Goal: Task Accomplishment & Management: Complete application form

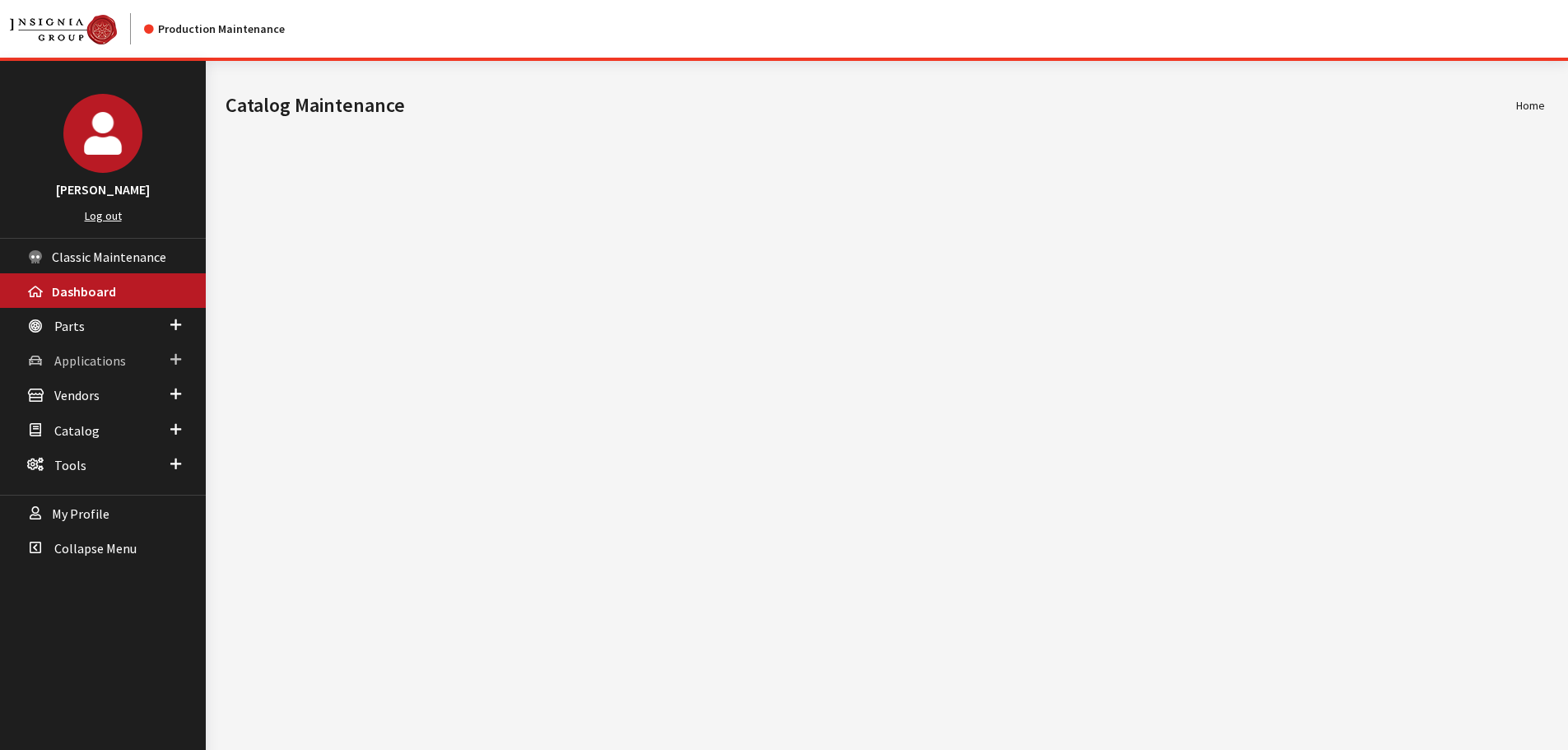
drag, startPoint x: 96, startPoint y: 351, endPoint x: 96, endPoint y: 365, distance: 14.0
click at [96, 351] on link "Applications" at bounding box center [103, 359] width 205 height 35
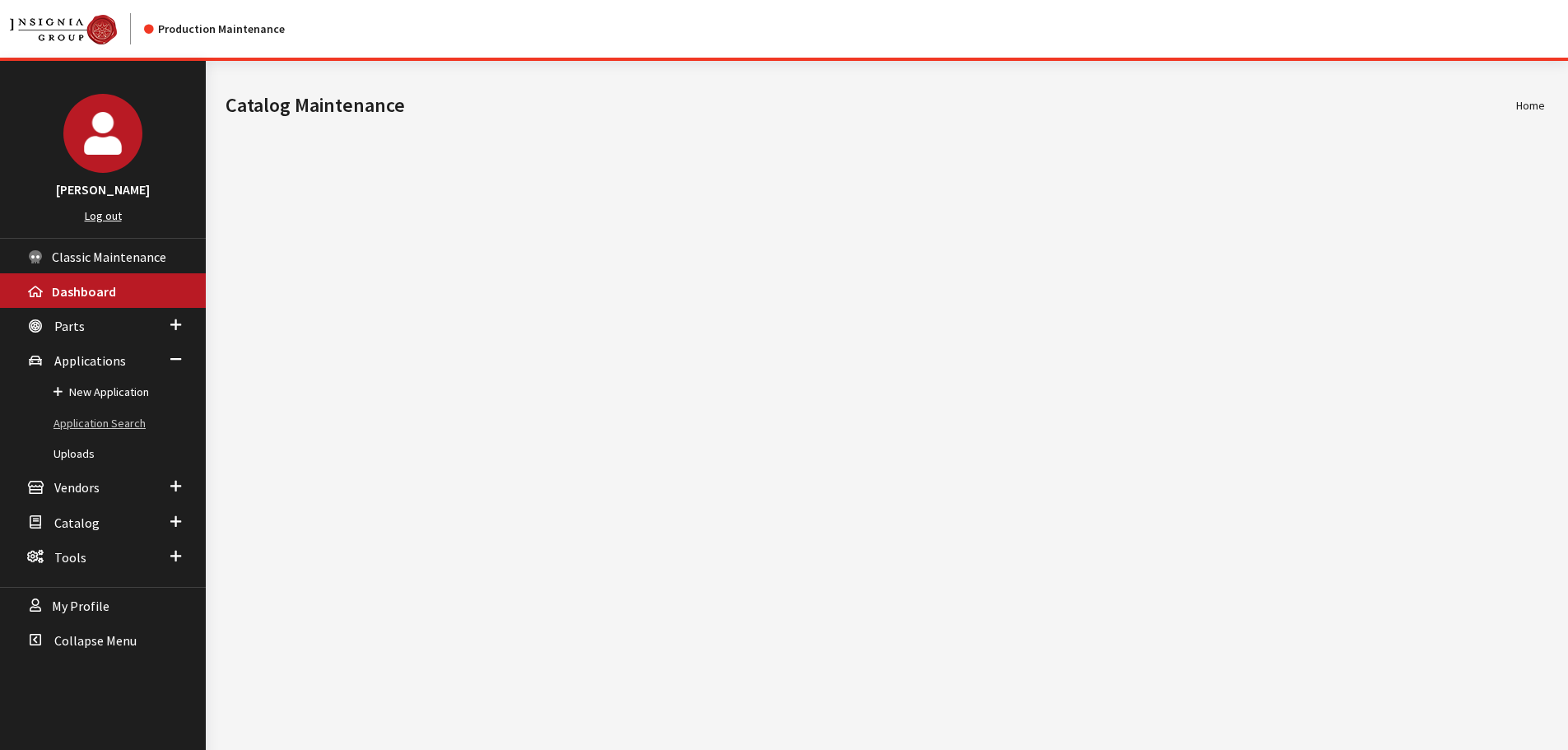
click at [104, 428] on link "Application Search" at bounding box center [103, 423] width 205 height 30
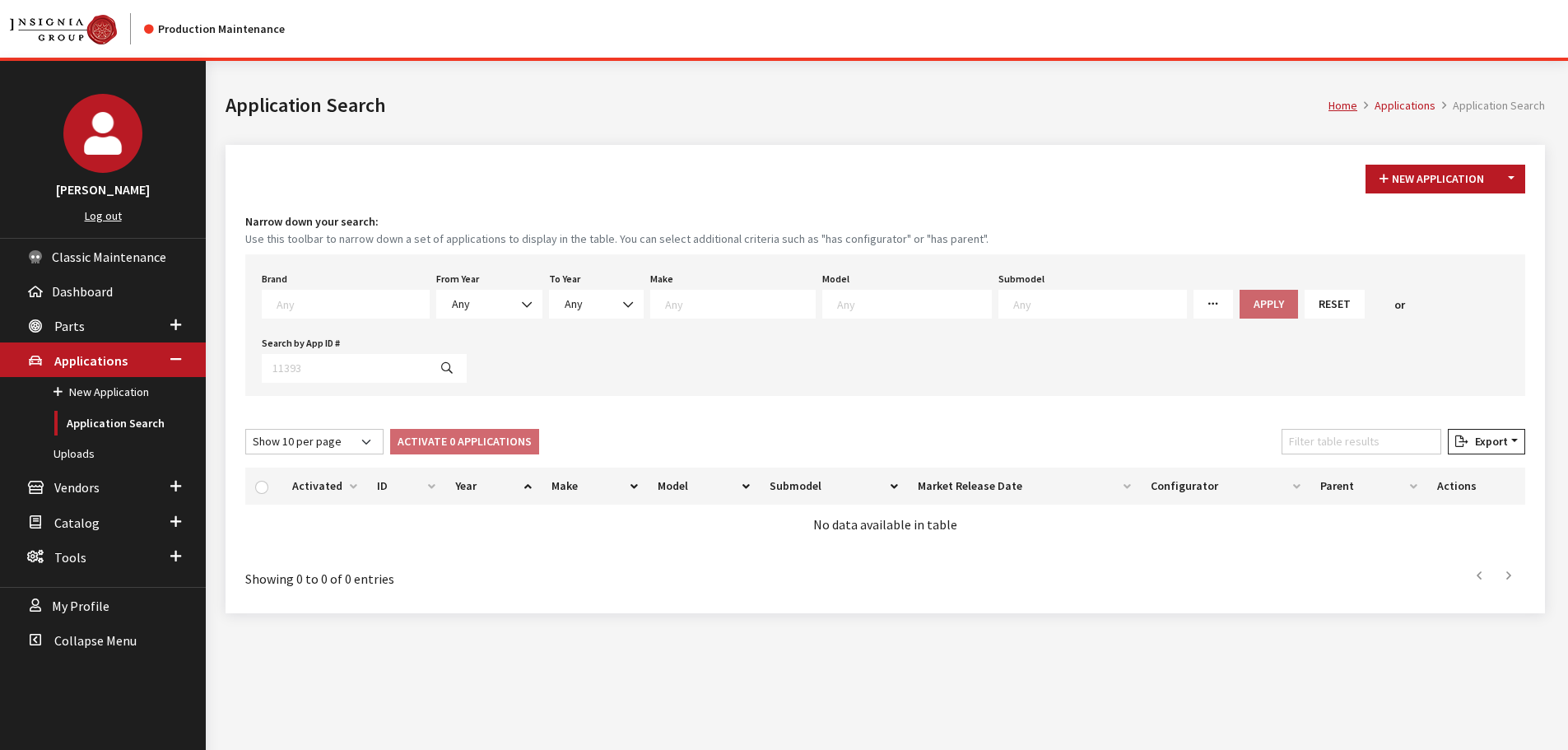
click at [289, 302] on textarea "Search" at bounding box center [352, 304] width 152 height 15
type textarea "gm"
select select "1"
select select
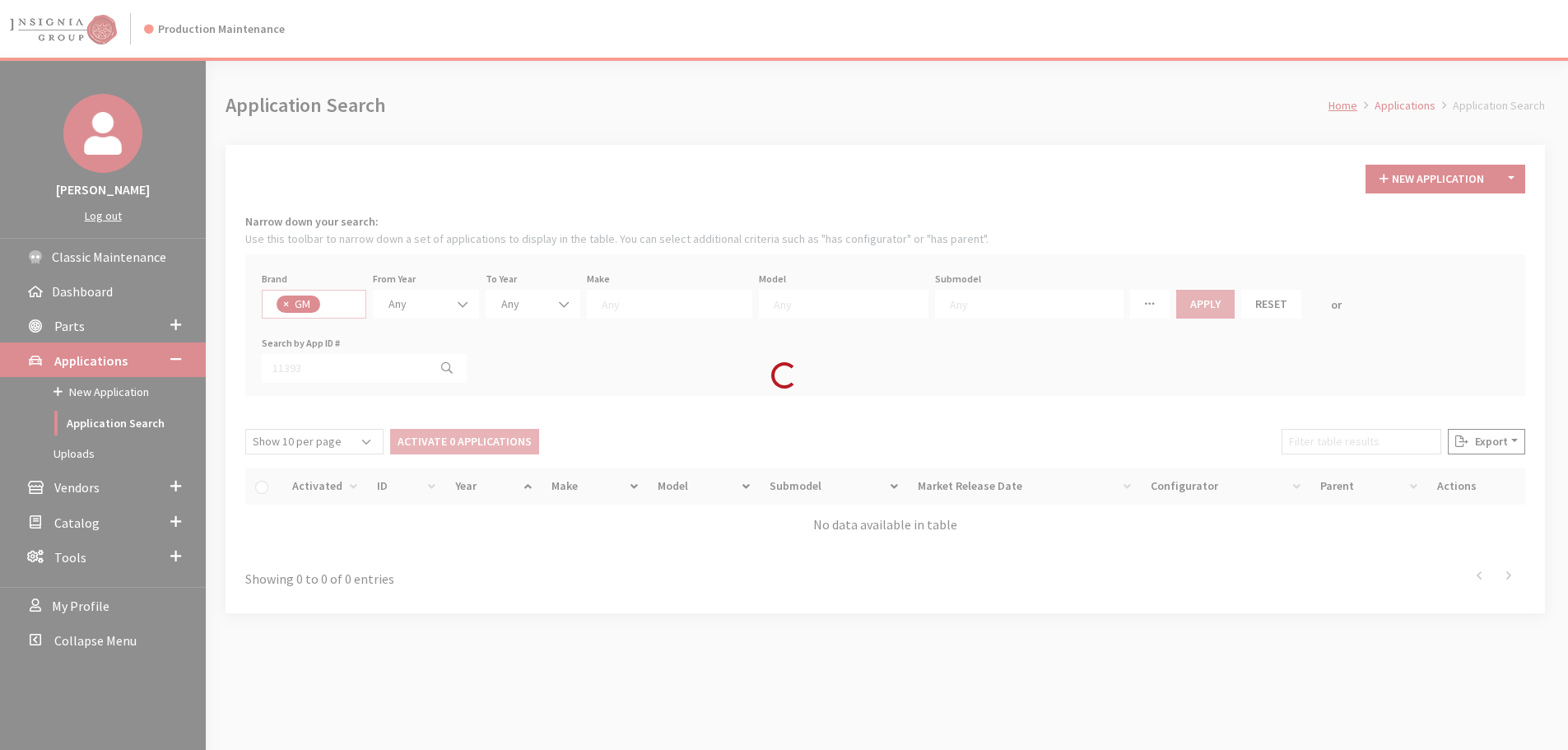
select select
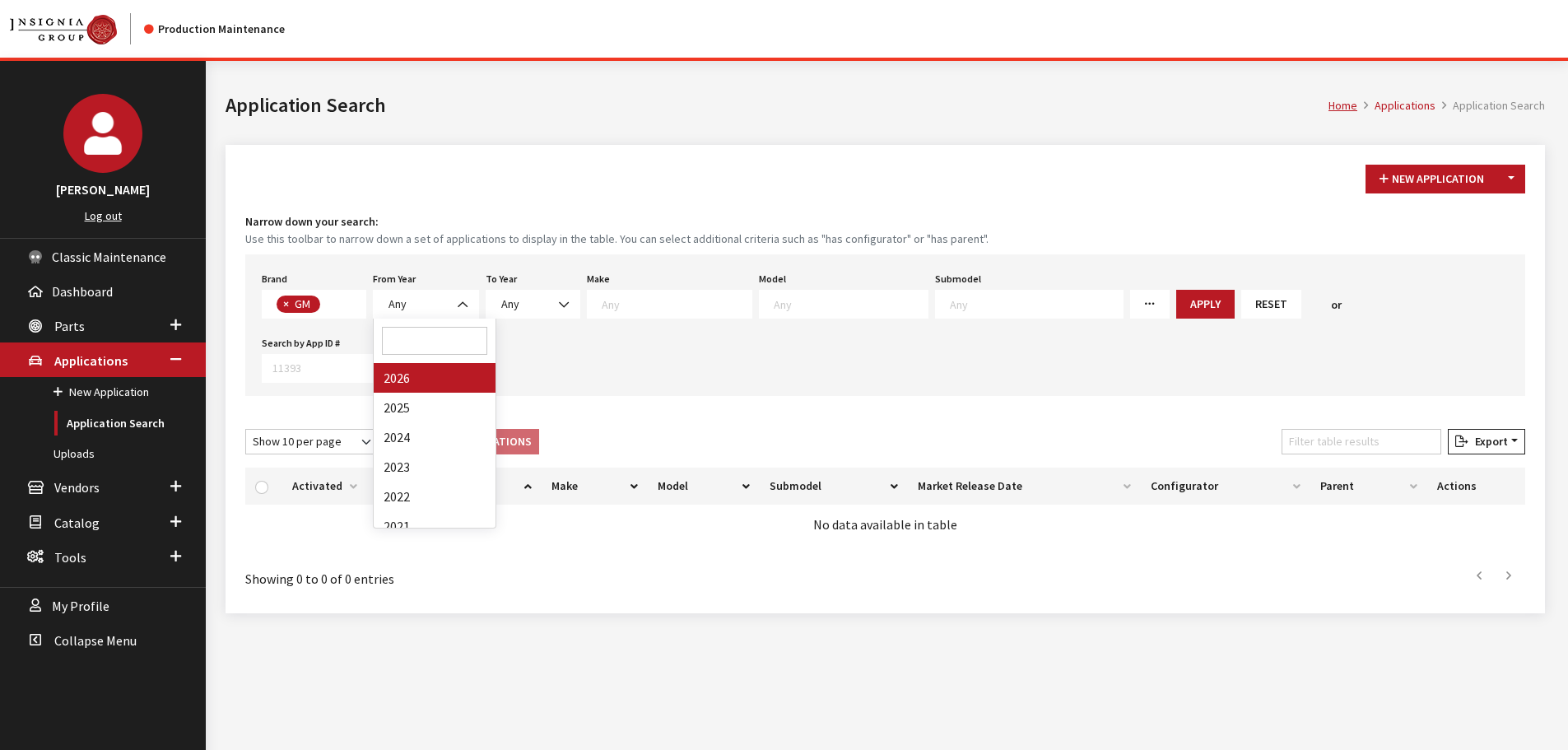
click at [440, 295] on span "Any" at bounding box center [426, 304] width 85 height 18
select select "2025"
select select
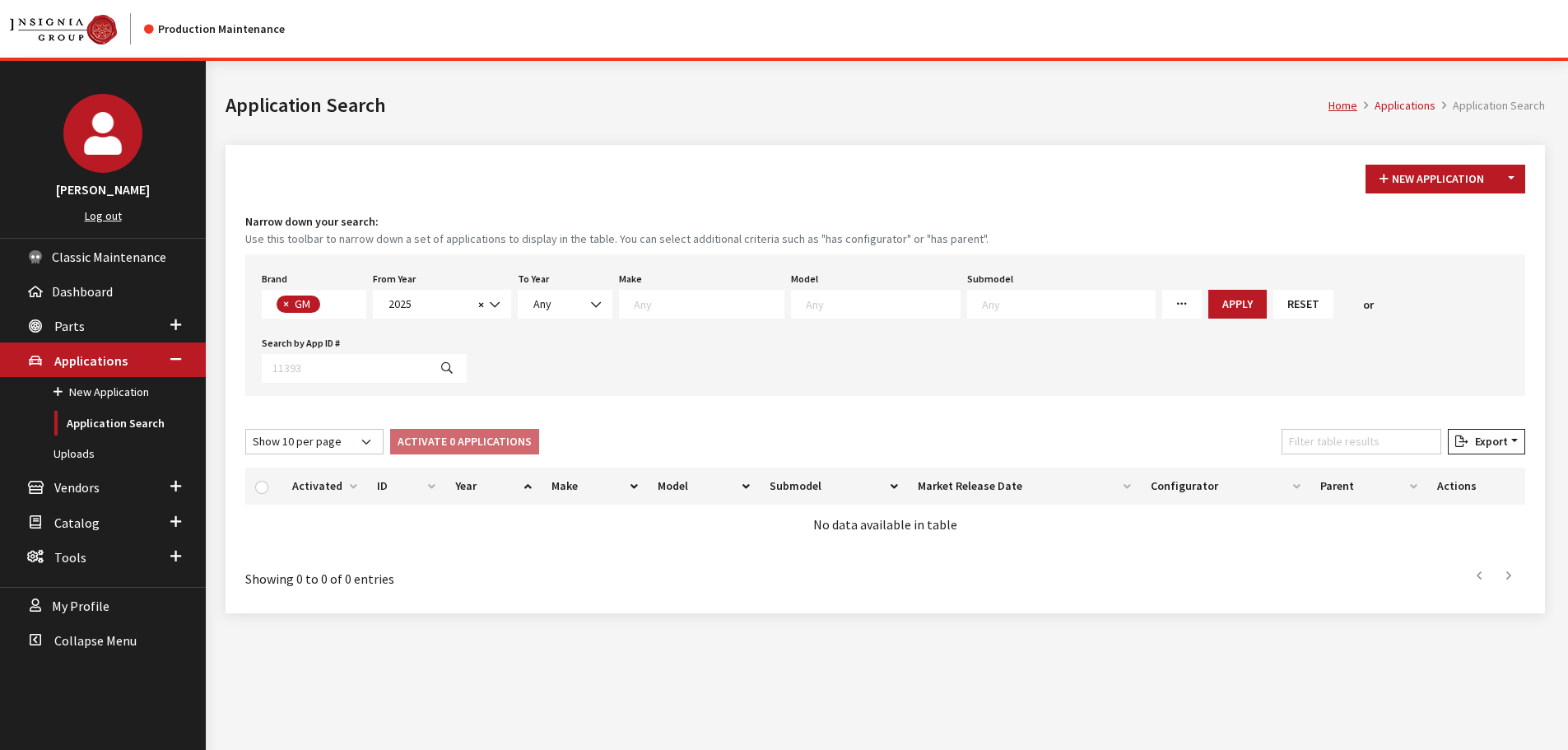
click at [853, 311] on textarea "Search" at bounding box center [883, 304] width 154 height 15
select select "128"
select select
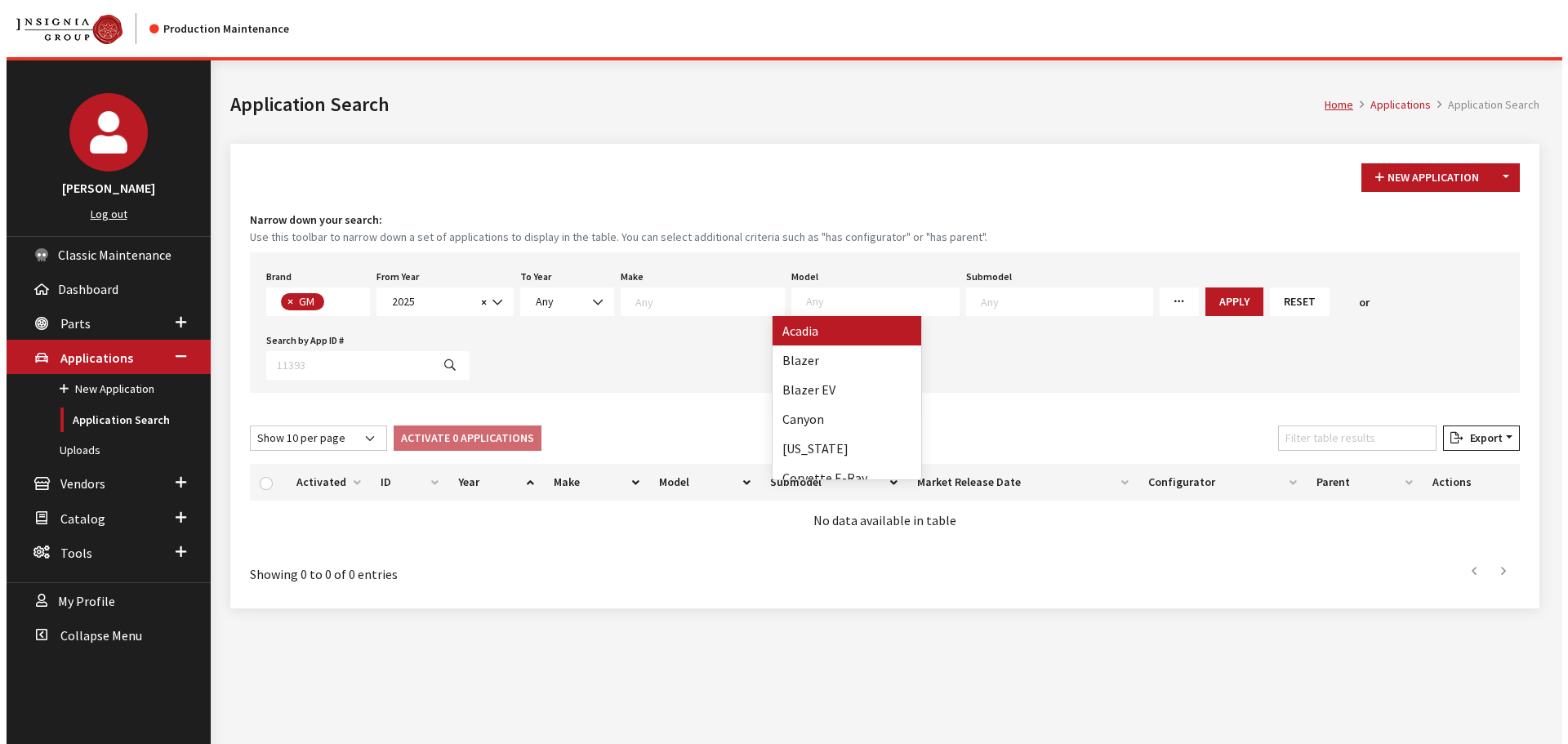
scroll to position [16, 0]
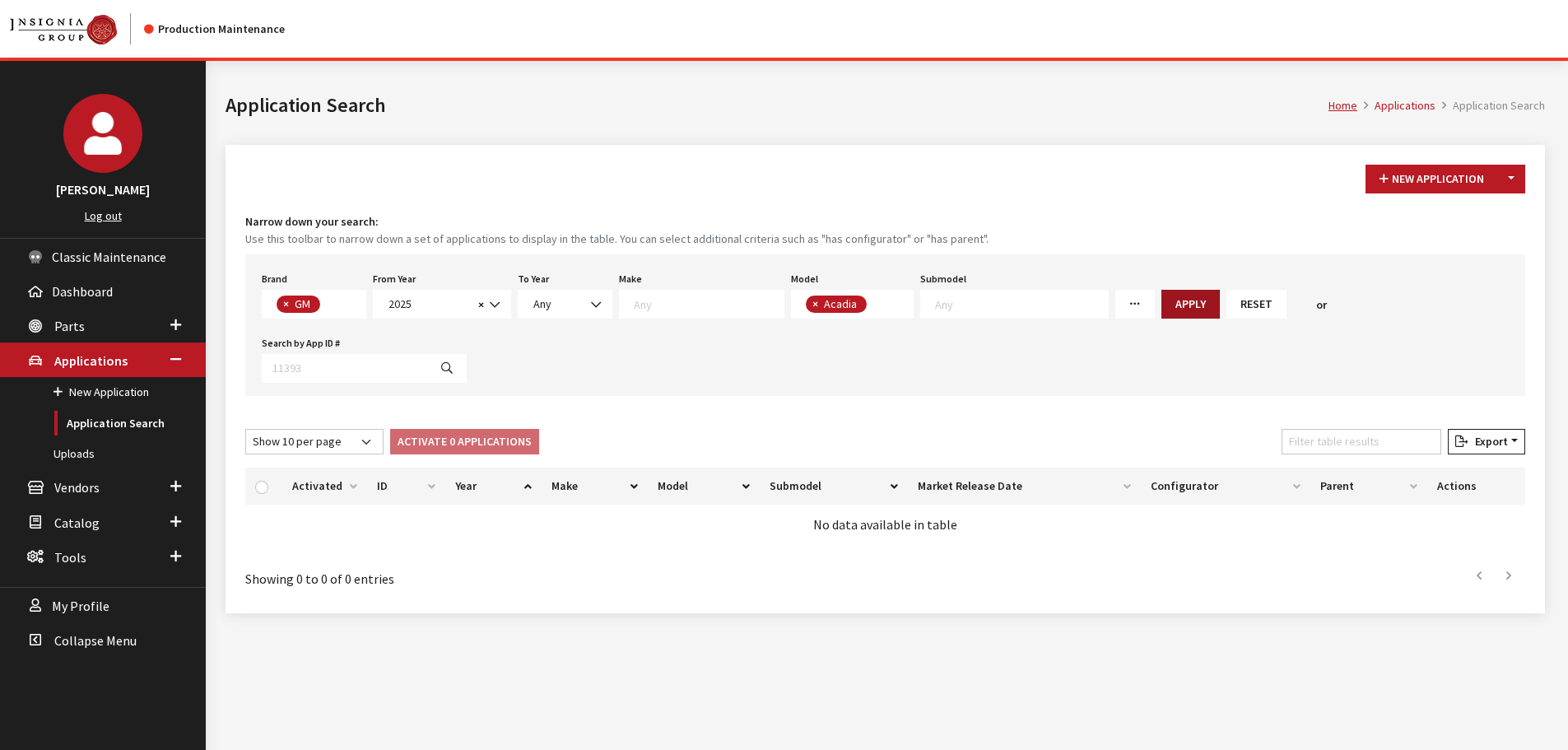
click at [1161, 306] on button "Apply" at bounding box center [1190, 304] width 58 height 29
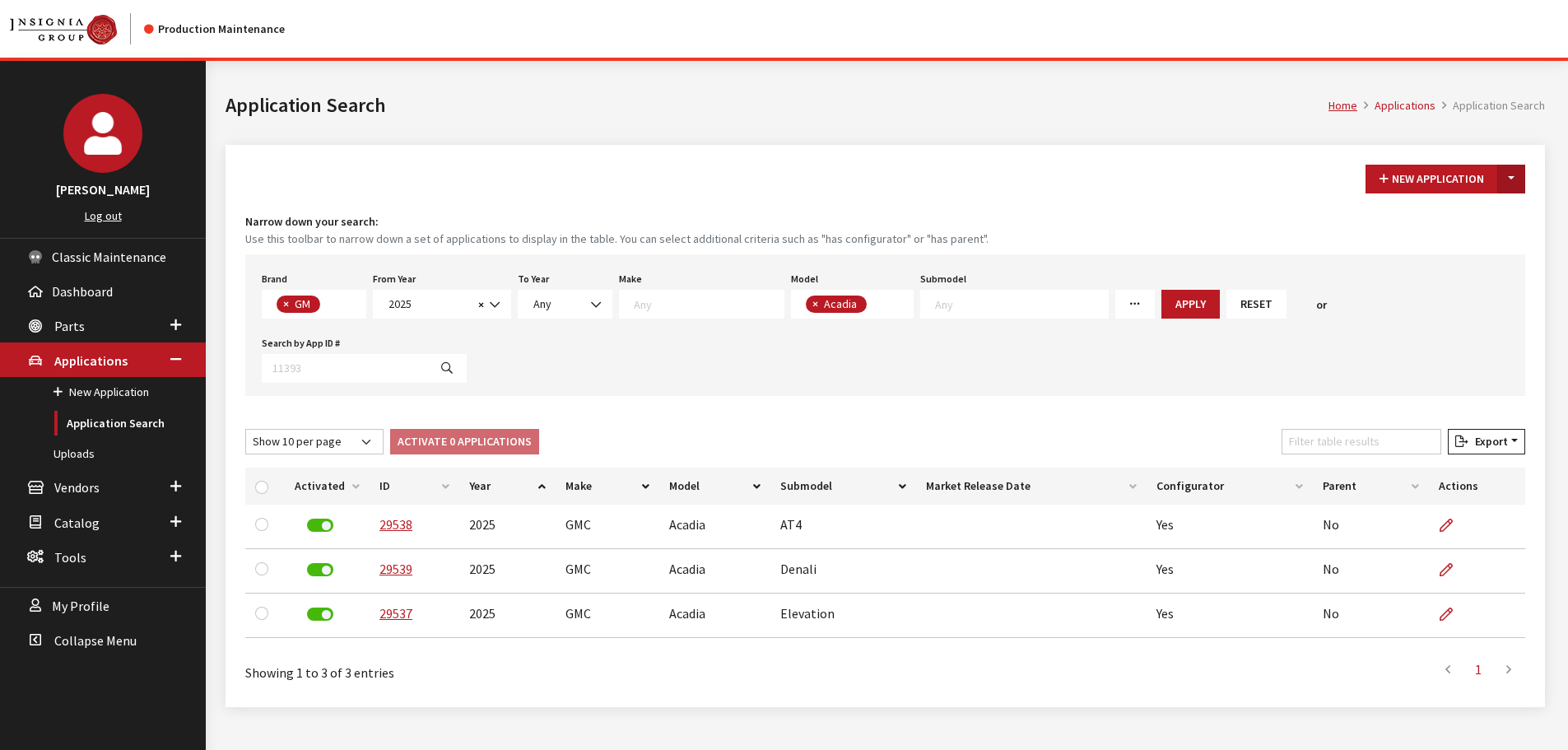
click at [1502, 182] on button "Toggle Dropdown" at bounding box center [1511, 179] width 28 height 29
click at [1469, 207] on button "New From Existing..." at bounding box center [1454, 215] width 141 height 29
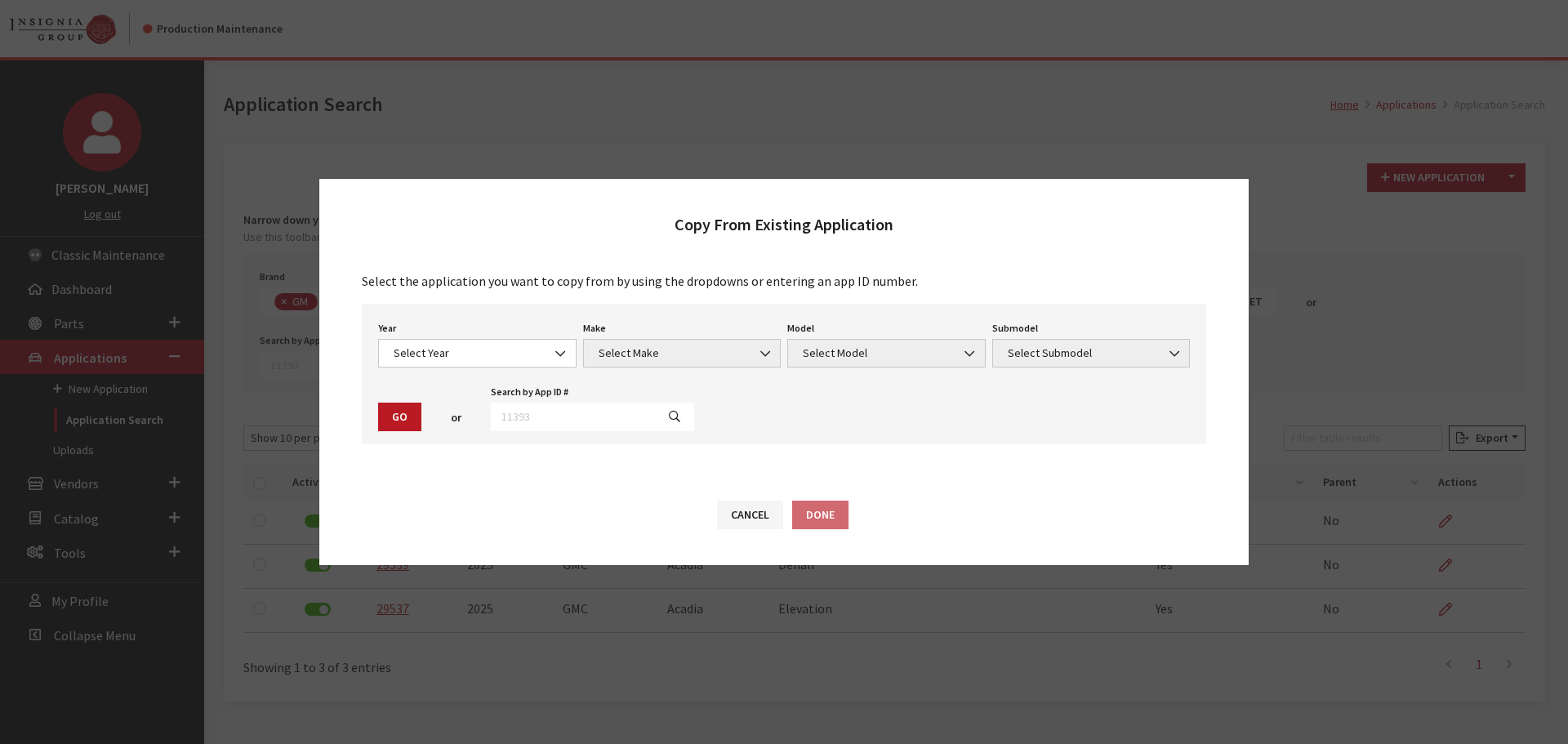
click at [530, 438] on div "Year Select Year 2026 2025 2024 2023 2022 2021 2020 2019 2018 2017 2016 2015 20…" at bounding box center [784, 374] width 845 height 140
click at [542, 422] on input "text" at bounding box center [573, 417] width 165 height 28
type input "29537"
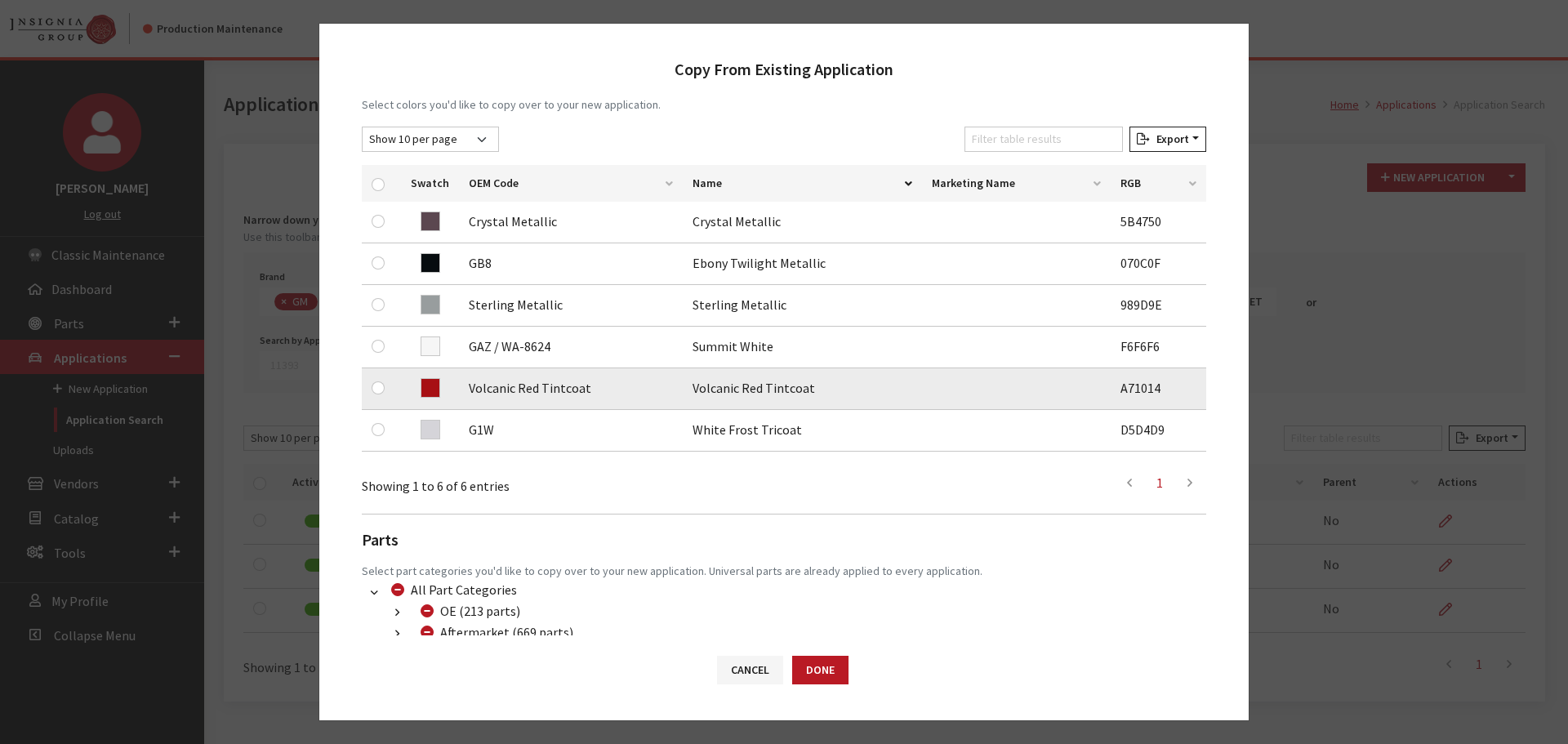
scroll to position [245, 0]
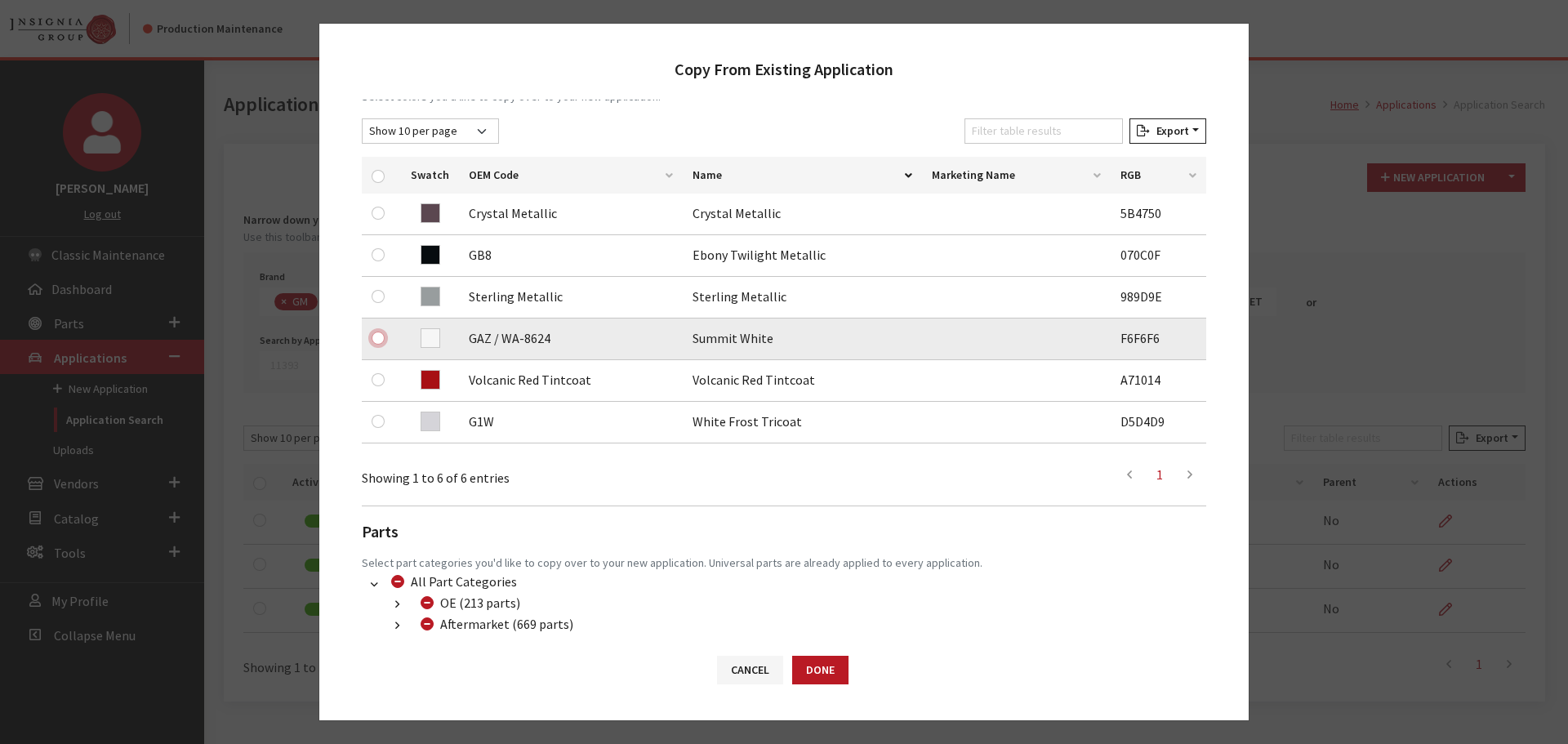
click at [381, 343] on input "checkbox" at bounding box center [378, 338] width 13 height 13
checkbox input "true"
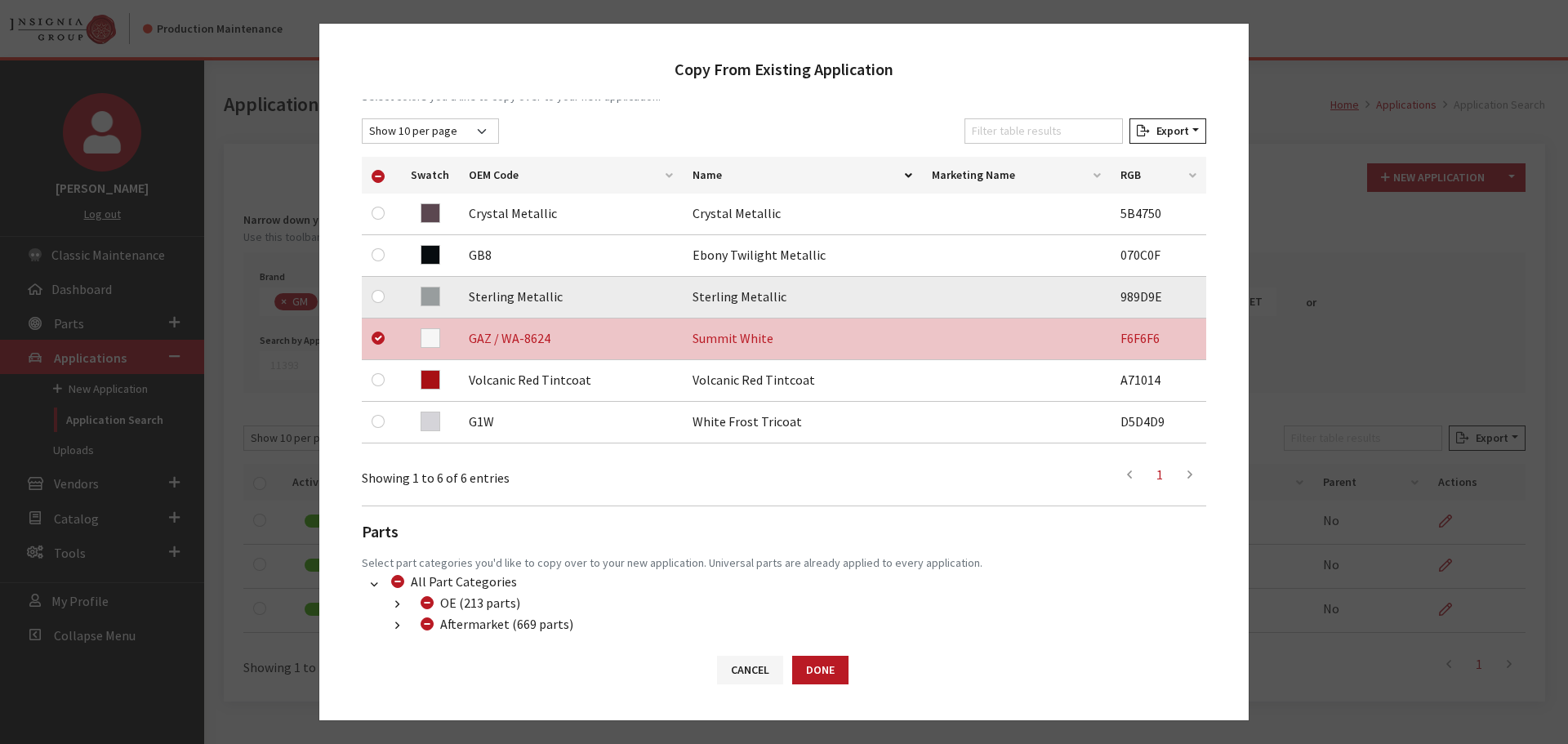
drag, startPoint x: 420, startPoint y: 296, endPoint x: 377, endPoint y: 297, distance: 43.0
click at [420, 295] on span at bounding box center [429, 296] width 19 height 19
click at [376, 297] on input "checkbox" at bounding box center [378, 296] width 13 height 13
checkbox input "true"
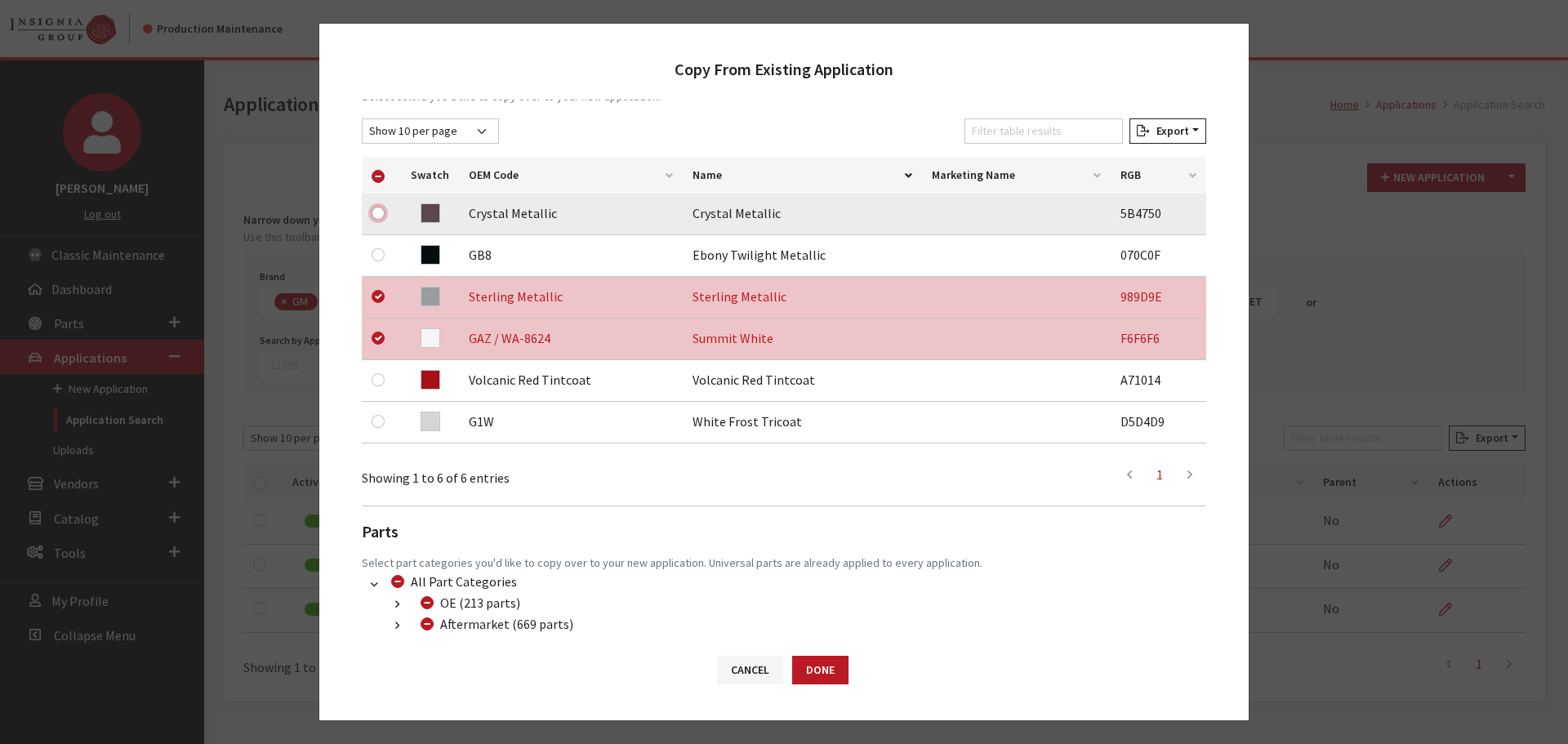
click at [378, 208] on input "checkbox" at bounding box center [378, 213] width 13 height 13
checkbox input "true"
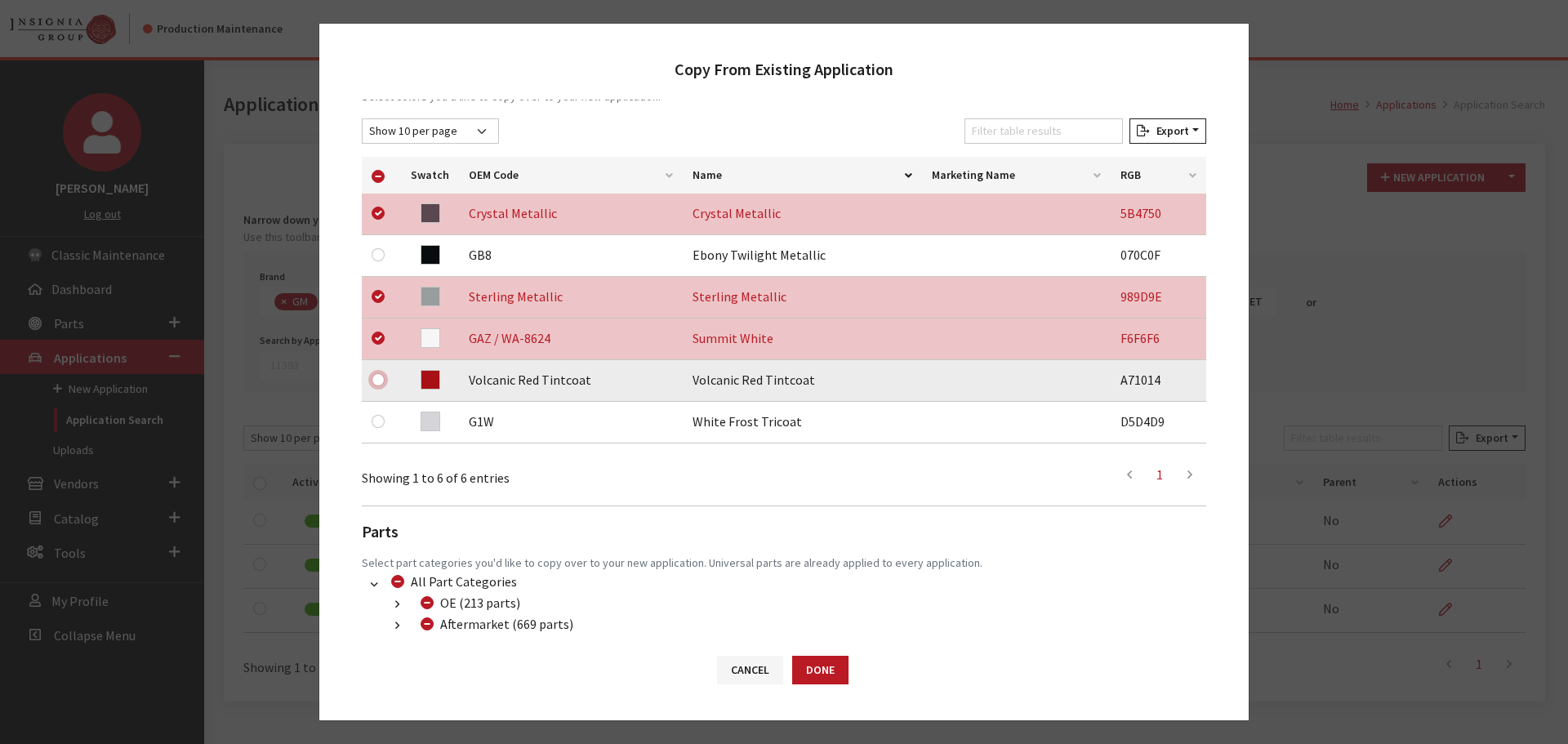
click at [381, 377] on input "checkbox" at bounding box center [378, 380] width 13 height 13
checkbox input "true"
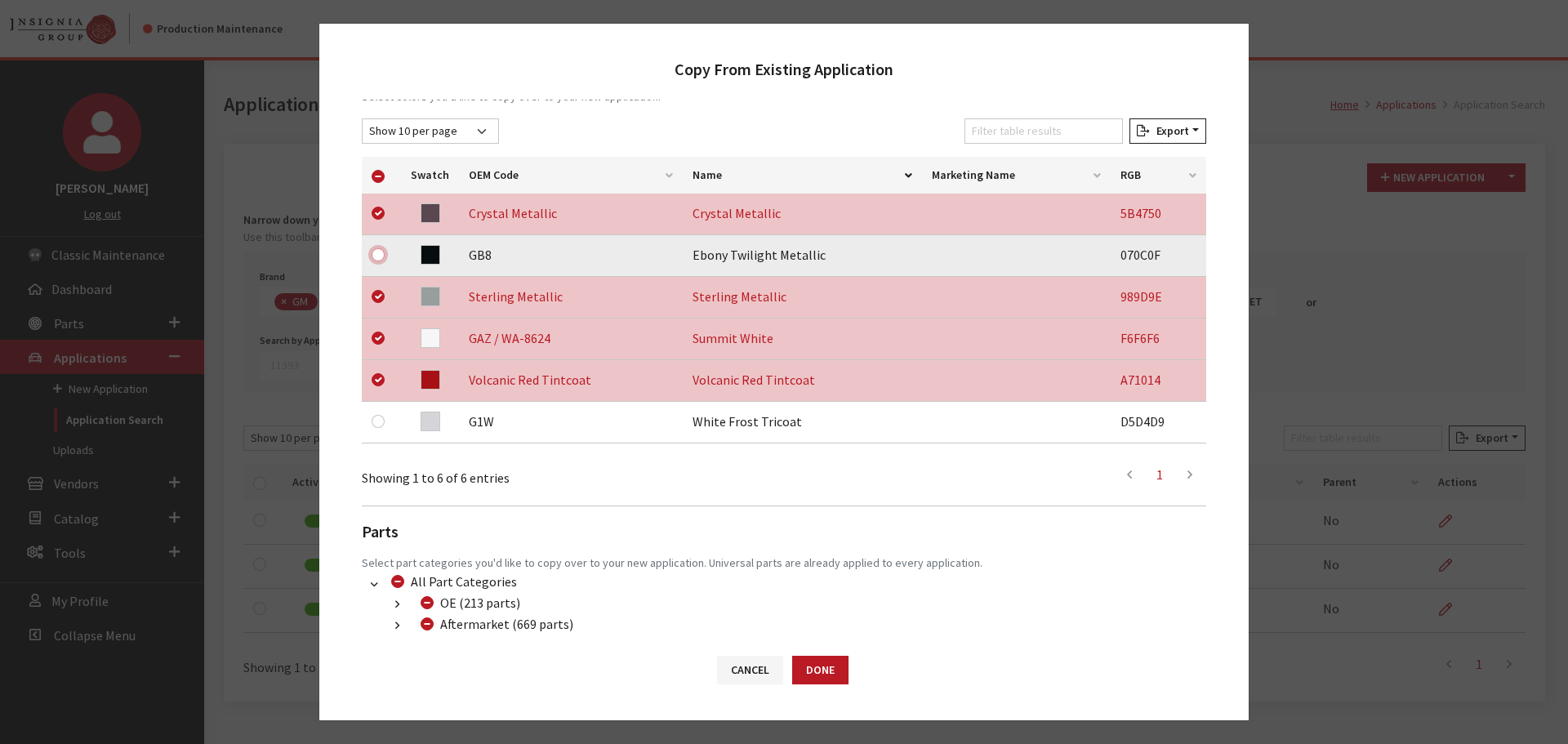
click at [376, 256] on input "checkbox" at bounding box center [378, 255] width 13 height 13
checkbox input "true"
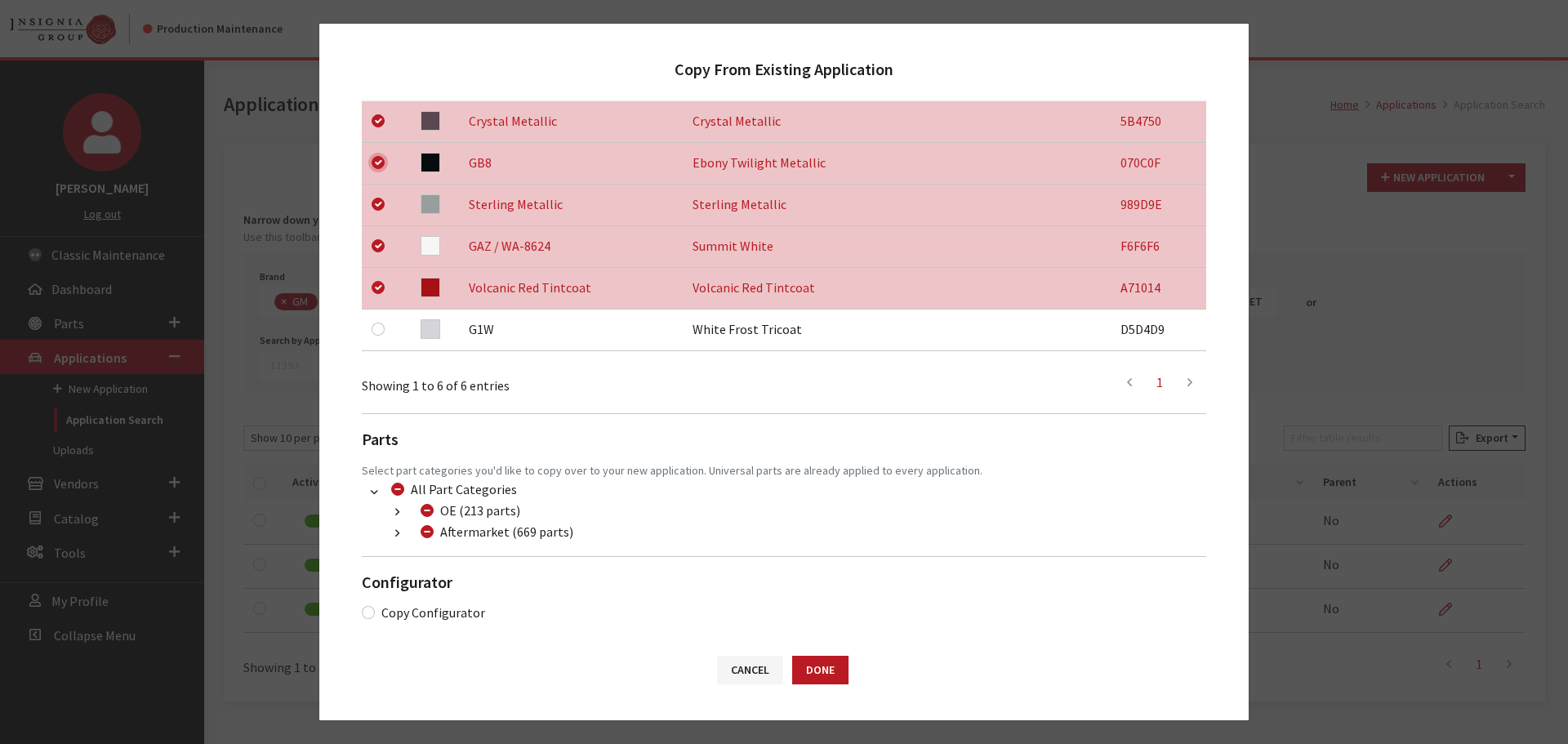
scroll to position [342, 0]
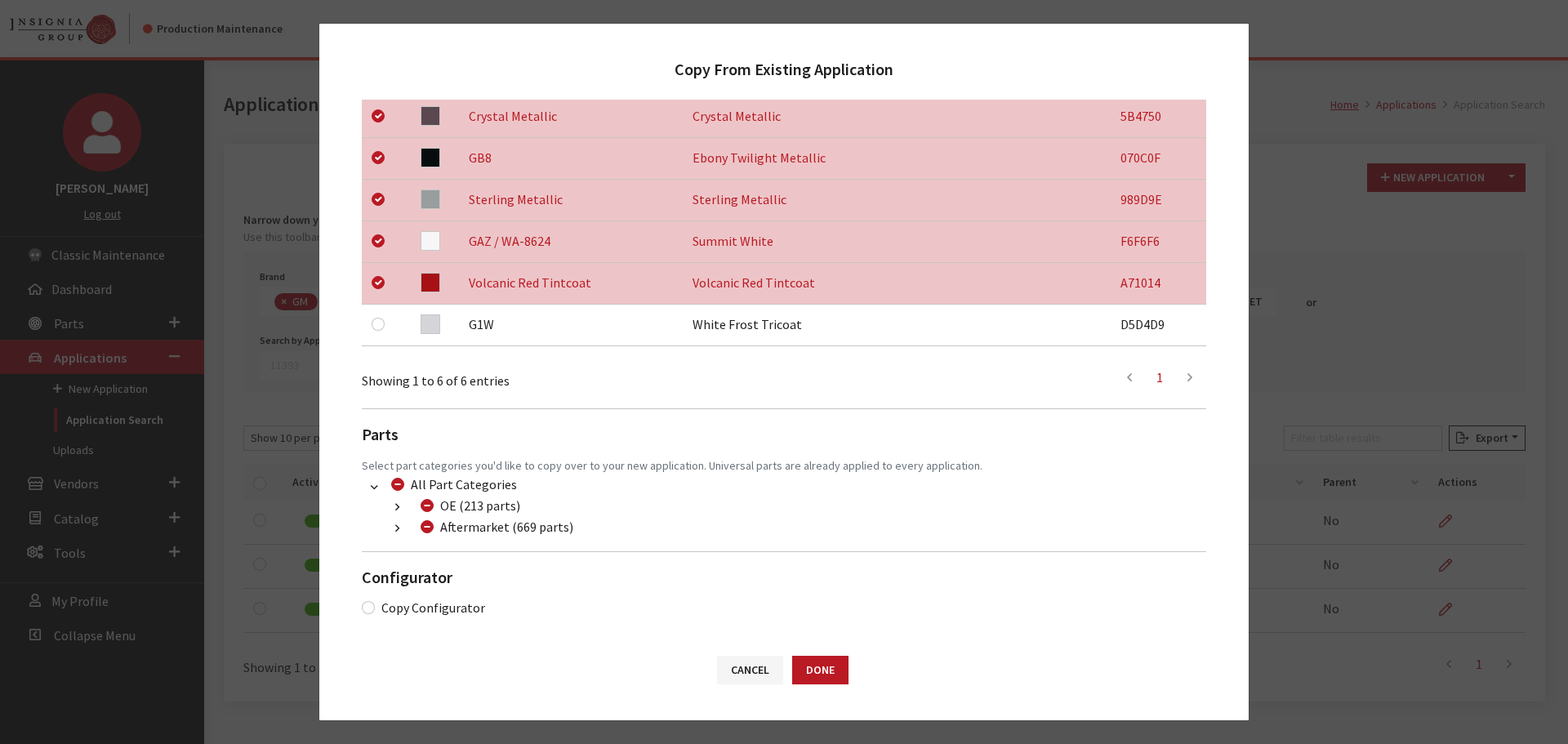
click at [395, 531] on icon "button" at bounding box center [397, 529] width 4 height 12
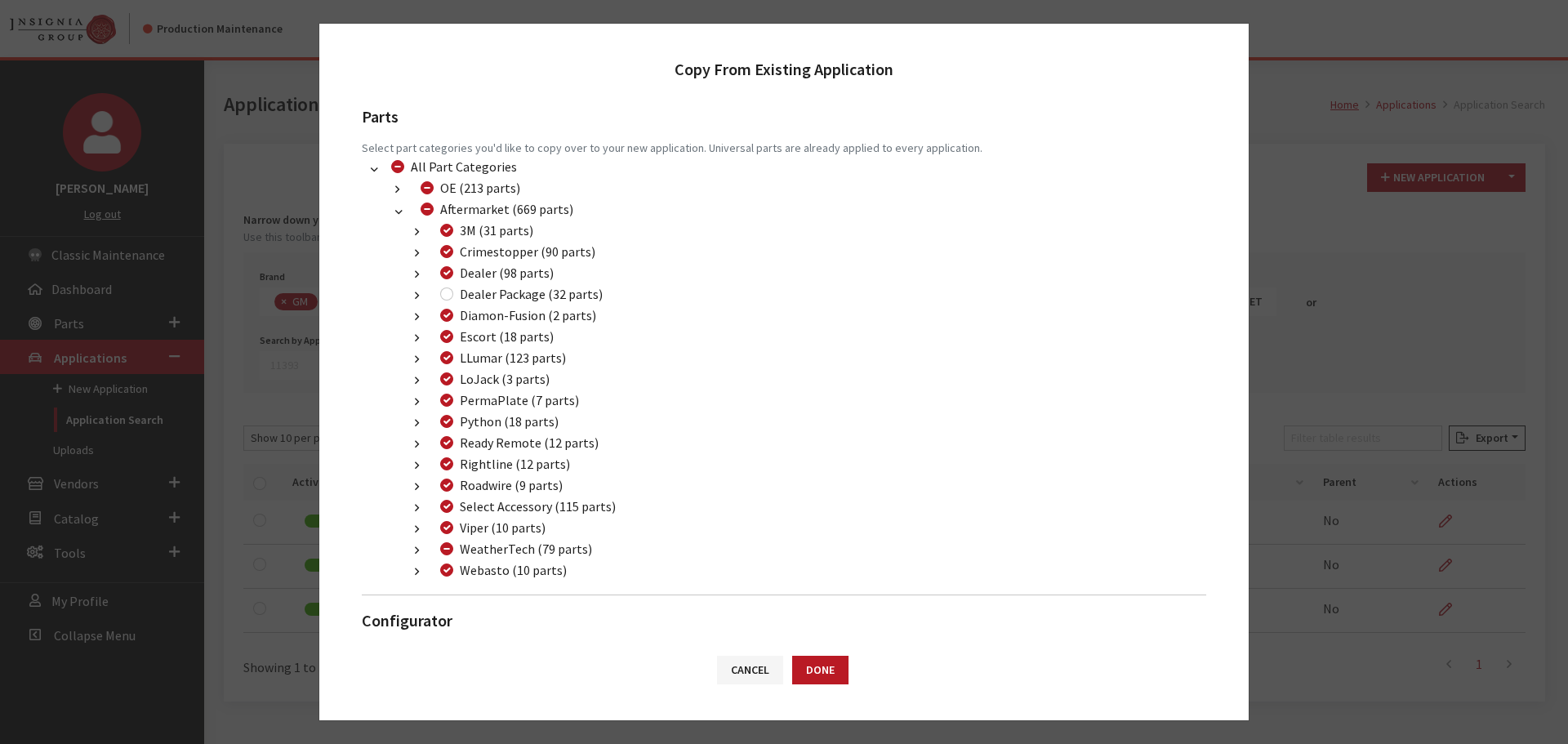
scroll to position [669, 0]
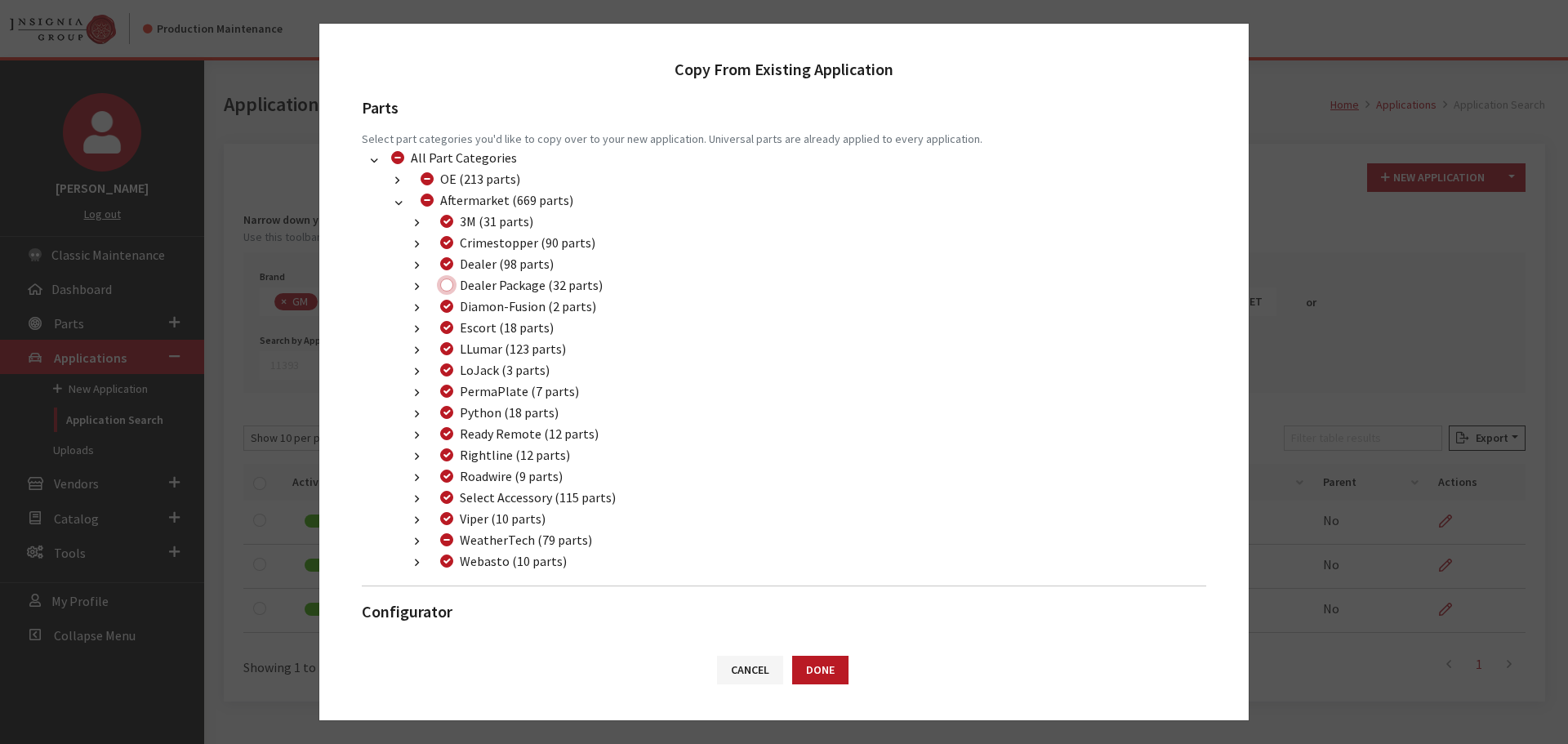
click at [450, 287] on input "Dealer Package (32 parts)" at bounding box center [447, 285] width 13 height 13
checkbox input "true"
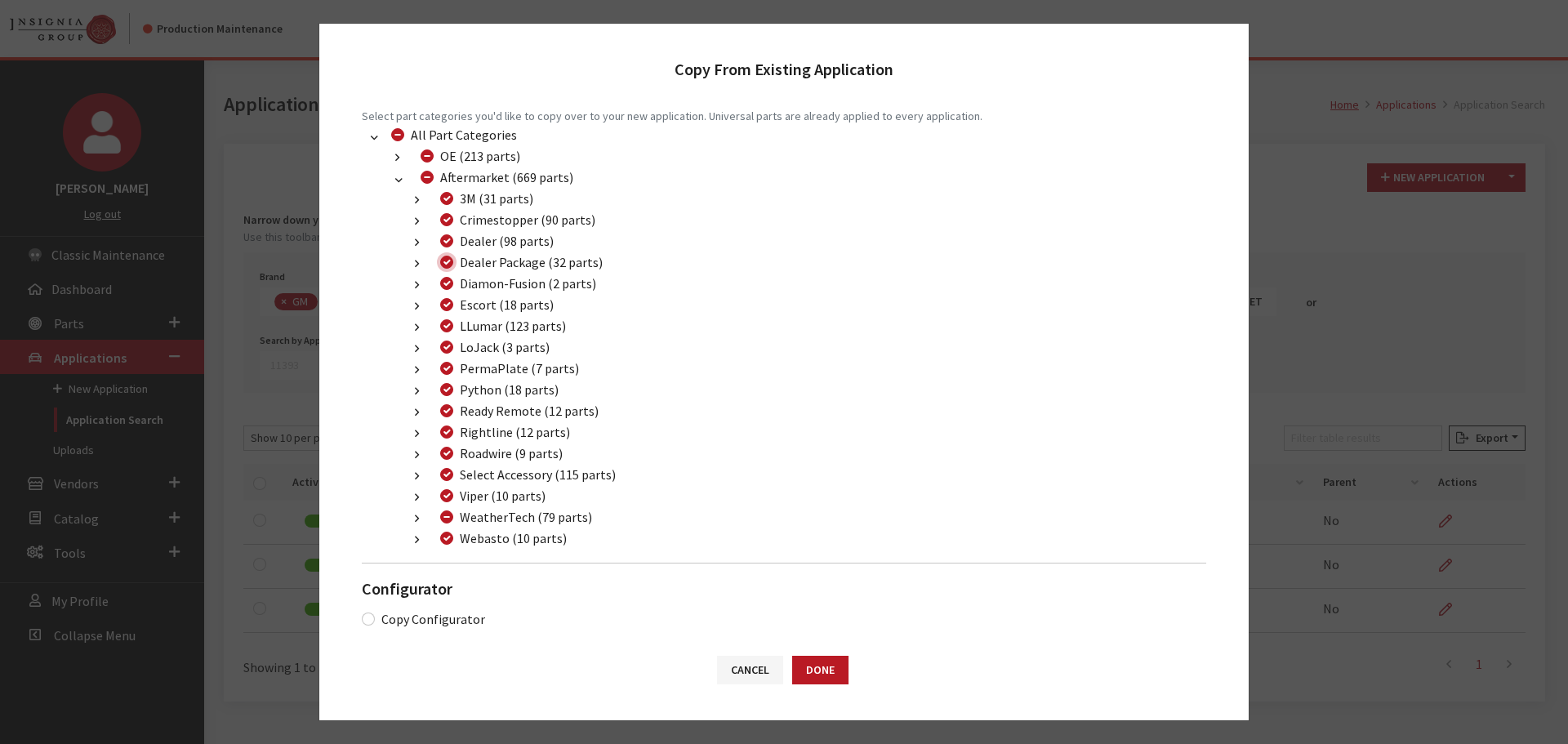
scroll to position [703, 0]
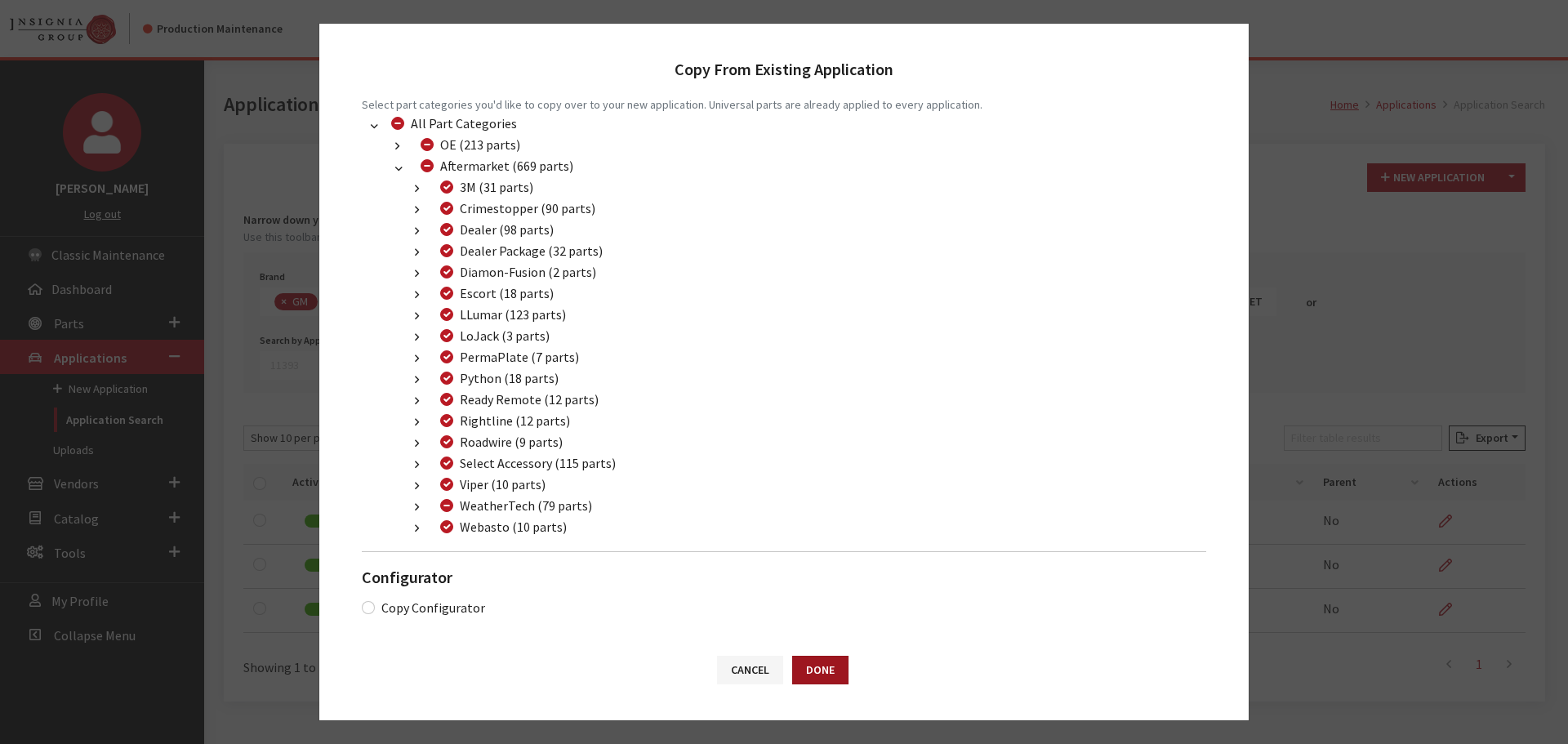
click at [835, 672] on button "Done" at bounding box center [820, 670] width 56 height 28
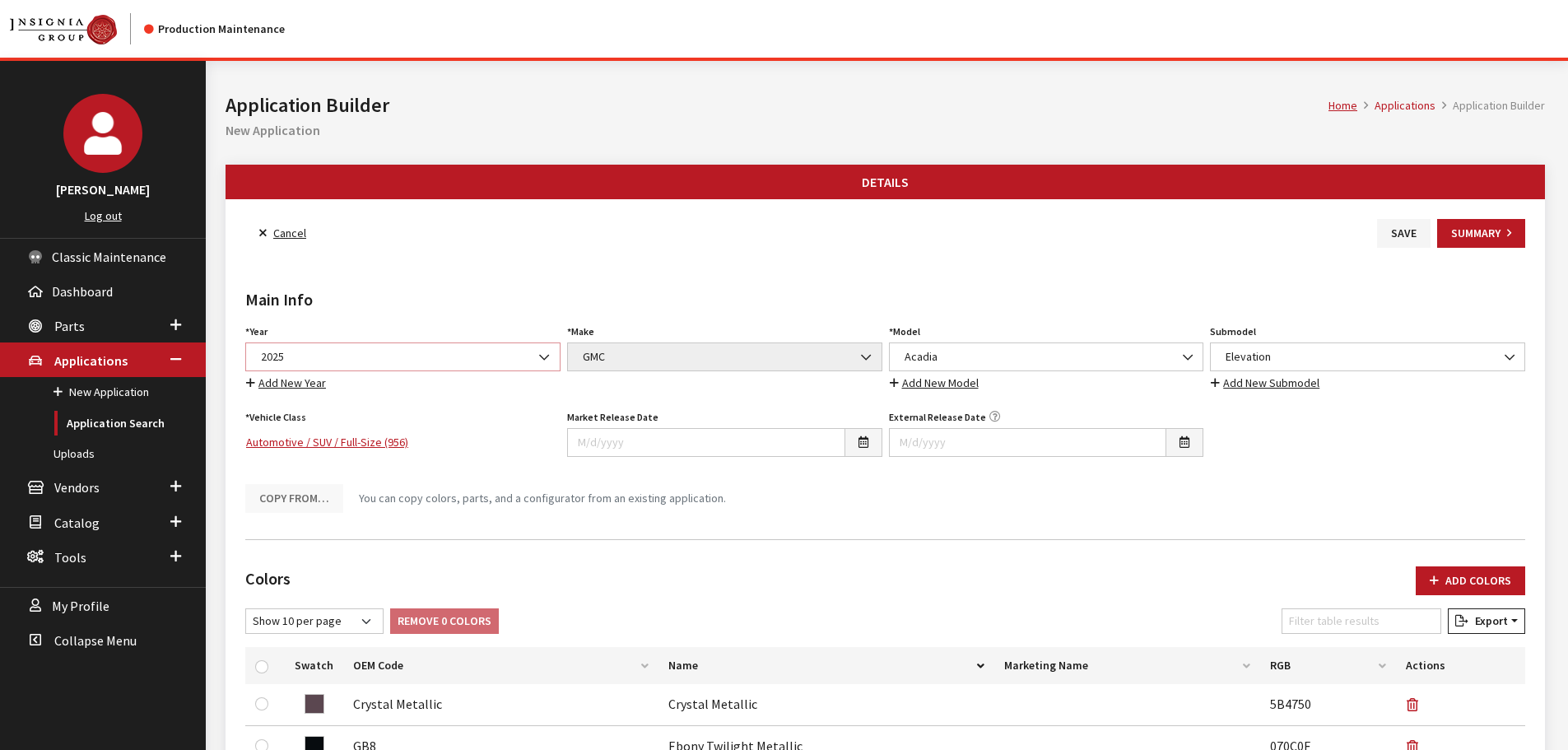
click at [384, 360] on span "2025" at bounding box center [403, 357] width 294 height 18
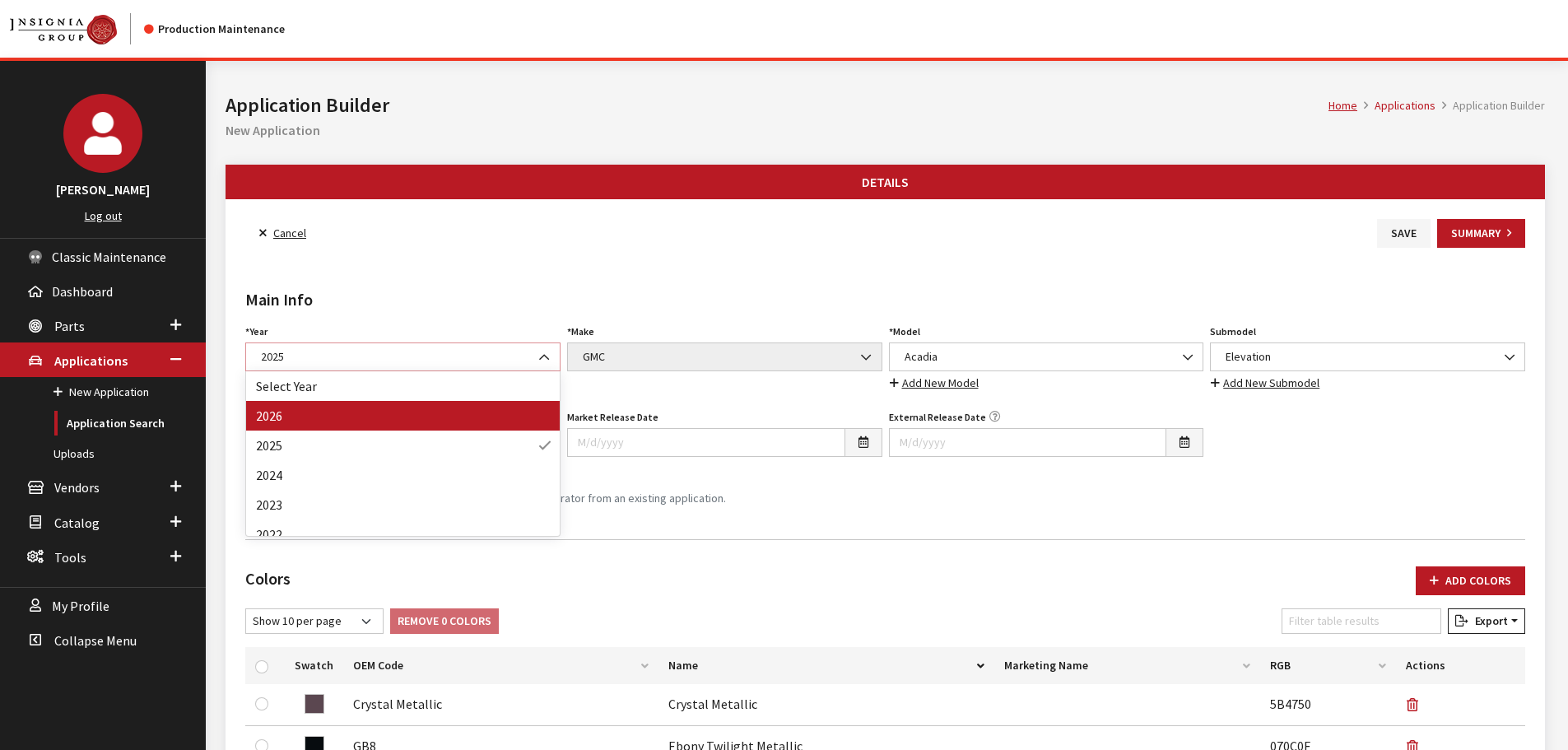
select select "44"
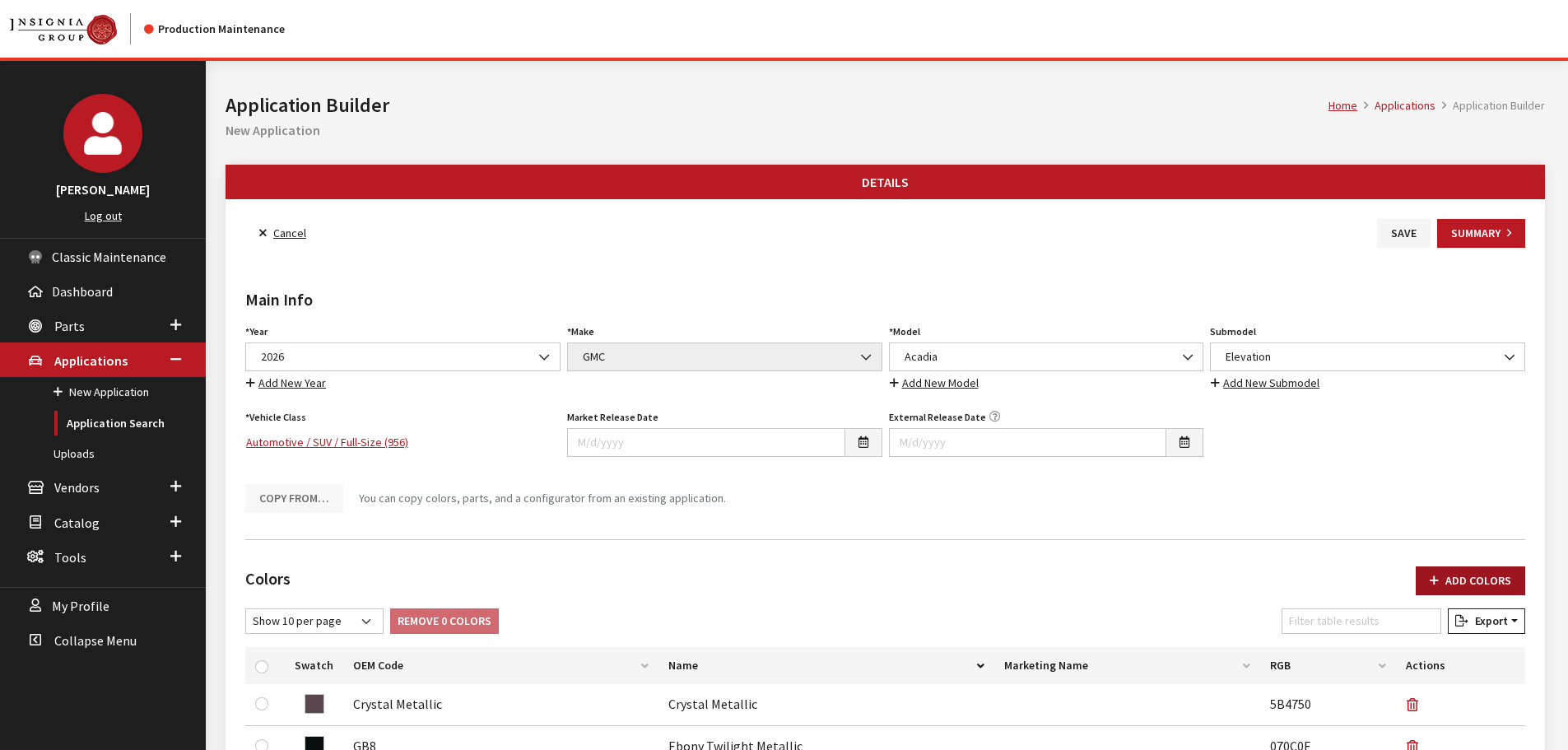
click at [1480, 577] on button "Add Colors" at bounding box center [1471, 581] width 109 height 29
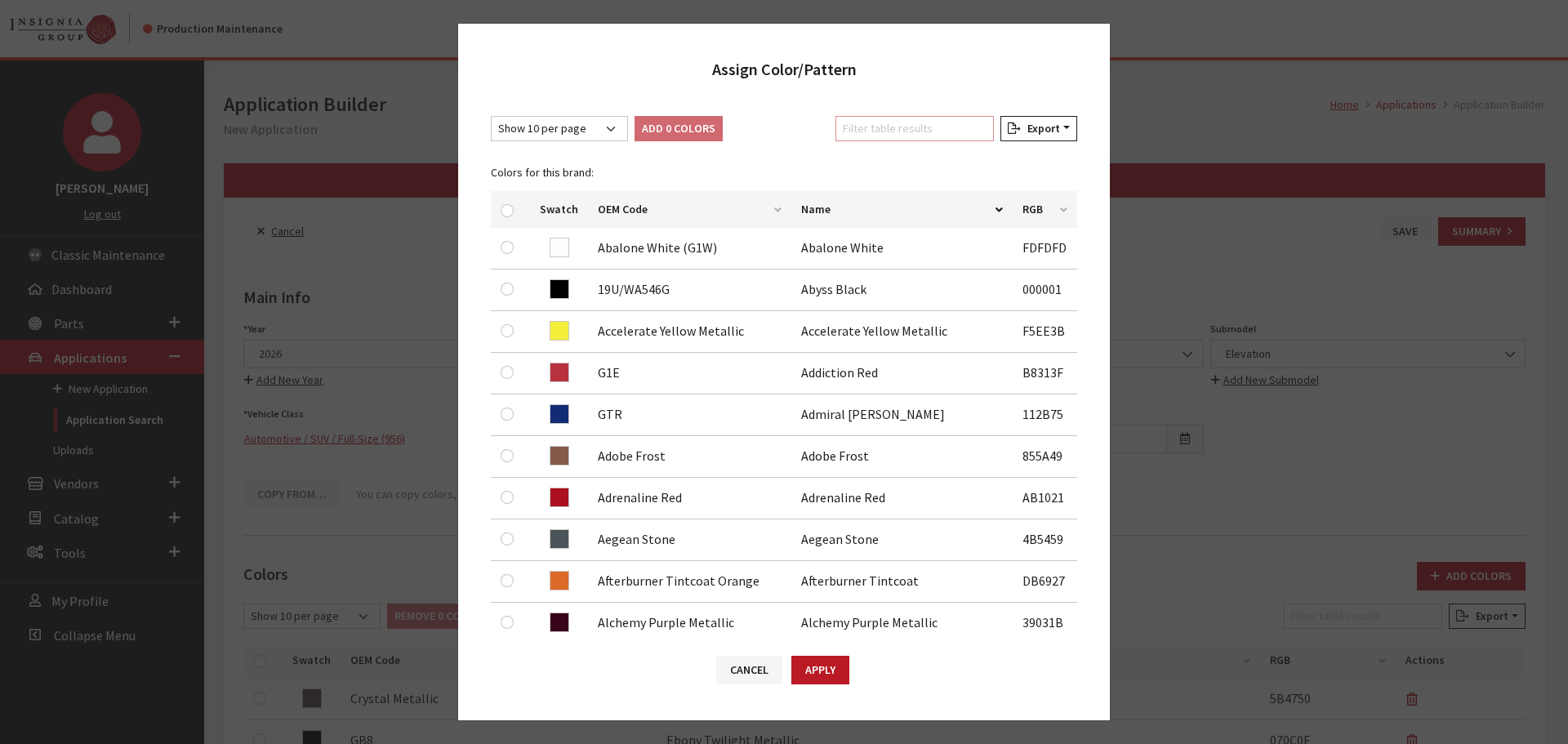
click at [918, 129] on input "Filter table results" at bounding box center [915, 129] width 159 height 25
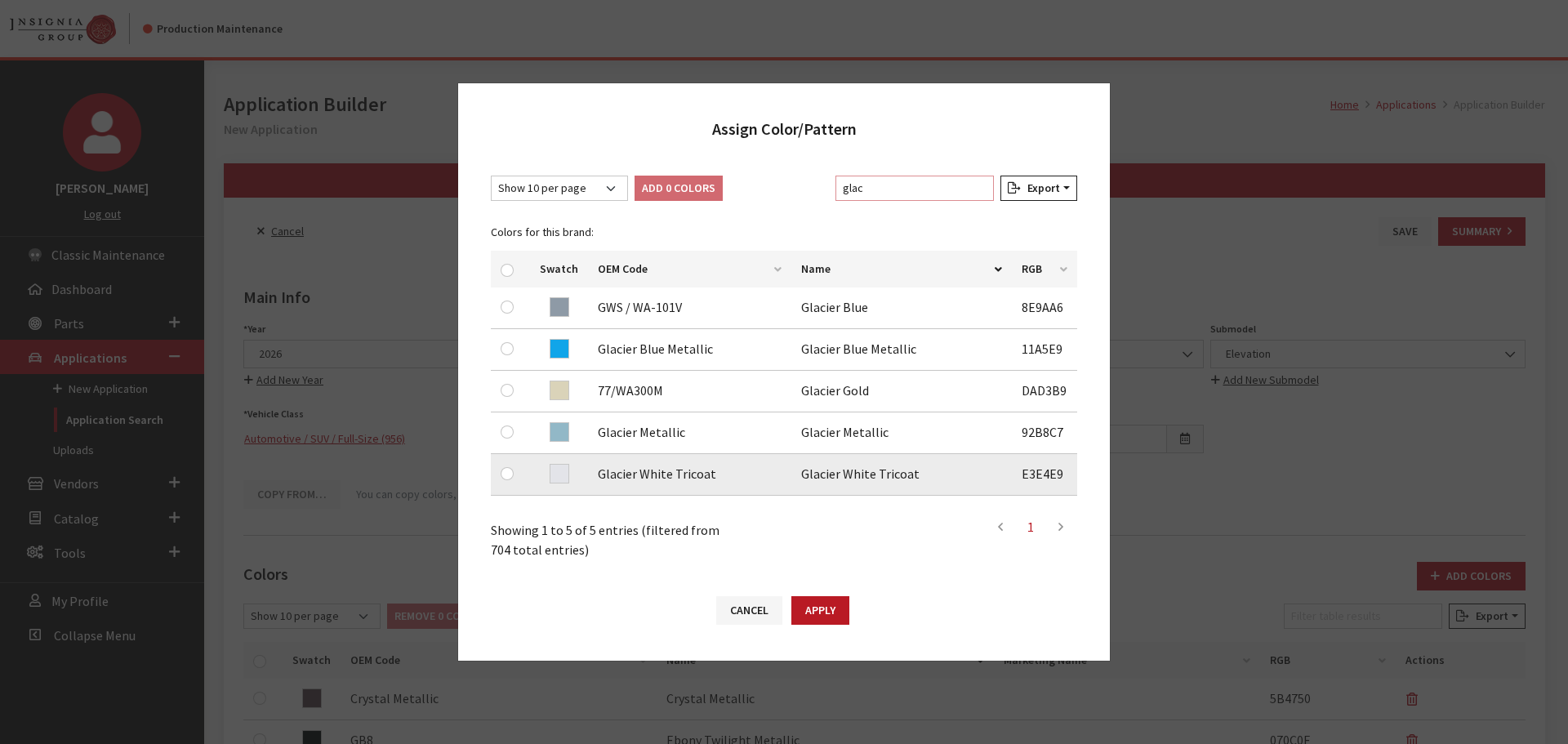
type input "glac"
click at [510, 470] on input "checkbox" at bounding box center [507, 473] width 13 height 13
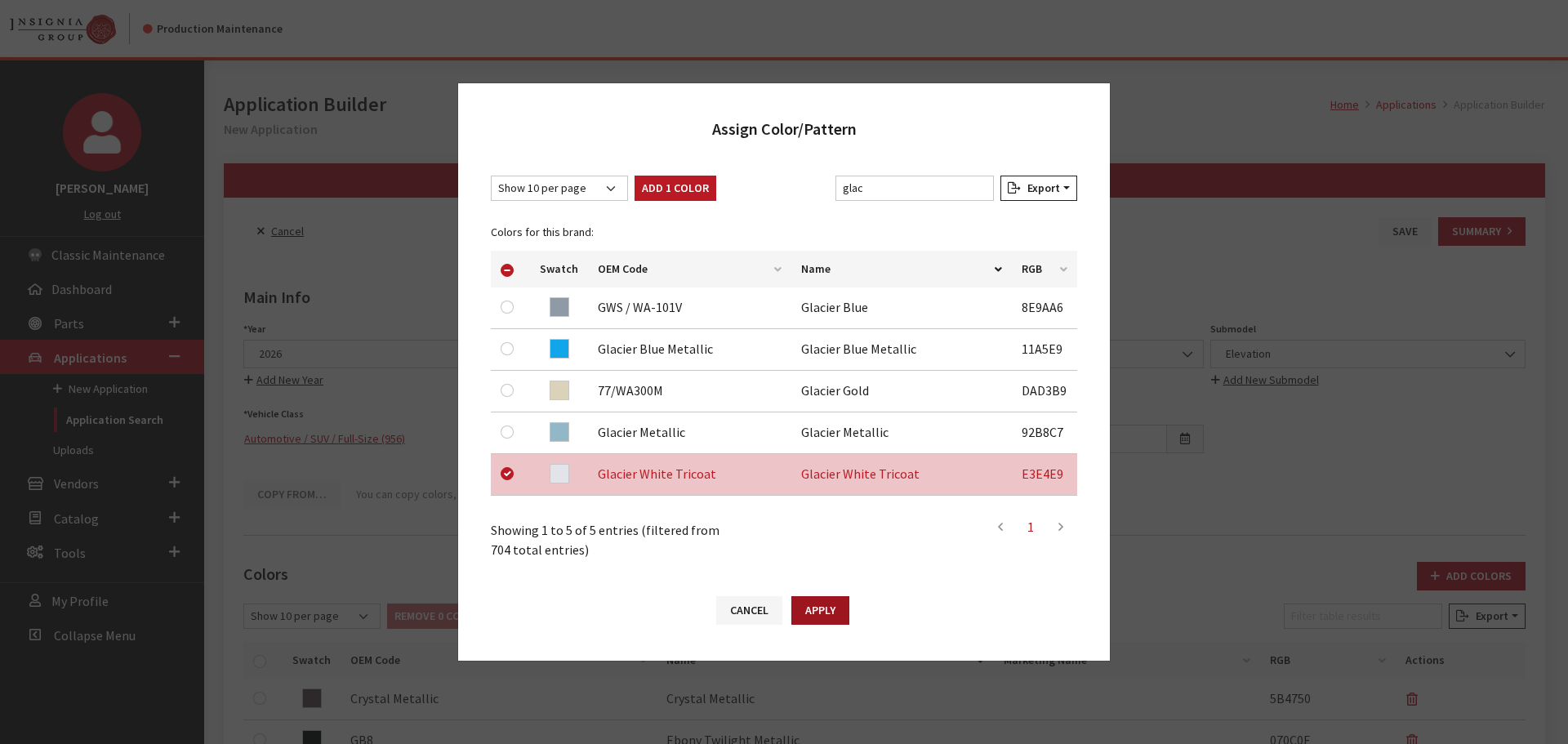
click at [812, 609] on button "Apply" at bounding box center [820, 610] width 58 height 28
checkbox input "false"
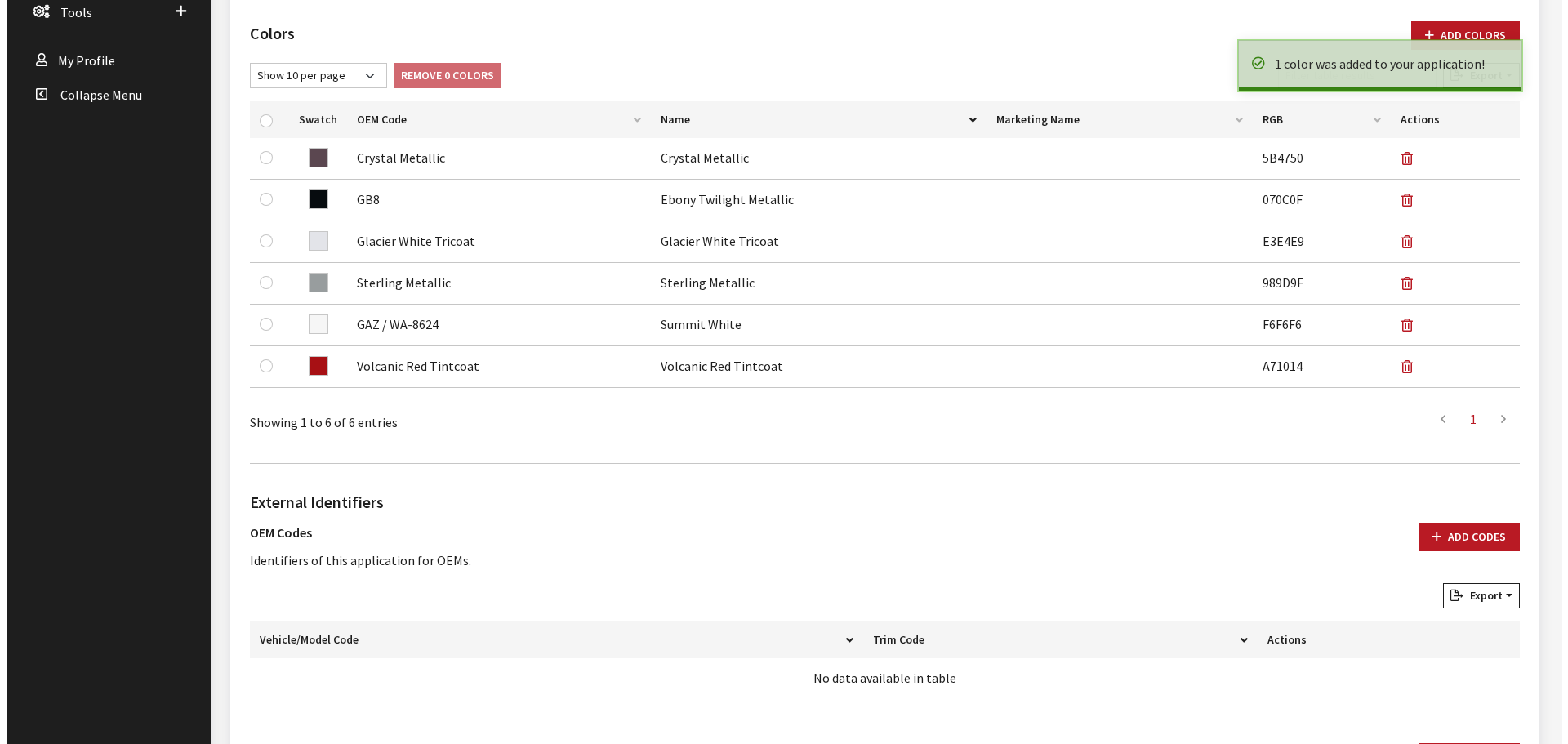
scroll to position [816, 0]
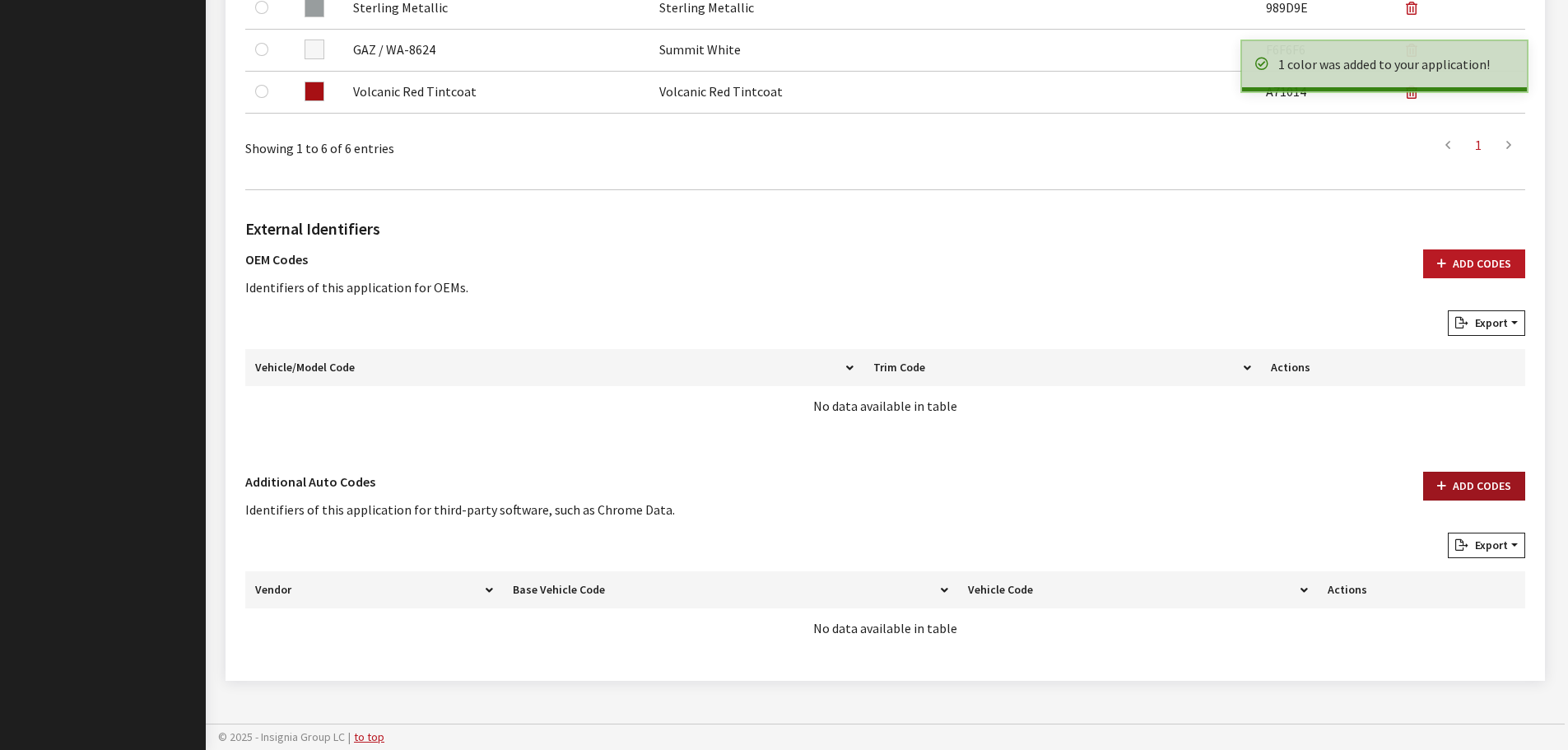
click at [1496, 481] on button "Add Codes" at bounding box center [1474, 486] width 102 height 29
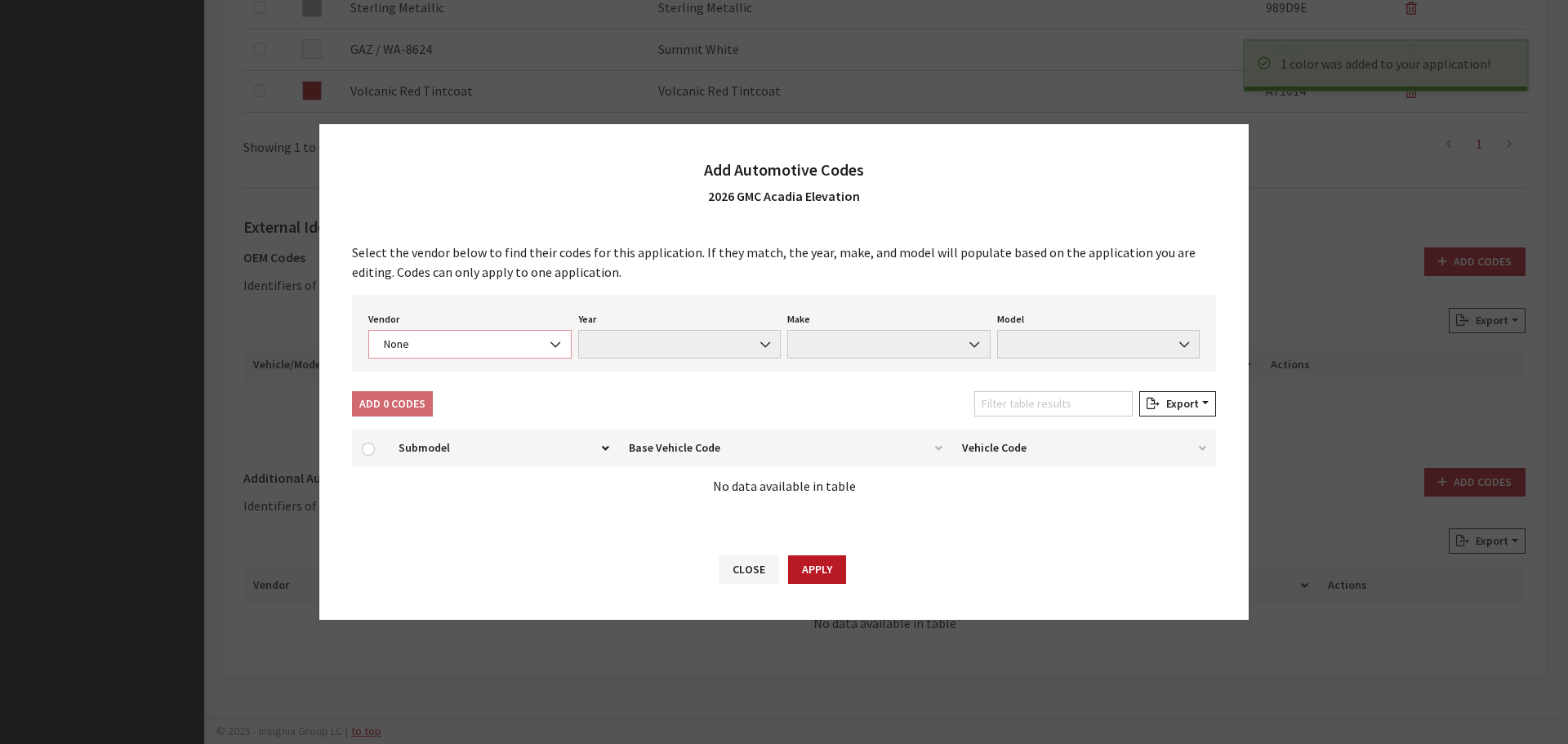
click at [414, 331] on span "None" at bounding box center [469, 344] width 203 height 28
select select "4"
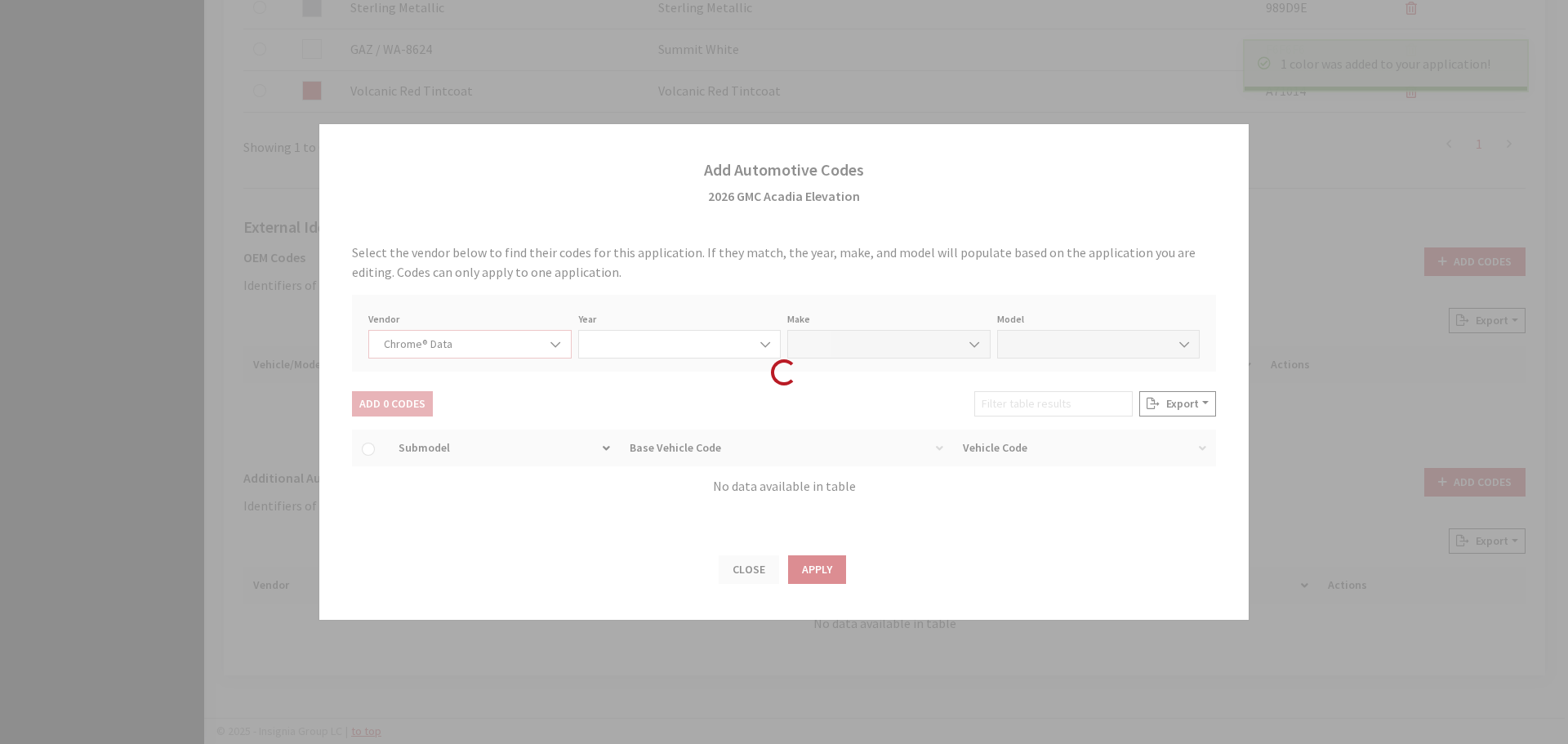
select select "2026"
select select "15"
select select "70001"
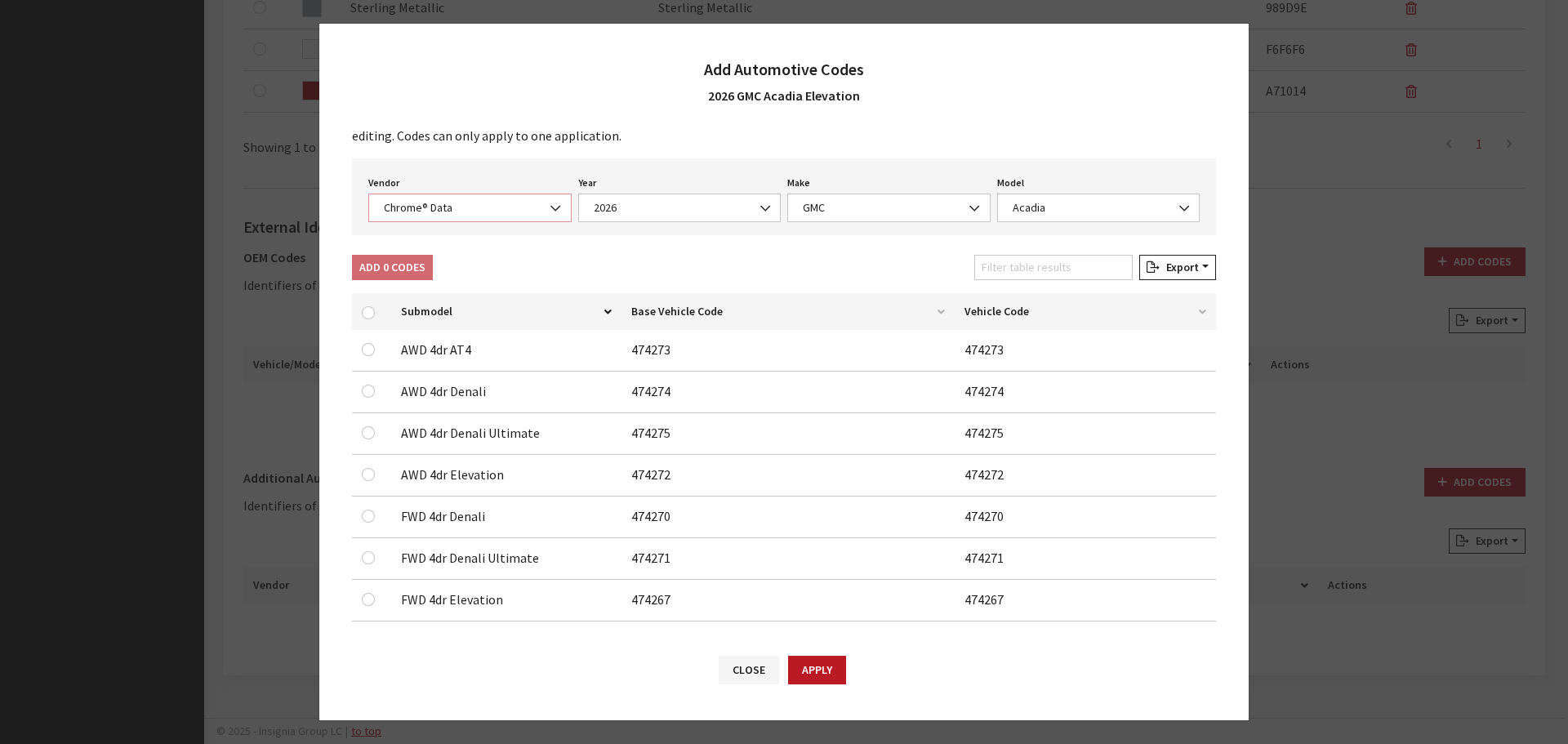
scroll to position [52, 0]
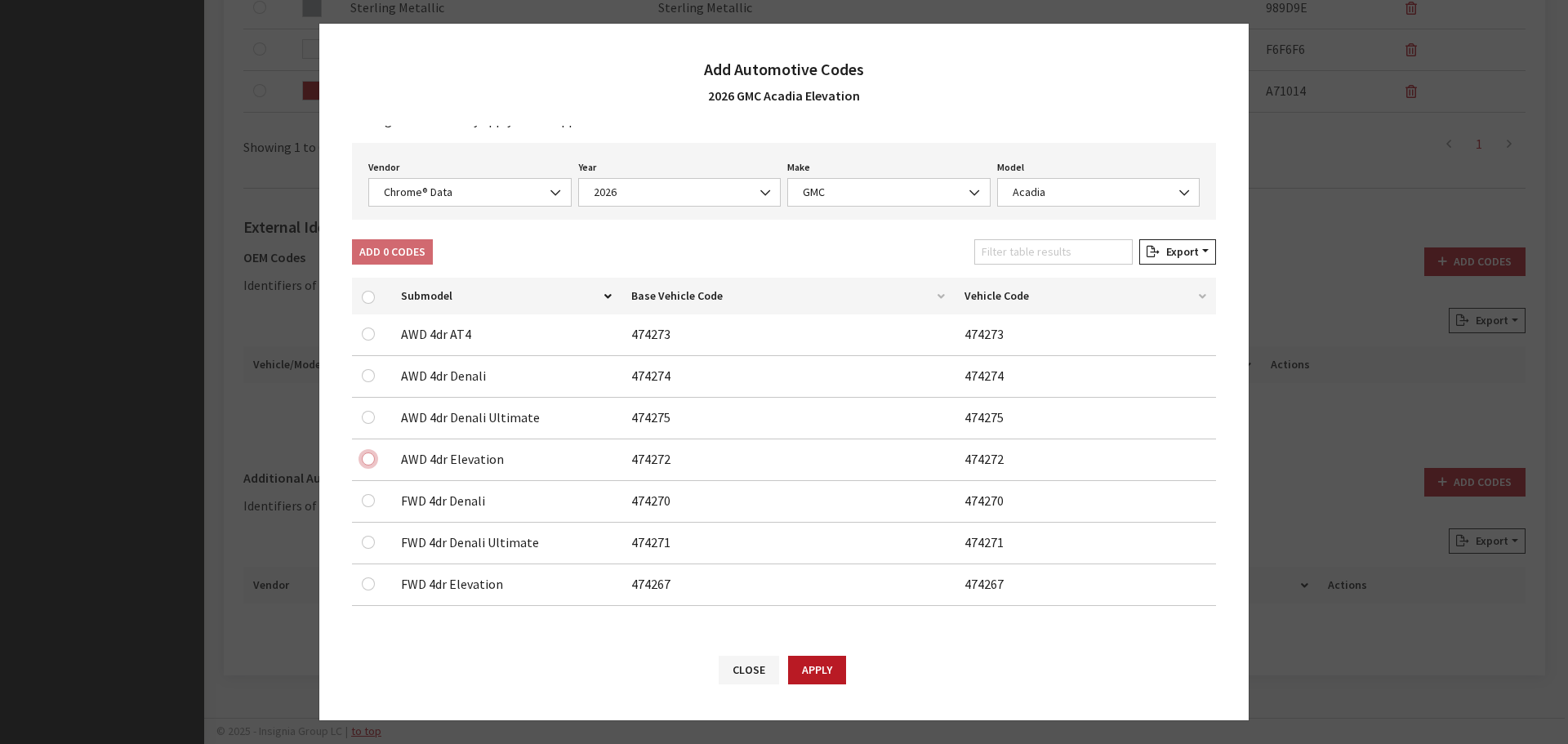
click at [365, 382] on input "checkbox" at bounding box center [368, 376] width 13 height 13
checkbox input "true"
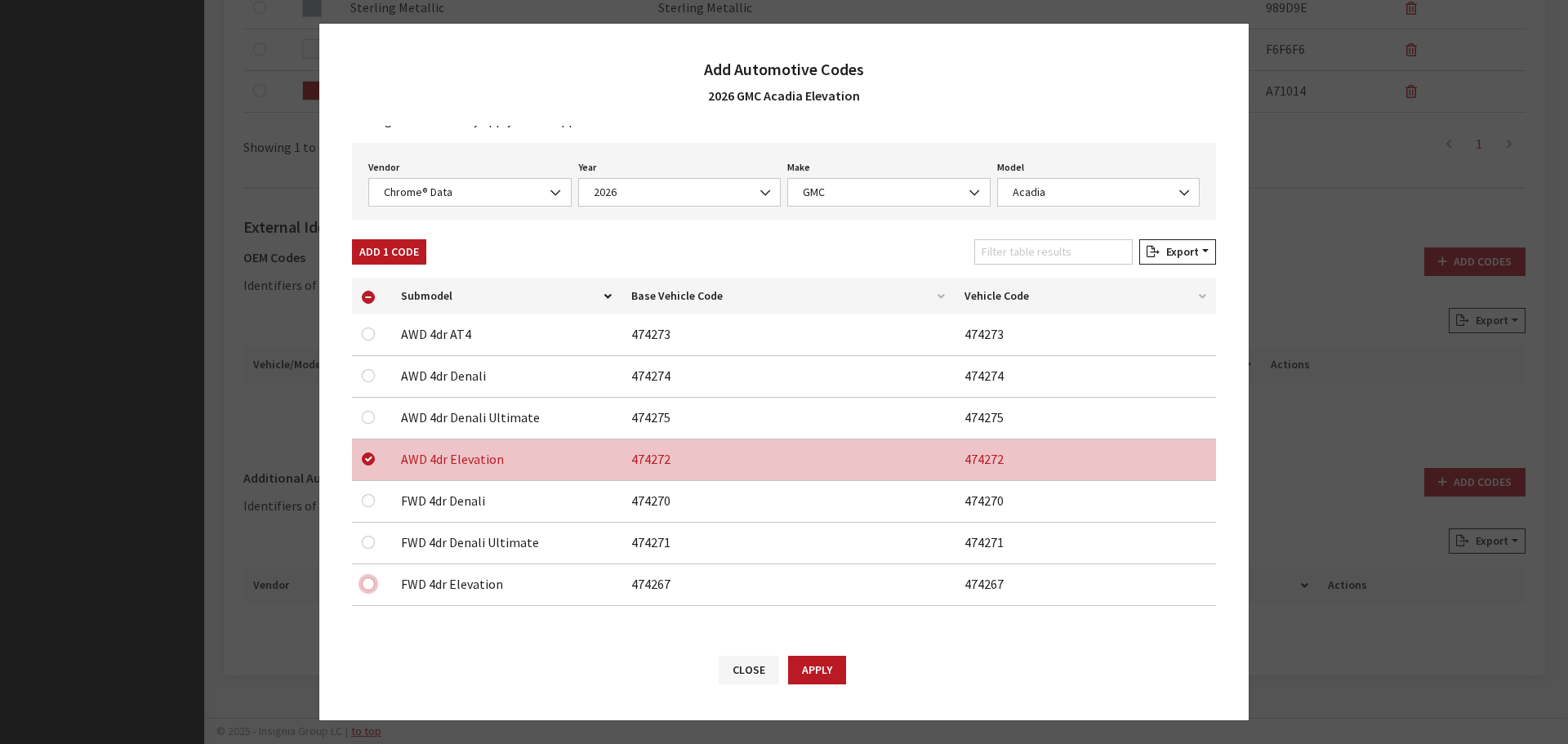
click at [364, 341] on input "checkbox" at bounding box center [368, 334] width 13 height 13
checkbox input "true"
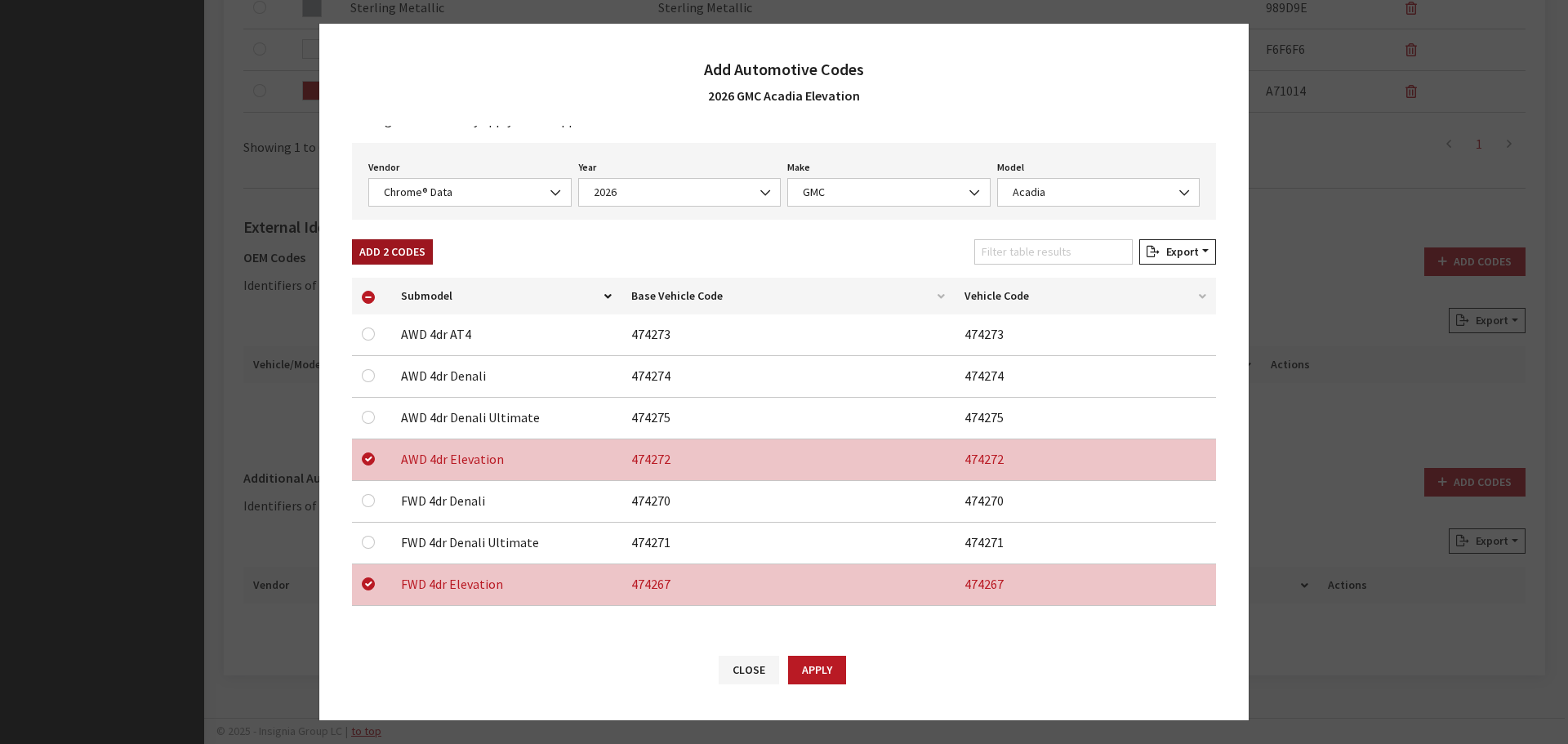
click at [398, 246] on button "Add 2 Codes" at bounding box center [392, 251] width 81 height 25
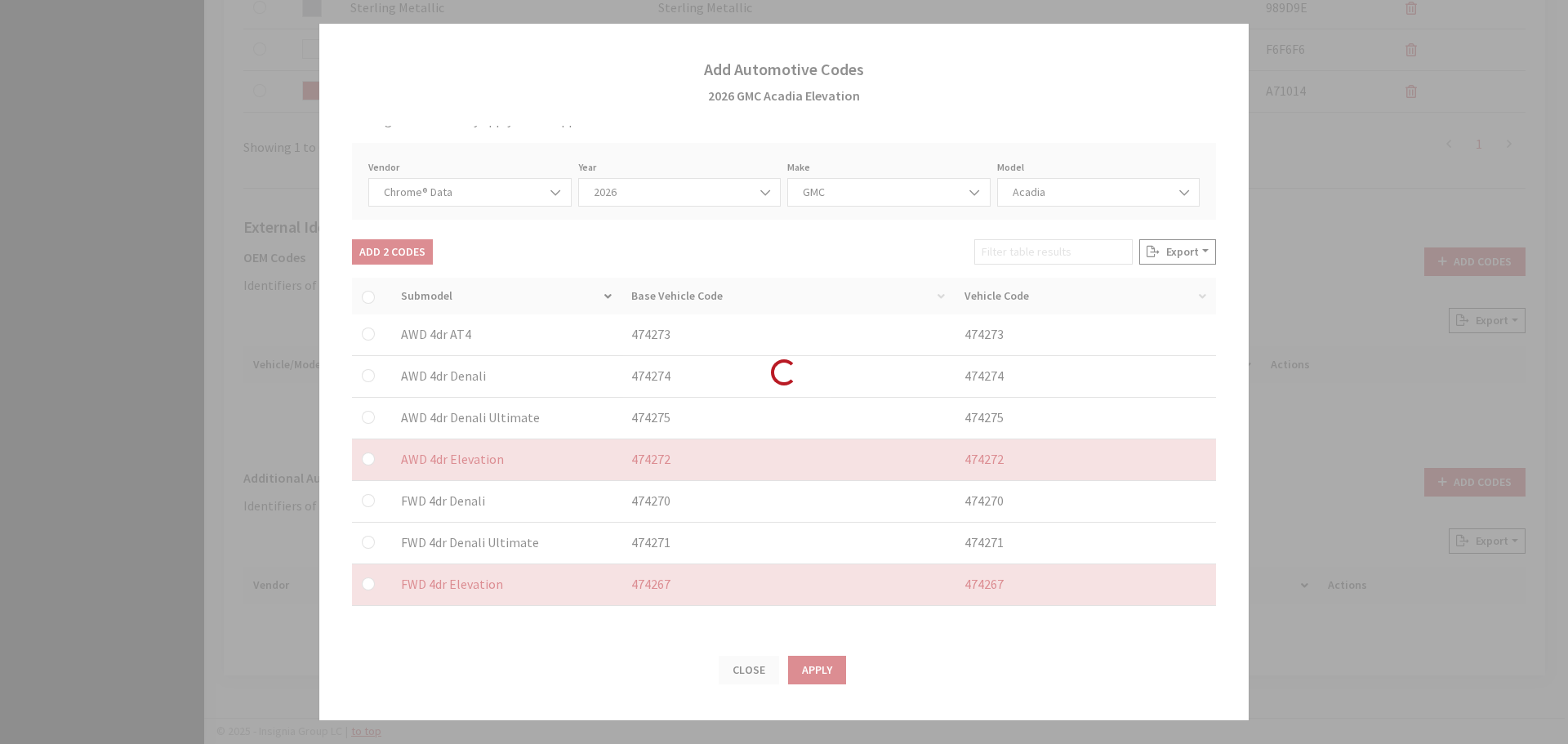
checkbox input "false"
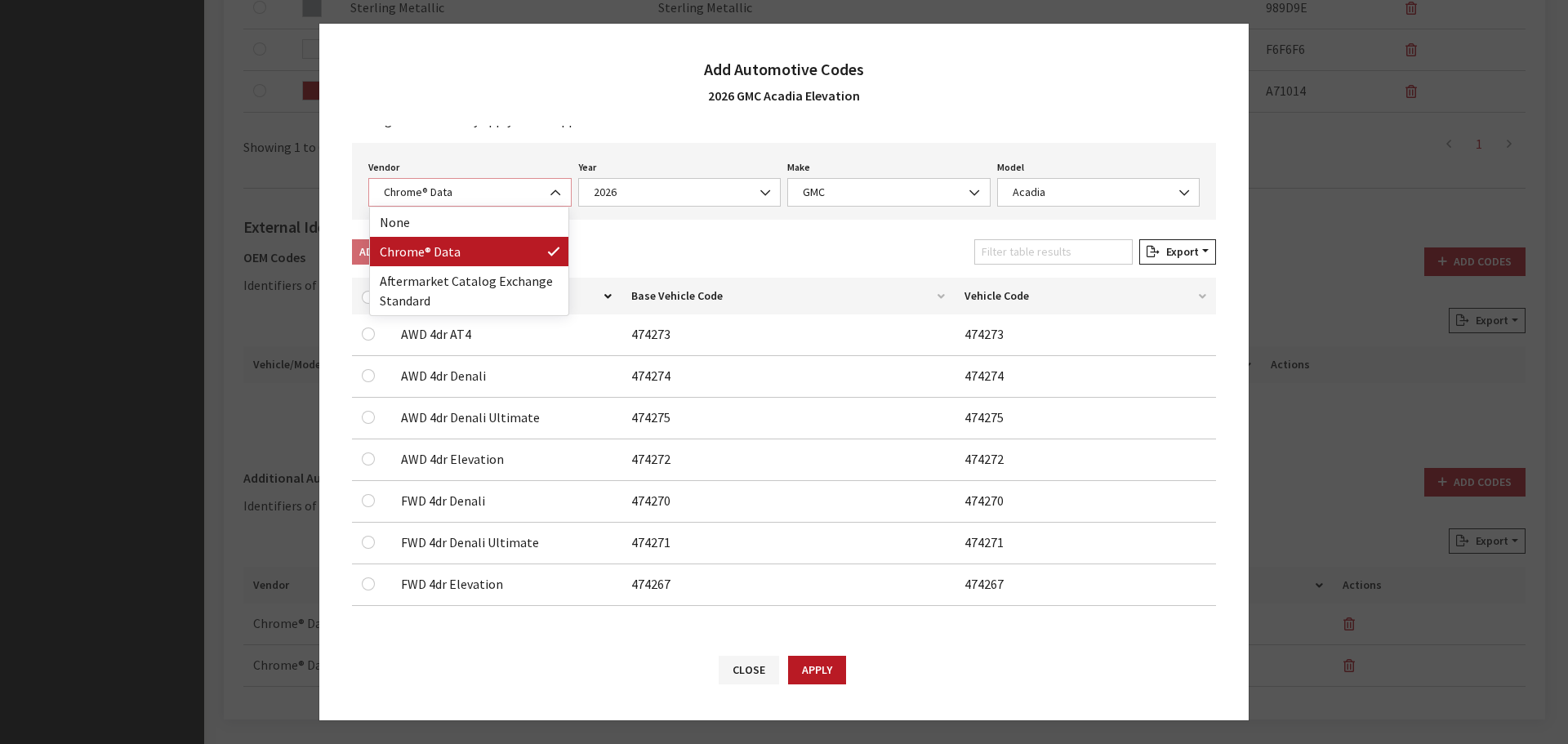
click at [457, 190] on span "Chrome® Data" at bounding box center [470, 192] width 182 height 18
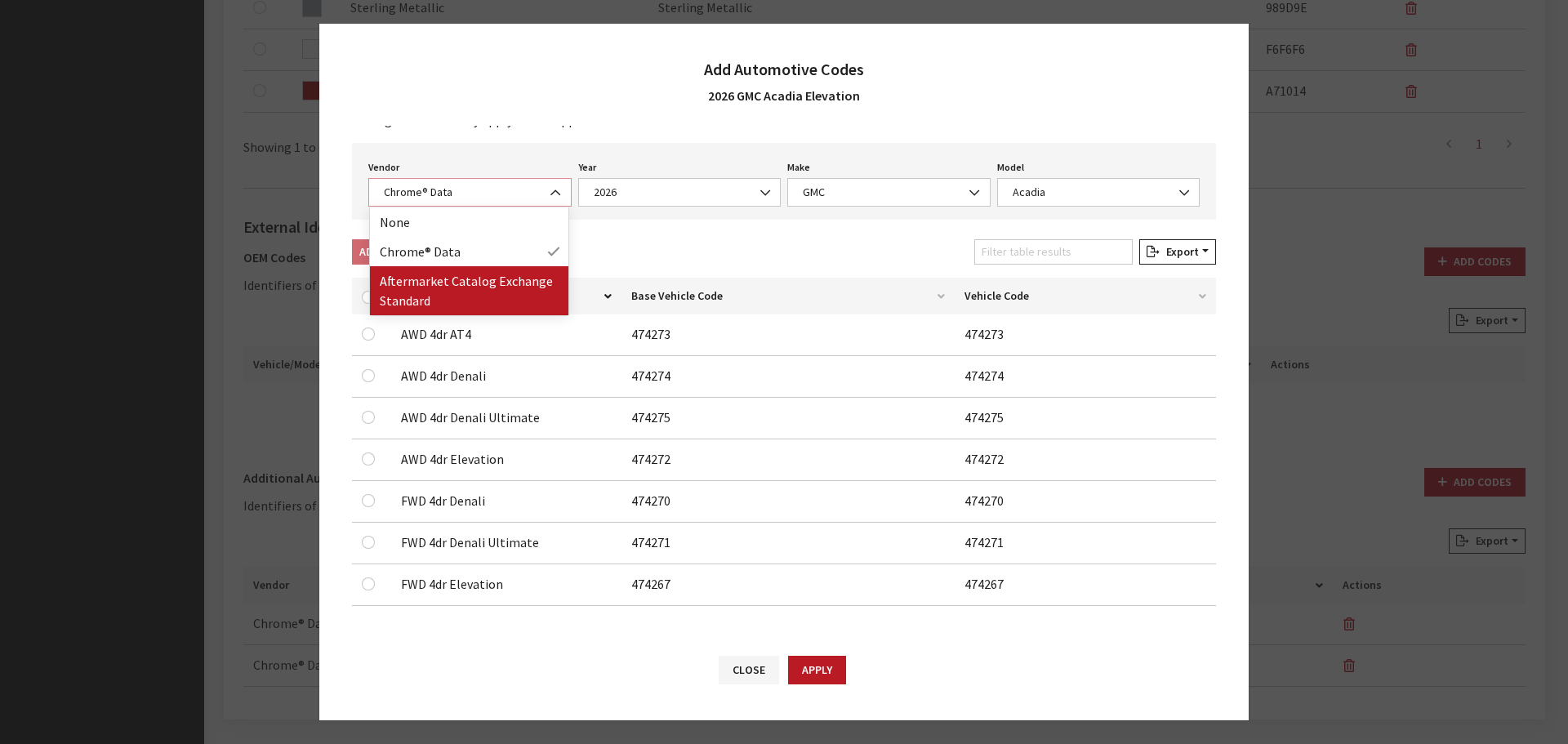
select select "2"
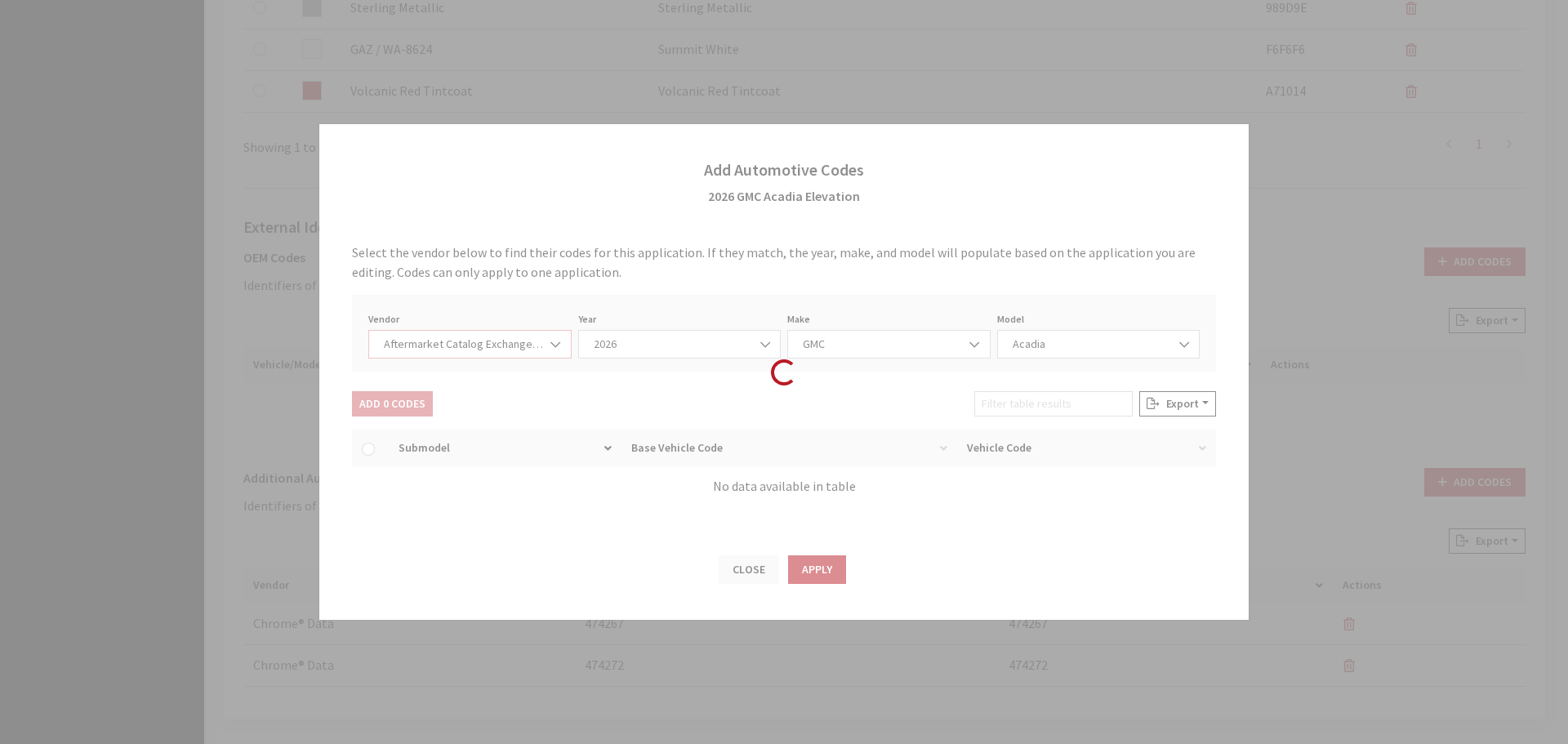
scroll to position [0, 0]
select select "2026"
select select "48"
select select "6089"
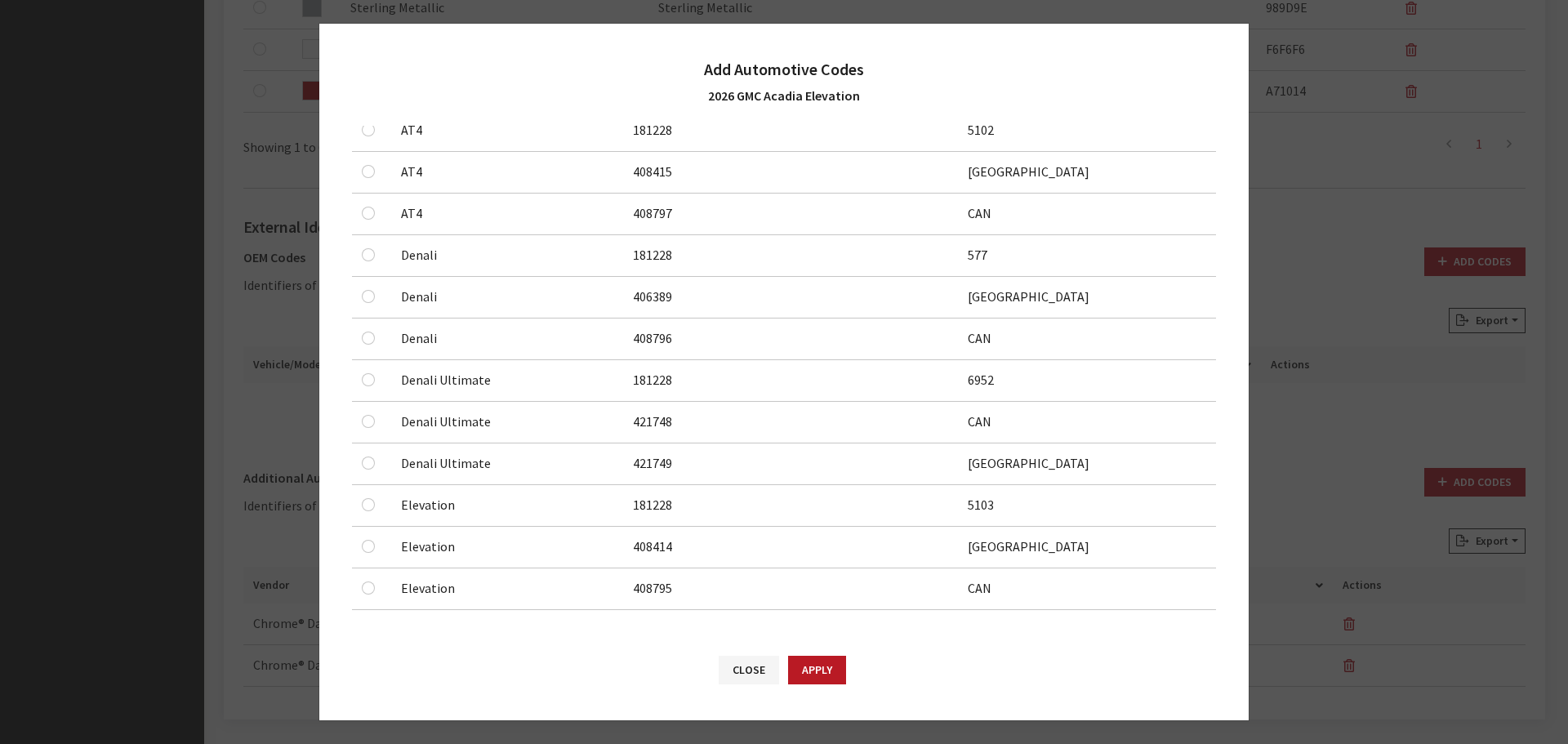
scroll to position [260, 0]
drag, startPoint x: 366, startPoint y: 498, endPoint x: 368, endPoint y: 506, distance: 8.2
click at [366, 174] on input "checkbox" at bounding box center [368, 168] width 13 height 13
checkbox input "true"
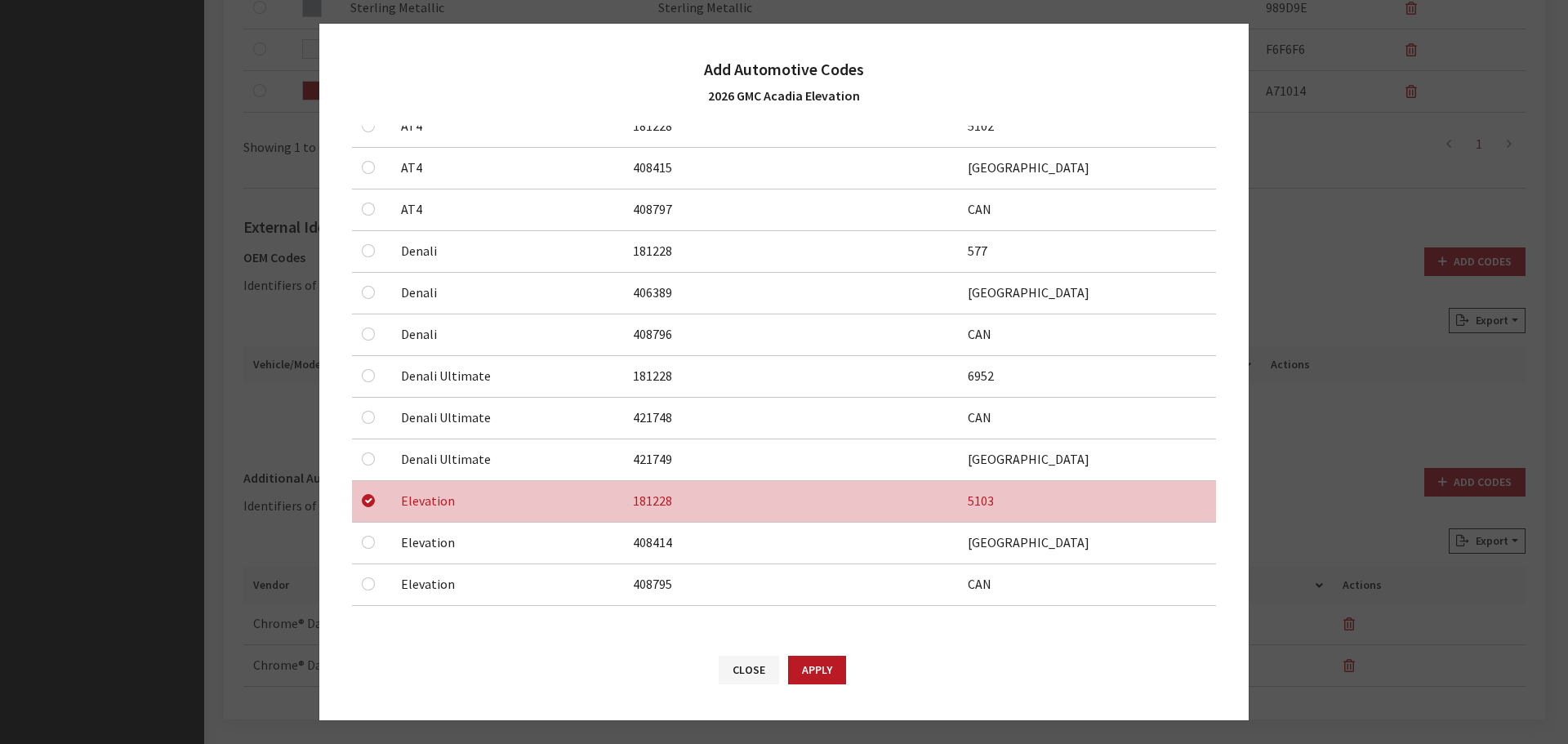
click at [372, 537] on div at bounding box center [371, 541] width 19 height 19
click at [365, 174] on input "checkbox" at bounding box center [368, 168] width 13 height 13
checkbox input "true"
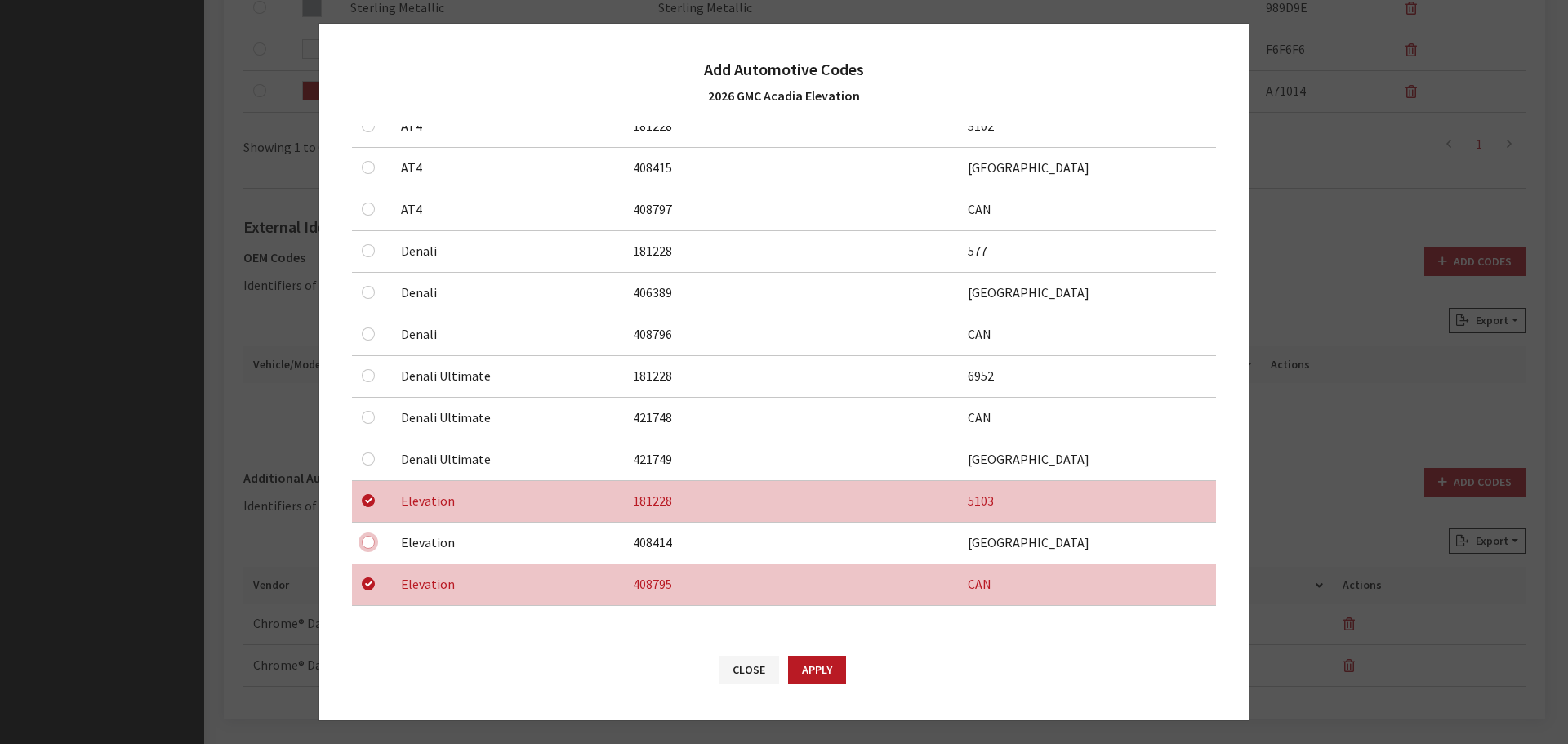
click at [365, 132] on input "checkbox" at bounding box center [368, 126] width 13 height 13
checkbox input "true"
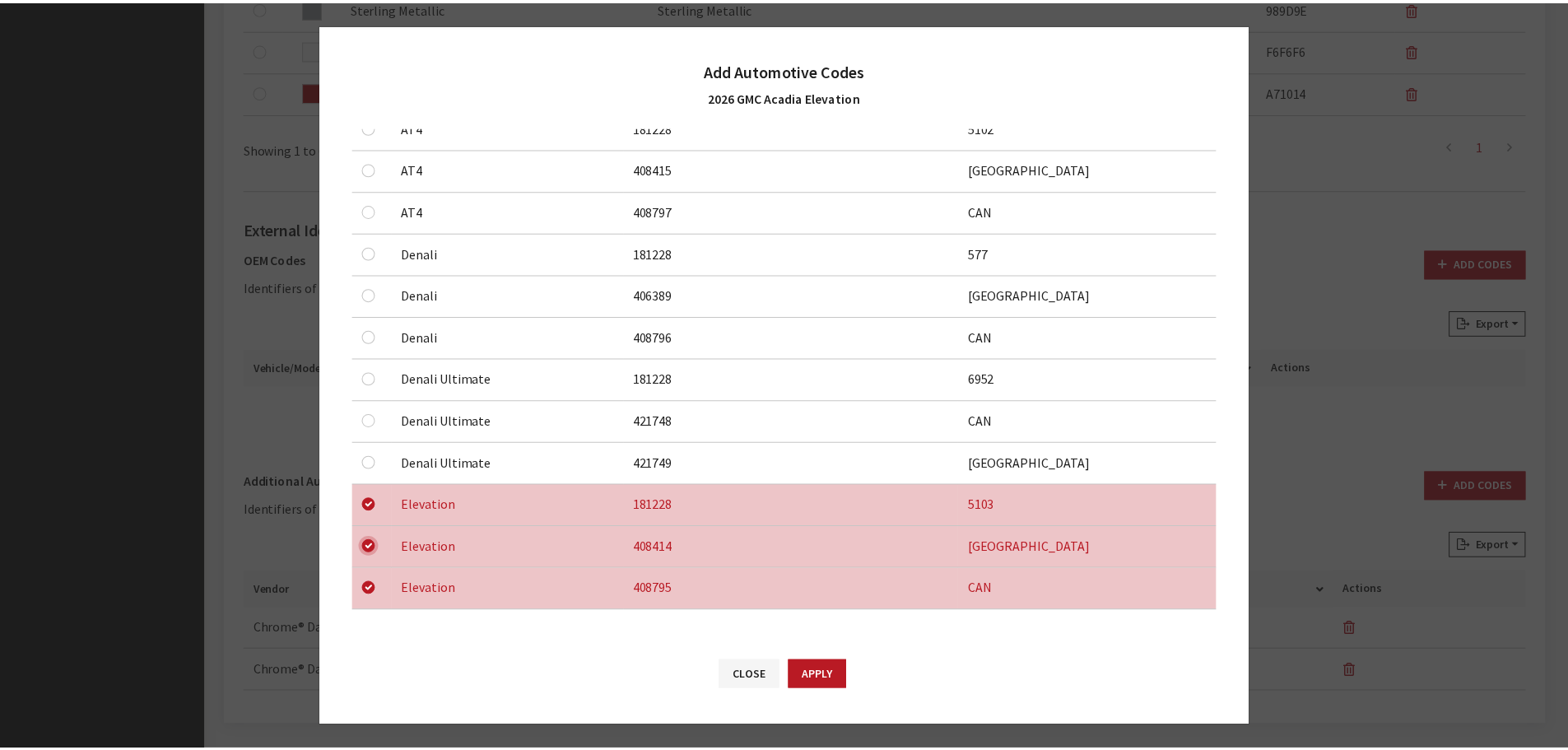
scroll to position [0, 0]
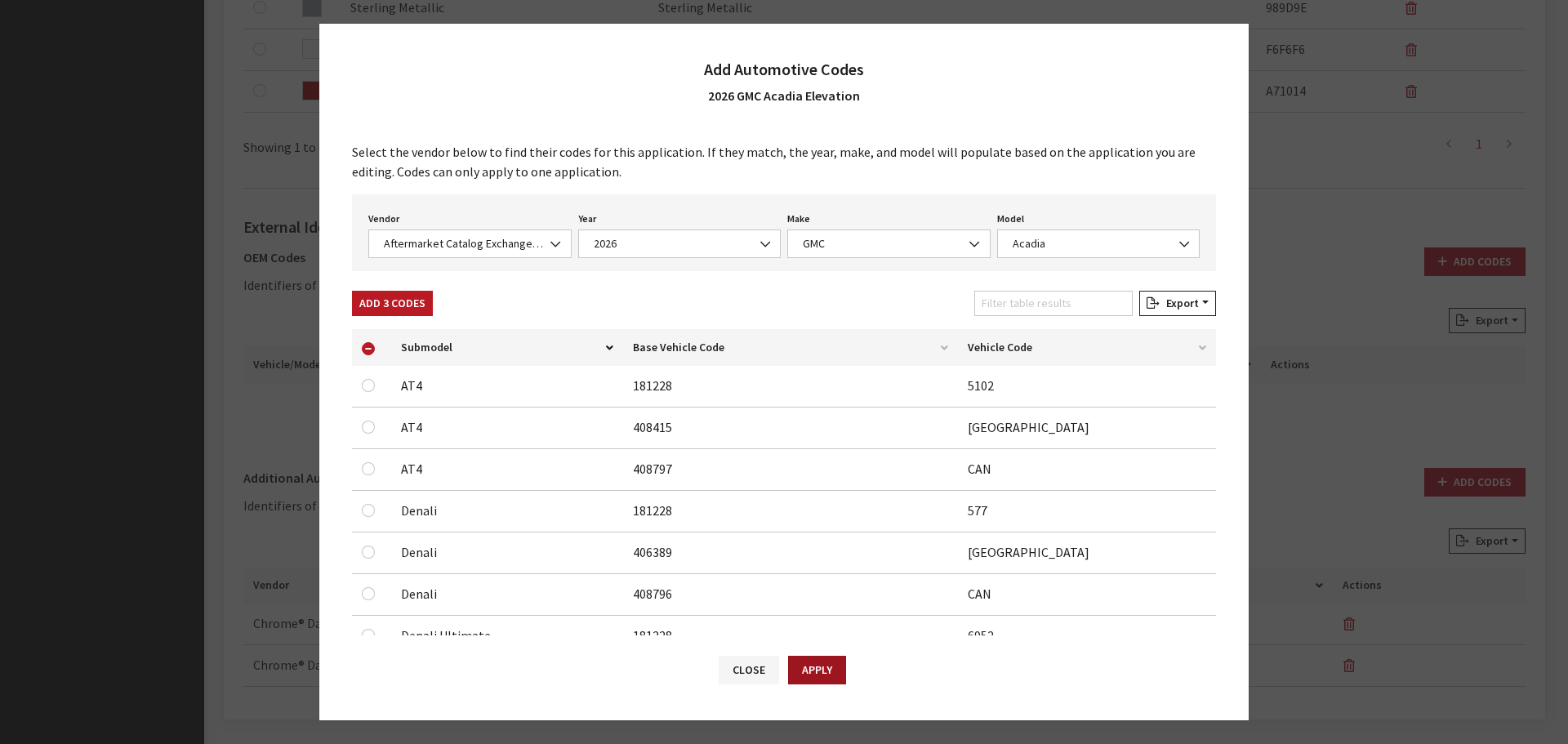
click at [824, 667] on button "Apply" at bounding box center [816, 670] width 58 height 28
checkbox input "false"
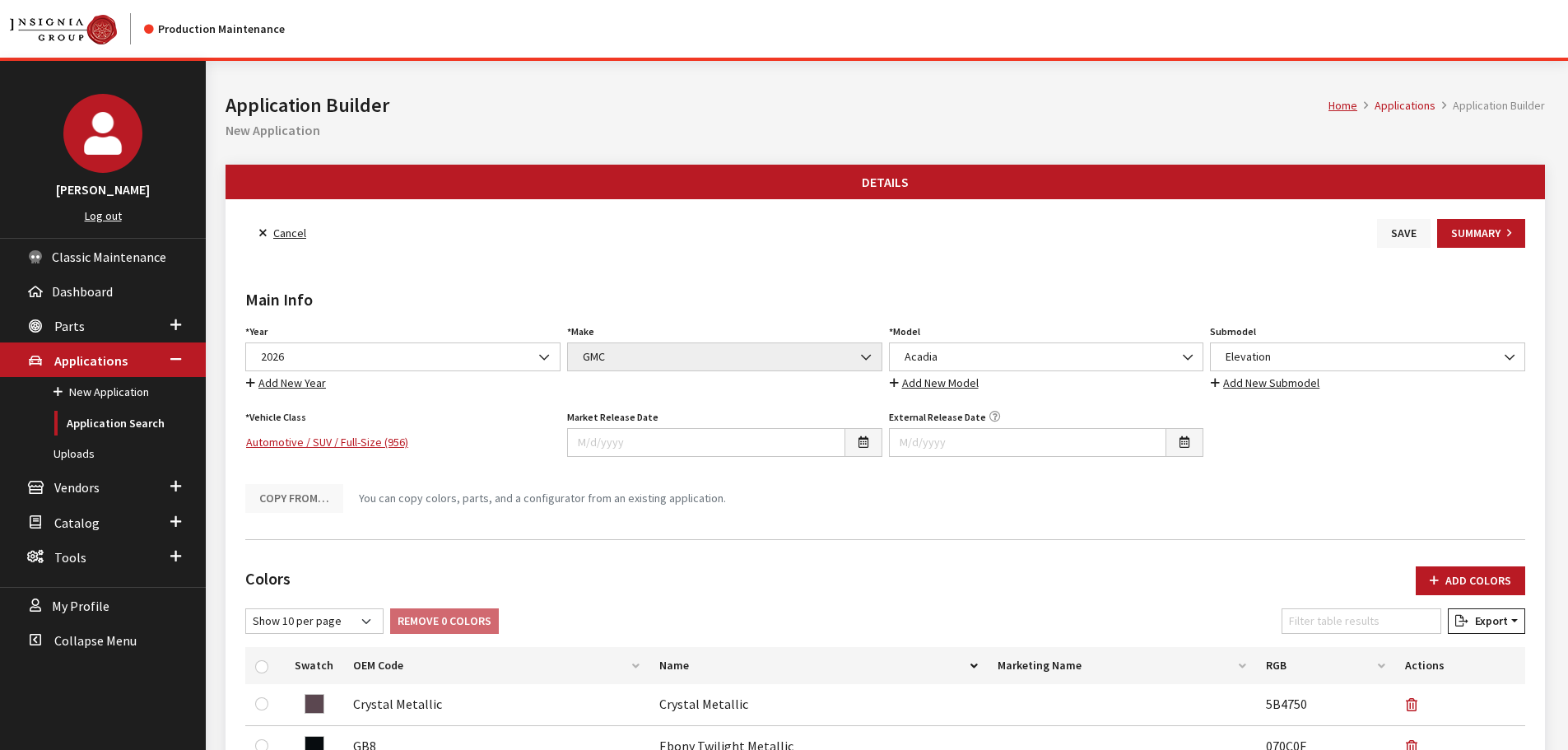
click at [1405, 238] on button "Save" at bounding box center [1405, 233] width 54 height 29
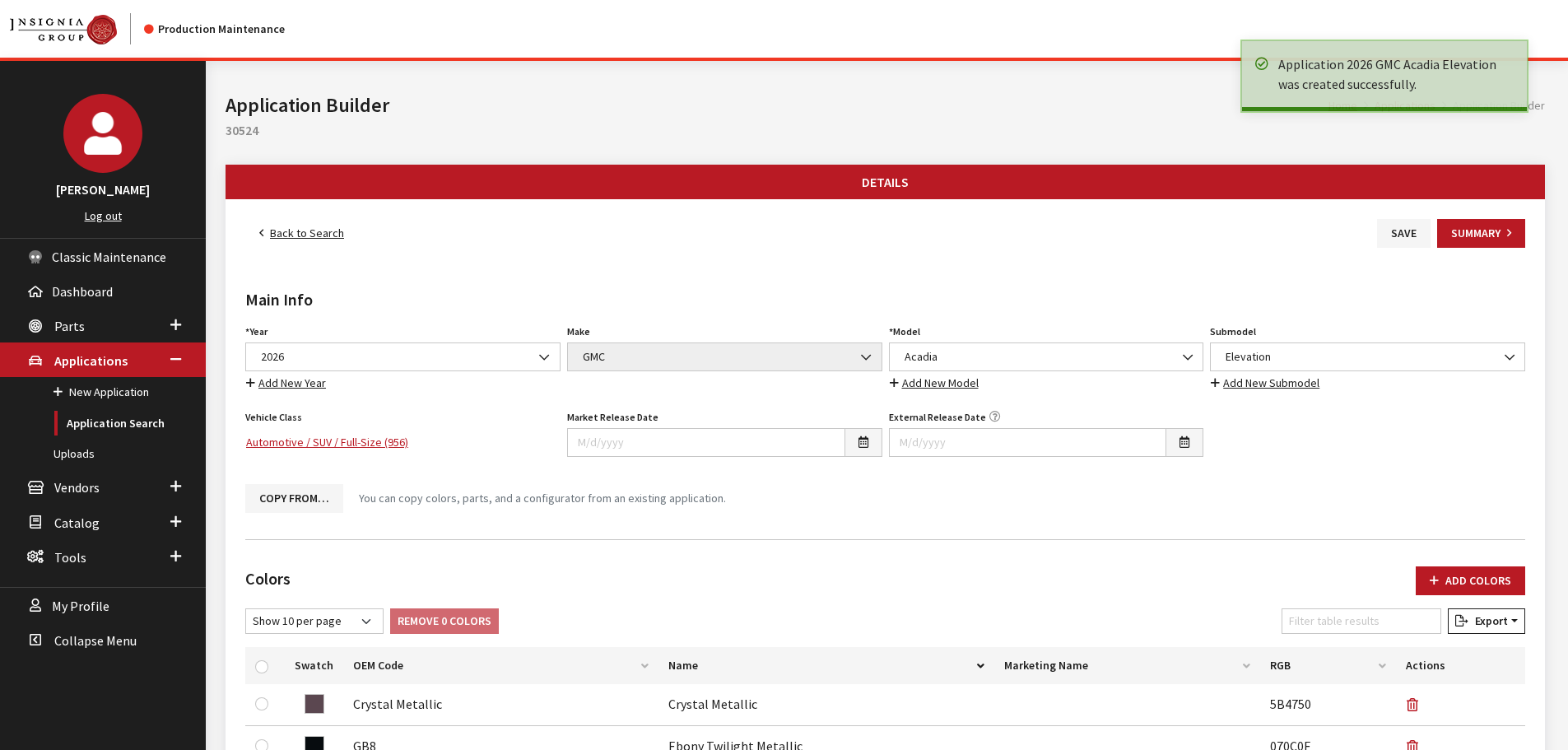
click at [305, 229] on link "Back to Search" at bounding box center [301, 233] width 113 height 29
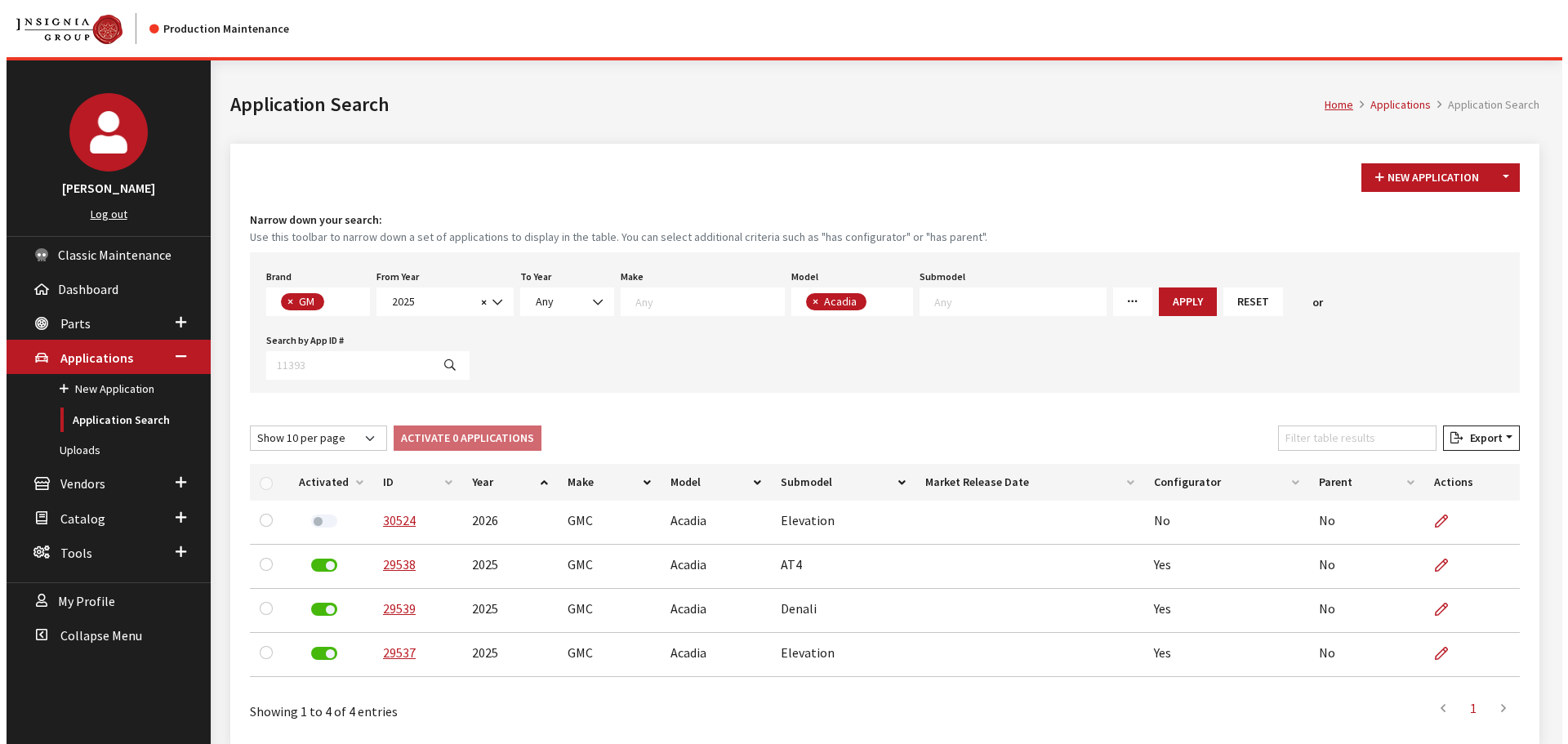
scroll to position [73, 0]
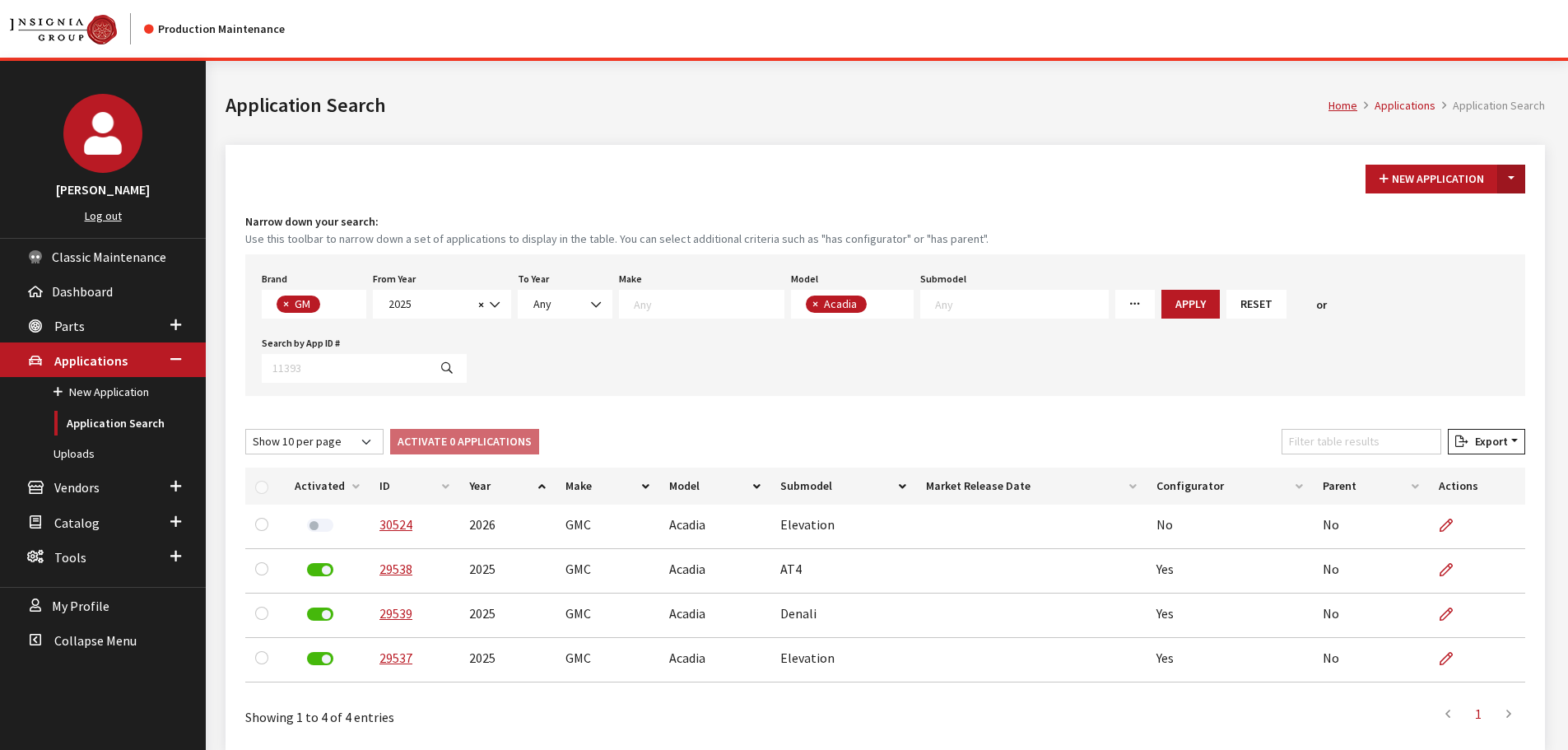
click at [1521, 178] on button "Toggle Dropdown" at bounding box center [1511, 179] width 28 height 29
click at [1467, 205] on button "New From Existing..." at bounding box center [1454, 215] width 141 height 29
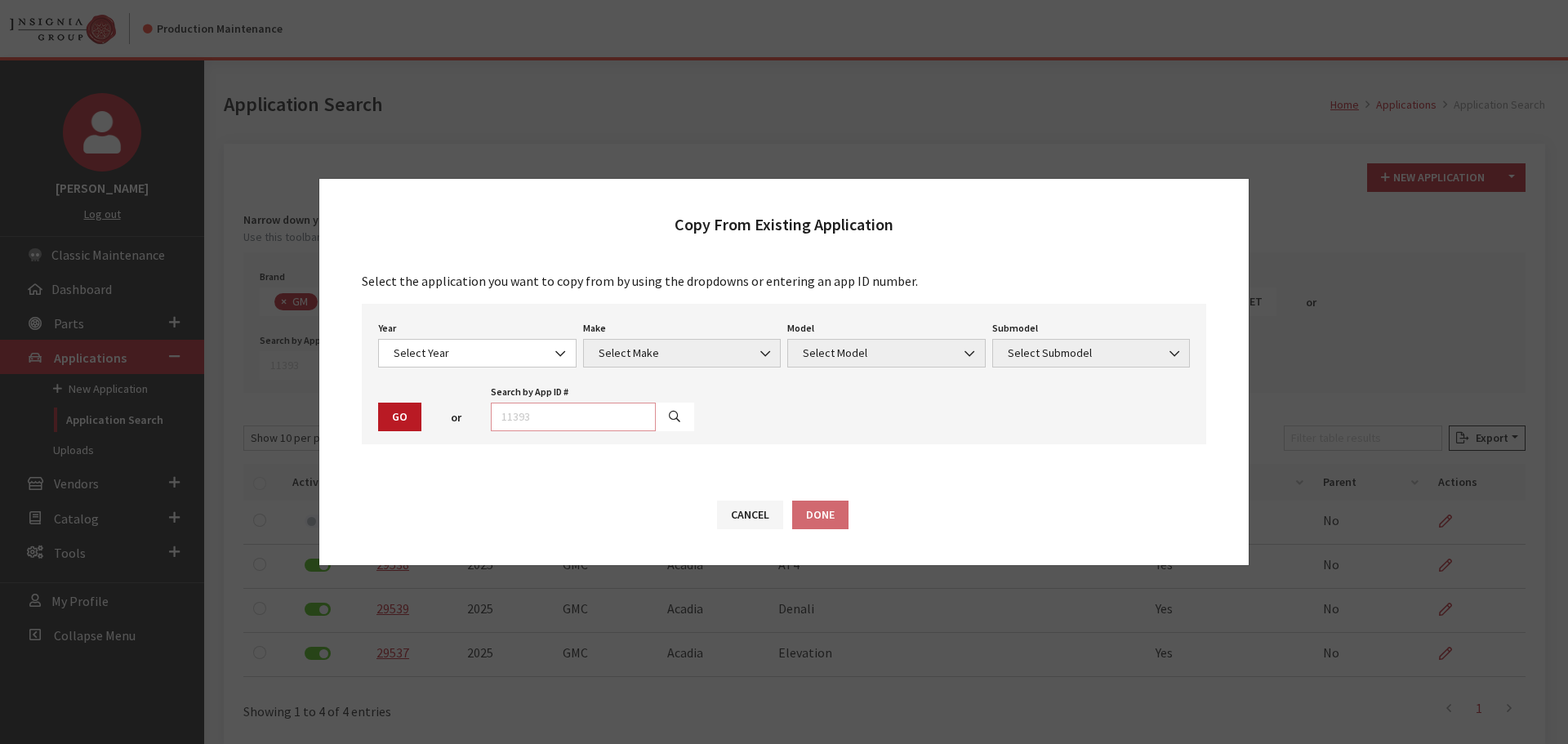
click at [588, 418] on input "text" at bounding box center [573, 417] width 165 height 28
type input "29538"
click at [672, 422] on button "button" at bounding box center [674, 417] width 39 height 28
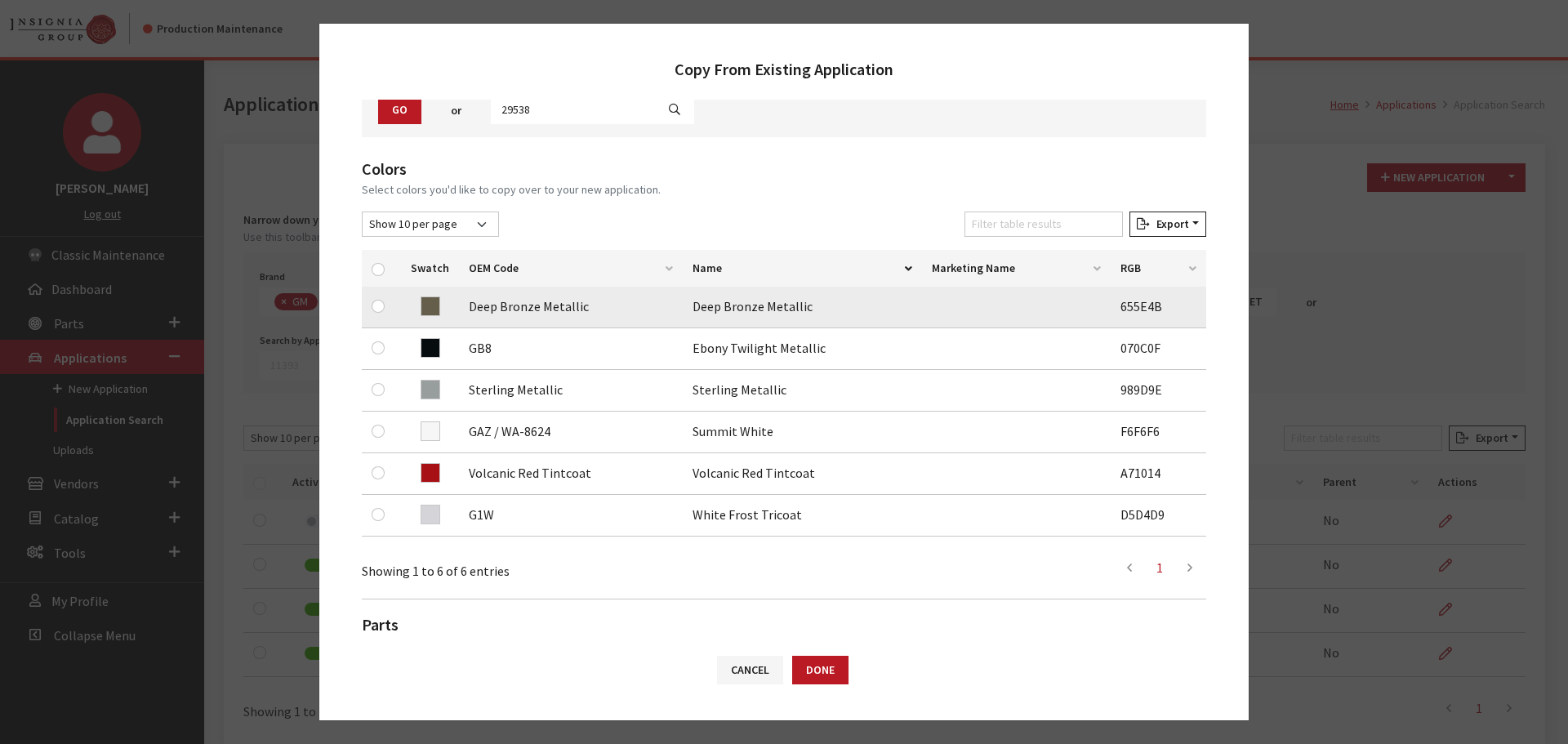
scroll to position [164, 0]
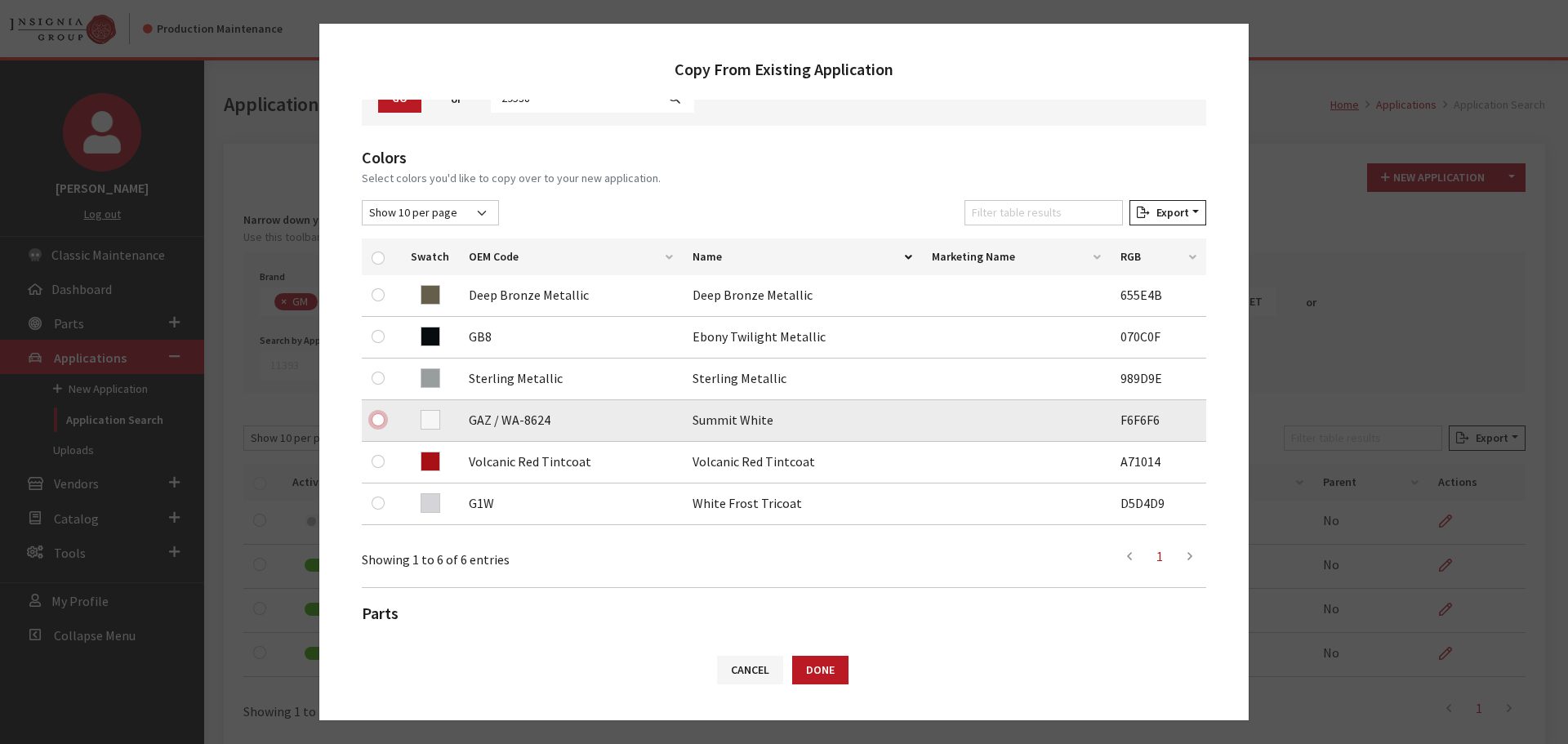
click at [375, 418] on input "checkbox" at bounding box center [378, 420] width 13 height 13
checkbox input "true"
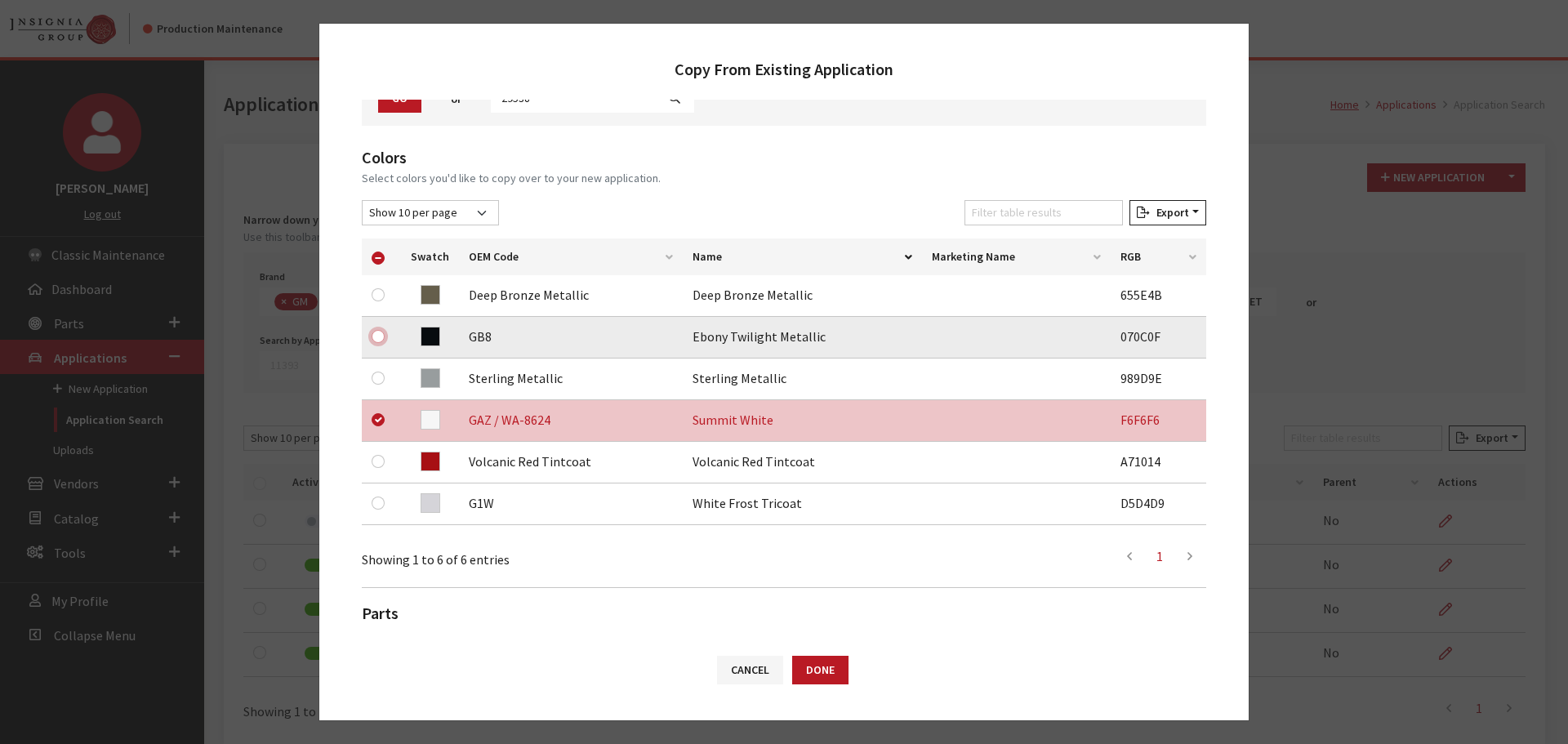
click at [376, 335] on input "checkbox" at bounding box center [378, 337] width 13 height 13
checkbox input "true"
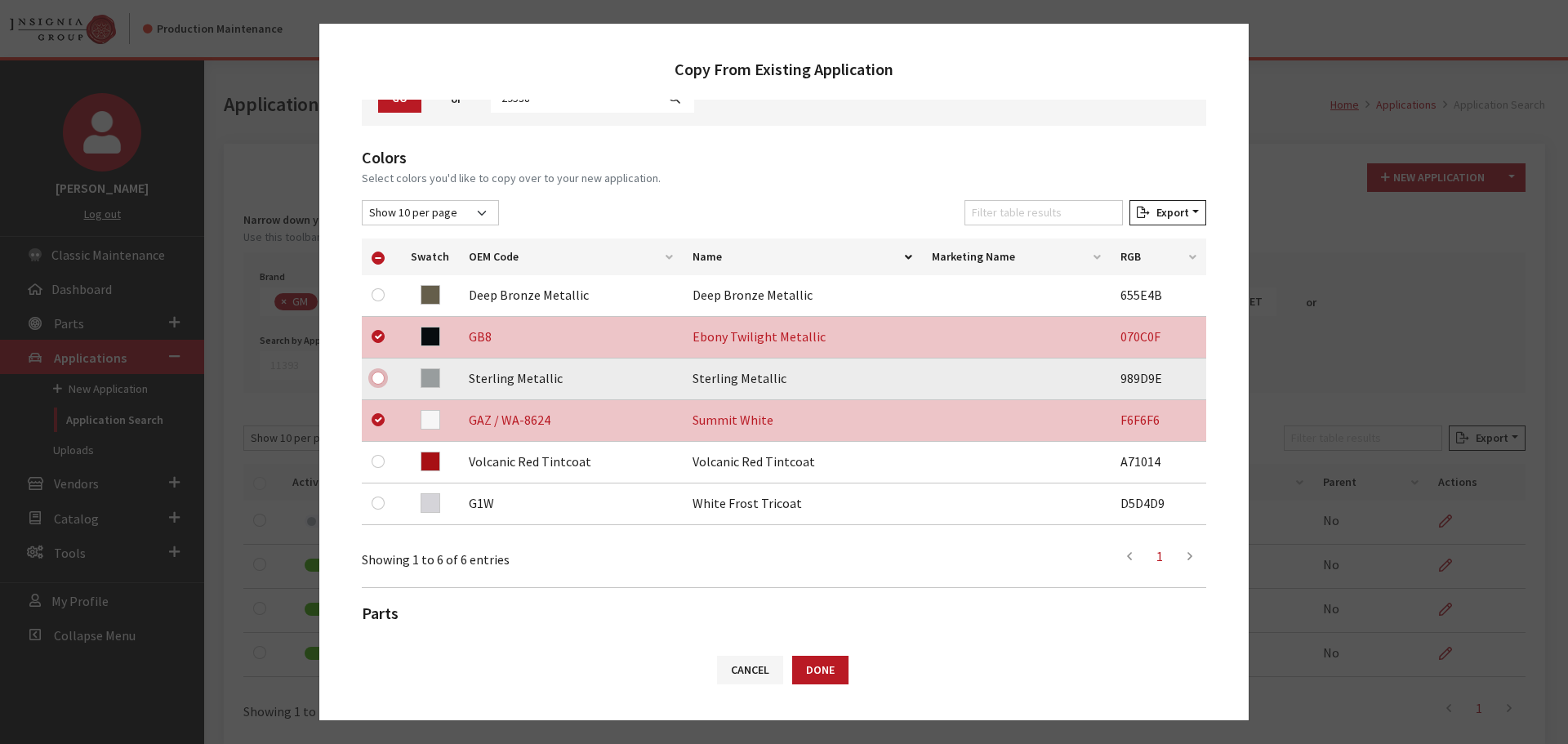
click at [373, 374] on input "checkbox" at bounding box center [378, 378] width 13 height 13
checkbox input "true"
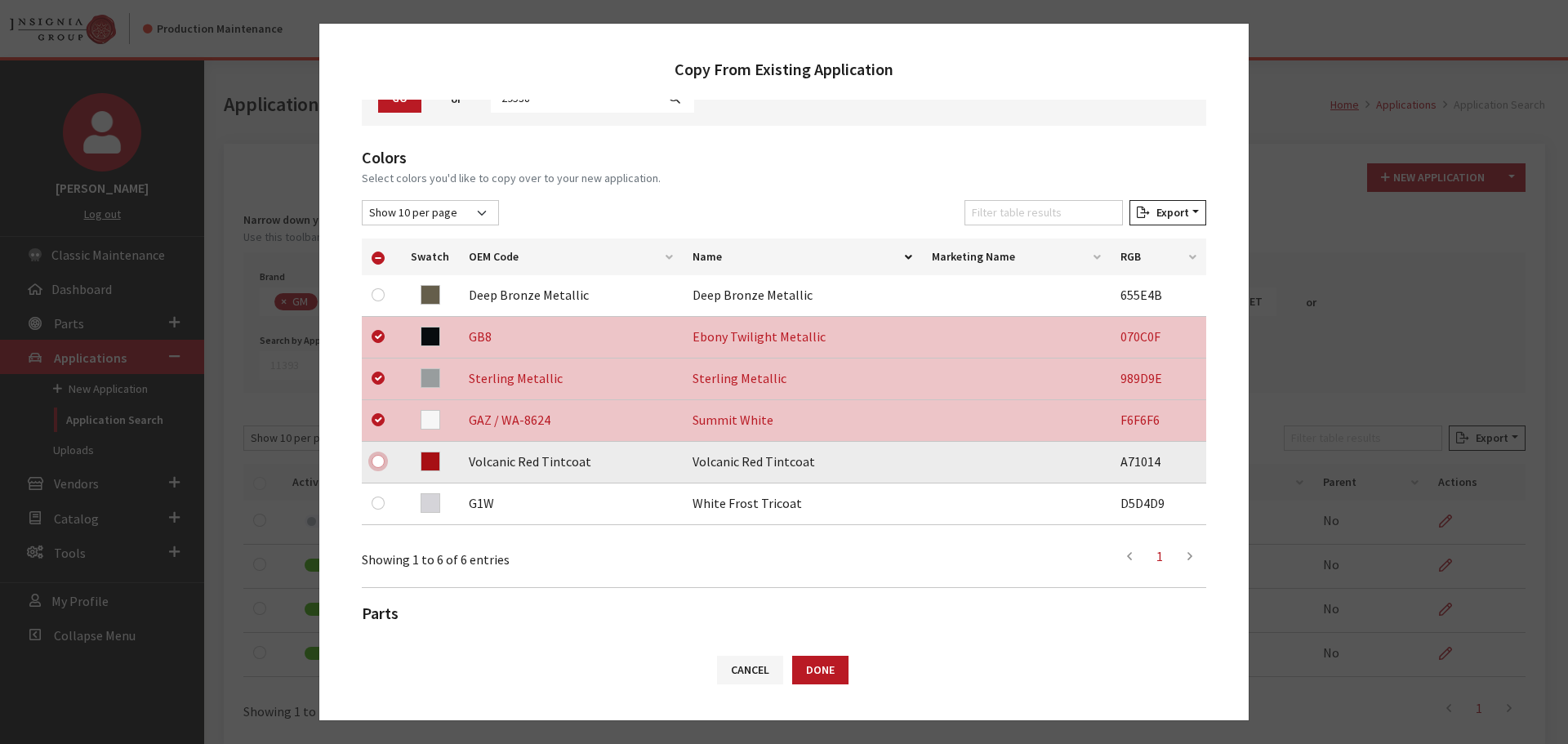
click at [378, 461] on input "checkbox" at bounding box center [378, 462] width 13 height 13
checkbox input "true"
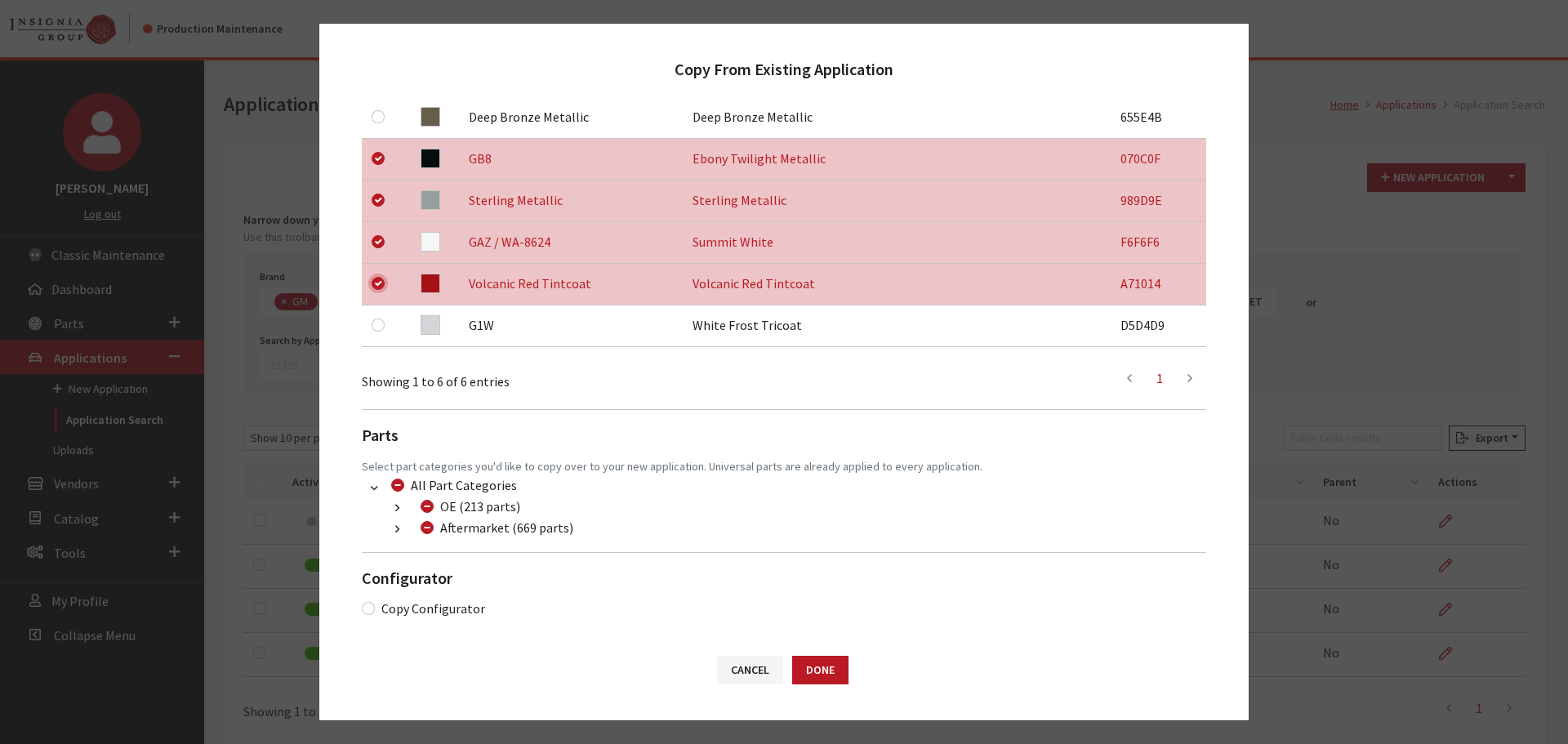
scroll to position [342, 0]
click at [393, 524] on button "button" at bounding box center [398, 529] width 32 height 18
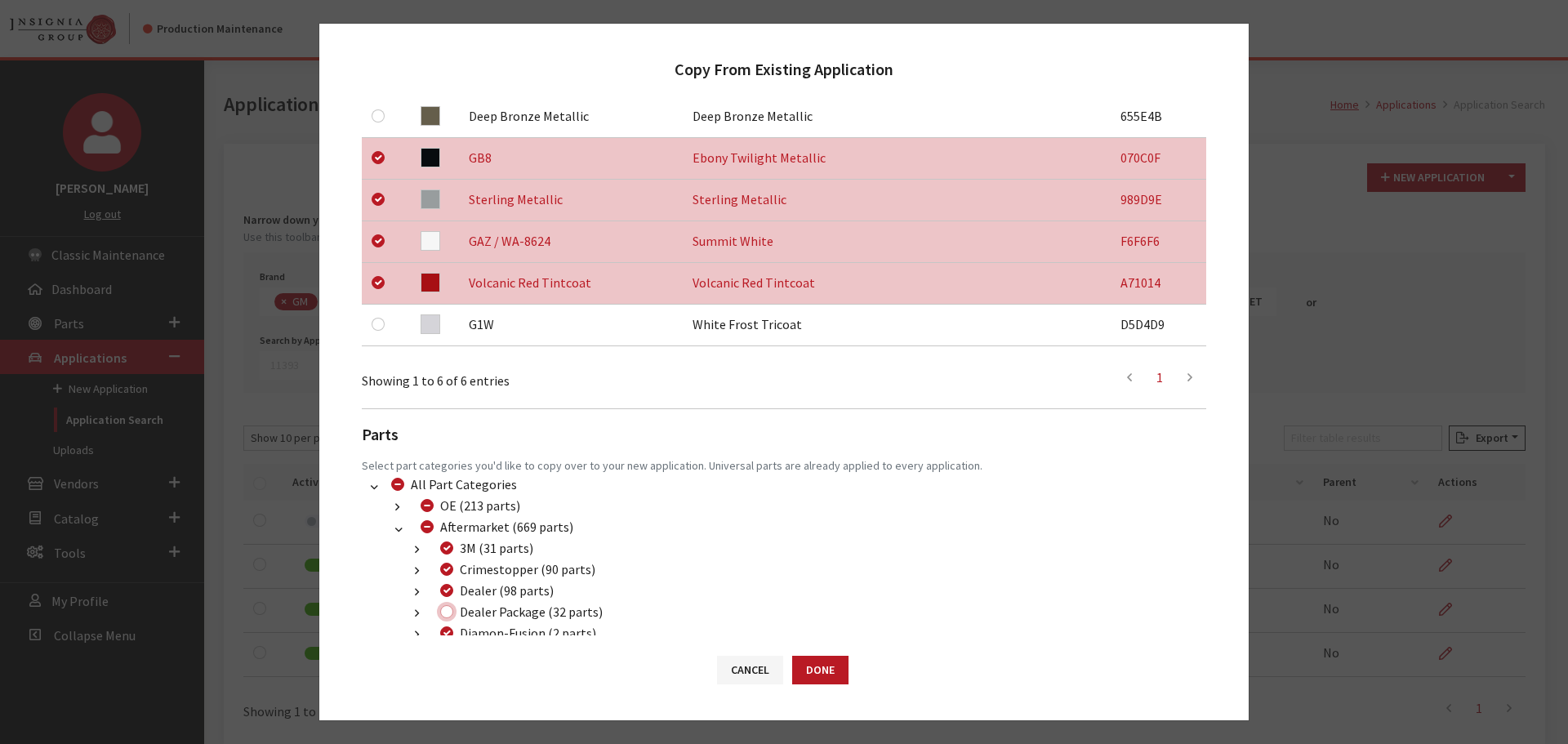
click at [445, 614] on input "Dealer Package (32 parts)" at bounding box center [447, 611] width 13 height 13
checkbox input "true"
click at [812, 665] on button "Done" at bounding box center [820, 670] width 56 height 28
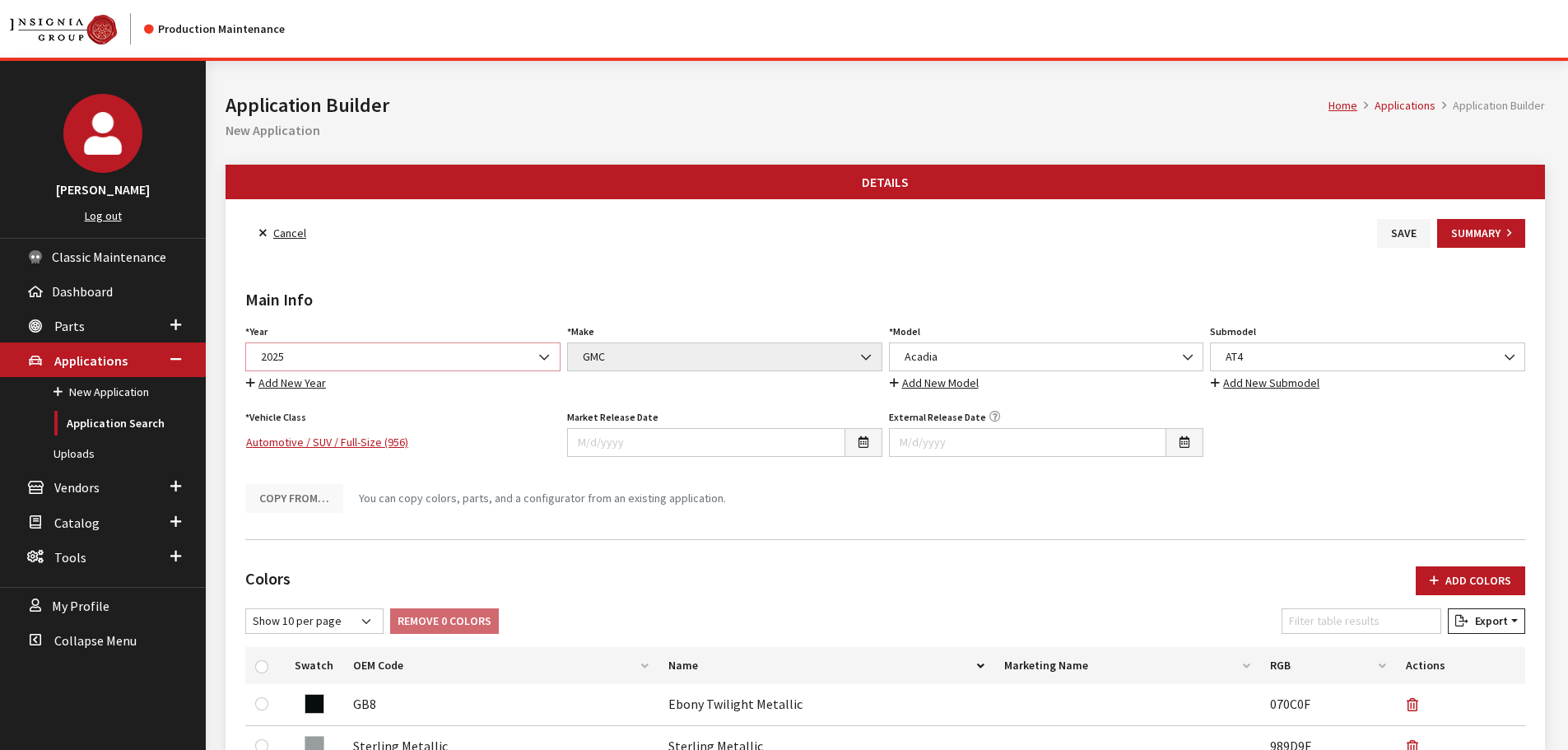
click at [432, 353] on span "2025" at bounding box center [403, 357] width 294 height 18
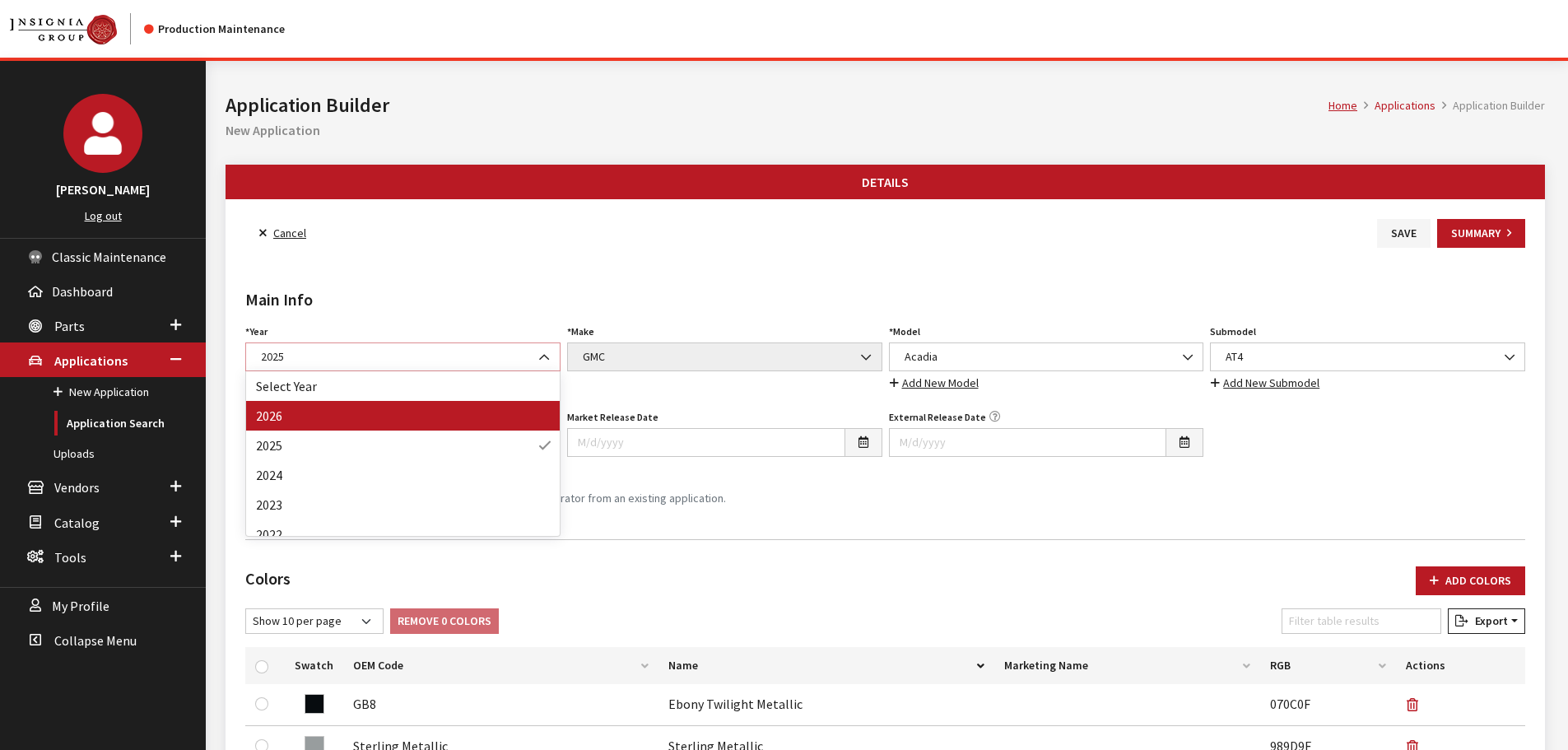
select select "44"
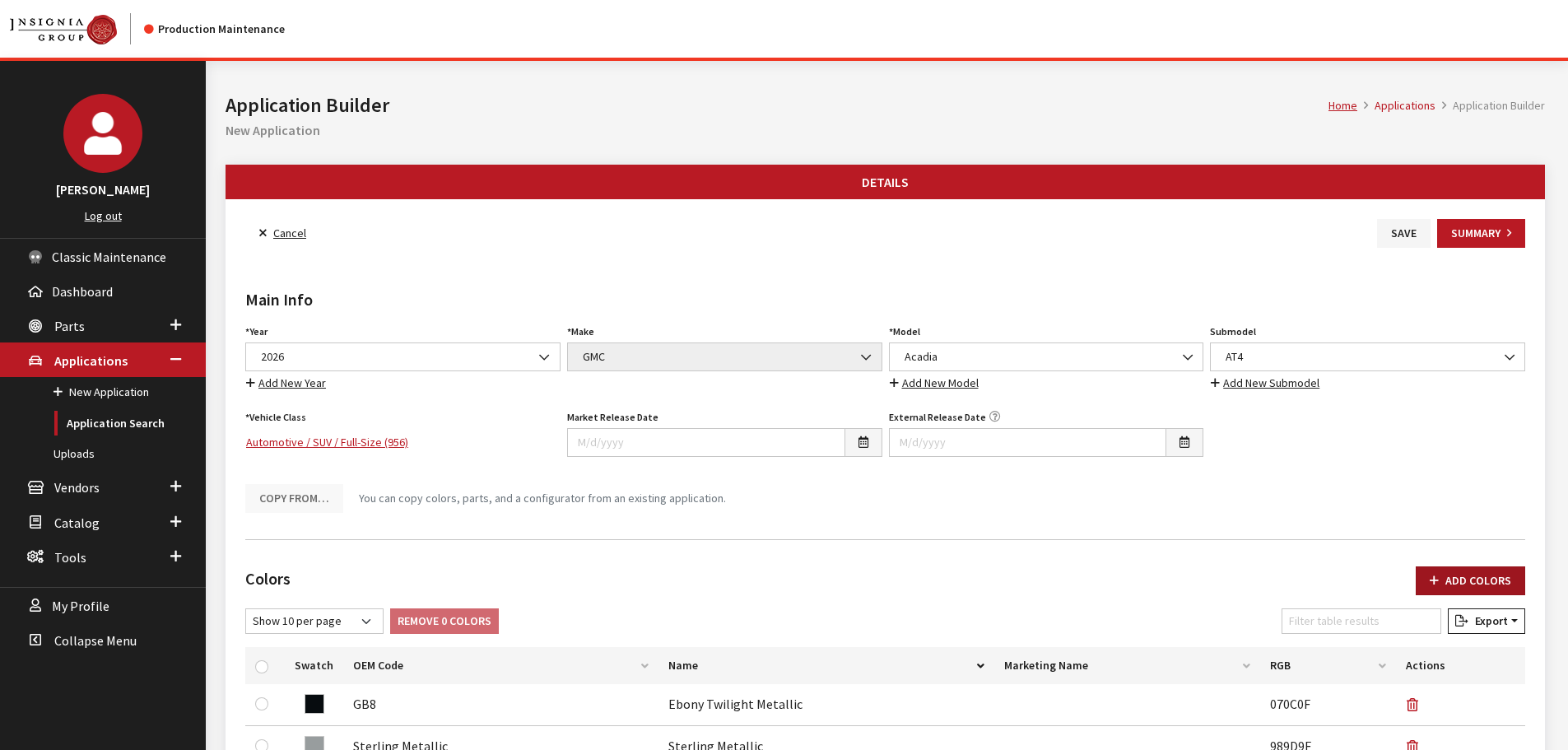
click at [1457, 576] on button "Add Colors" at bounding box center [1471, 581] width 109 height 29
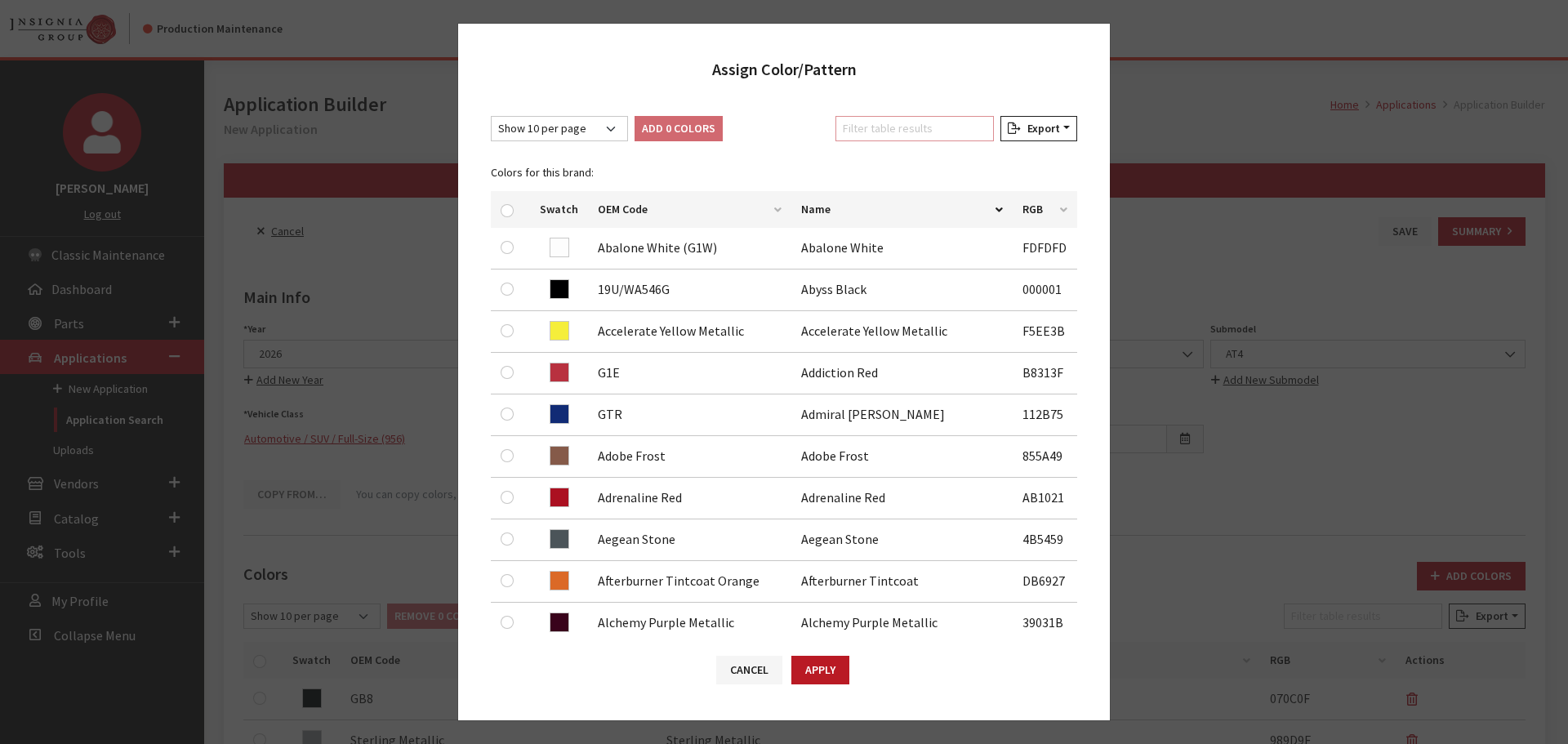
click at [934, 133] on input "Filter table results" at bounding box center [915, 129] width 159 height 25
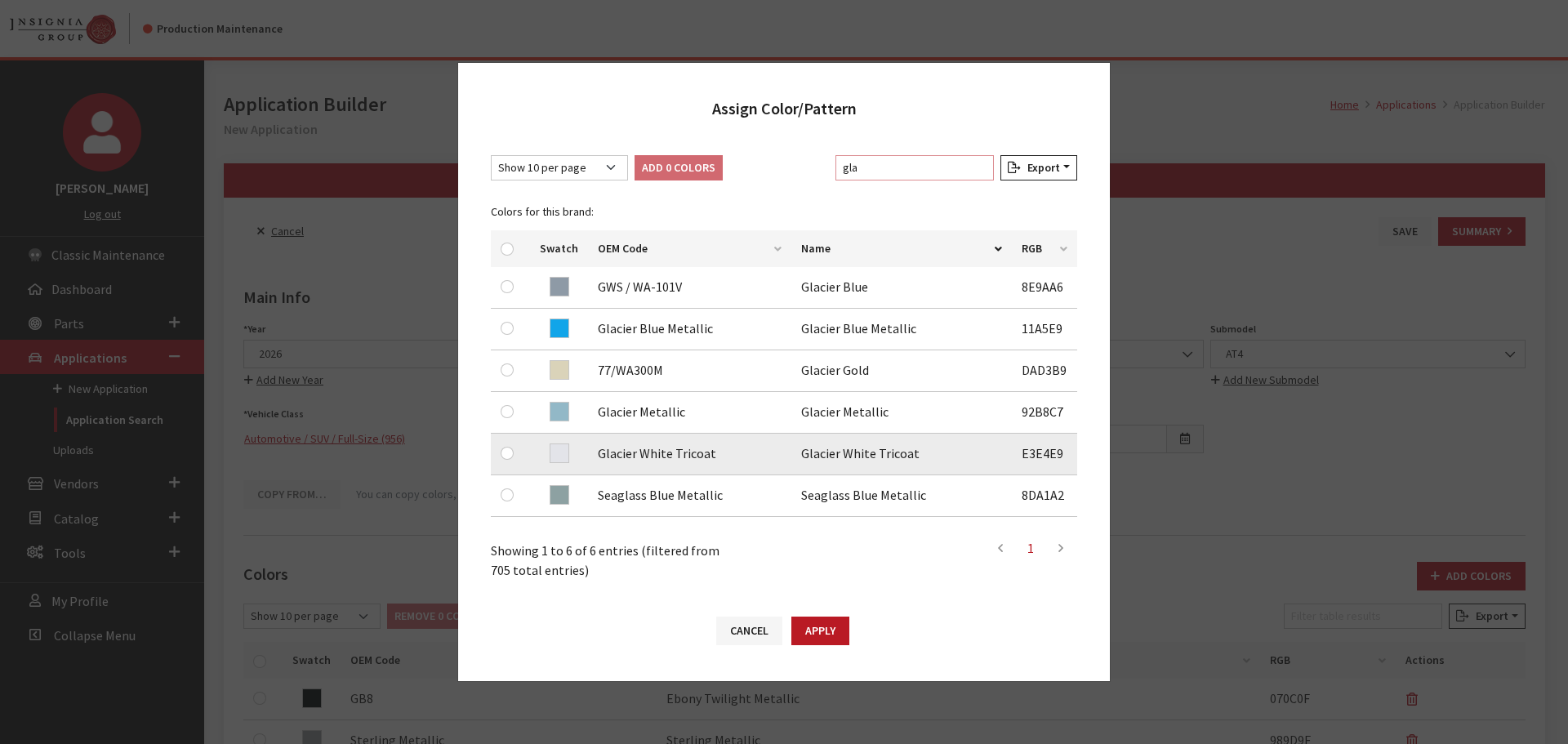
type input "gla"
drag, startPoint x: 503, startPoint y: 451, endPoint x: 515, endPoint y: 451, distance: 12.0
click at [505, 451] on input "checkbox" at bounding box center [507, 453] width 13 height 13
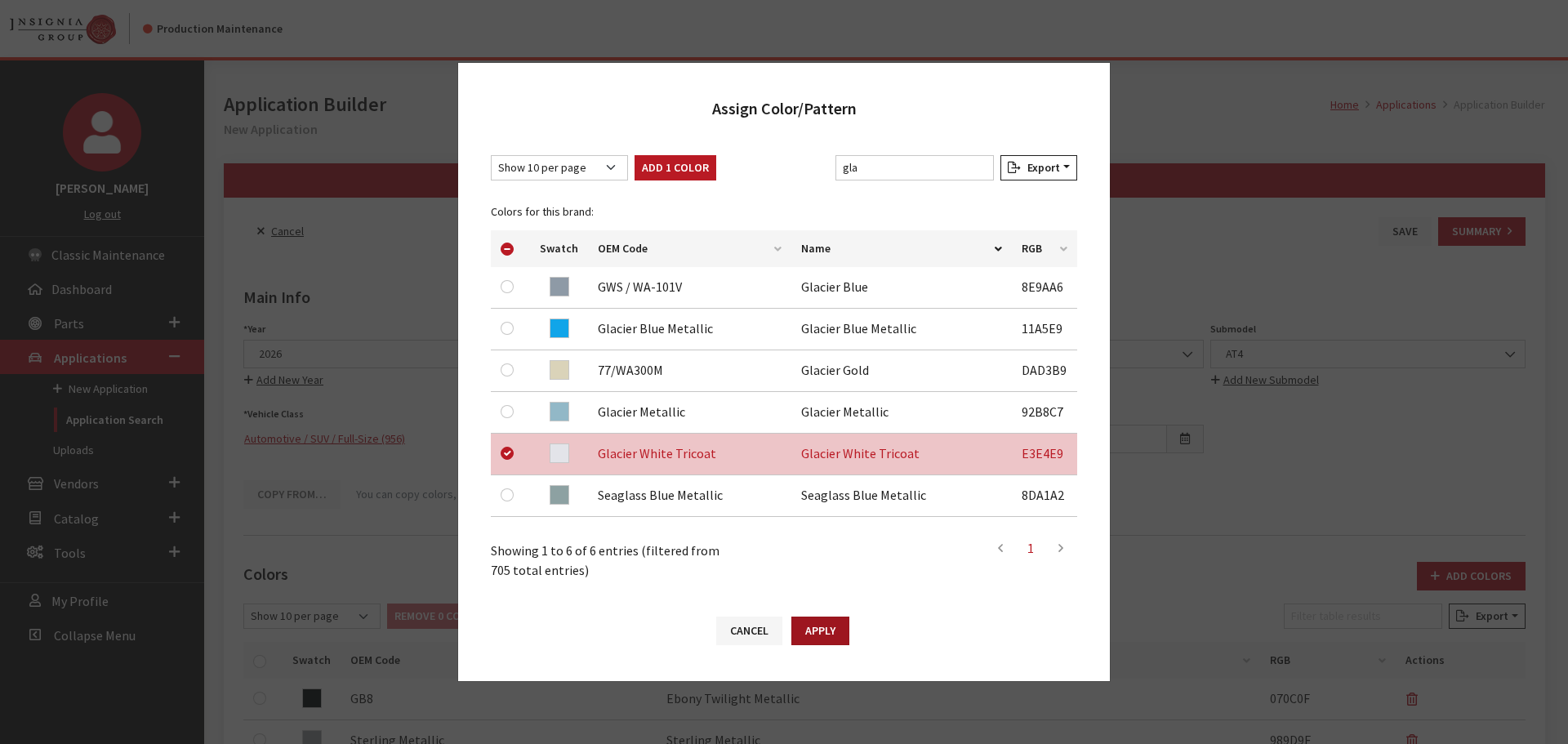
click at [826, 630] on button "Apply" at bounding box center [820, 630] width 58 height 28
checkbox input "false"
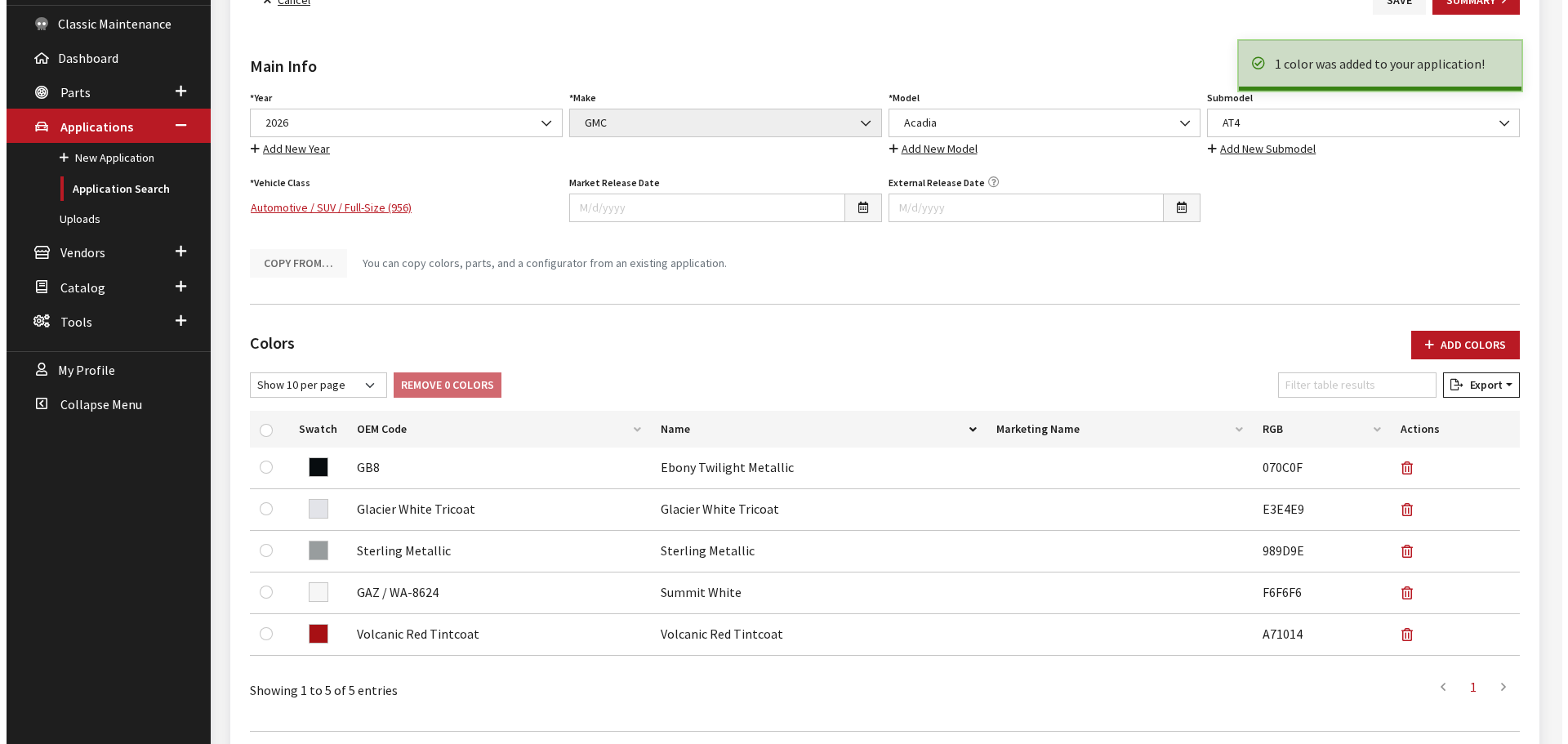
scroll to position [245, 0]
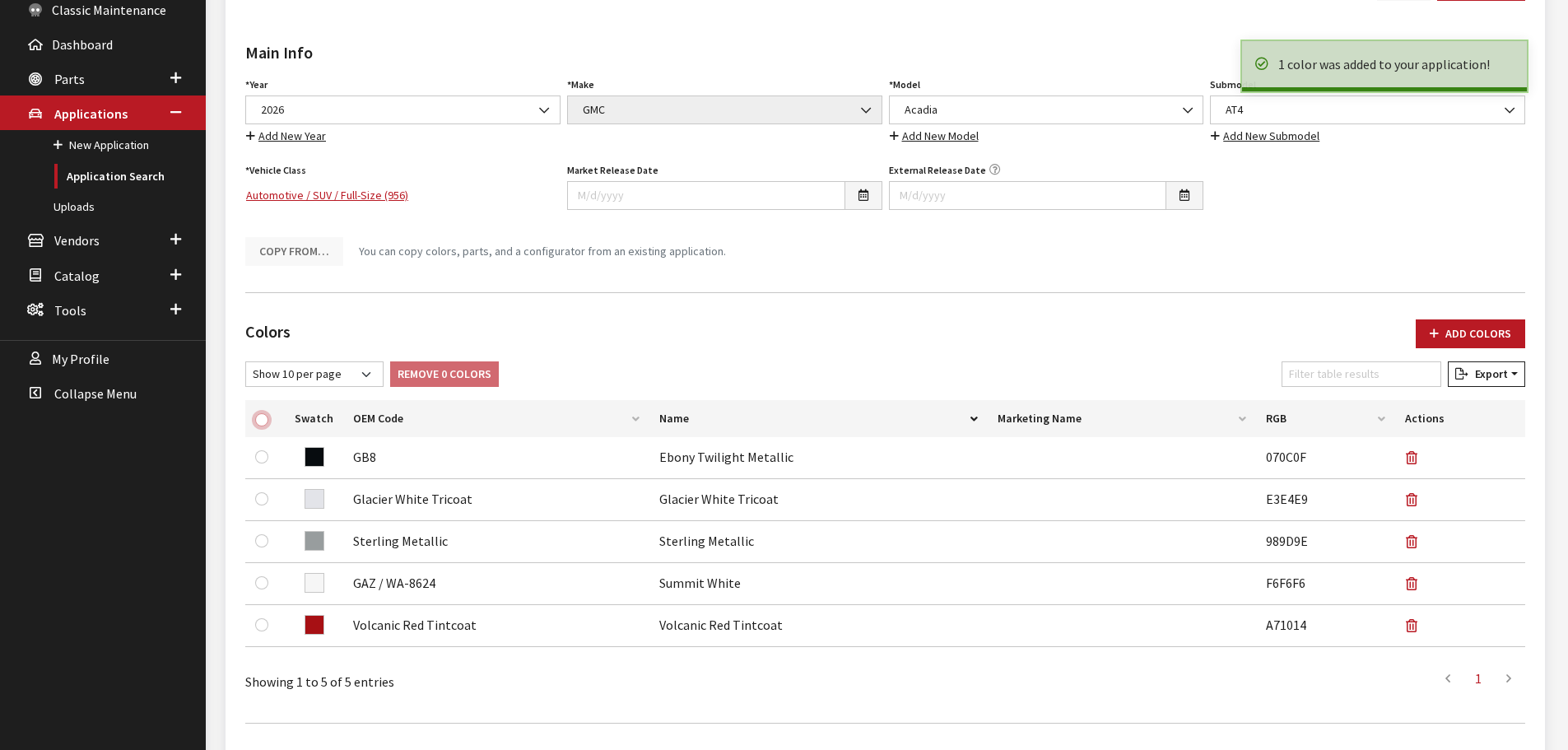
click at [263, 422] on input "checkbox" at bounding box center [262, 420] width 13 height 13
checkbox input "true"
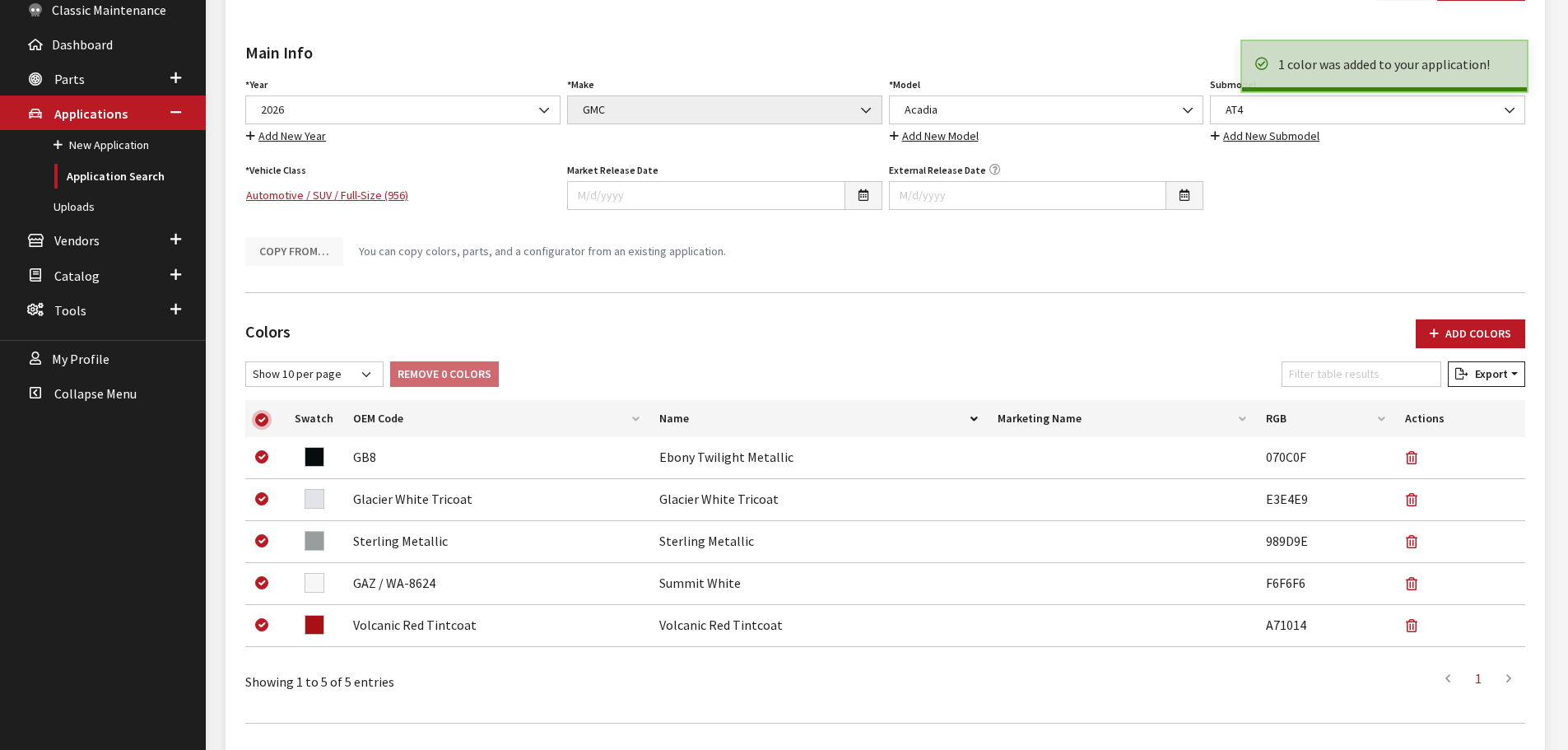
checkbox input "true"
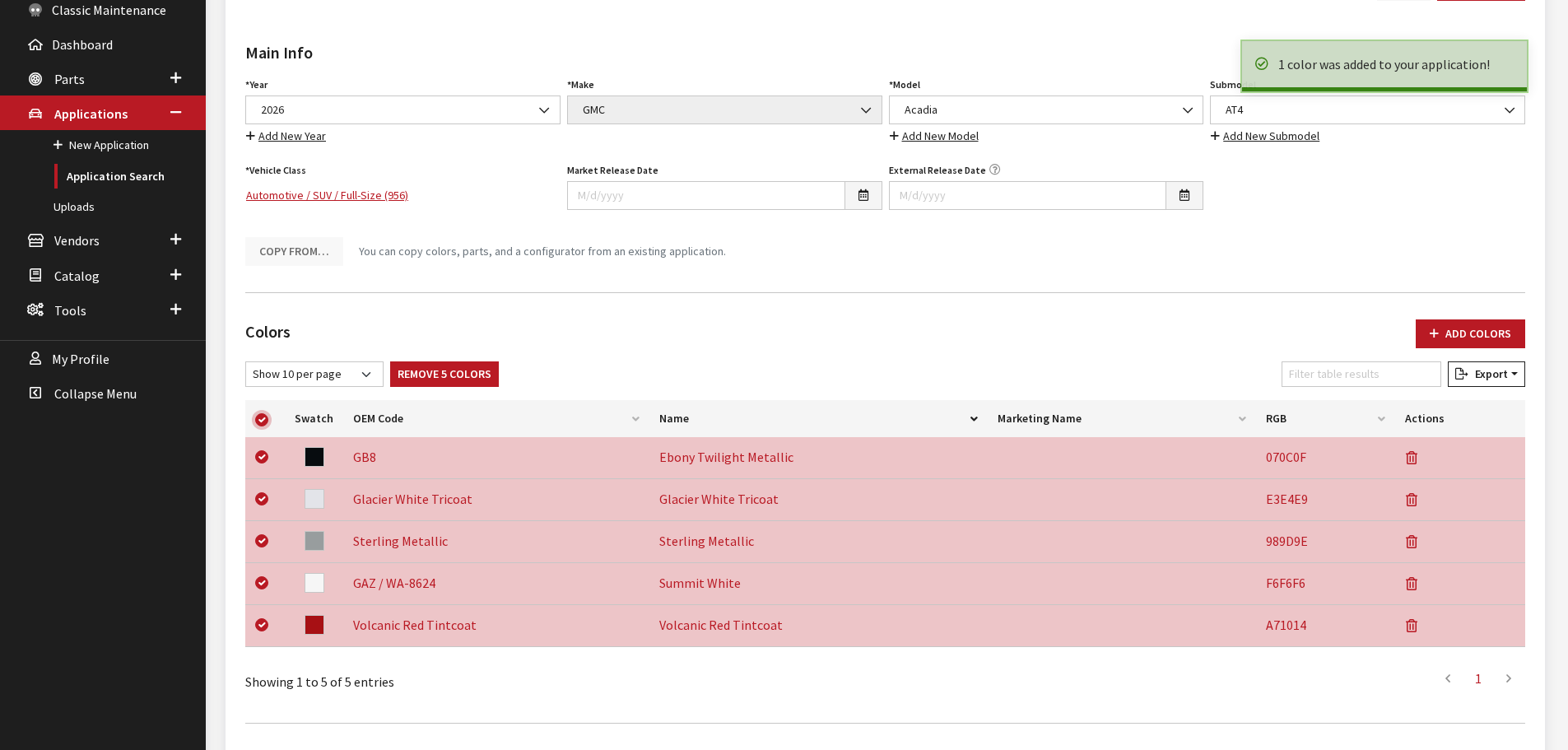
click at [263, 422] on input "checkbox" at bounding box center [262, 420] width 13 height 13
checkbox input "false"
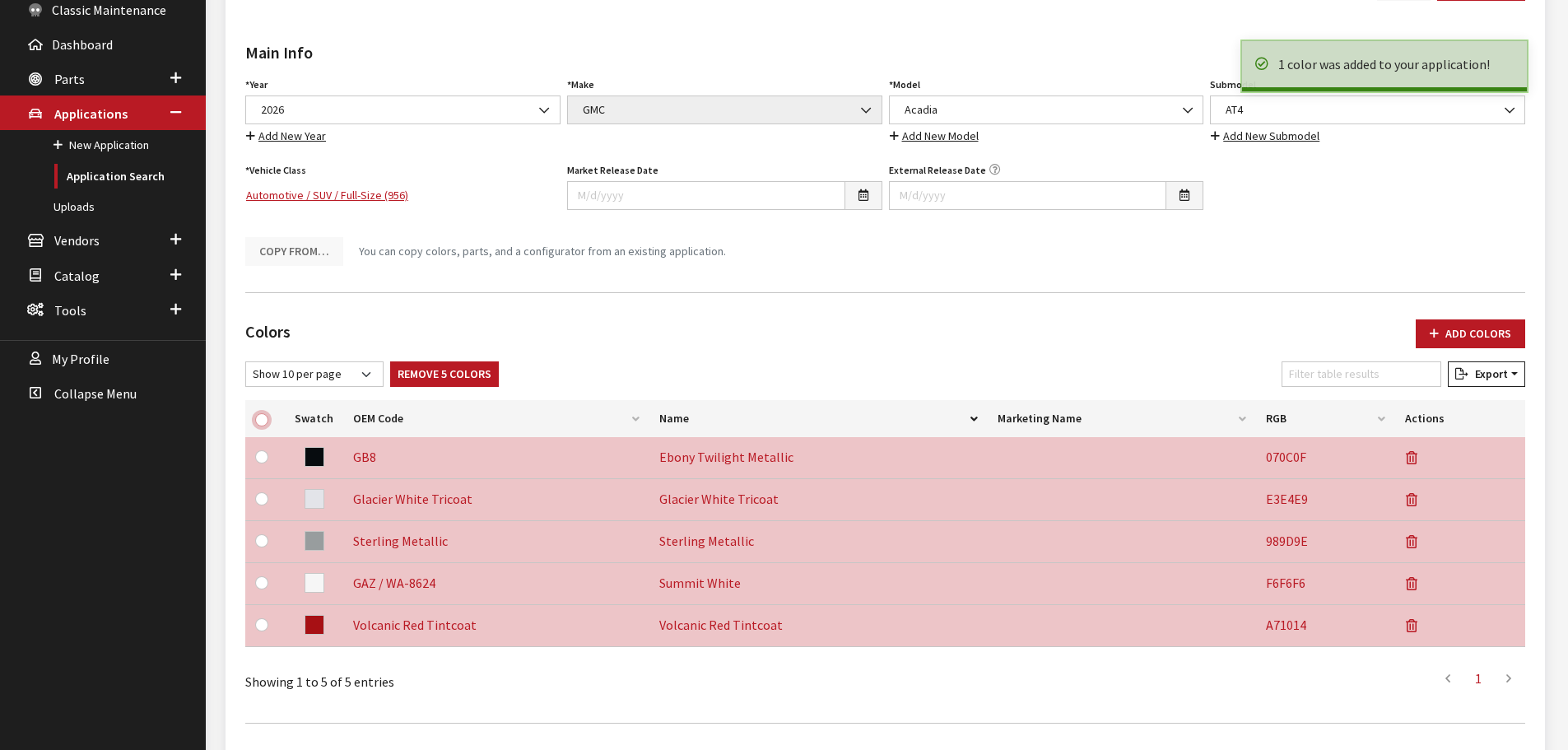
checkbox input "false"
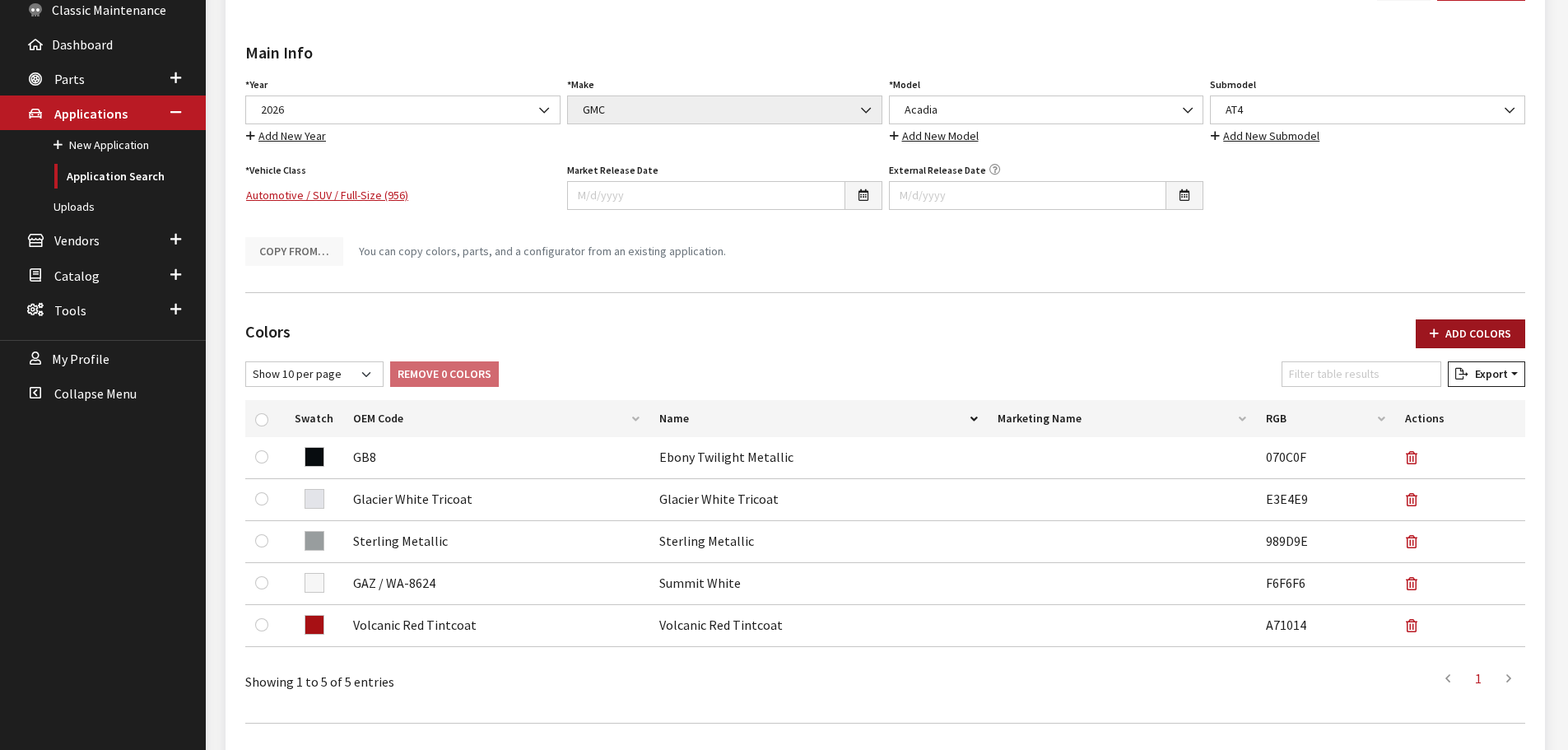
click at [1502, 334] on button "Add Colors" at bounding box center [1471, 333] width 109 height 29
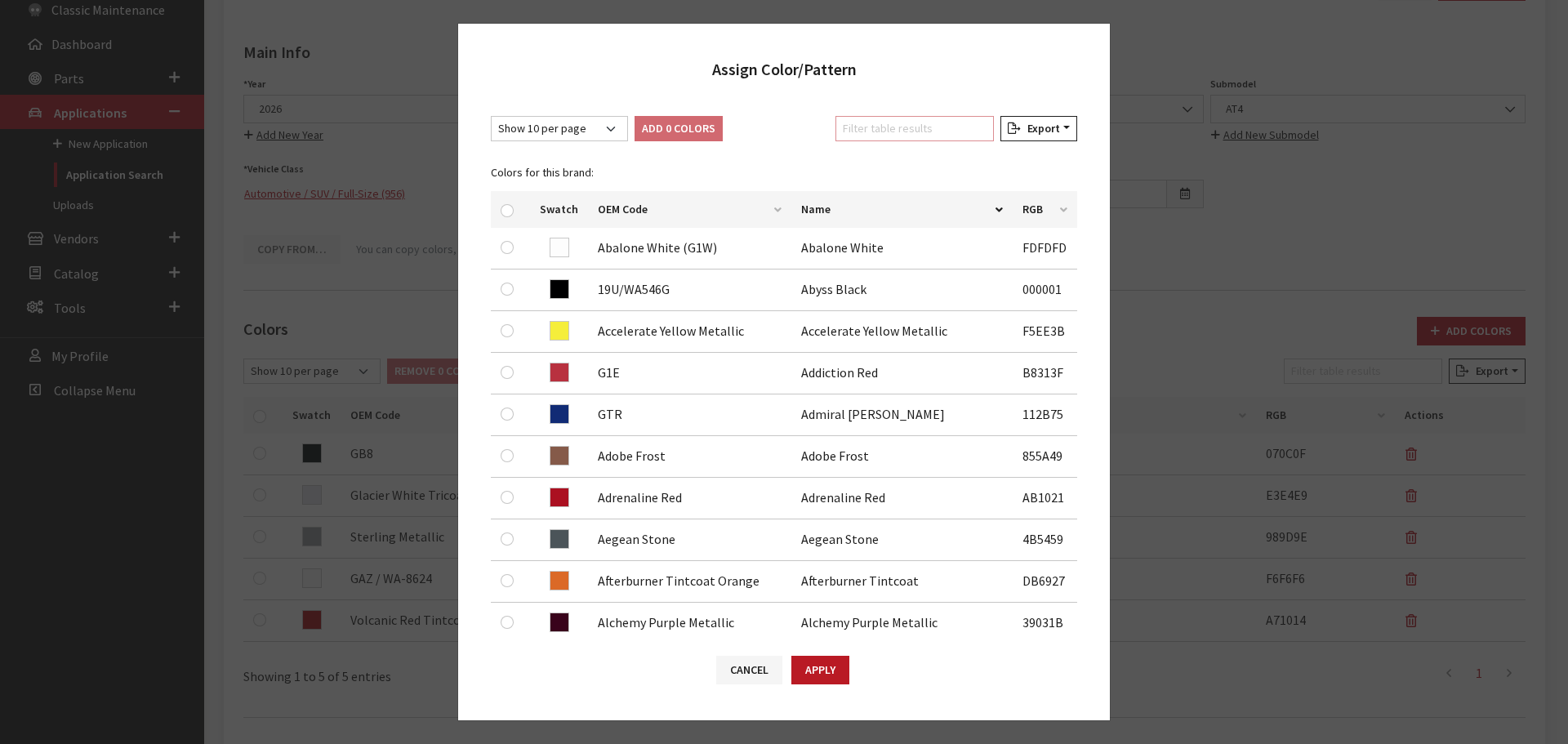
click at [910, 129] on input "Filter table results" at bounding box center [915, 129] width 159 height 25
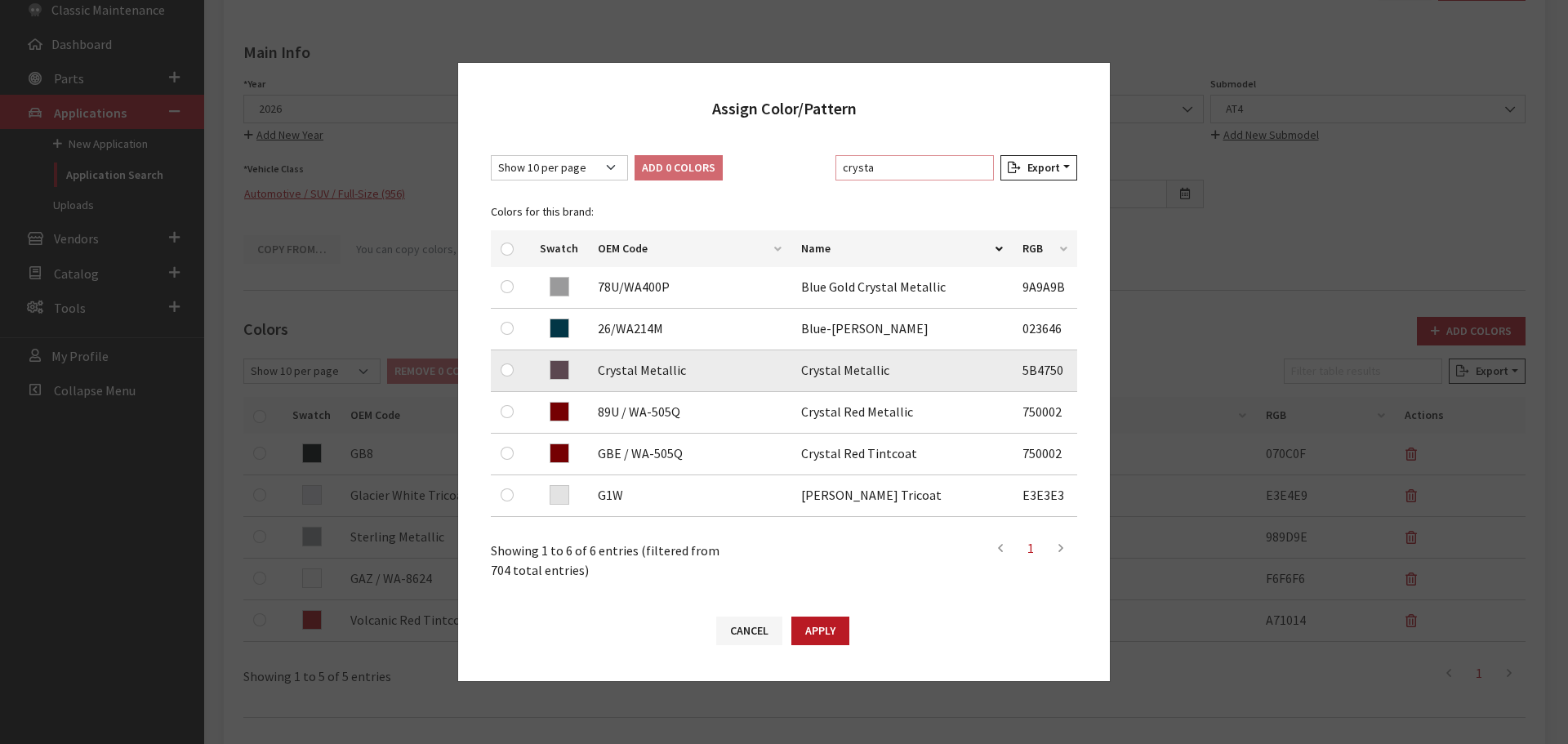
type input "crysta"
click at [504, 370] on input "checkbox" at bounding box center [507, 370] width 13 height 13
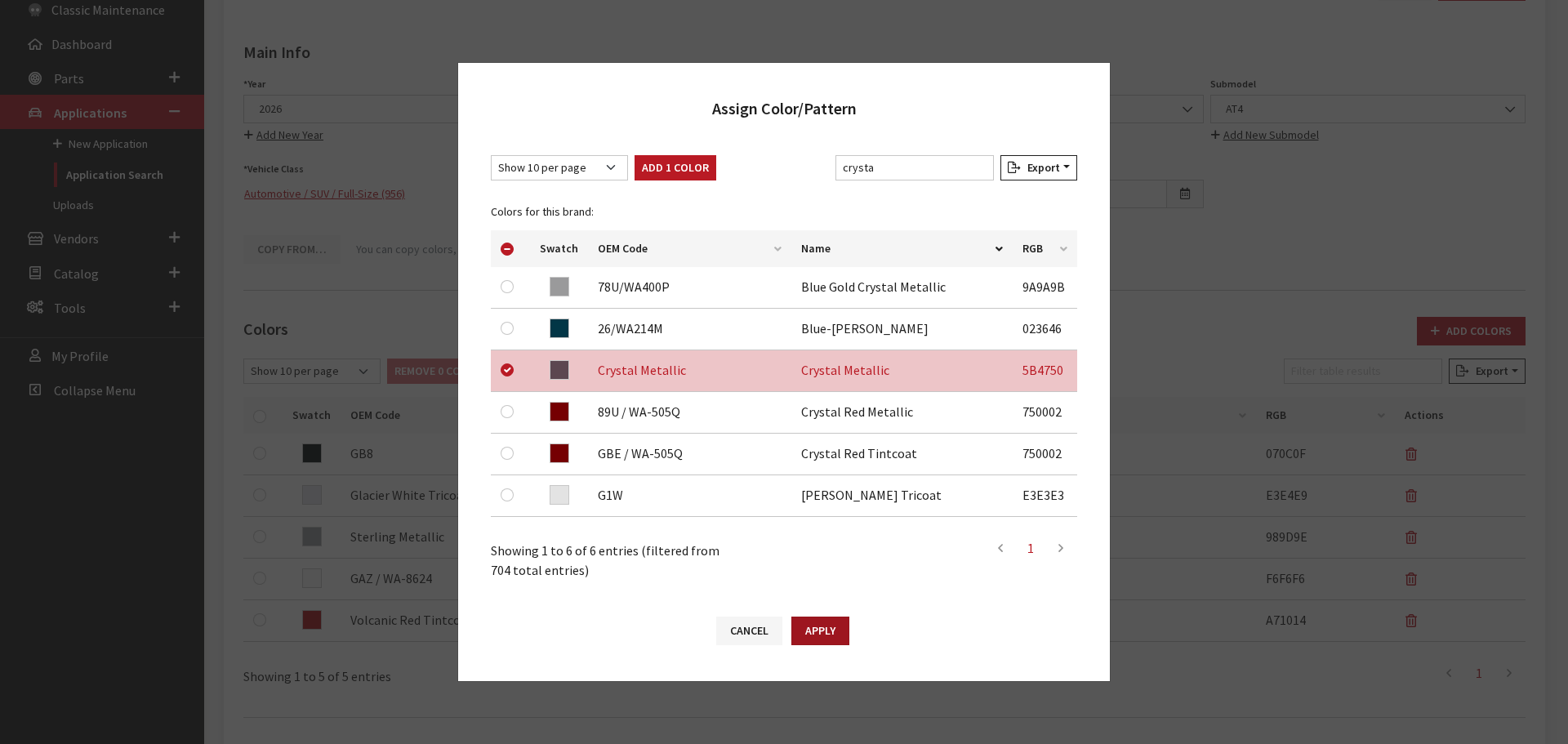
click at [808, 625] on button "Apply" at bounding box center [820, 630] width 58 height 28
checkbox input "false"
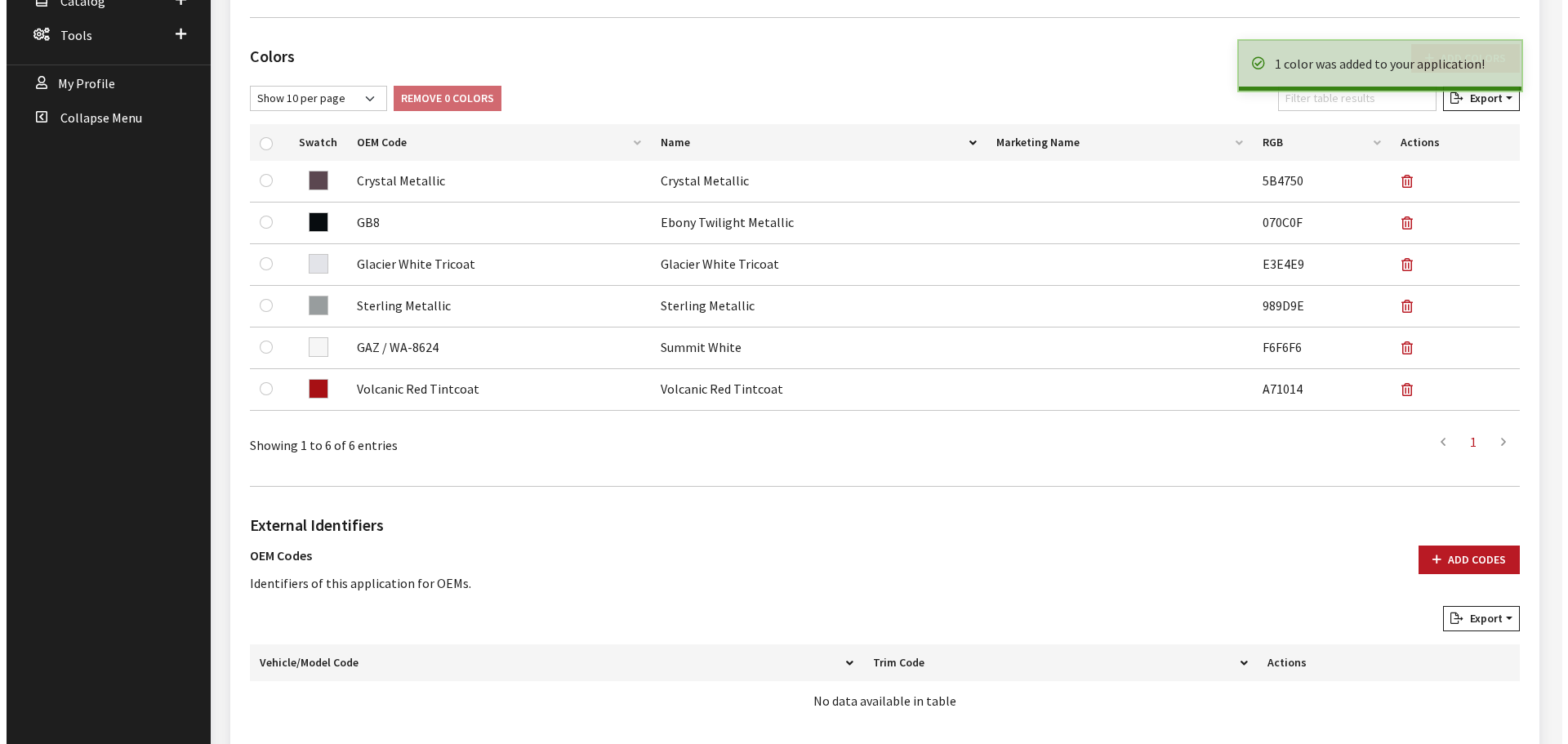
scroll to position [816, 0]
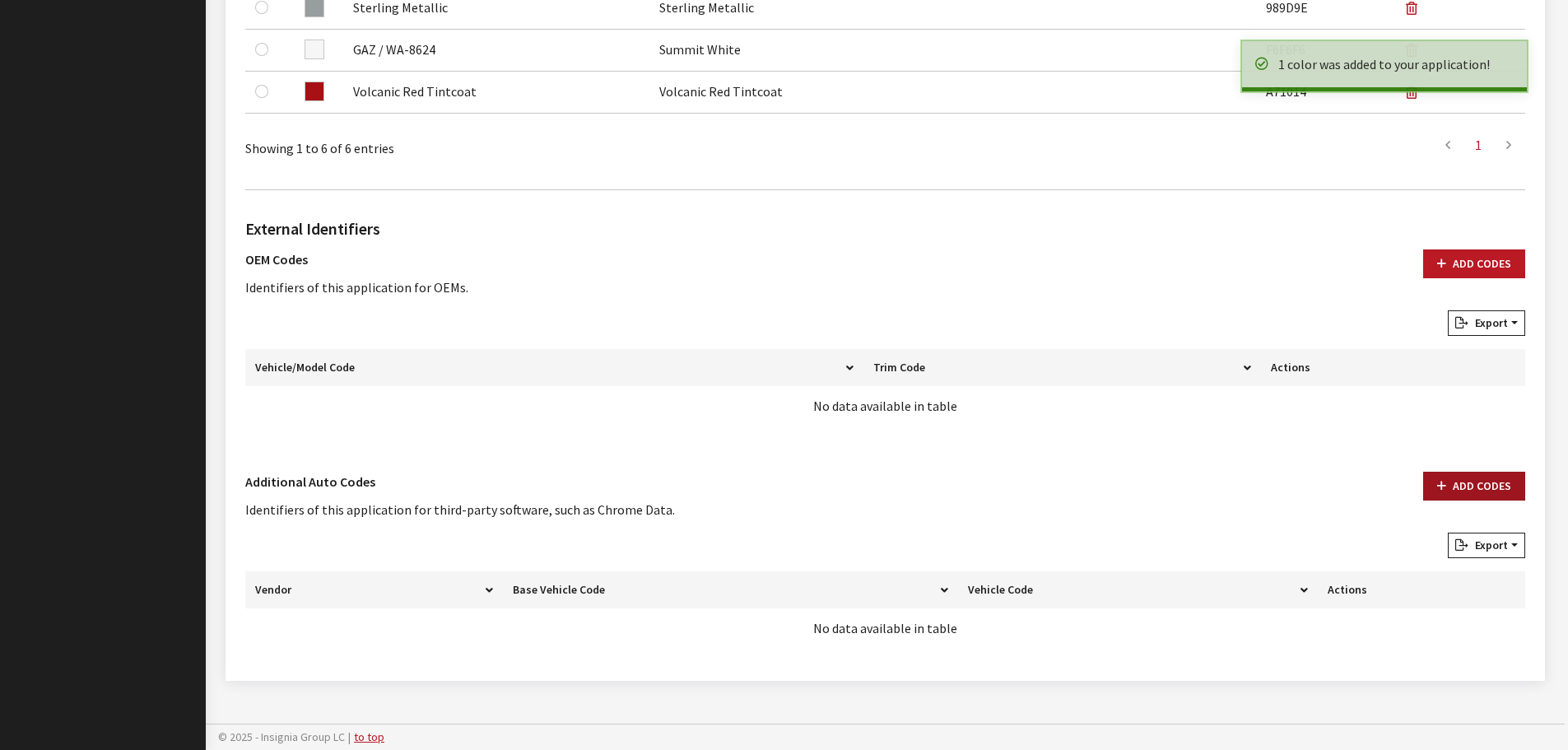
click at [1435, 483] on button "Add Codes" at bounding box center [1474, 486] width 102 height 29
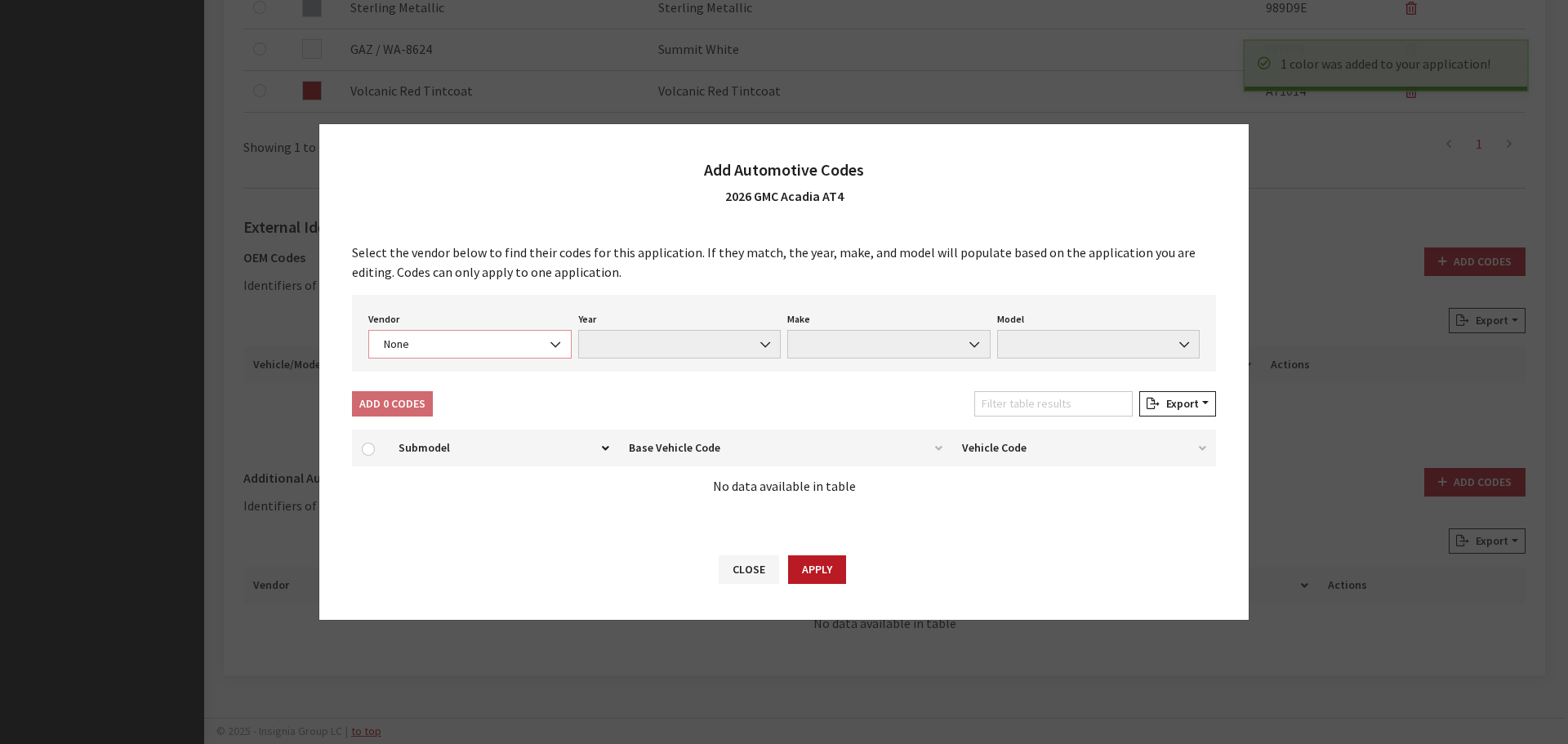
click at [504, 348] on span "None" at bounding box center [470, 344] width 182 height 18
select select "4"
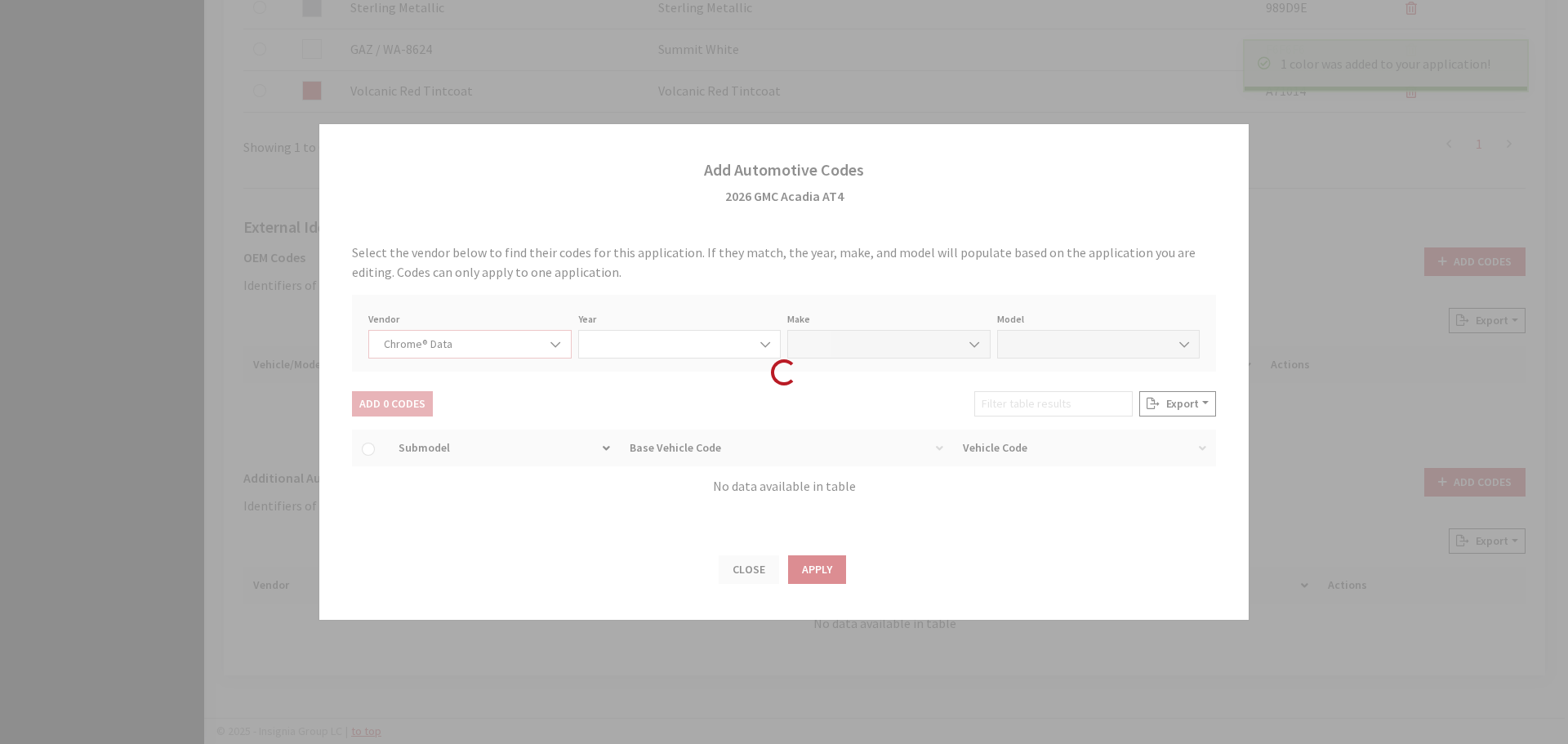
select select "2026"
select select "15"
select select "70001"
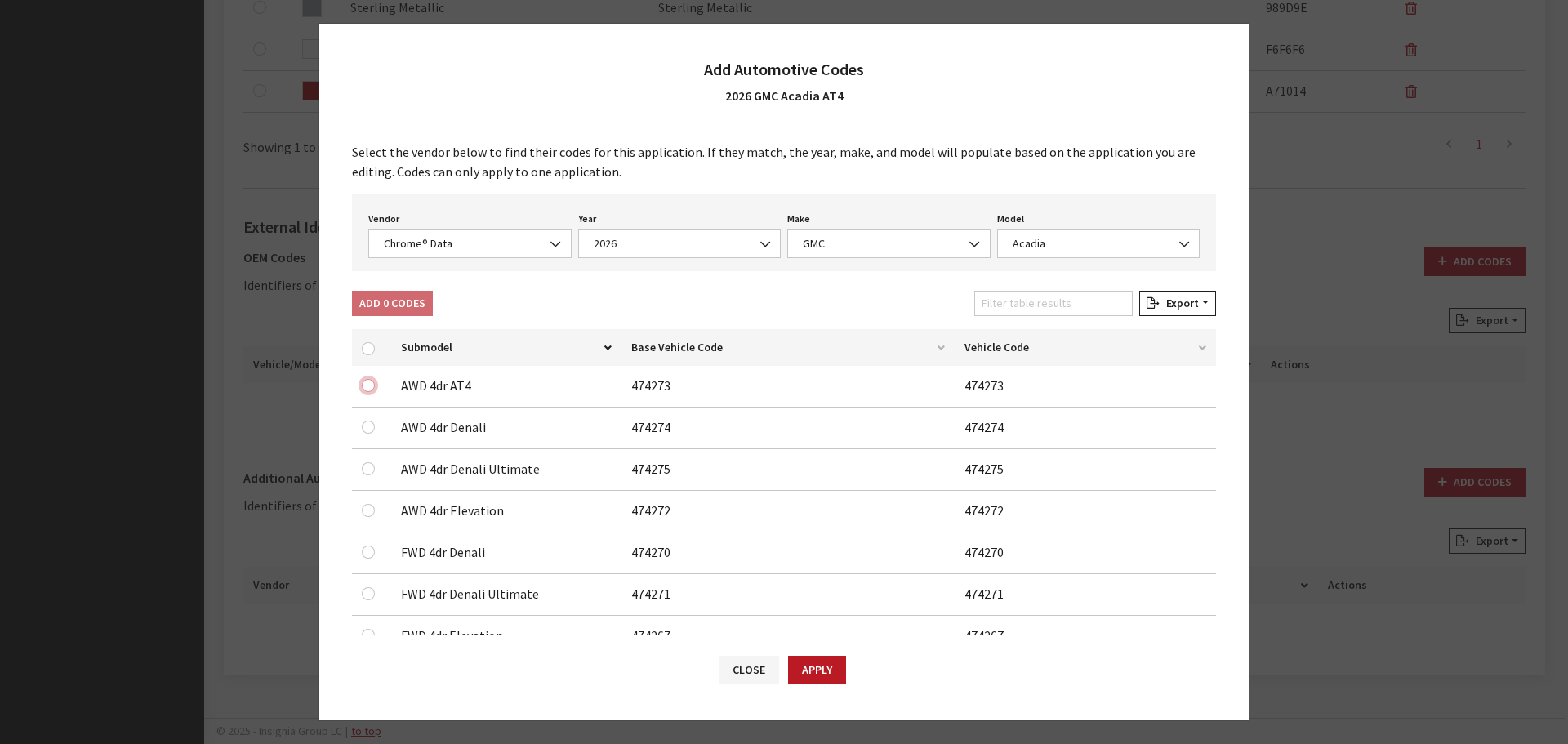
click at [363, 383] on input "checkbox" at bounding box center [368, 386] width 13 height 13
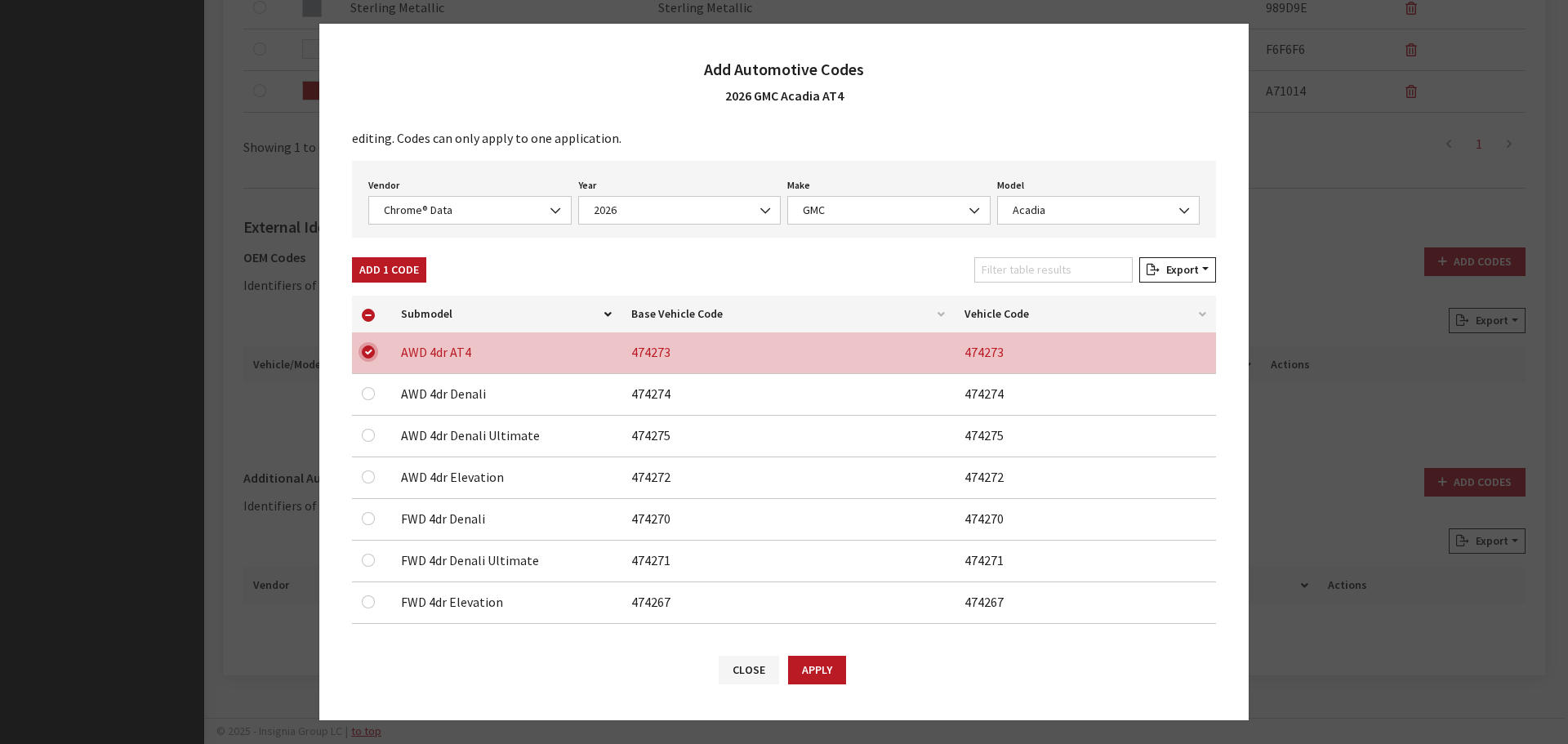
scroll to position [52, 0]
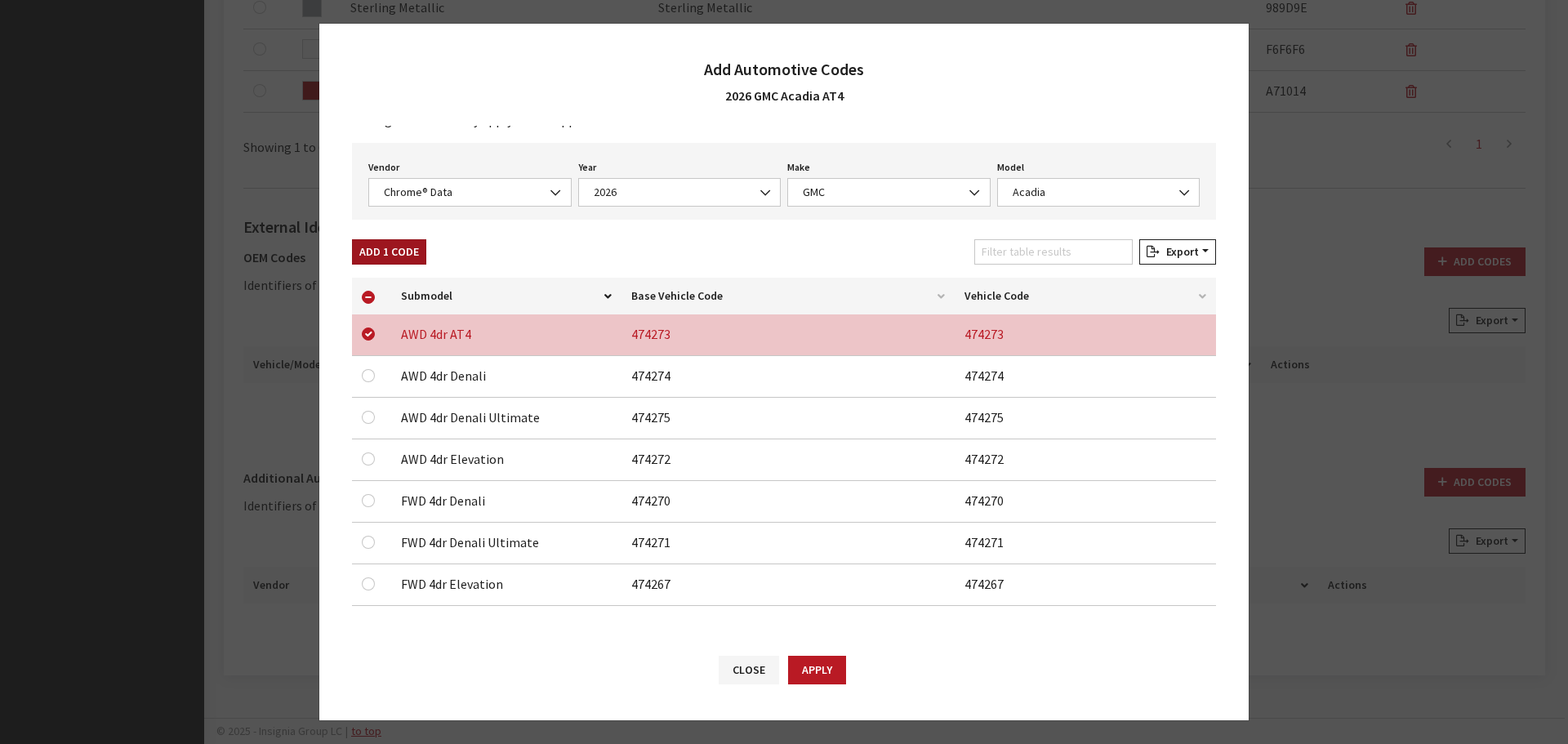
click at [393, 255] on button "Add 1 Code" at bounding box center [388, 251] width 74 height 25
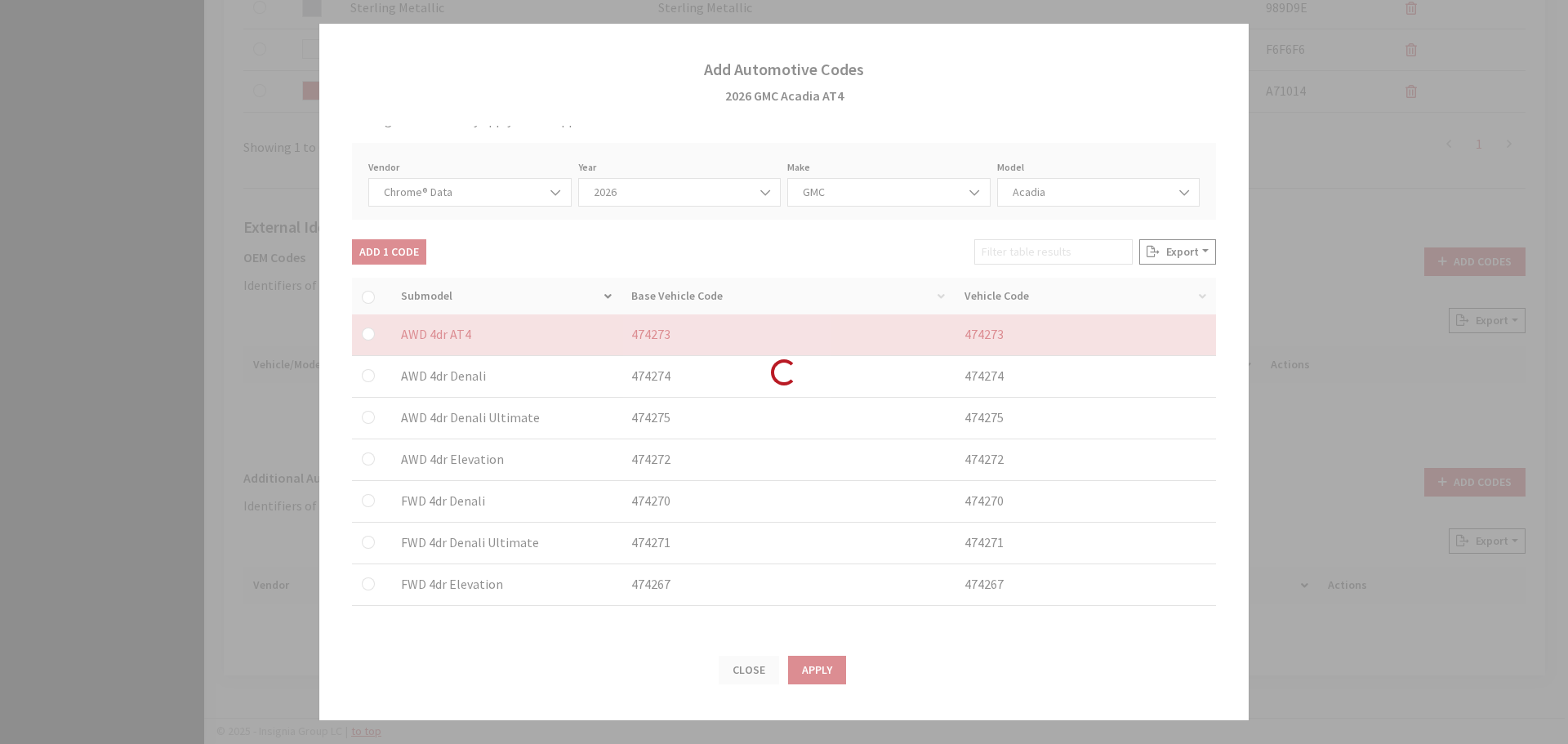
checkbox input "false"
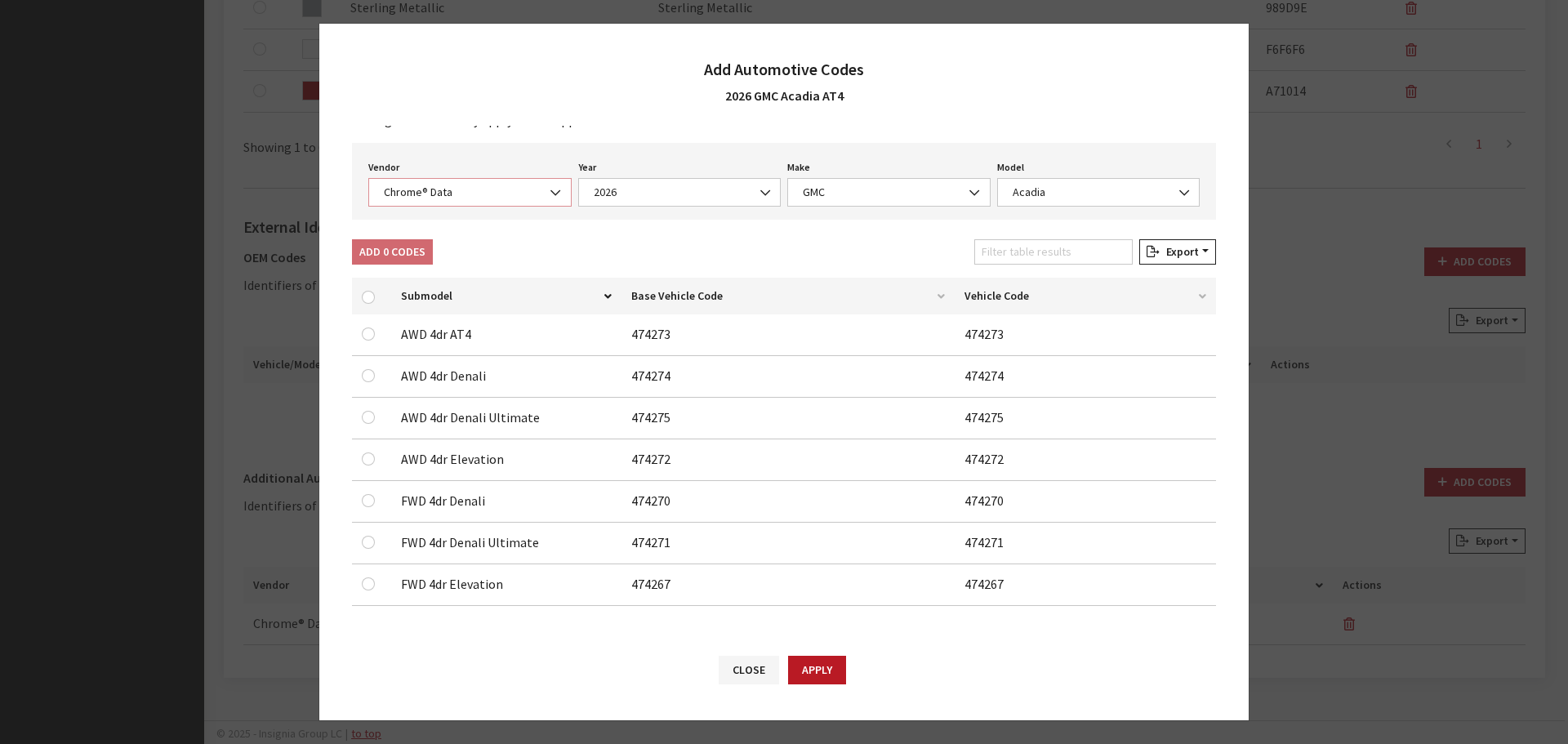
click at [445, 197] on span "Chrome® Data" at bounding box center [470, 192] width 182 height 18
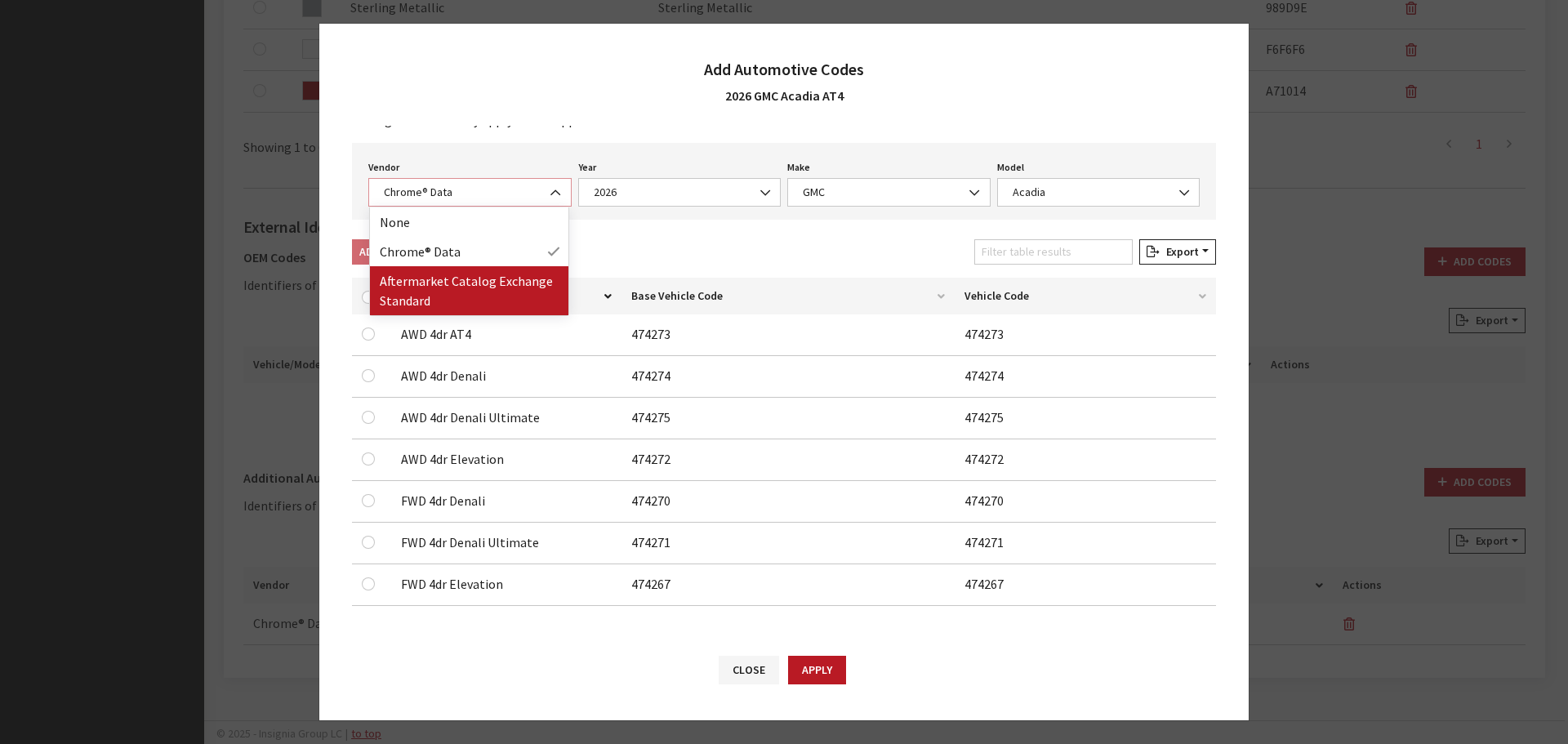
select select "2"
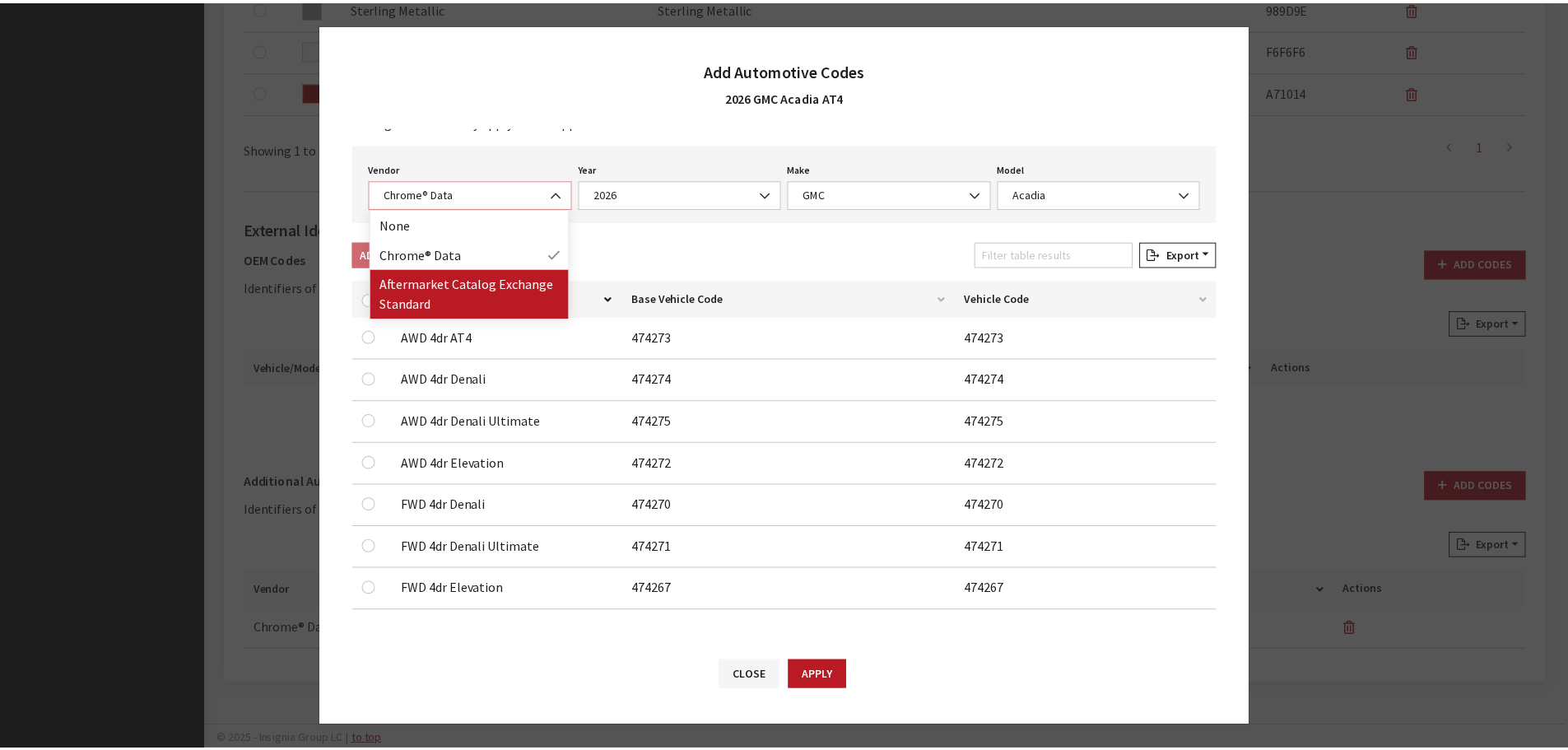
scroll to position [0, 0]
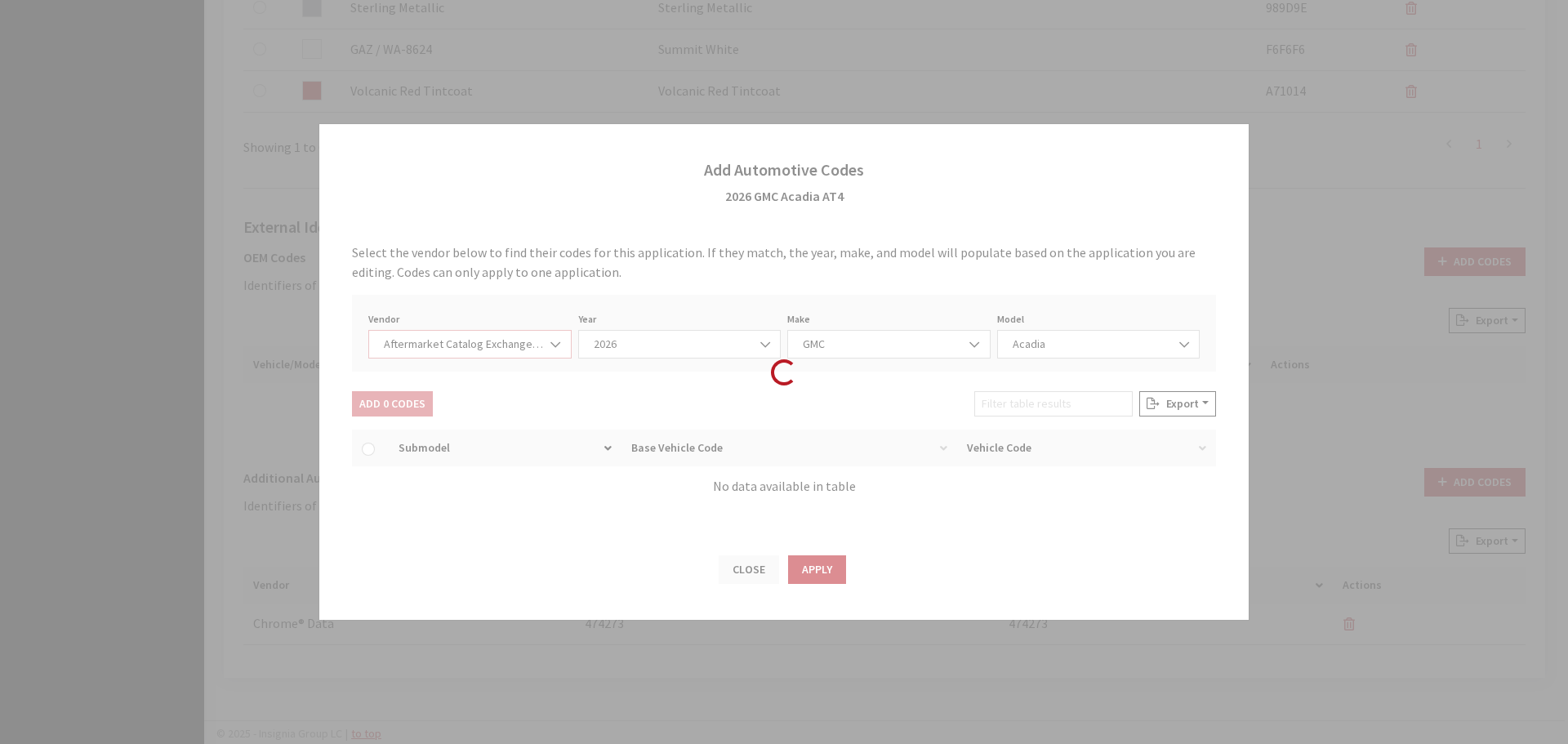
select select "2026"
select select "48"
select select "6089"
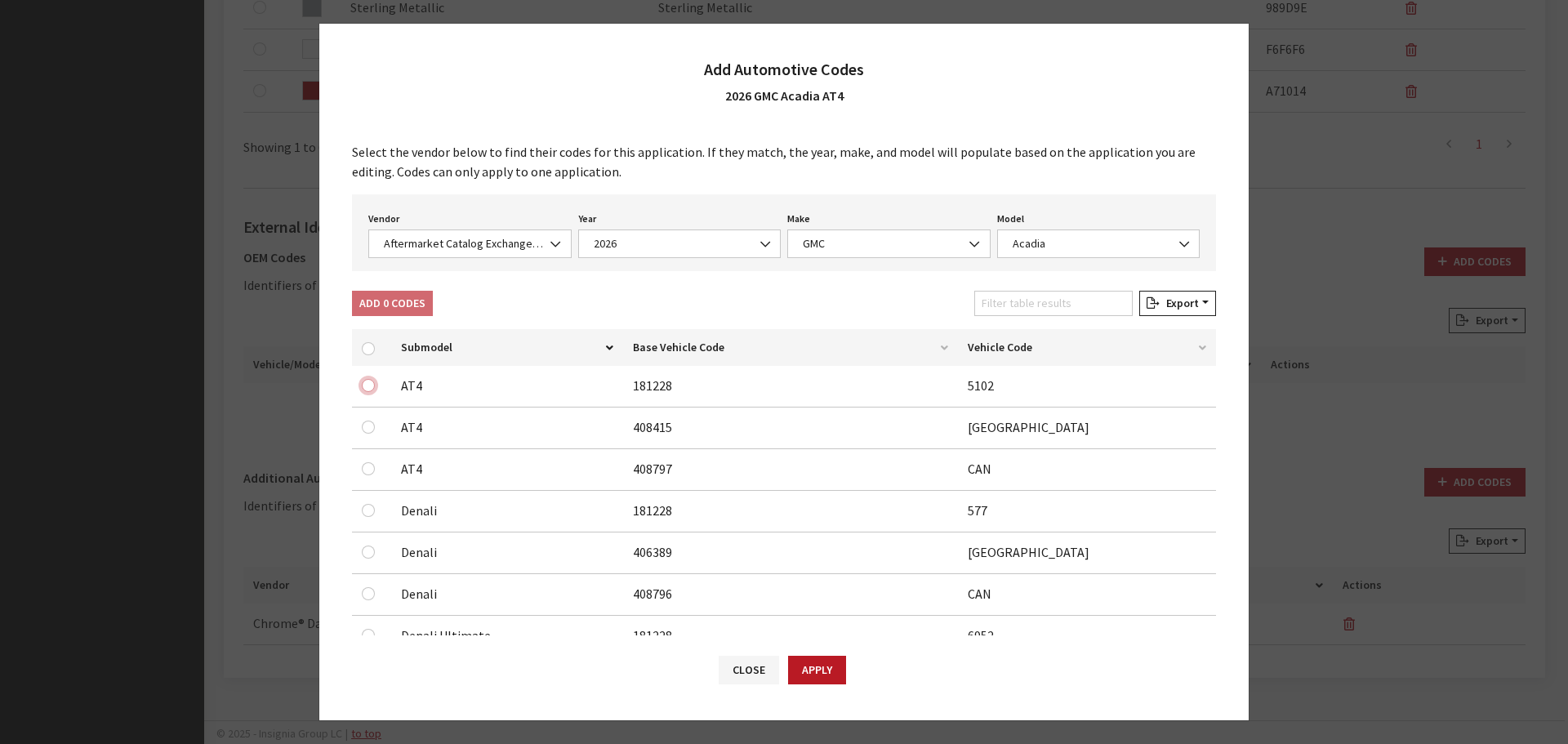
click at [367, 384] on input "checkbox" at bounding box center [368, 386] width 13 height 13
checkbox input "true"
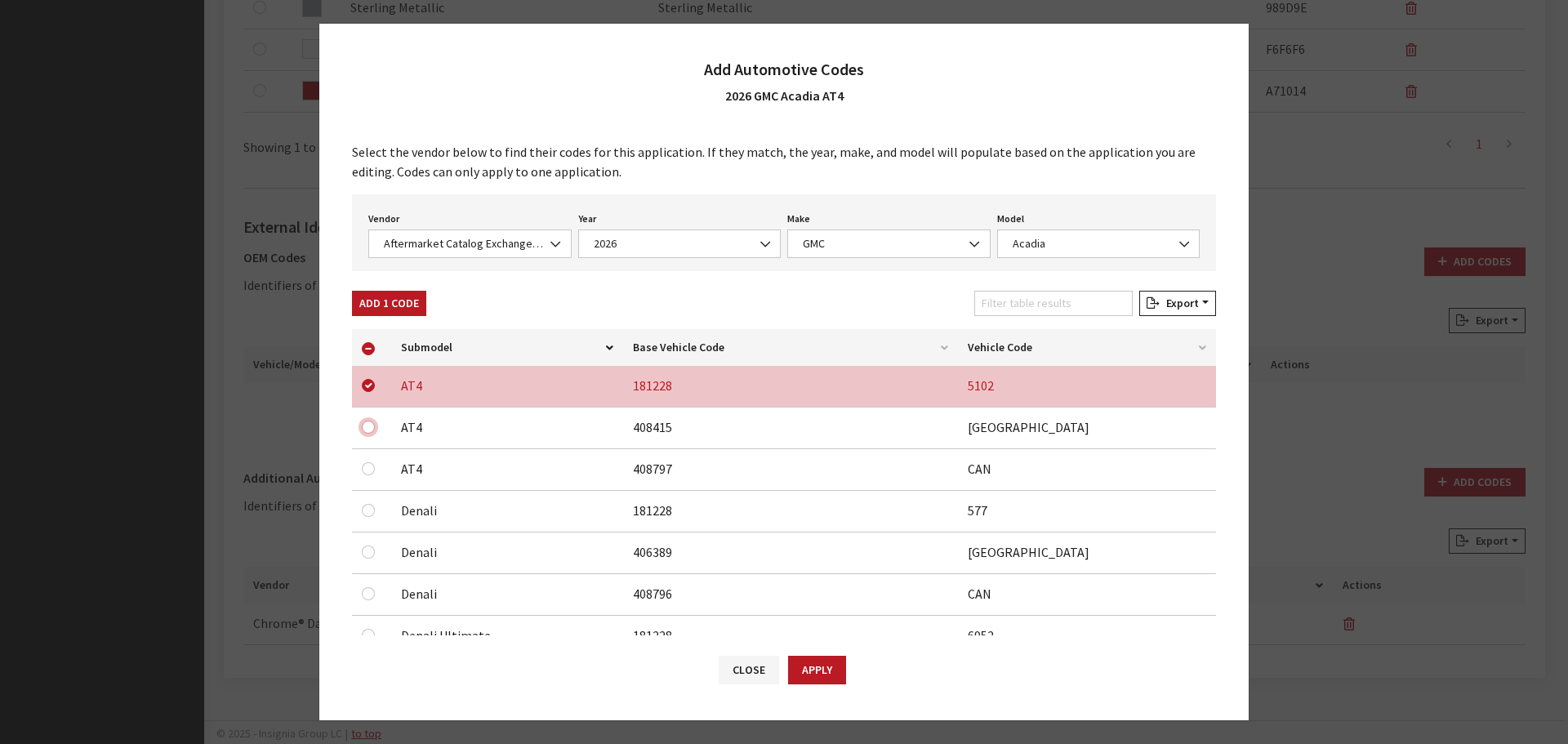
click at [367, 428] on input "checkbox" at bounding box center [368, 427] width 13 height 13
checkbox input "true"
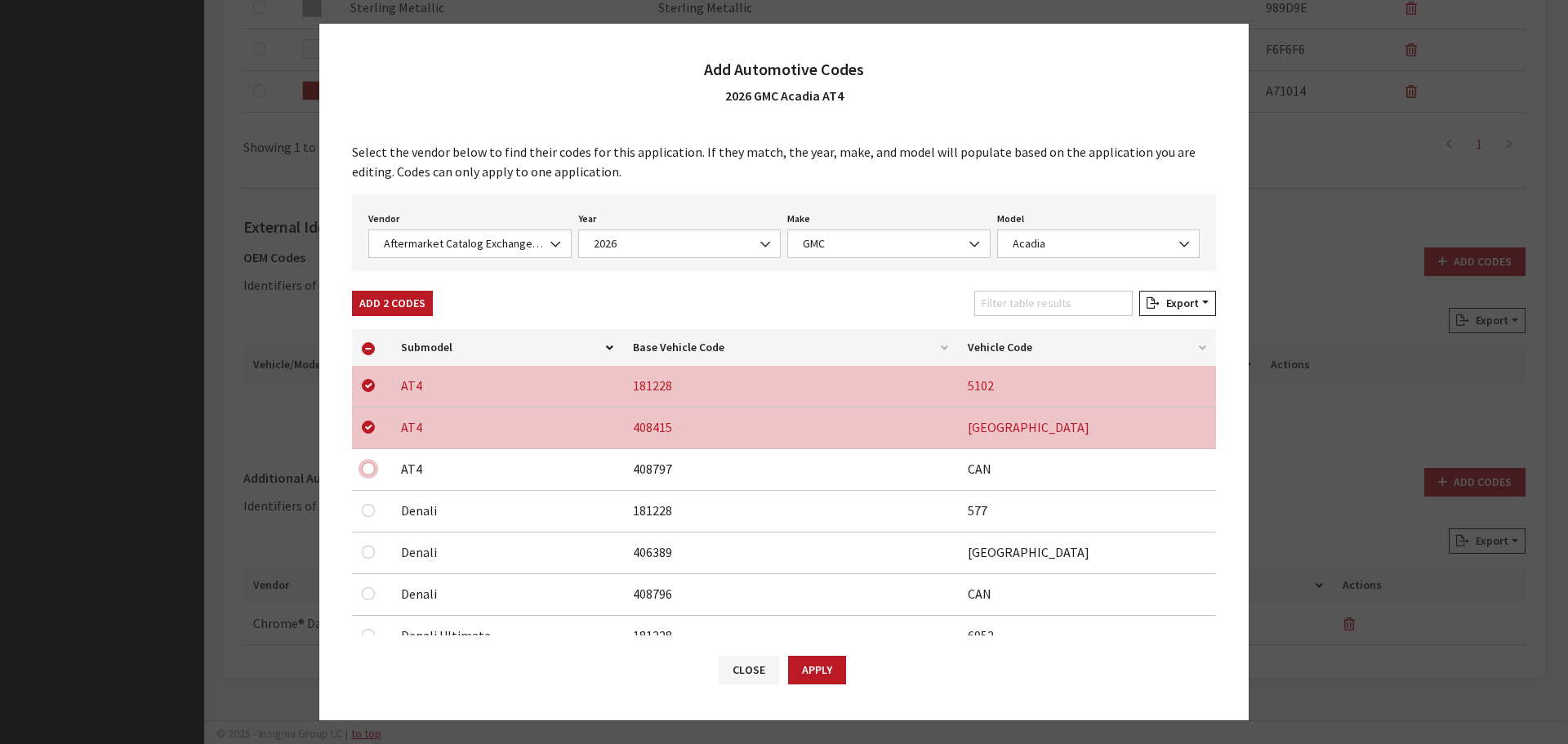
click at [369, 392] on input "checkbox" at bounding box center [368, 386] width 13 height 13
checkbox input "true"
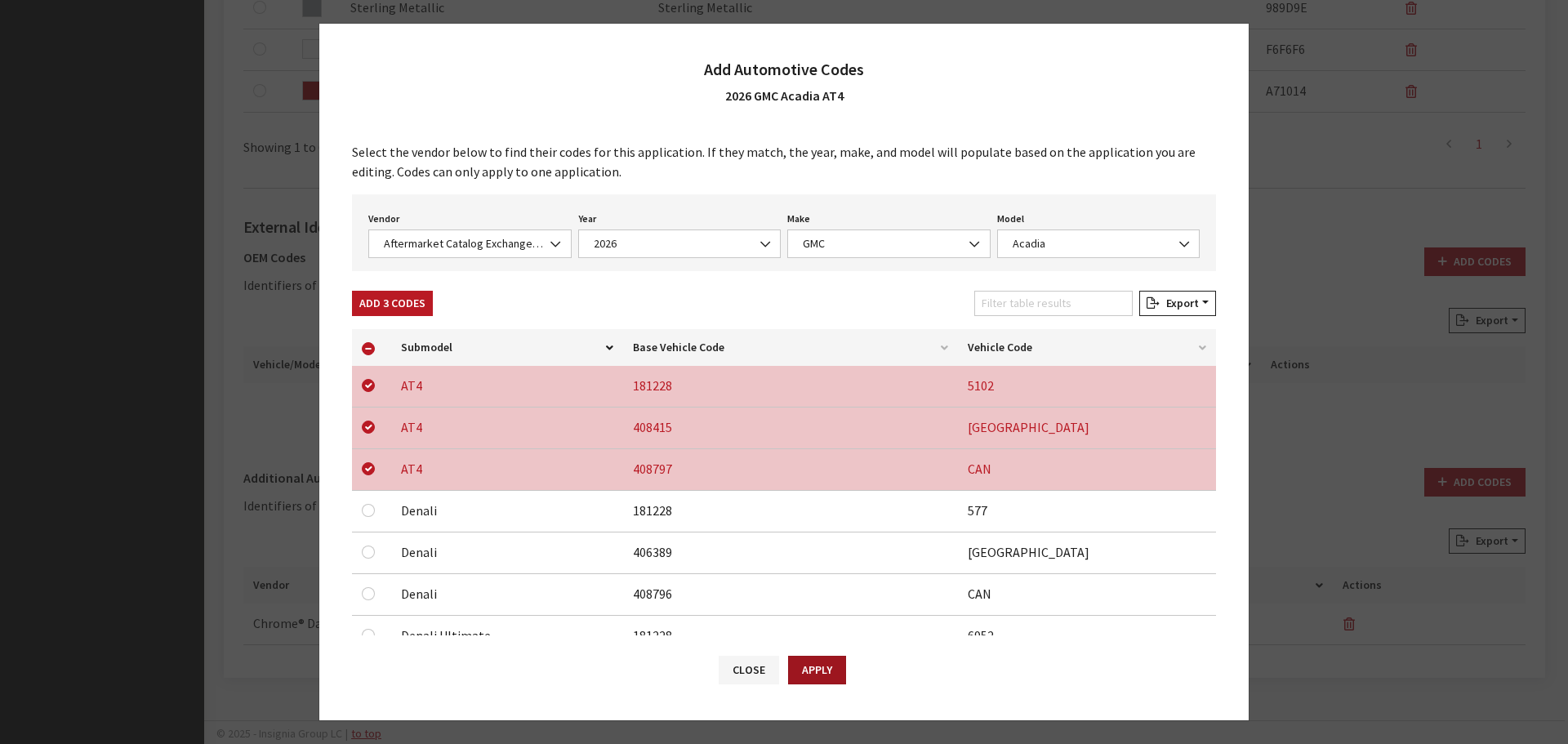
click at [823, 673] on button "Apply" at bounding box center [816, 670] width 58 height 28
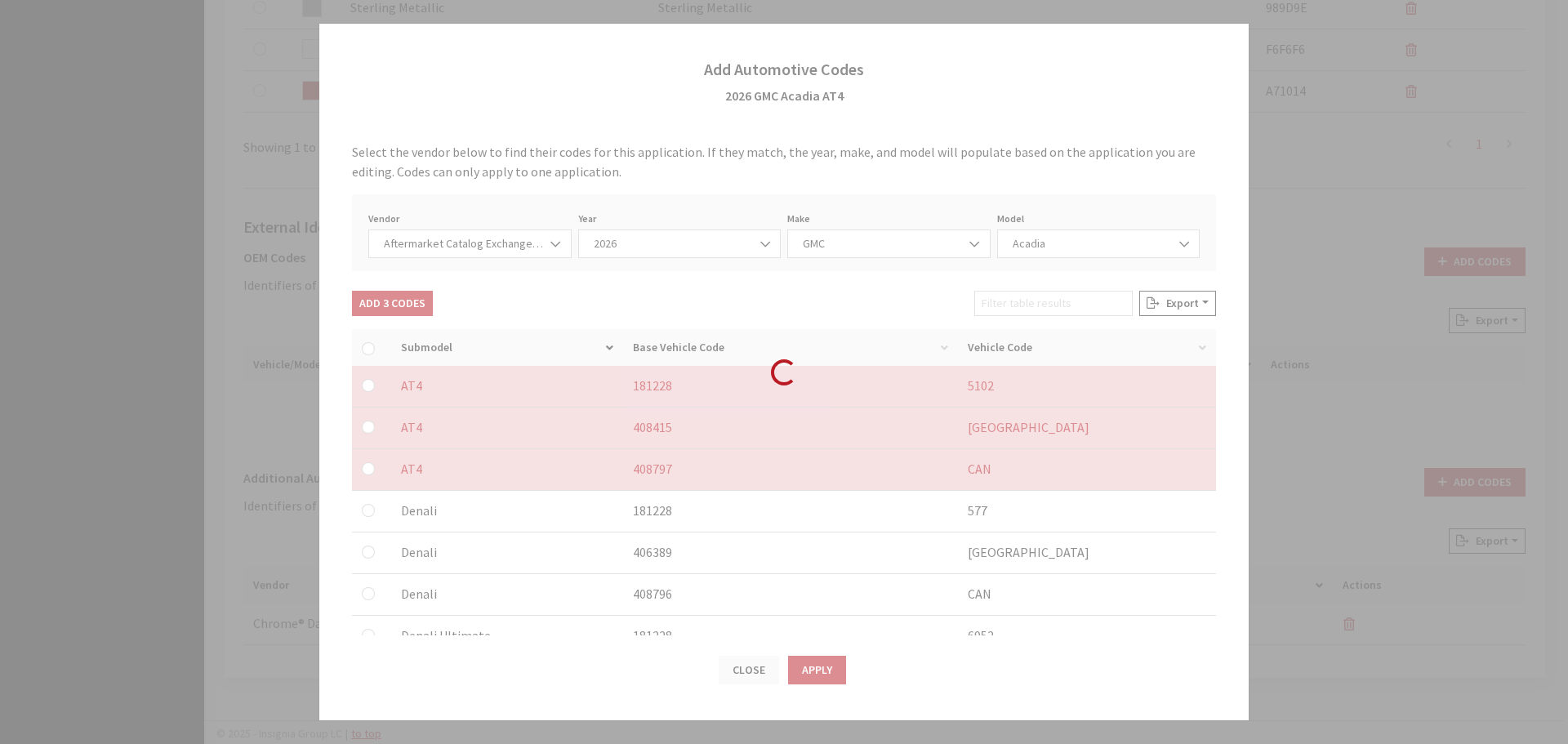
checkbox input "false"
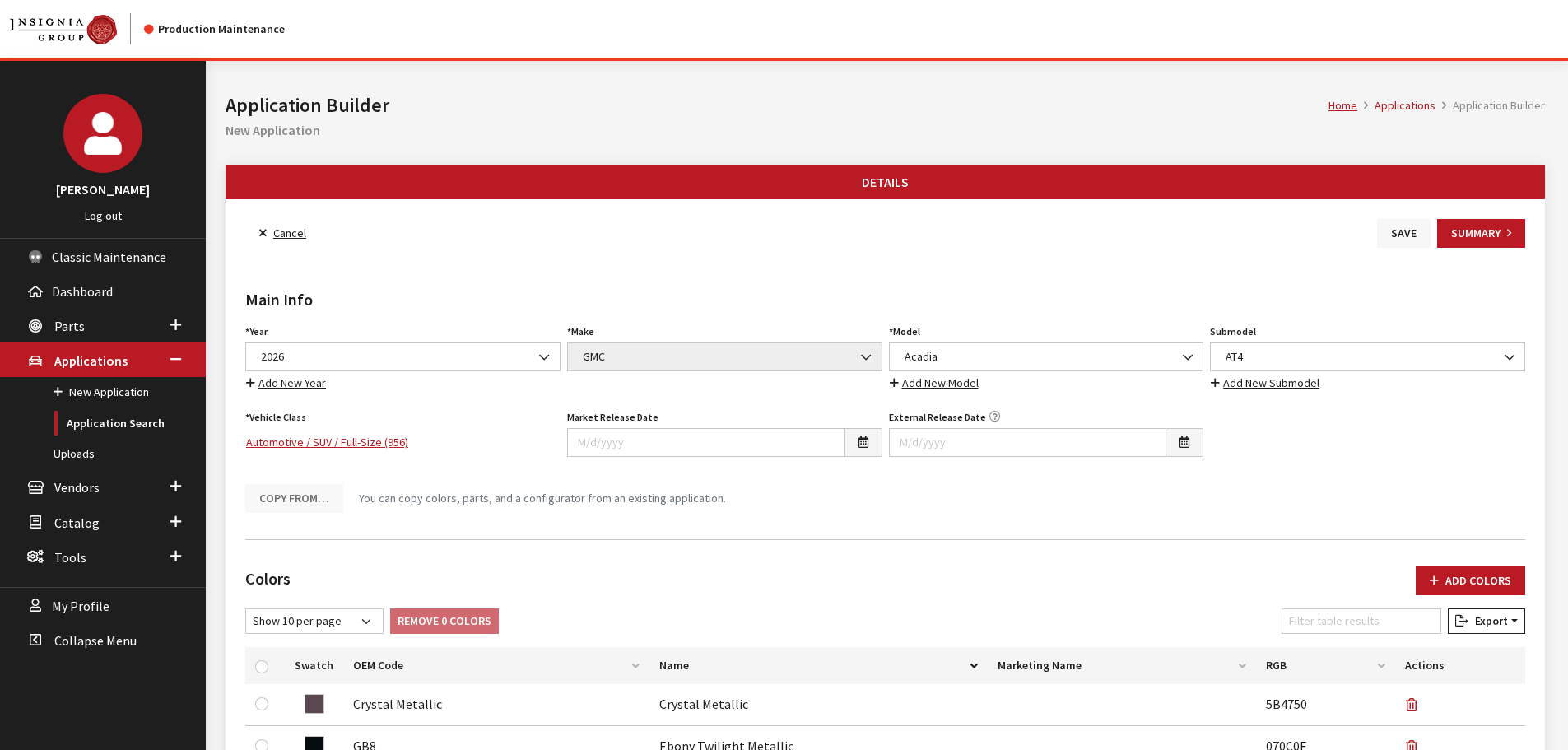
click at [1404, 221] on button "Save" at bounding box center [1405, 233] width 54 height 29
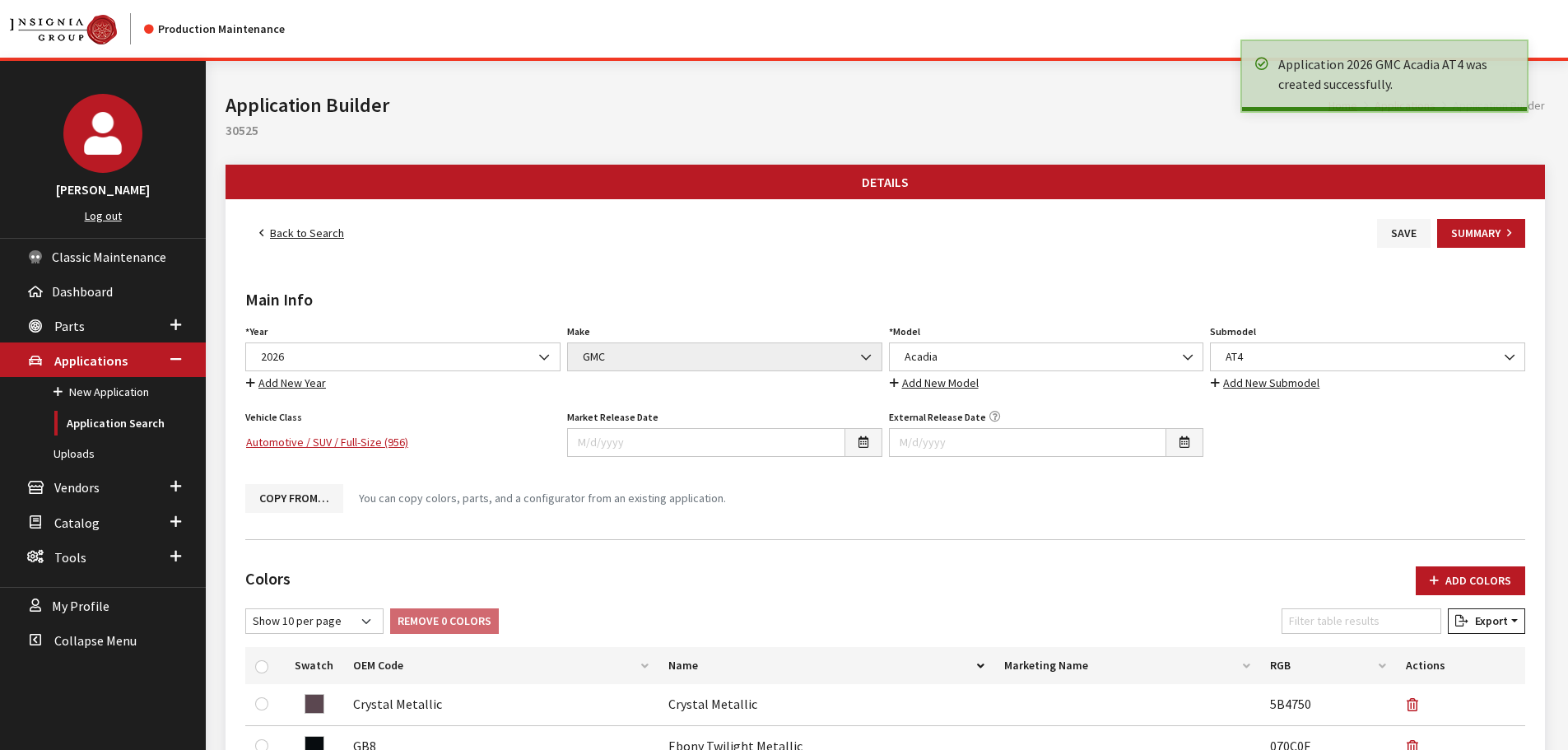
drag, startPoint x: 0, startPoint y: 0, endPoint x: 286, endPoint y: 234, distance: 369.5
click at [286, 234] on link "Back to Search" at bounding box center [301, 233] width 113 height 29
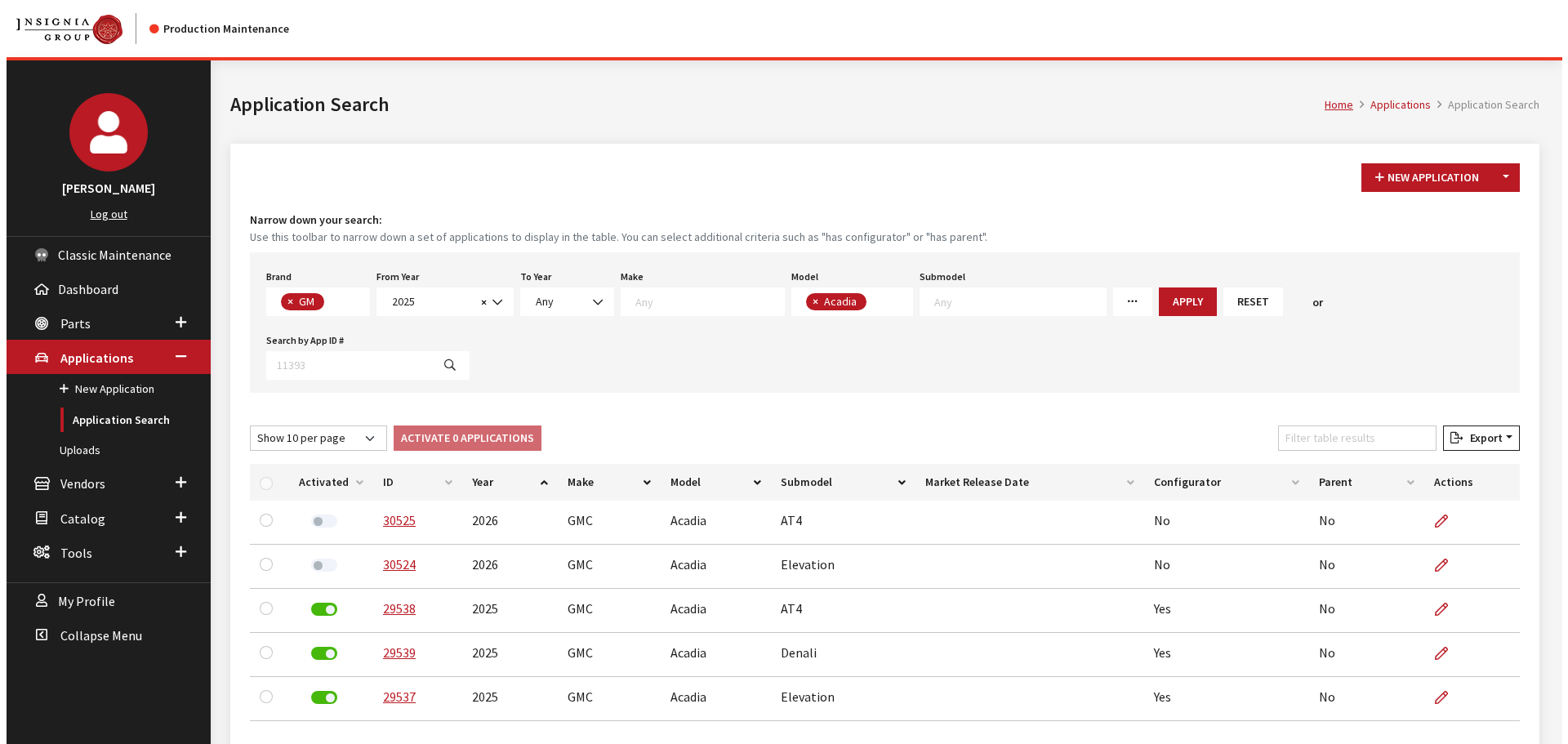
scroll to position [73, 0]
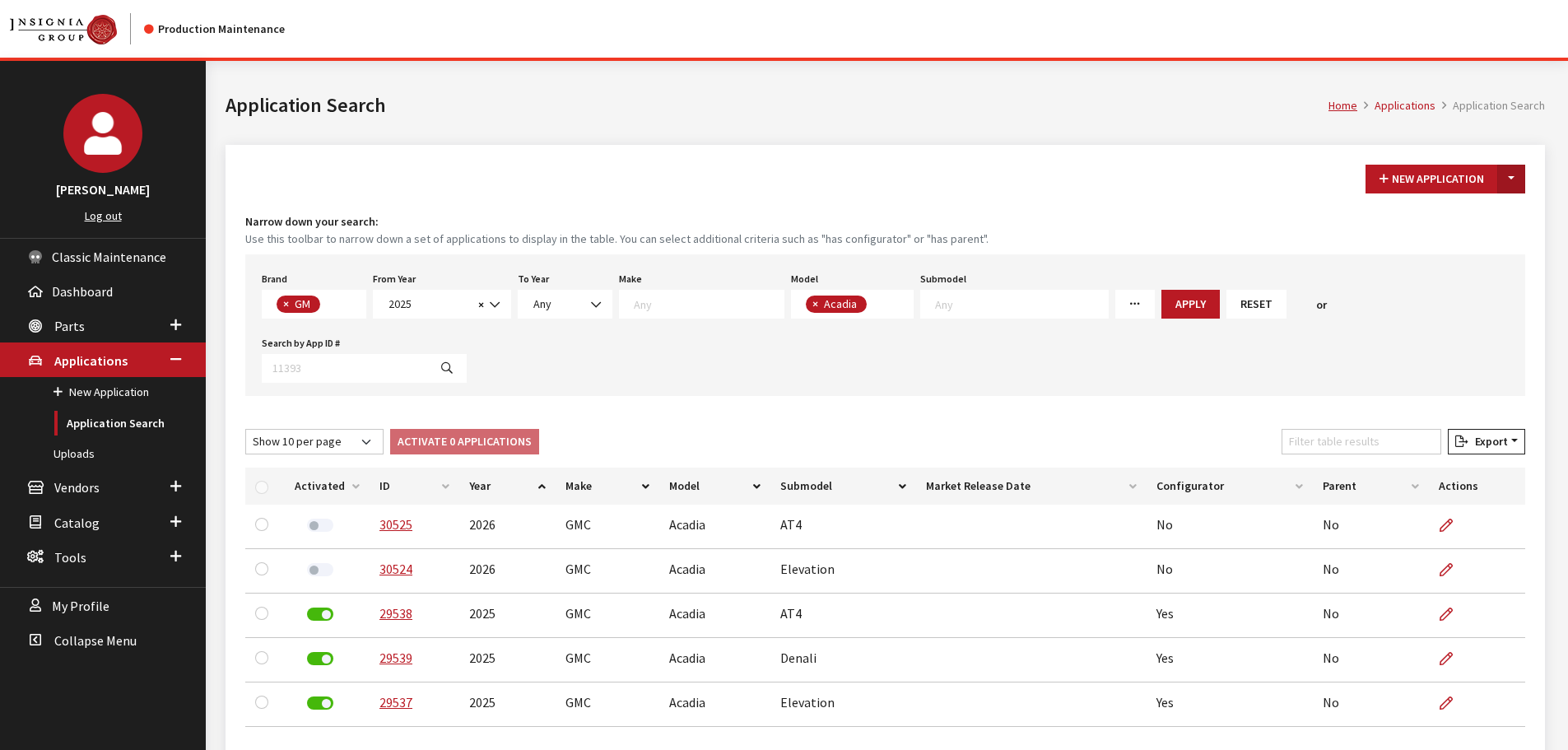
click at [1508, 170] on button "Toggle Dropdown" at bounding box center [1511, 179] width 28 height 29
click at [1422, 210] on button "New From Existing..." at bounding box center [1454, 215] width 141 height 29
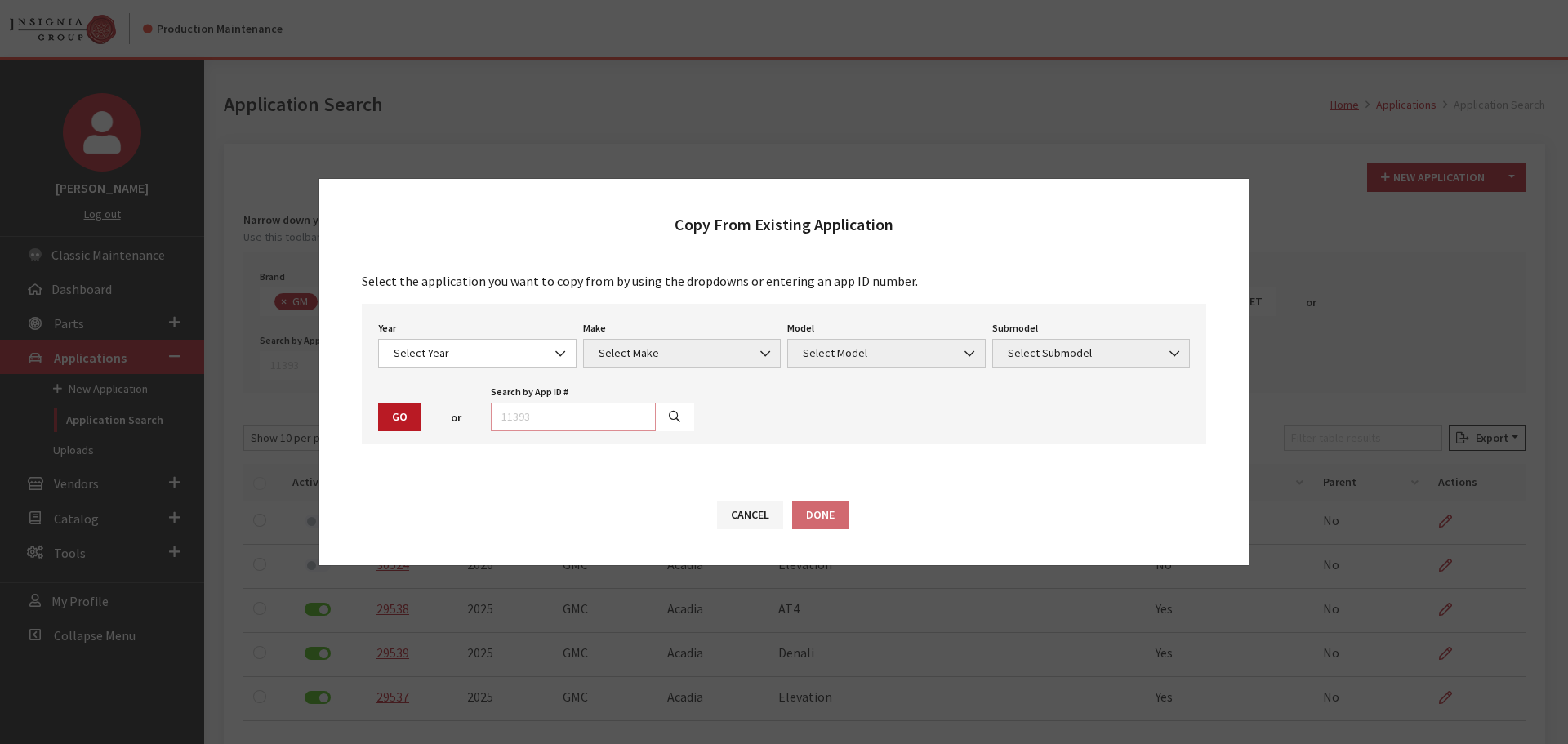
click at [601, 410] on input "text" at bounding box center [573, 417] width 165 height 28
type input "30525"
click at [655, 419] on button "button" at bounding box center [674, 417] width 39 height 28
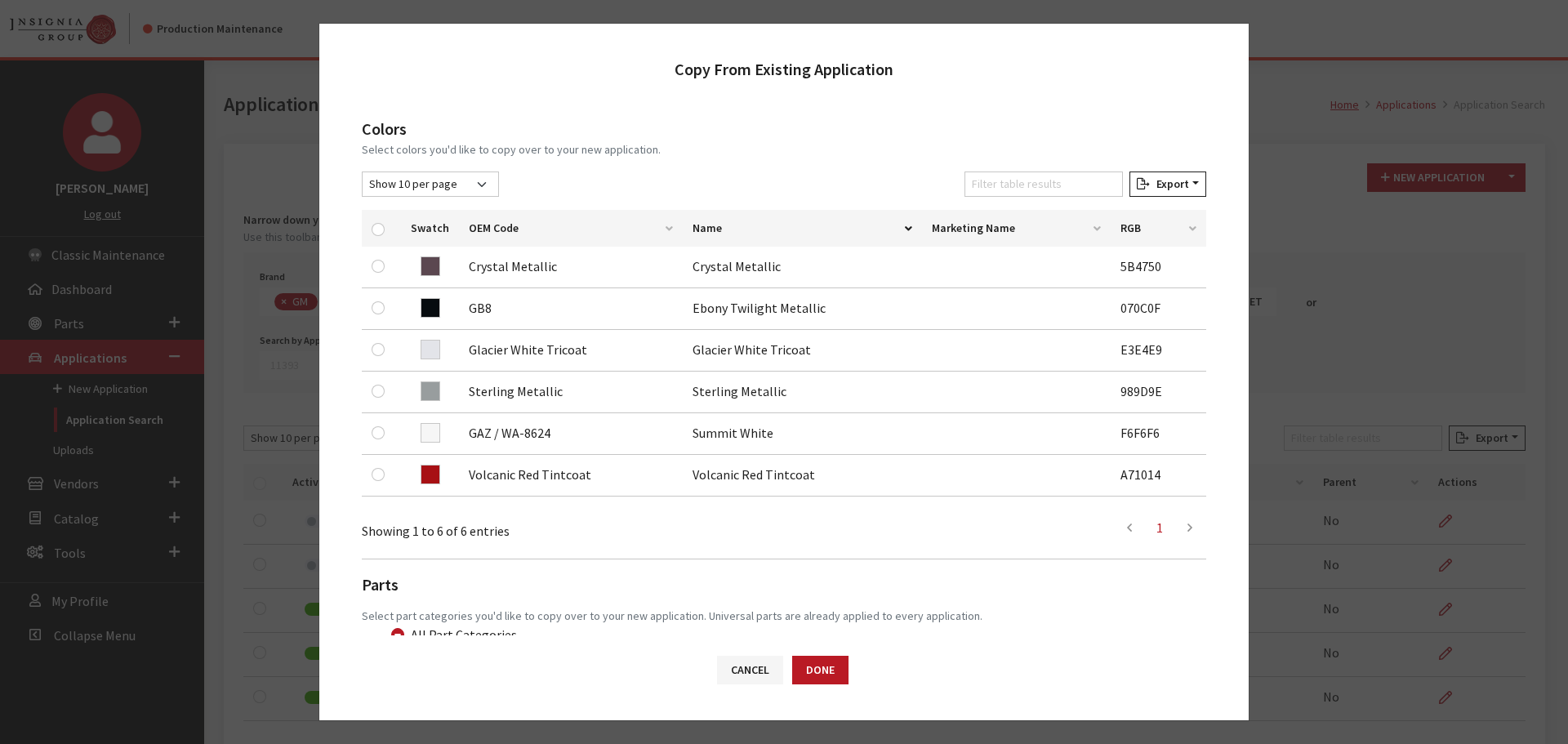
scroll to position [164, 0]
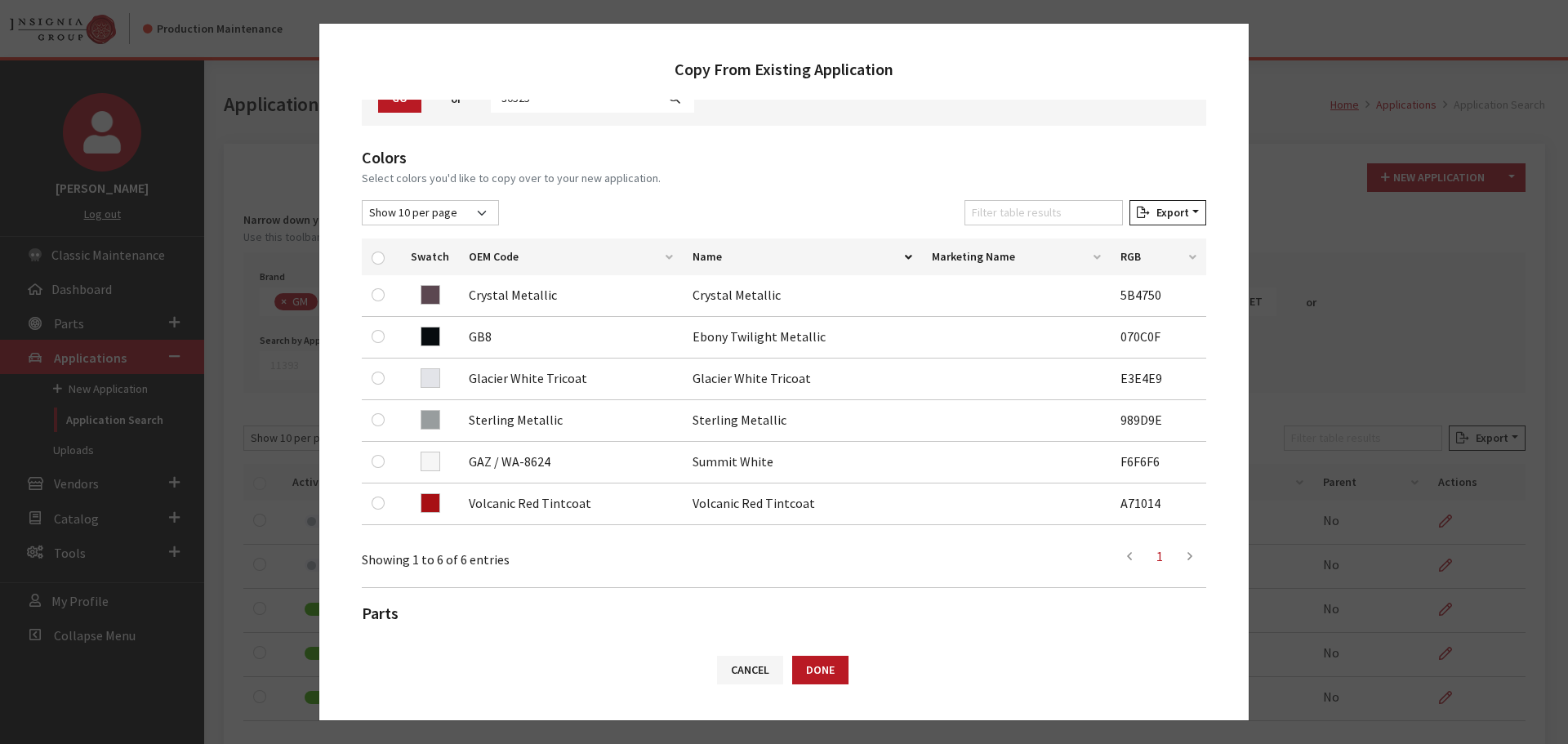
click at [376, 251] on div at bounding box center [381, 256] width 19 height 18
click at [374, 256] on input "checkbox" at bounding box center [378, 258] width 13 height 13
checkbox input "true"
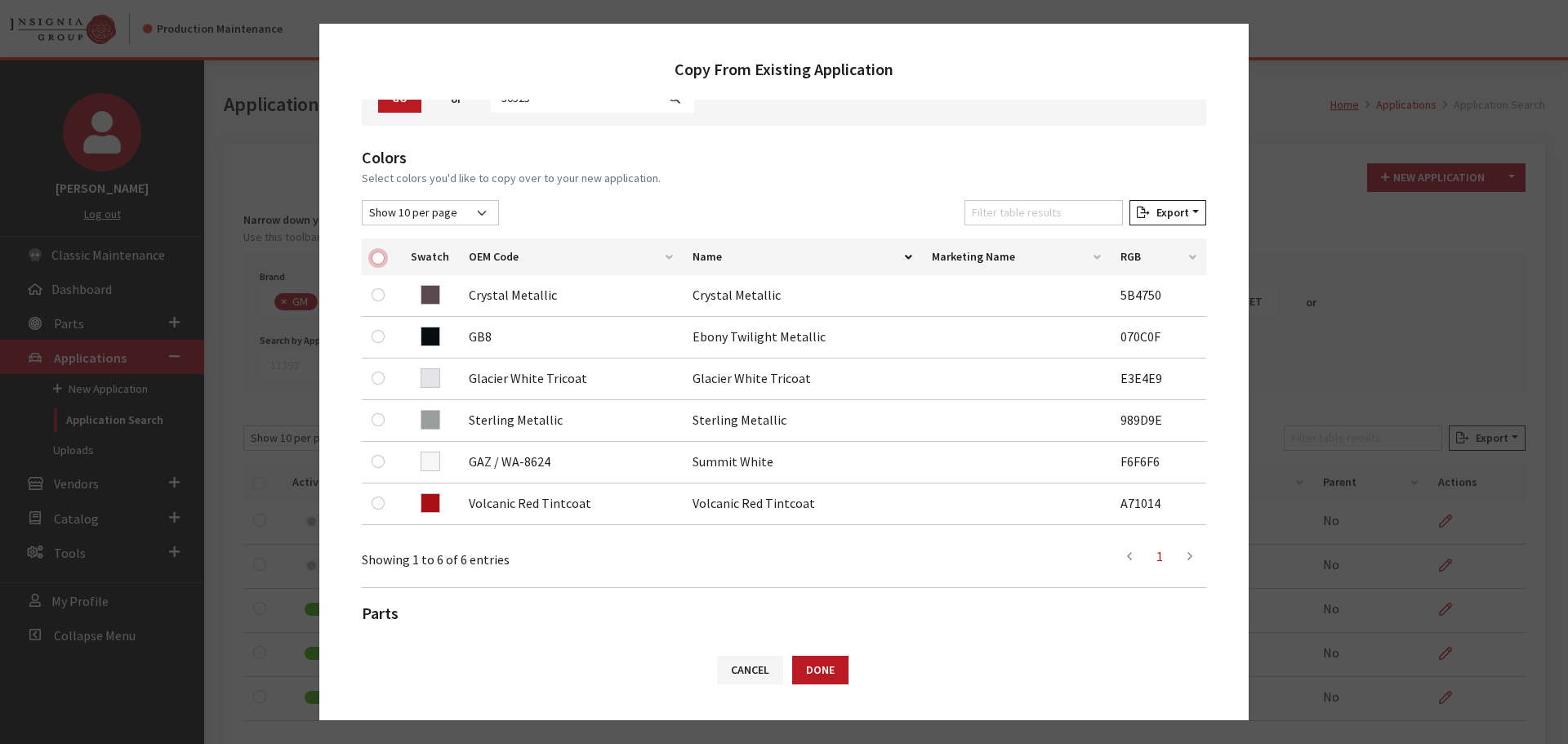
checkbox input "true"
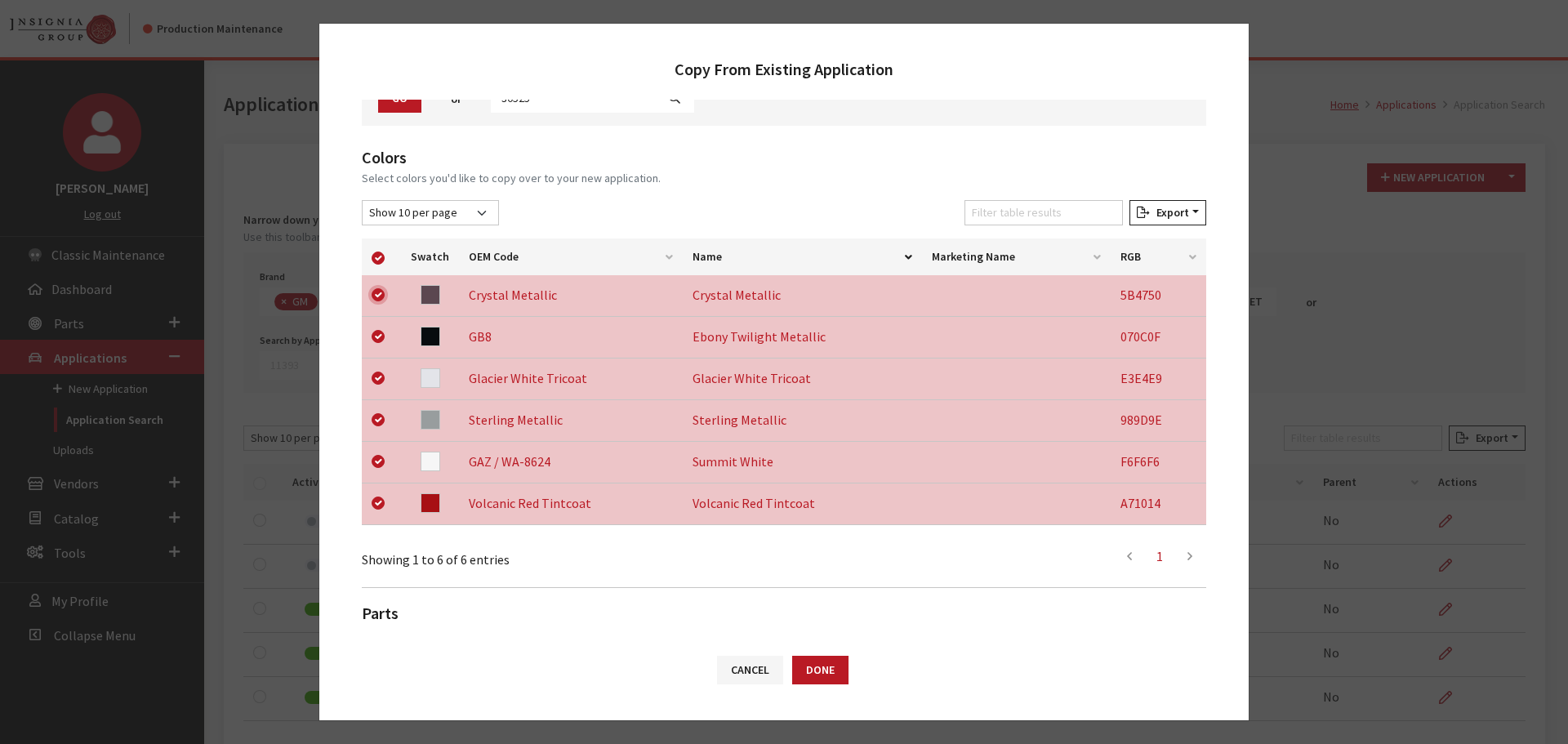
click at [374, 289] on input "checkbox" at bounding box center [378, 295] width 13 height 13
checkbox input "false"
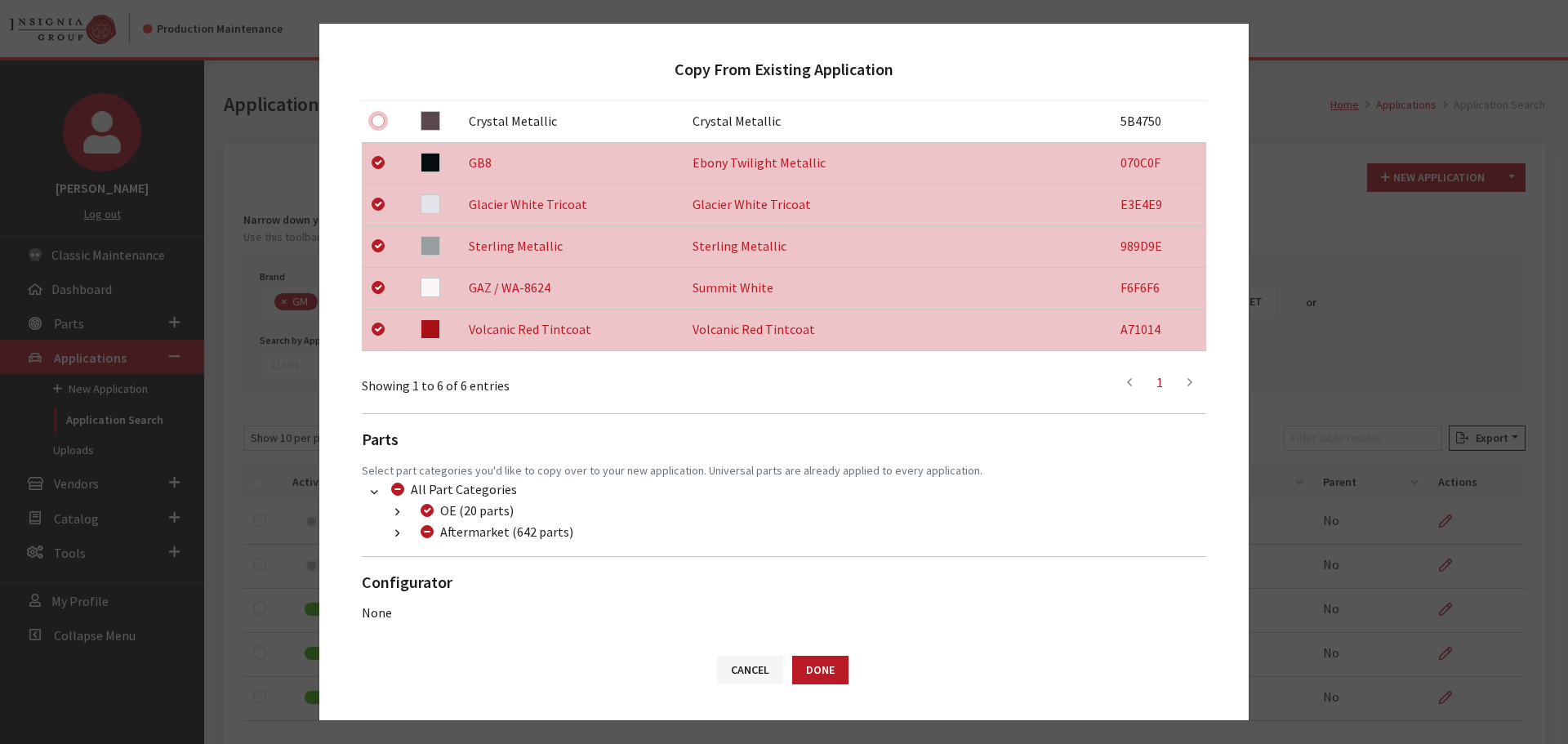
scroll to position [341, 0]
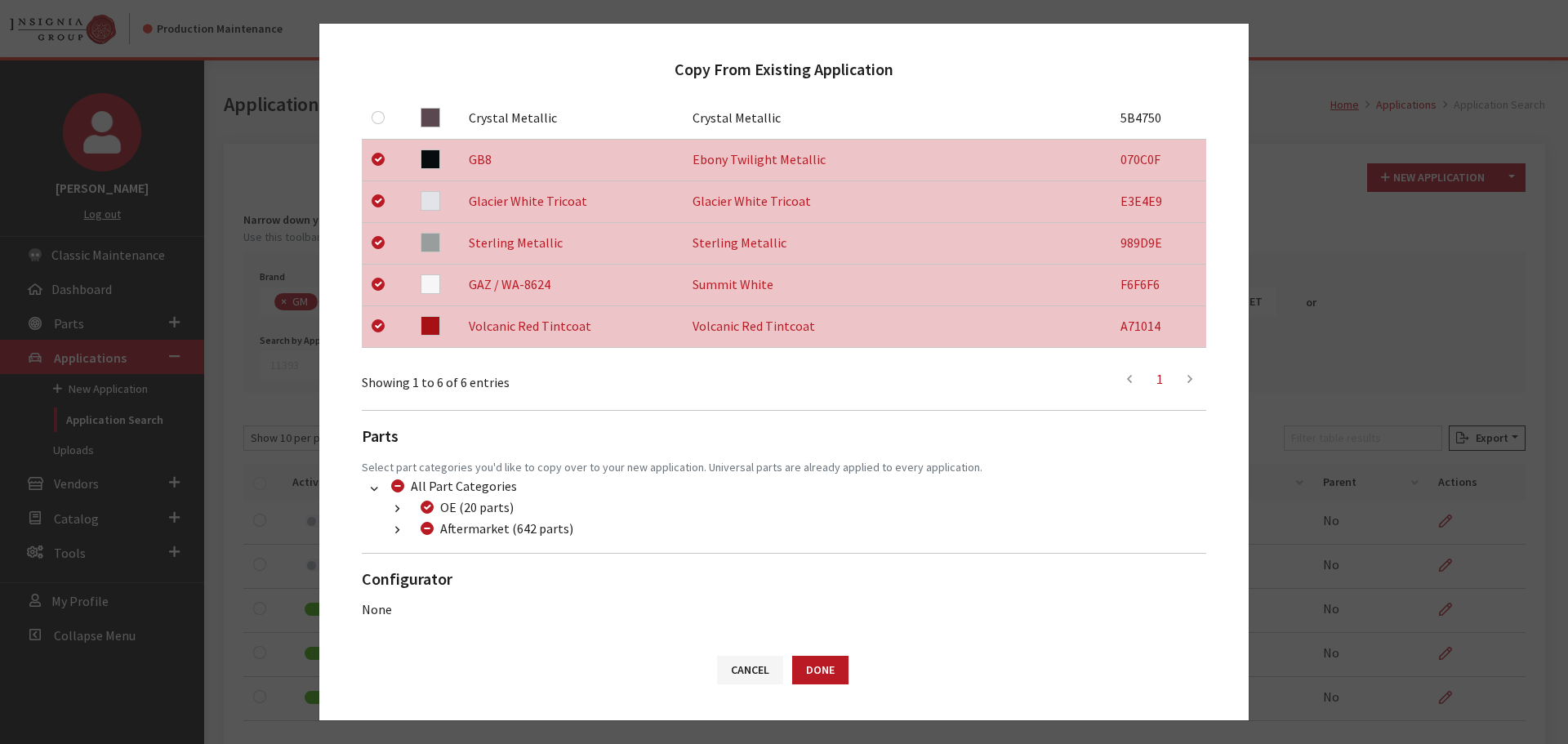
click at [394, 529] on button "button" at bounding box center [398, 530] width 32 height 18
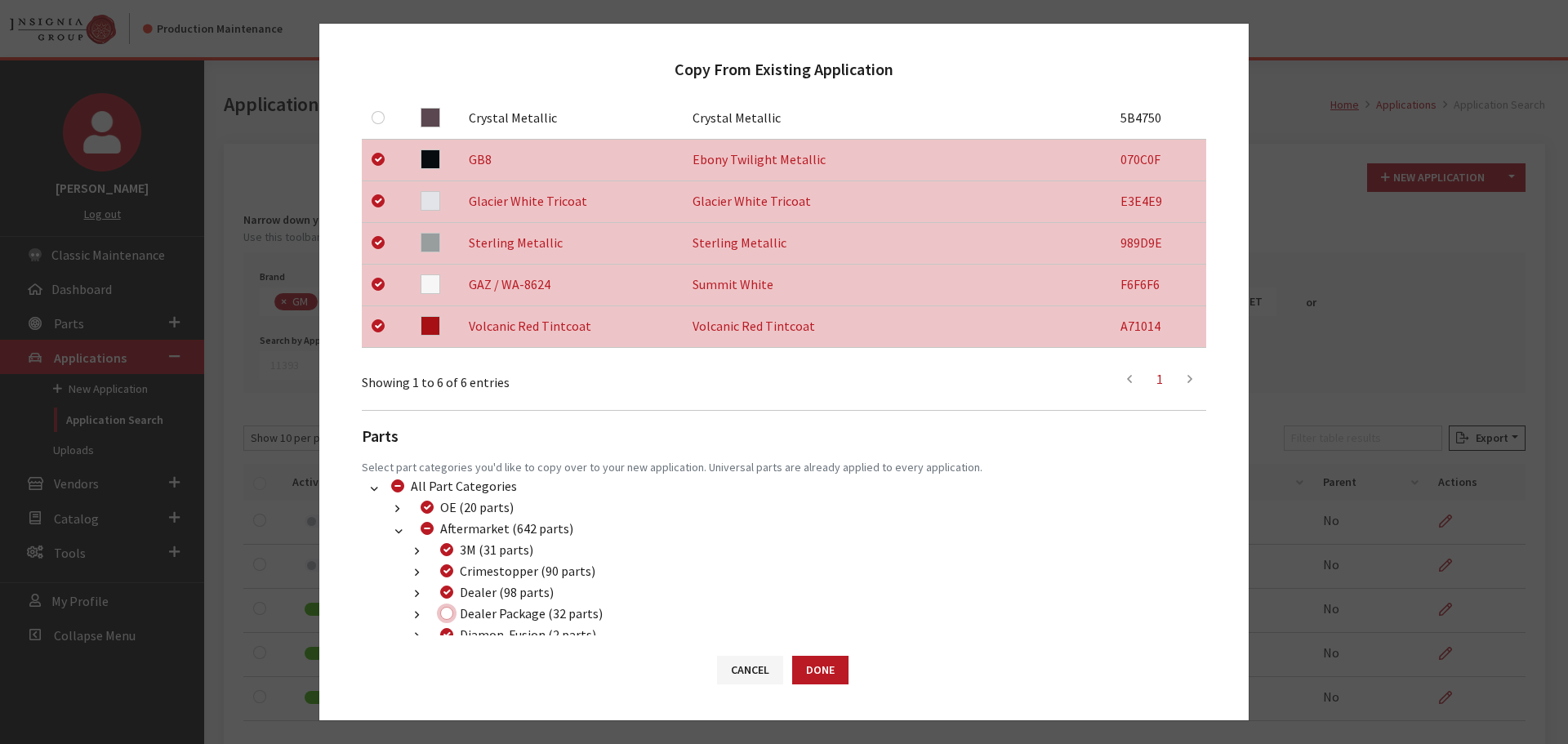
click at [445, 614] on input "Dealer Package (32 parts)" at bounding box center [447, 613] width 13 height 13
checkbox input "true"
click at [804, 664] on button "Done" at bounding box center [820, 670] width 56 height 28
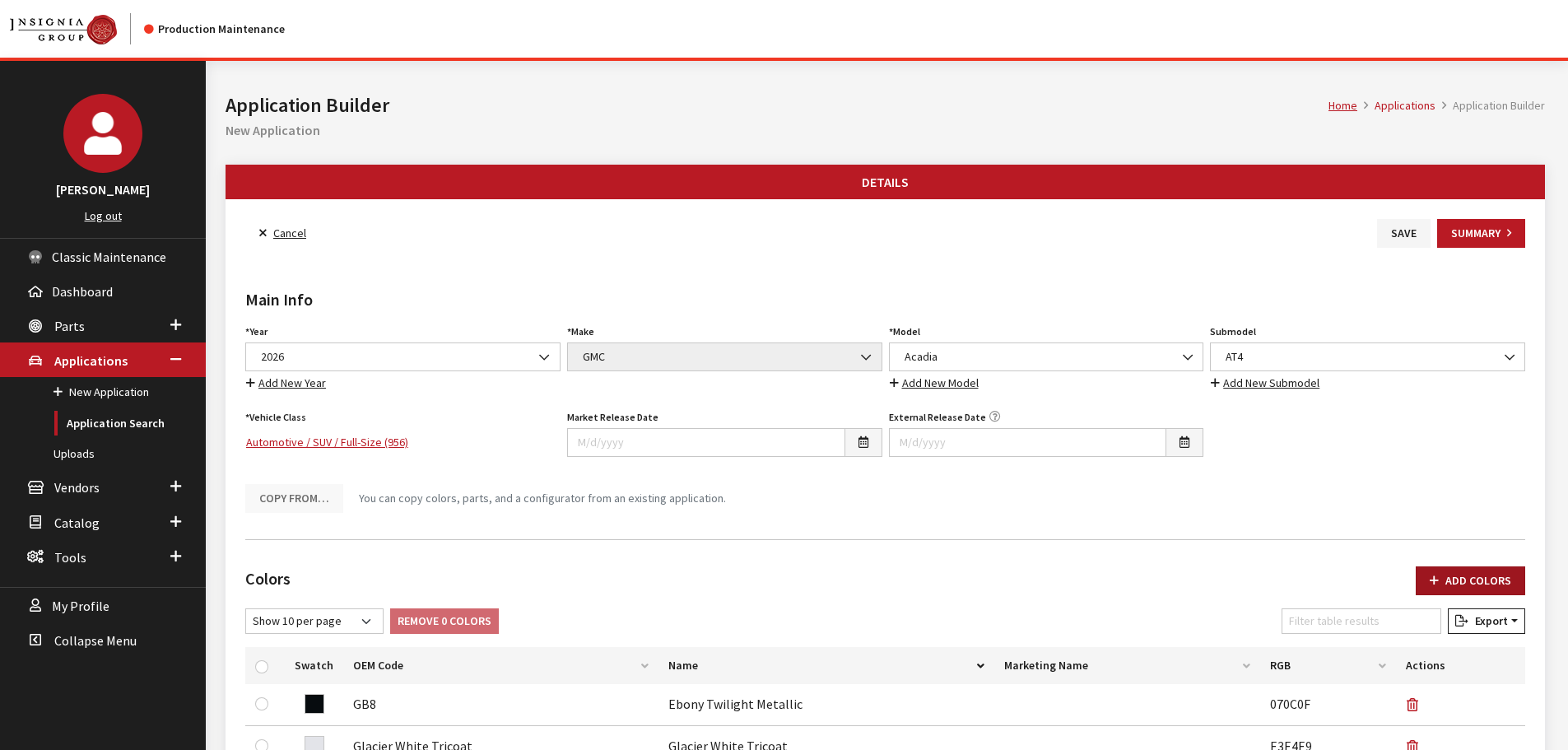
click at [1453, 577] on button "Add Colors" at bounding box center [1471, 581] width 109 height 29
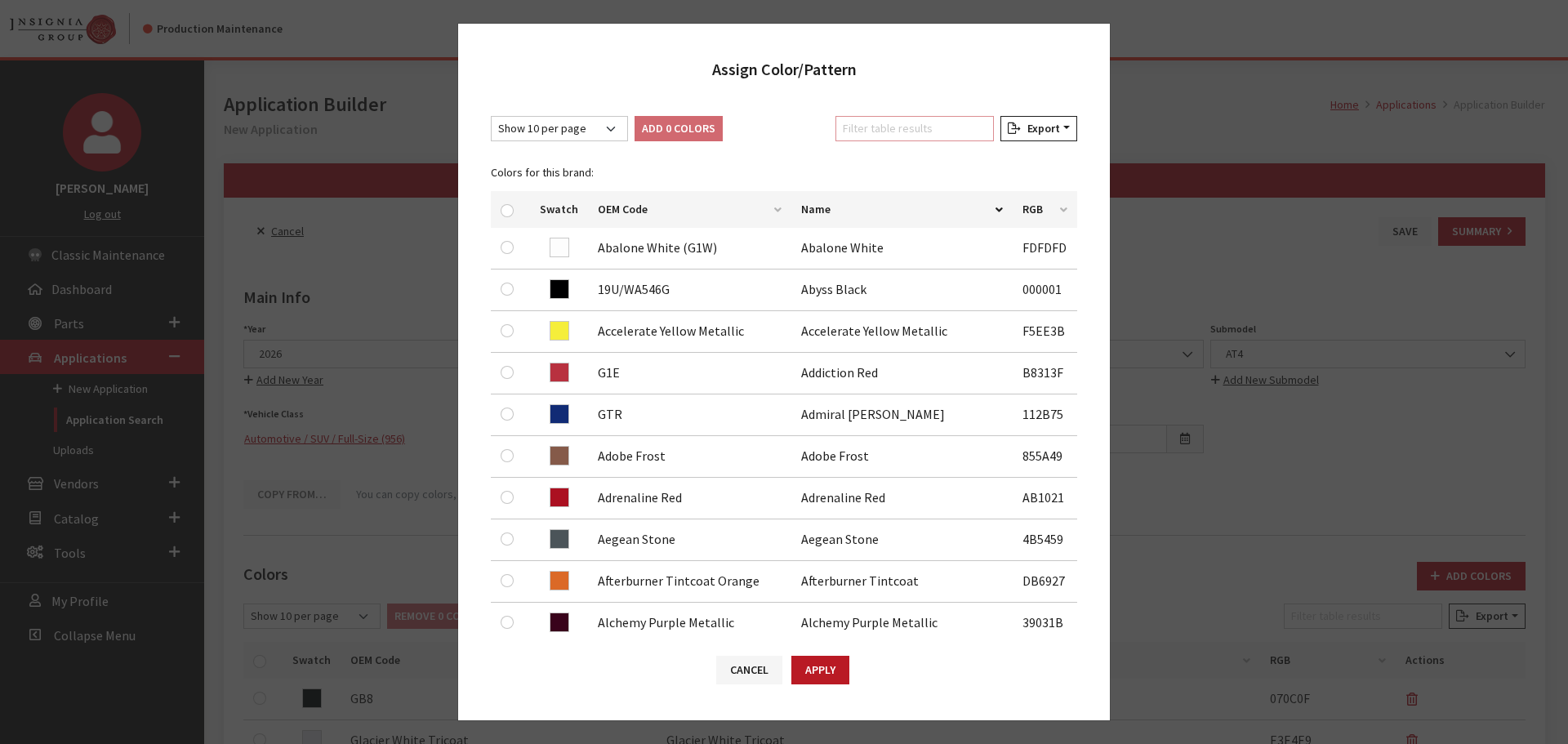
click at [938, 137] on input "Filter table results" at bounding box center [915, 129] width 159 height 25
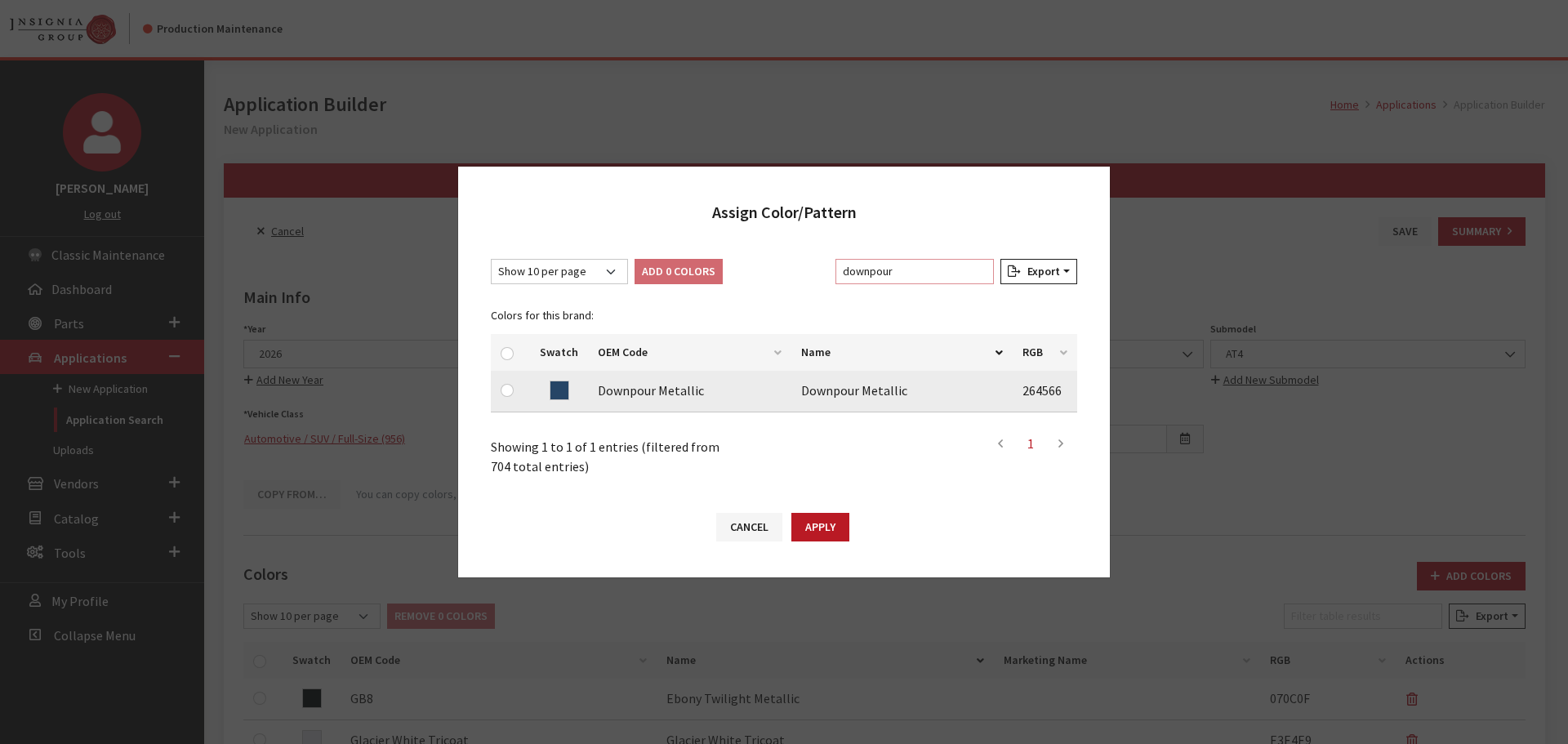
type input "downpour"
click at [502, 392] on input "checkbox" at bounding box center [507, 391] width 13 height 13
checkbox input "true"
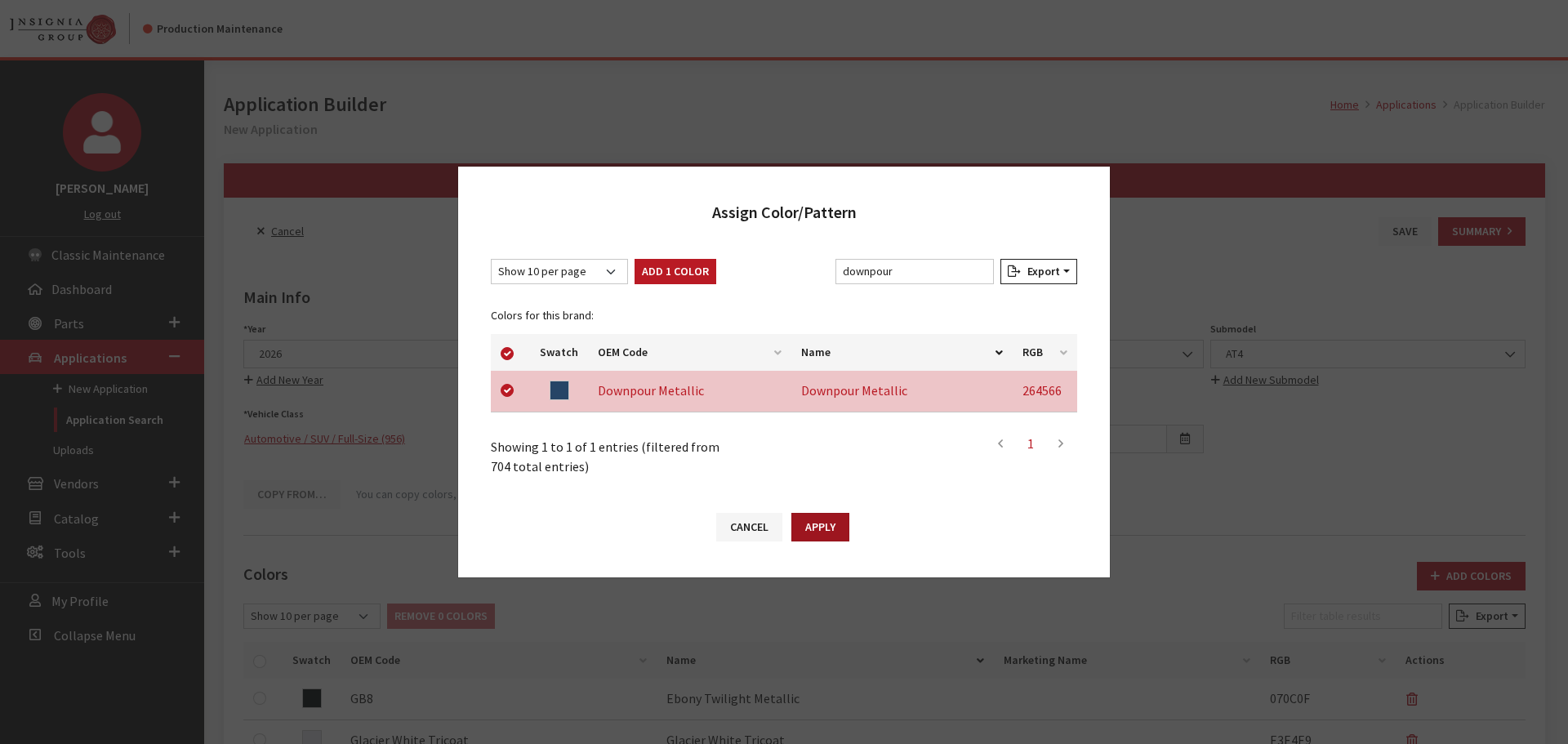
click at [843, 534] on button "Apply" at bounding box center [820, 527] width 58 height 28
checkbox input "false"
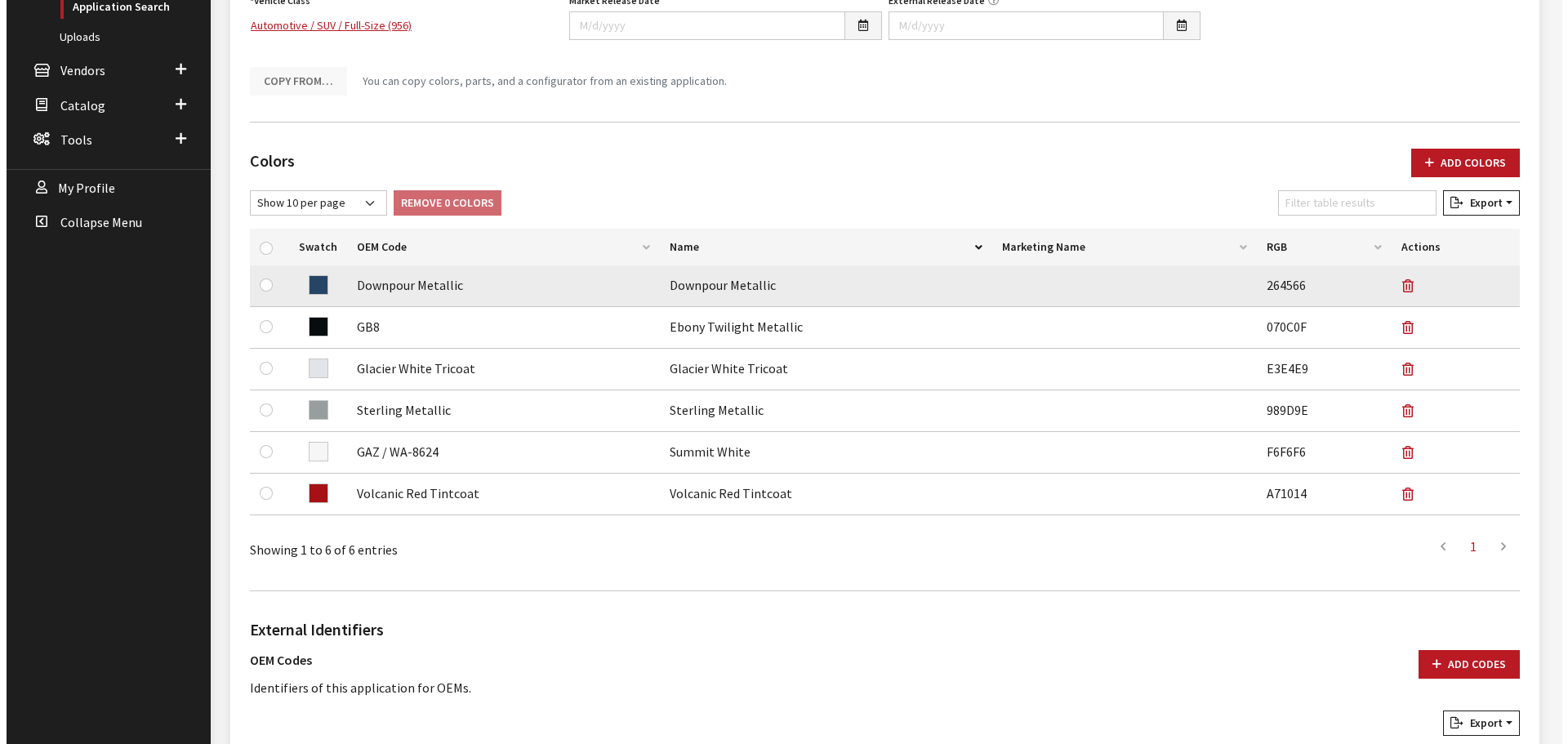
scroll to position [816, 0]
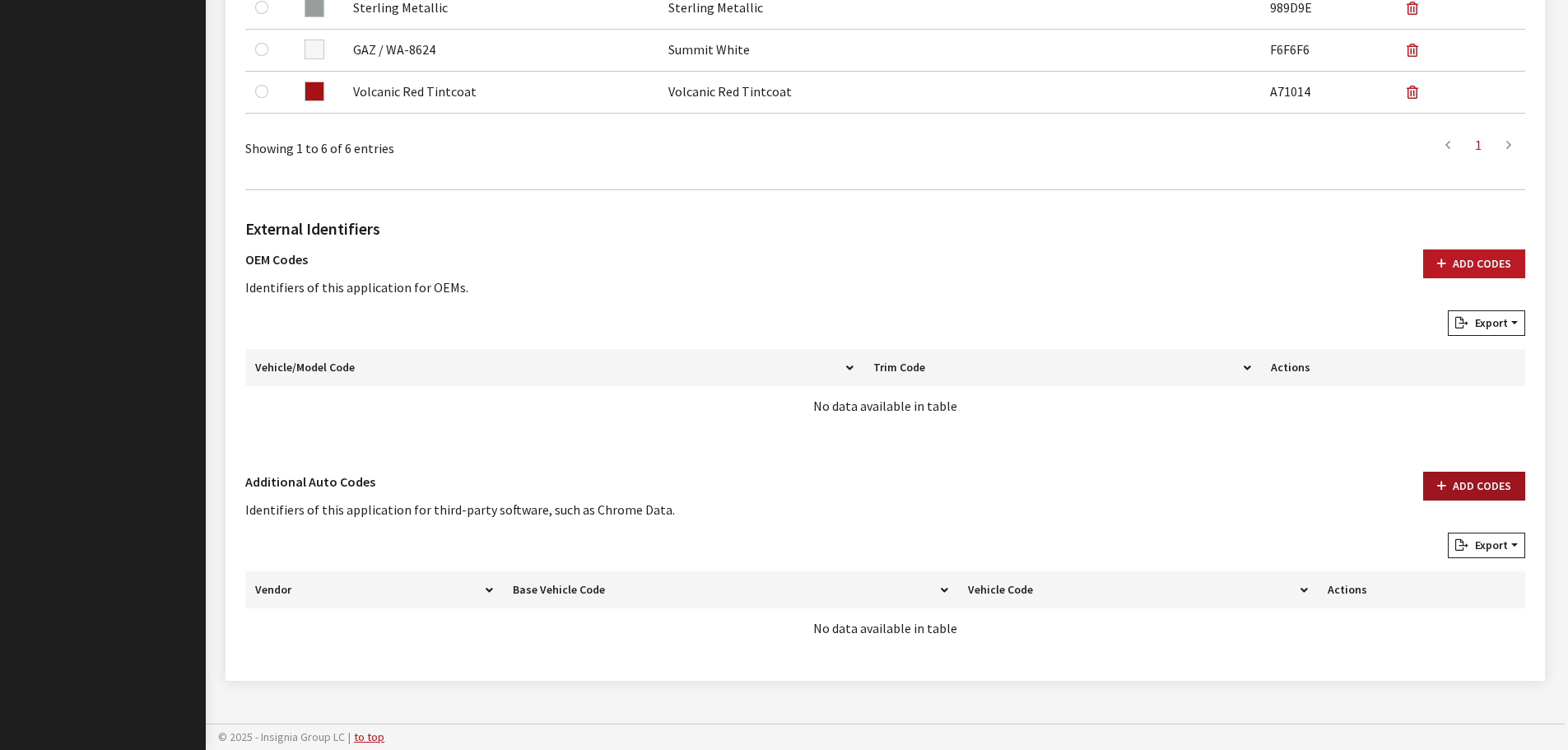
click at [1463, 495] on button "Add Codes" at bounding box center [1474, 486] width 102 height 29
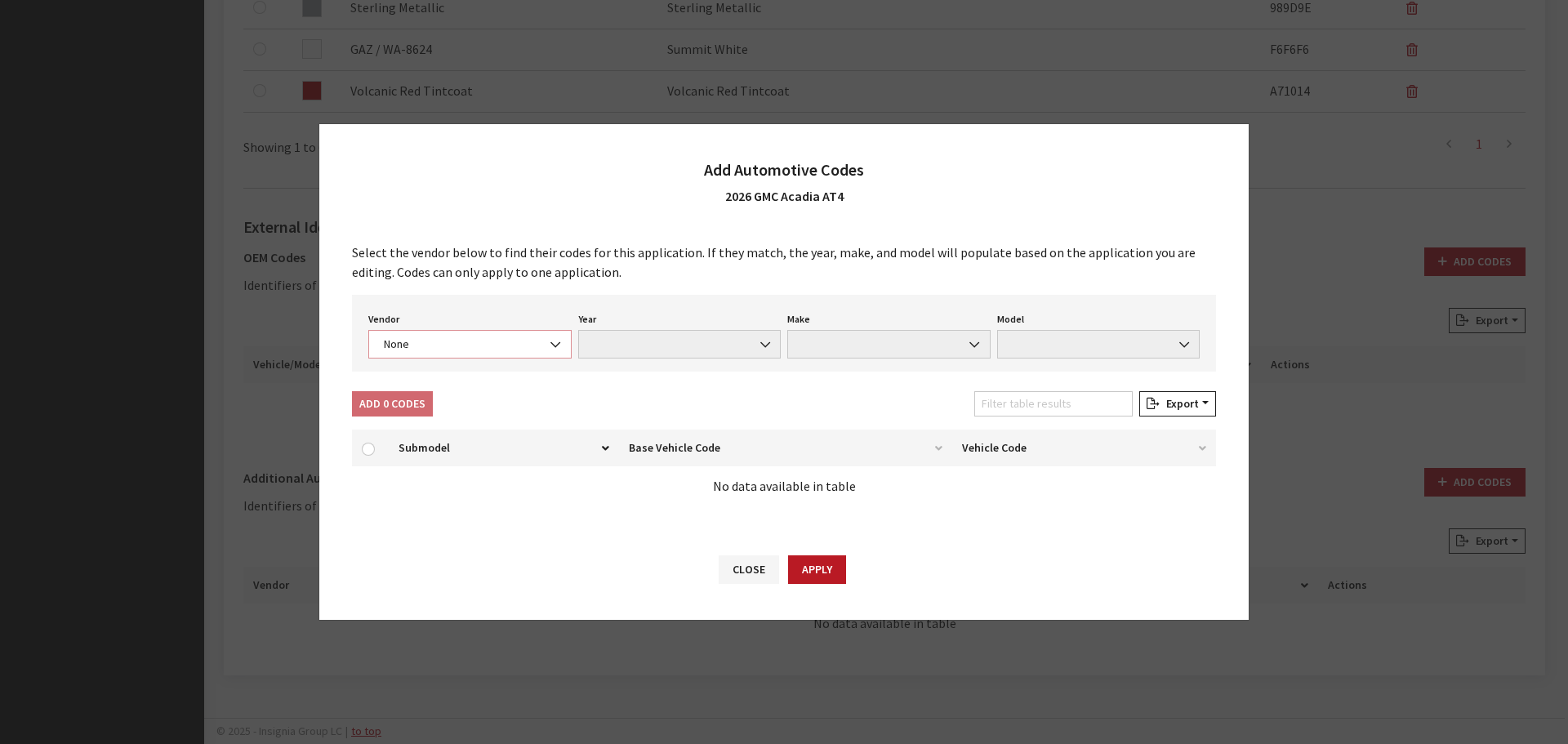
click at [465, 353] on span "None" at bounding box center [469, 344] width 203 height 28
select select "4"
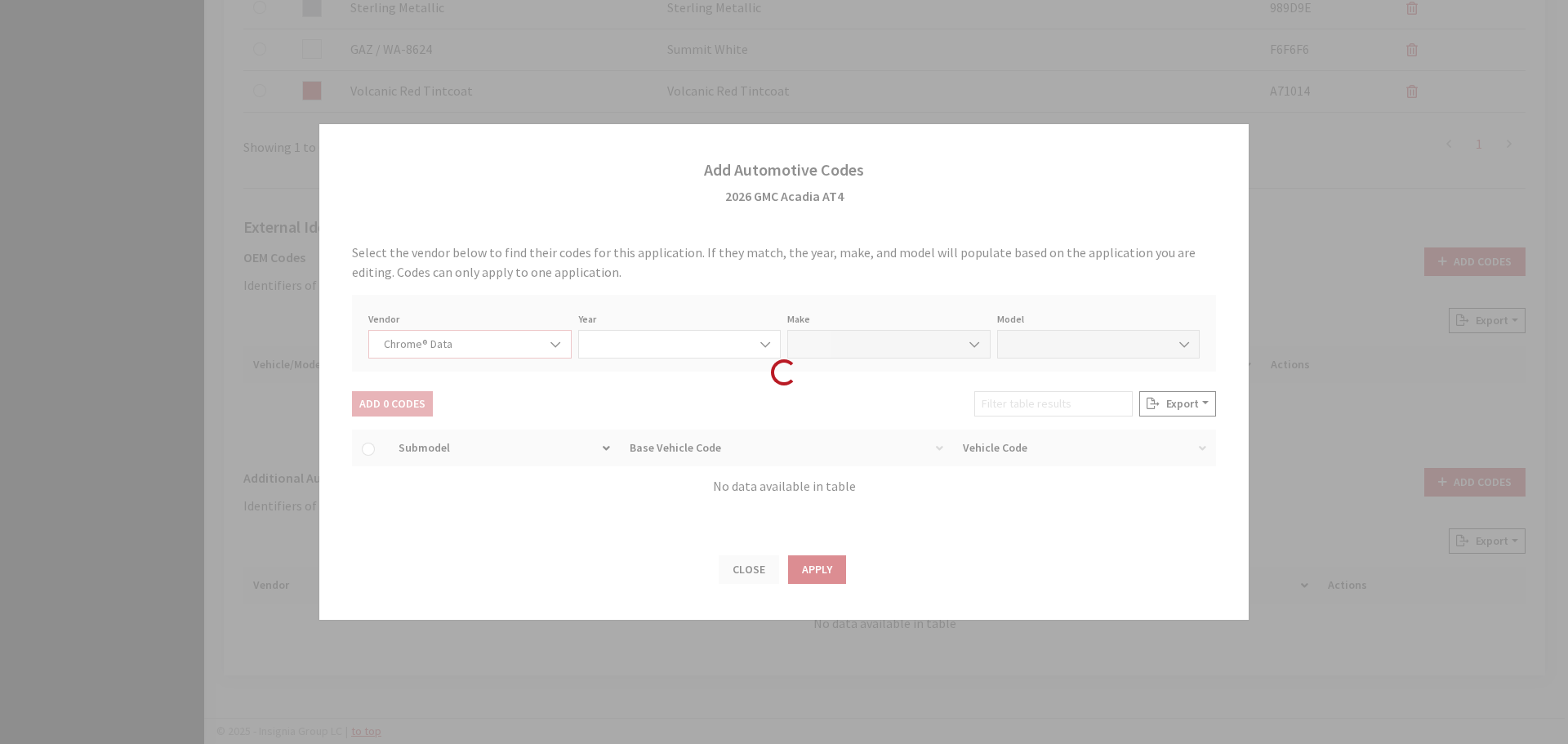
select select "2026"
select select "15"
select select "70001"
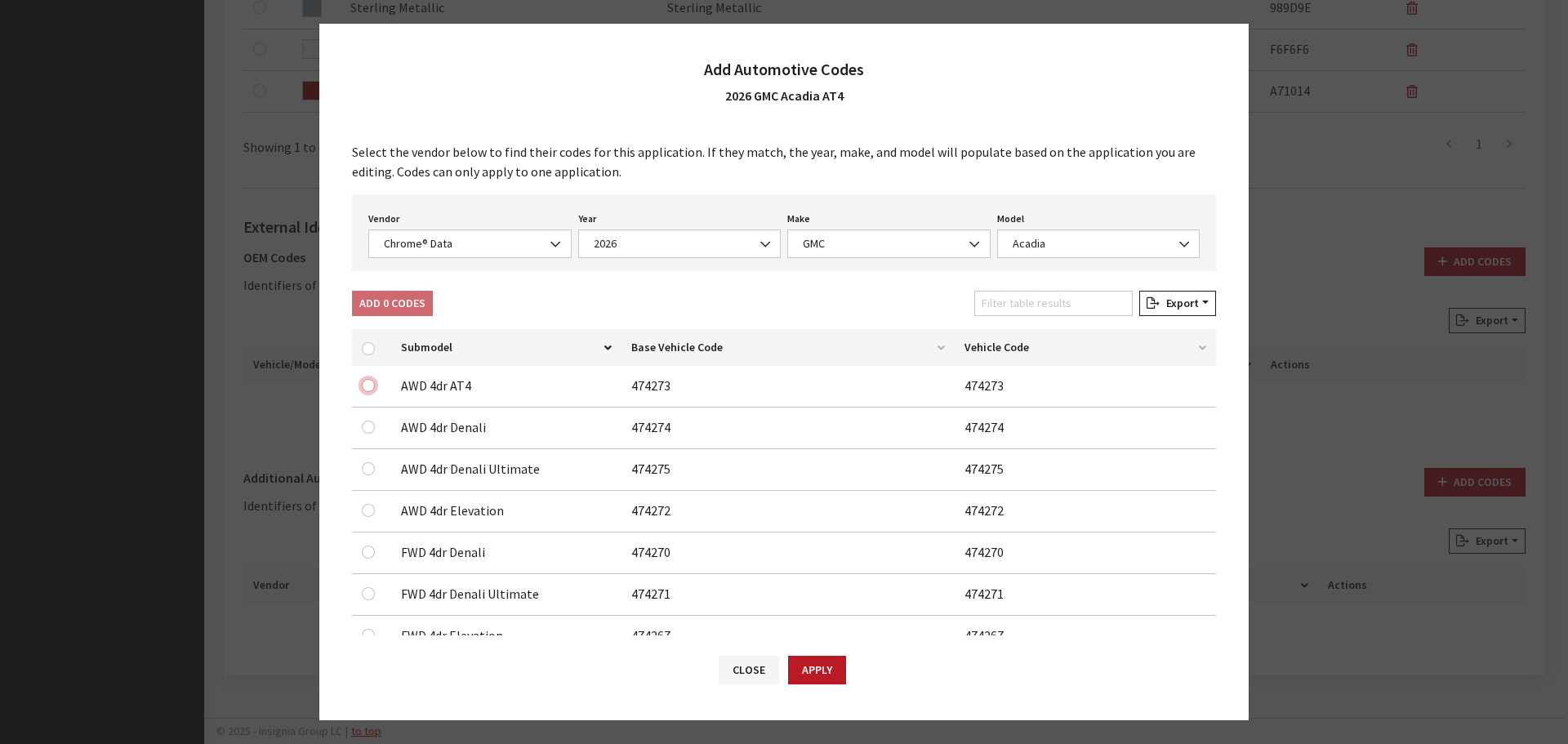
click at [371, 384] on input "checkbox" at bounding box center [368, 386] width 13 height 13
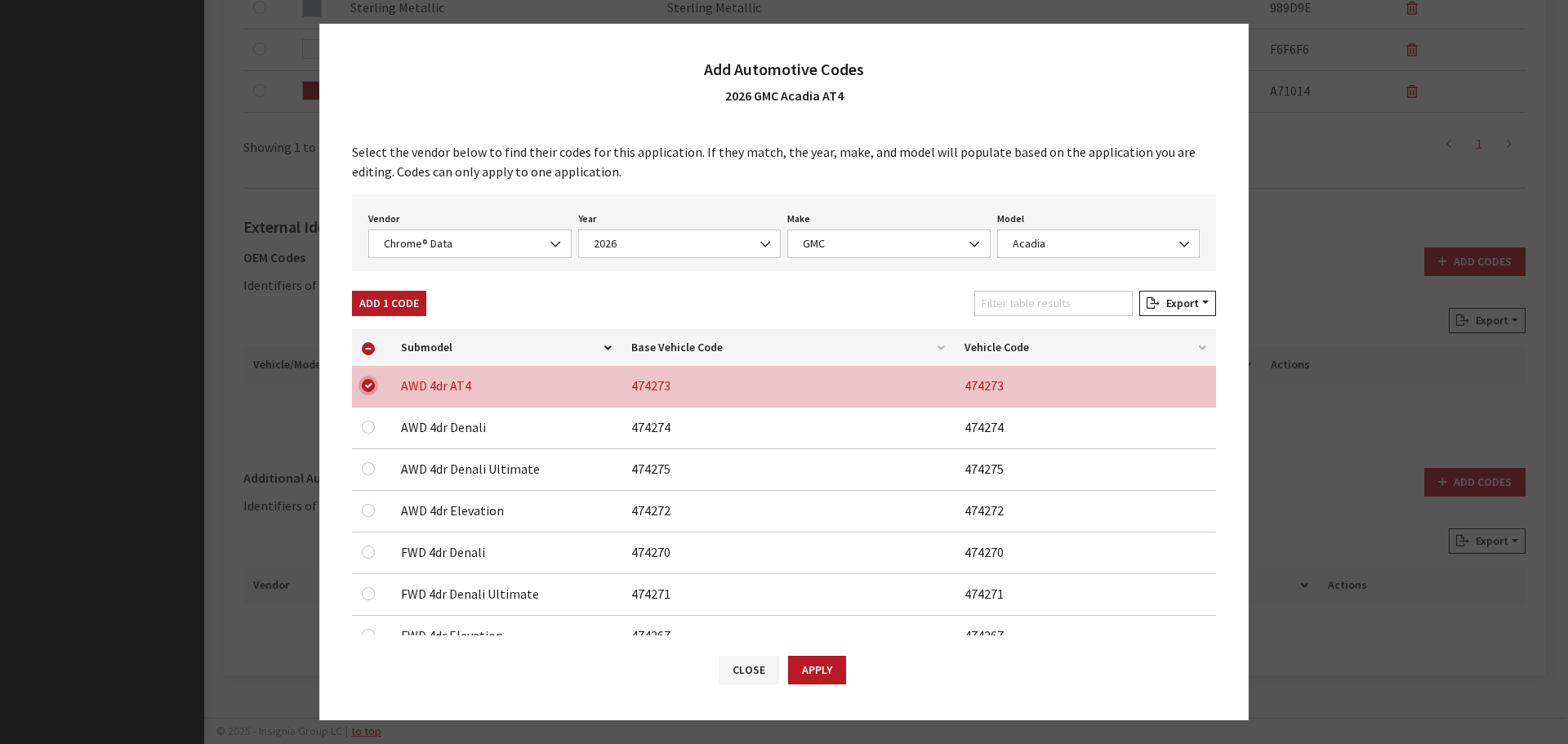
click at [363, 382] on input "checkbox" at bounding box center [368, 386] width 13 height 13
checkbox input "false"
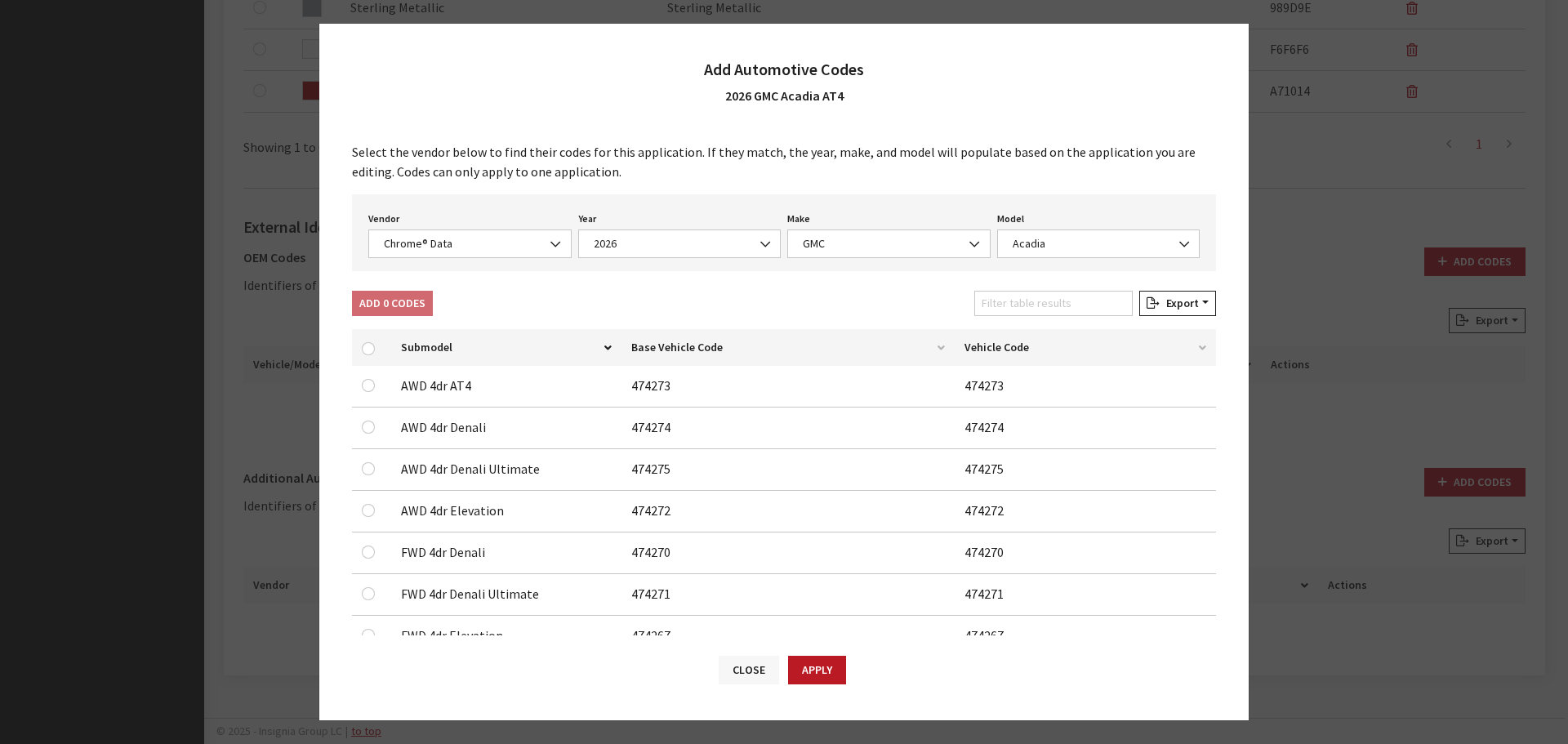
click at [735, 662] on button "Close" at bounding box center [748, 670] width 60 height 28
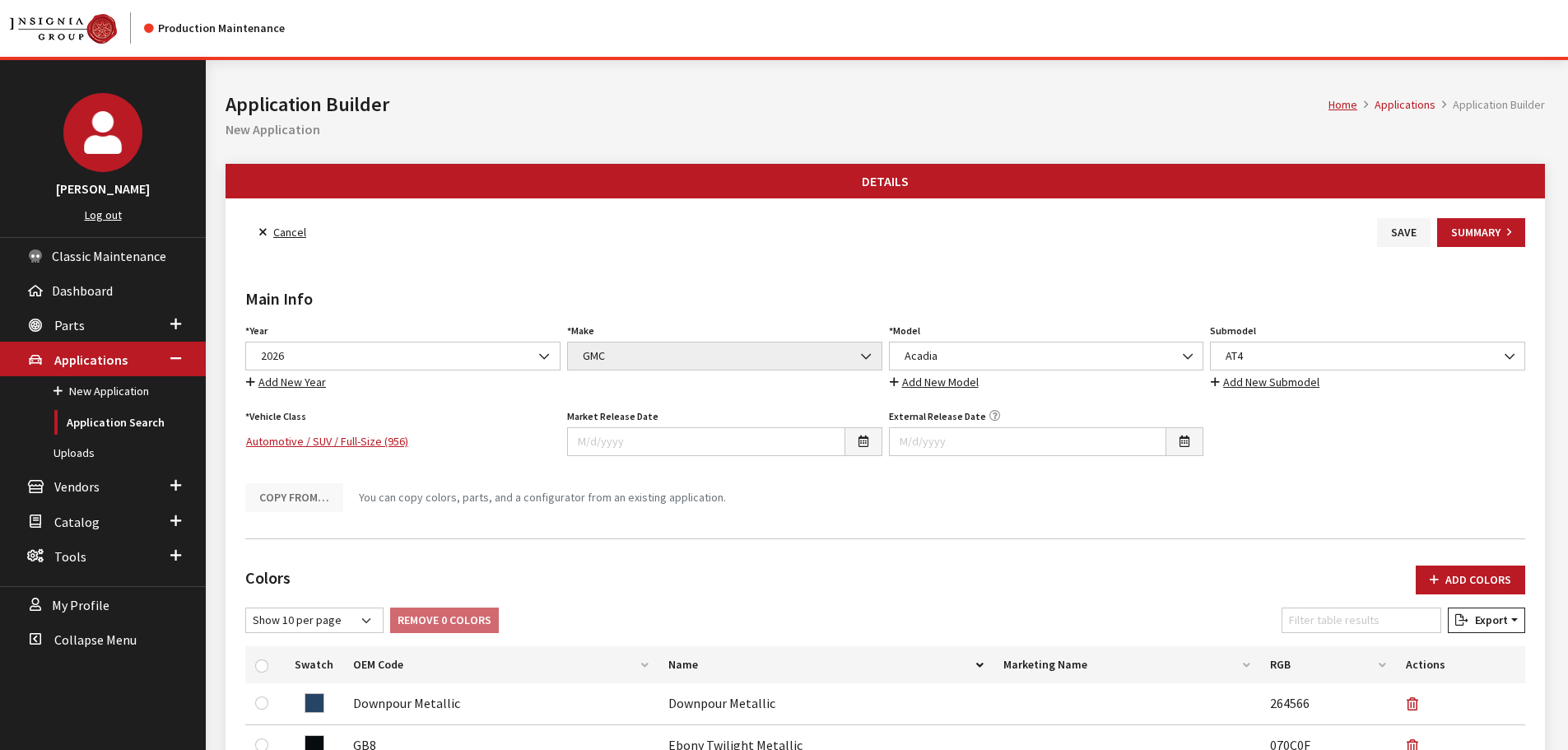
scroll to position [0, 0]
click at [1351, 359] on span "AT4" at bounding box center [1368, 357] width 294 height 18
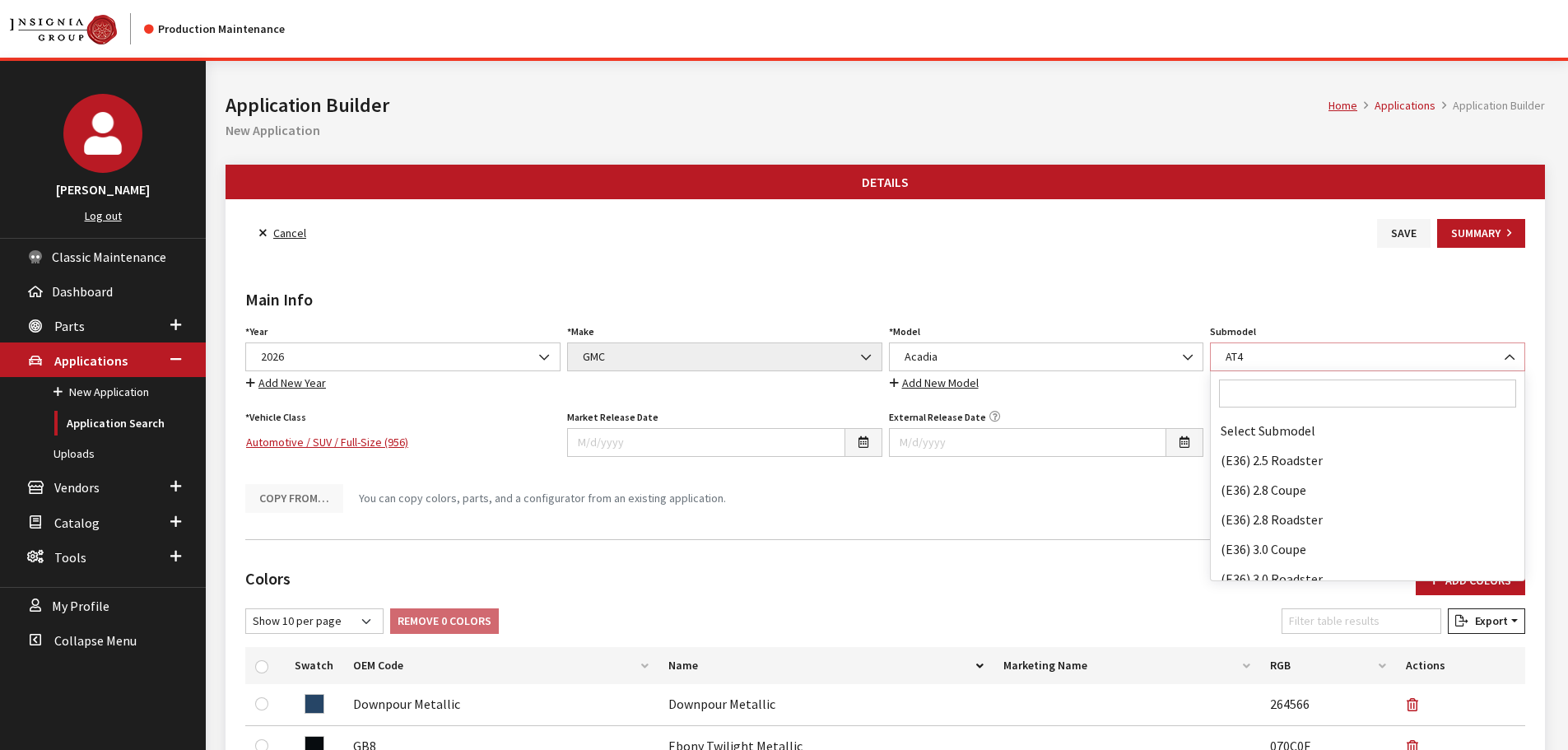
scroll to position [34673, 0]
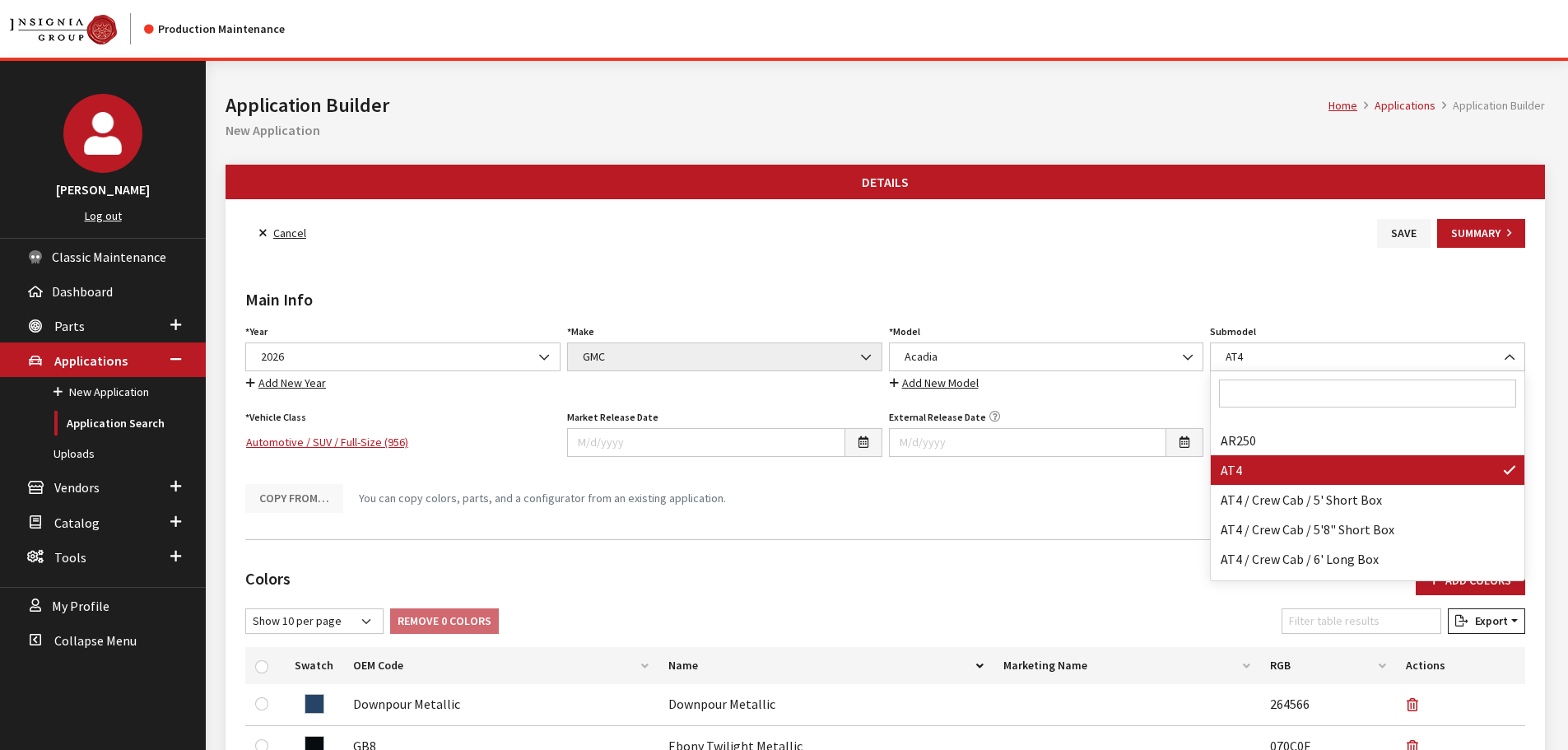
click at [1320, 389] on input "Search" at bounding box center [1368, 393] width 297 height 28
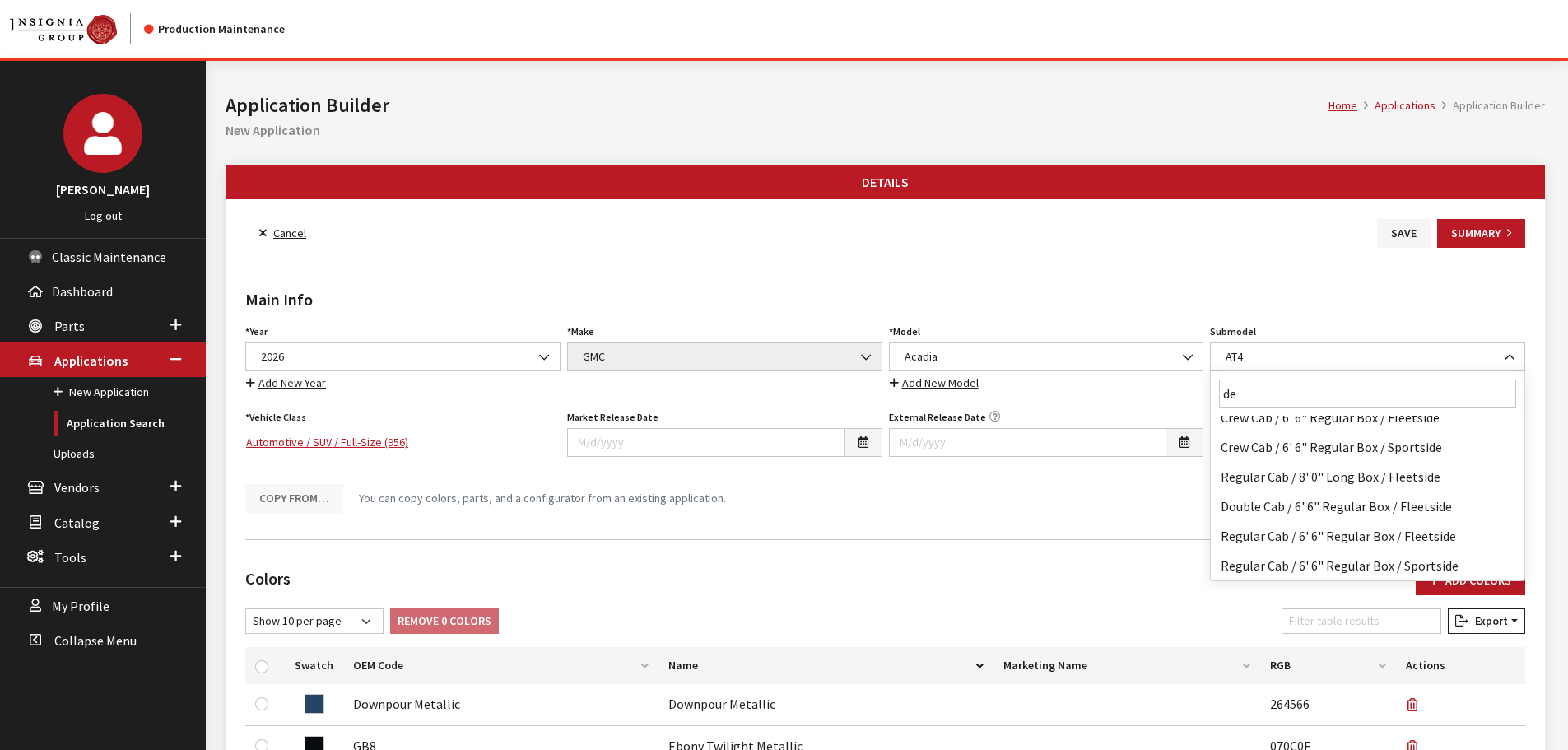
scroll to position [0, 0]
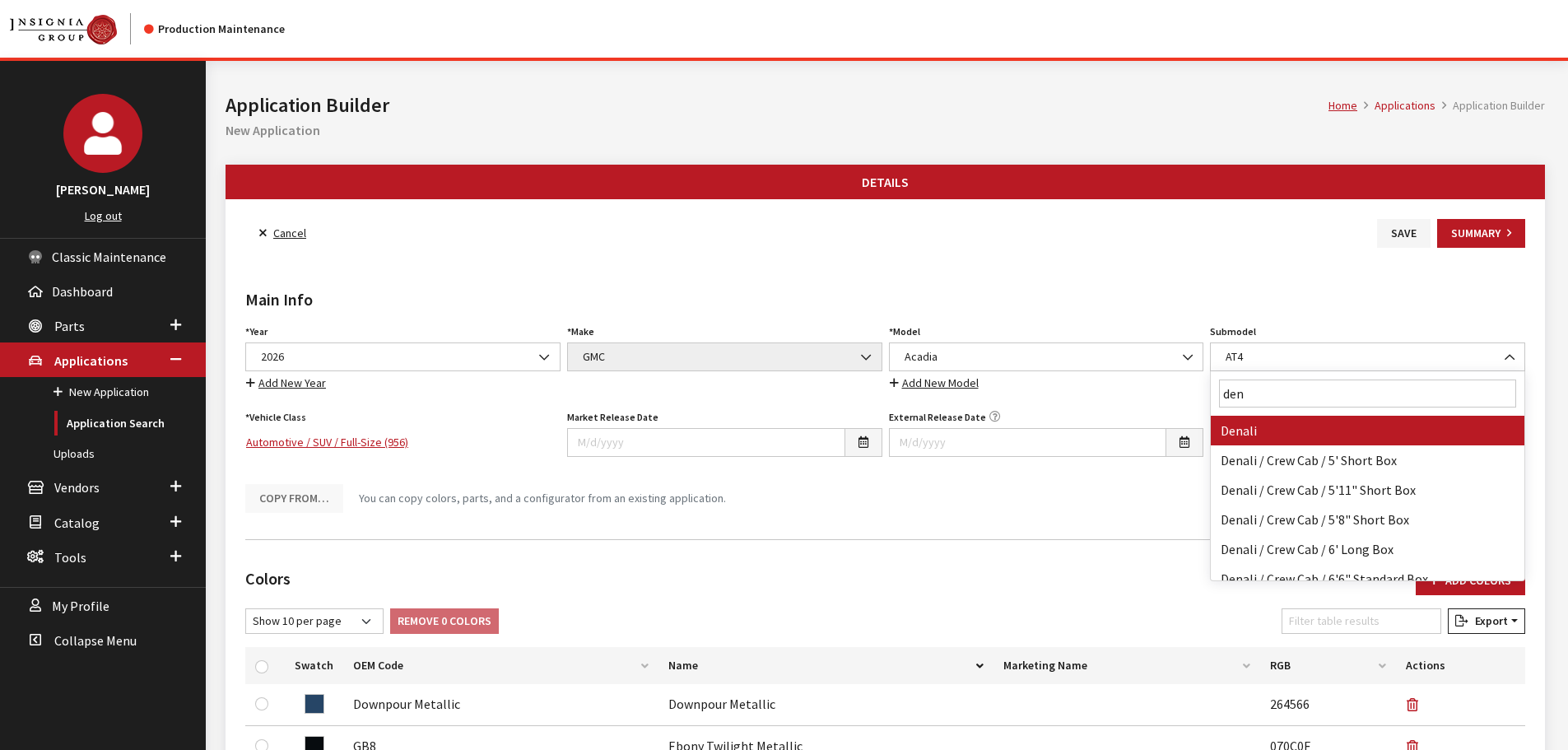
type input "den"
select select "717"
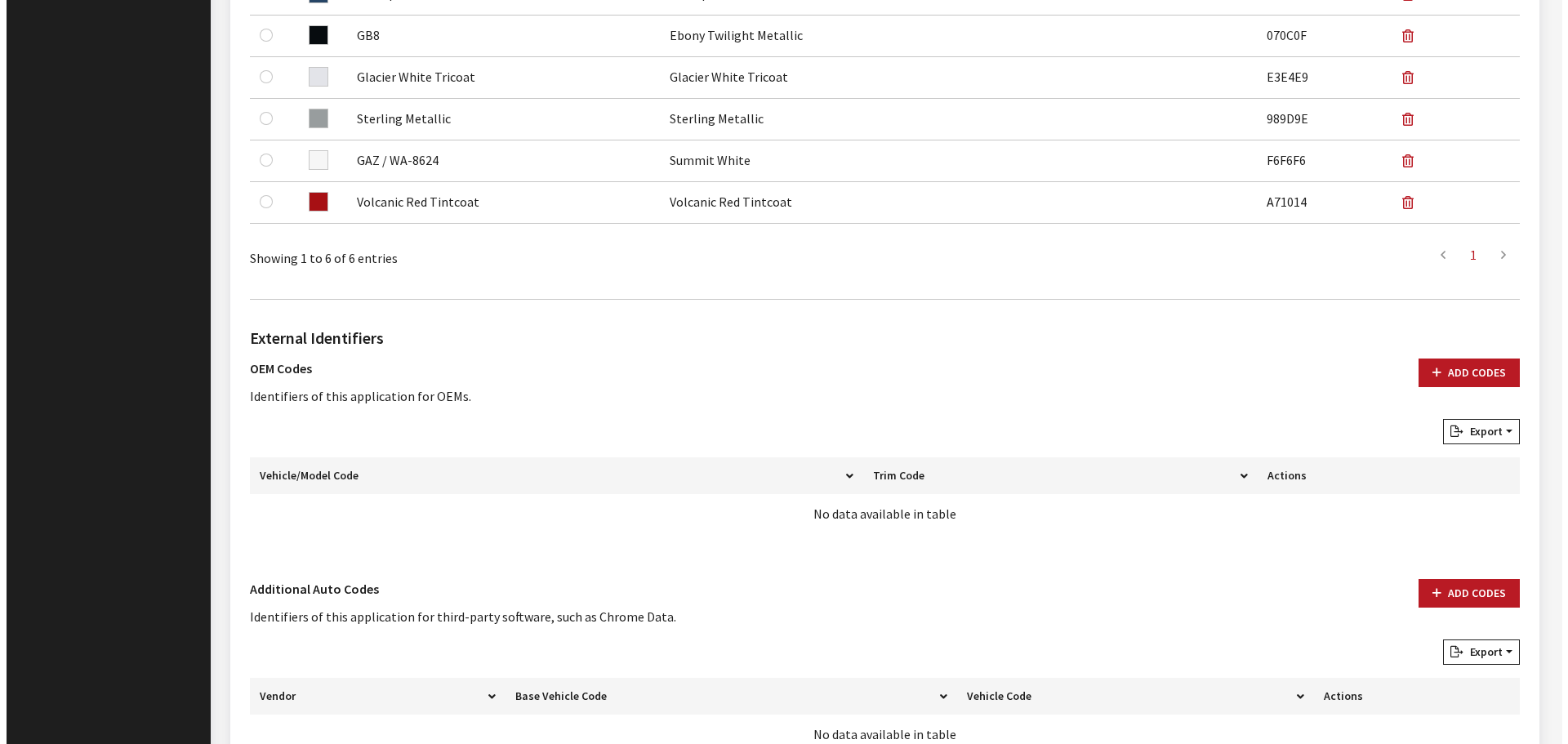
scroll to position [816, 0]
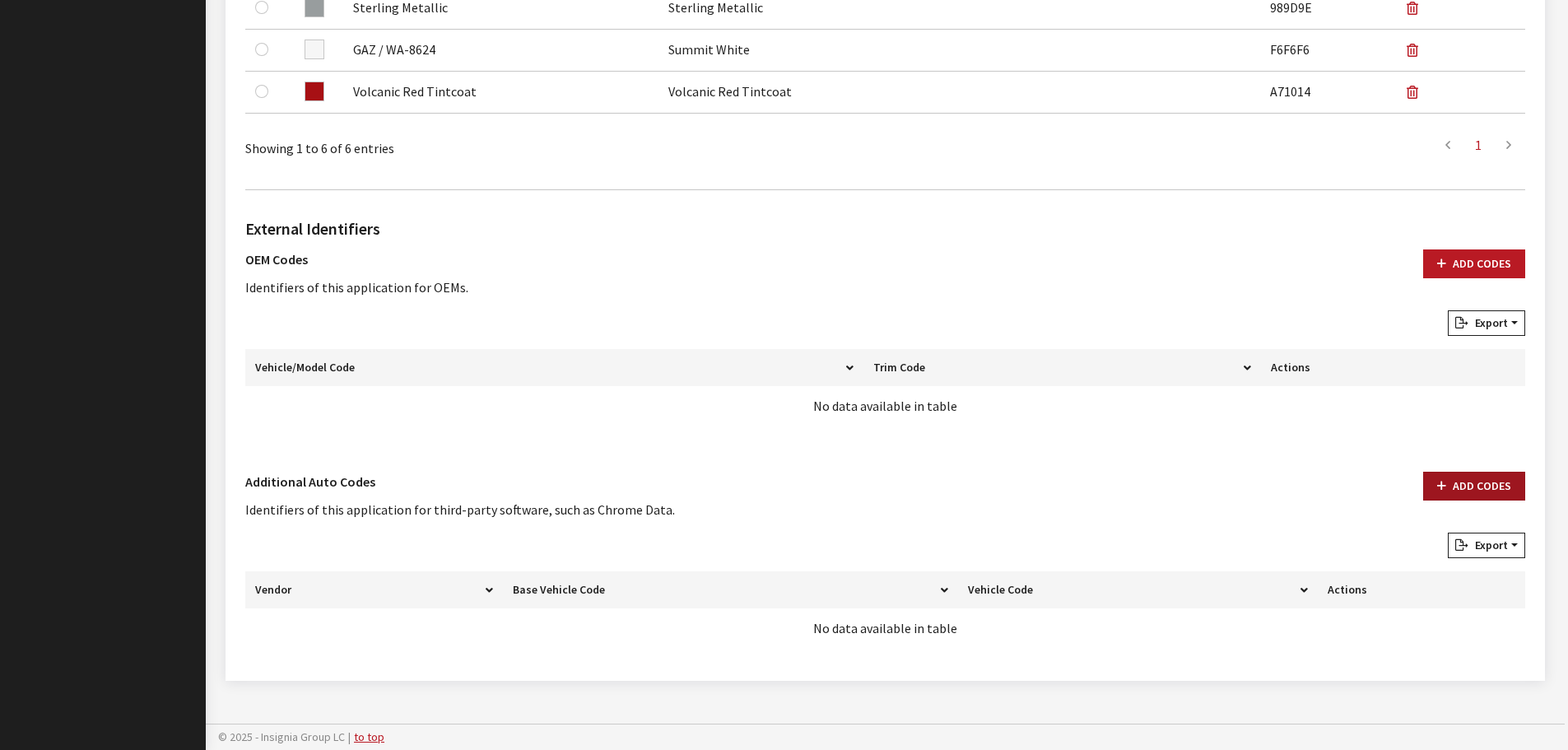
click at [1464, 483] on button "Add Codes" at bounding box center [1474, 486] width 102 height 29
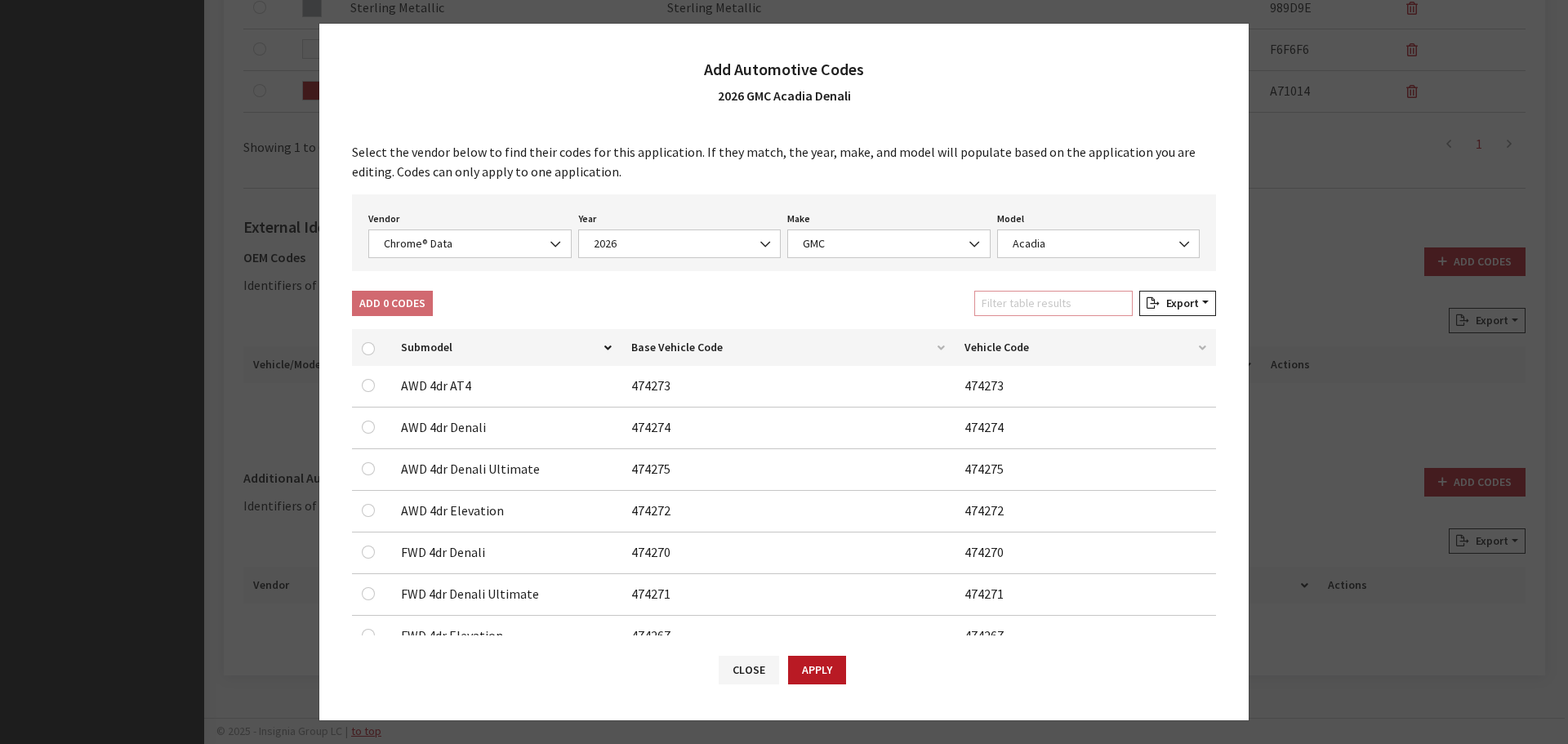
click at [1064, 306] on input "Filter table results" at bounding box center [1053, 303] width 159 height 25
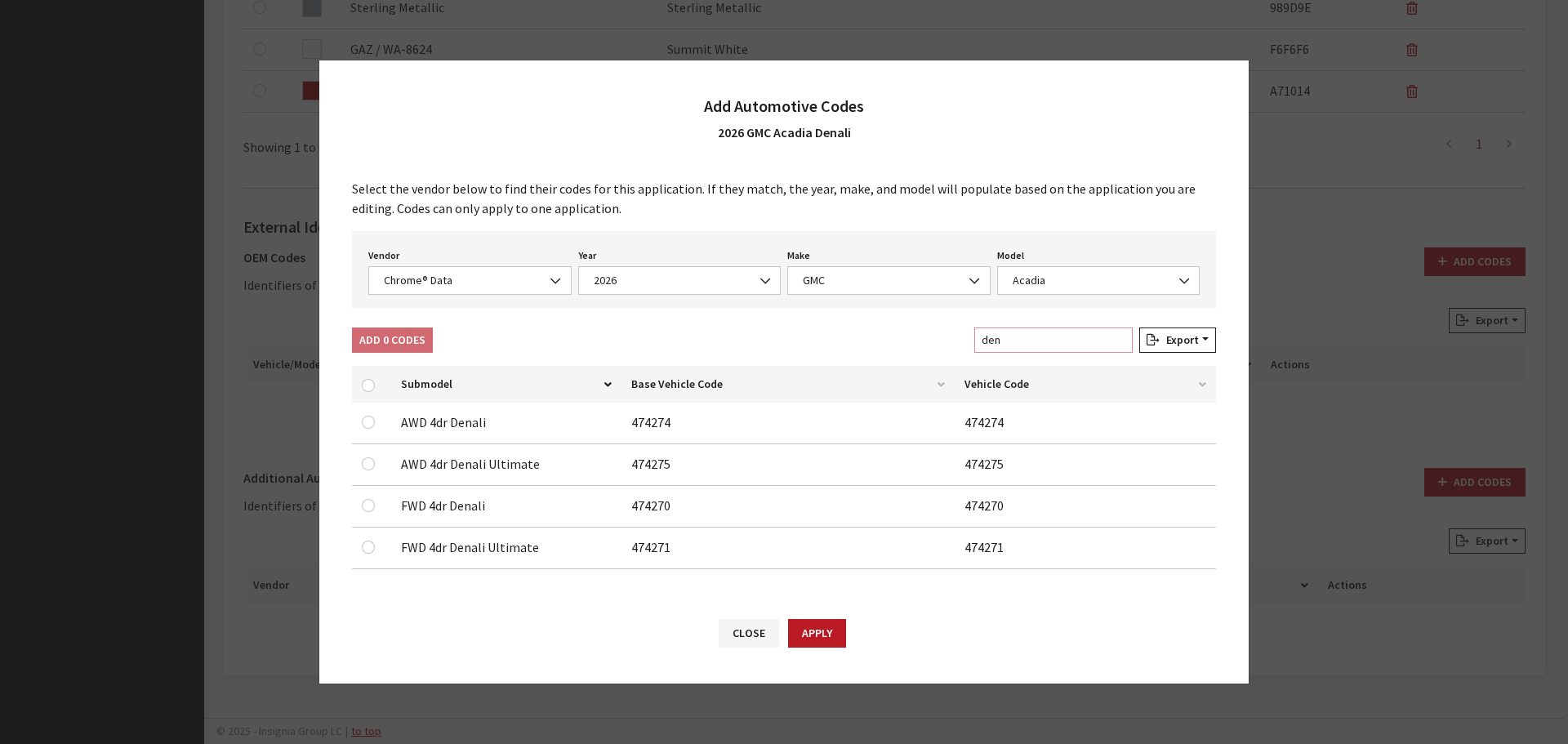
type input "den"
click at [364, 422] on input "checkbox" at bounding box center [368, 423] width 13 height 13
checkbox input "true"
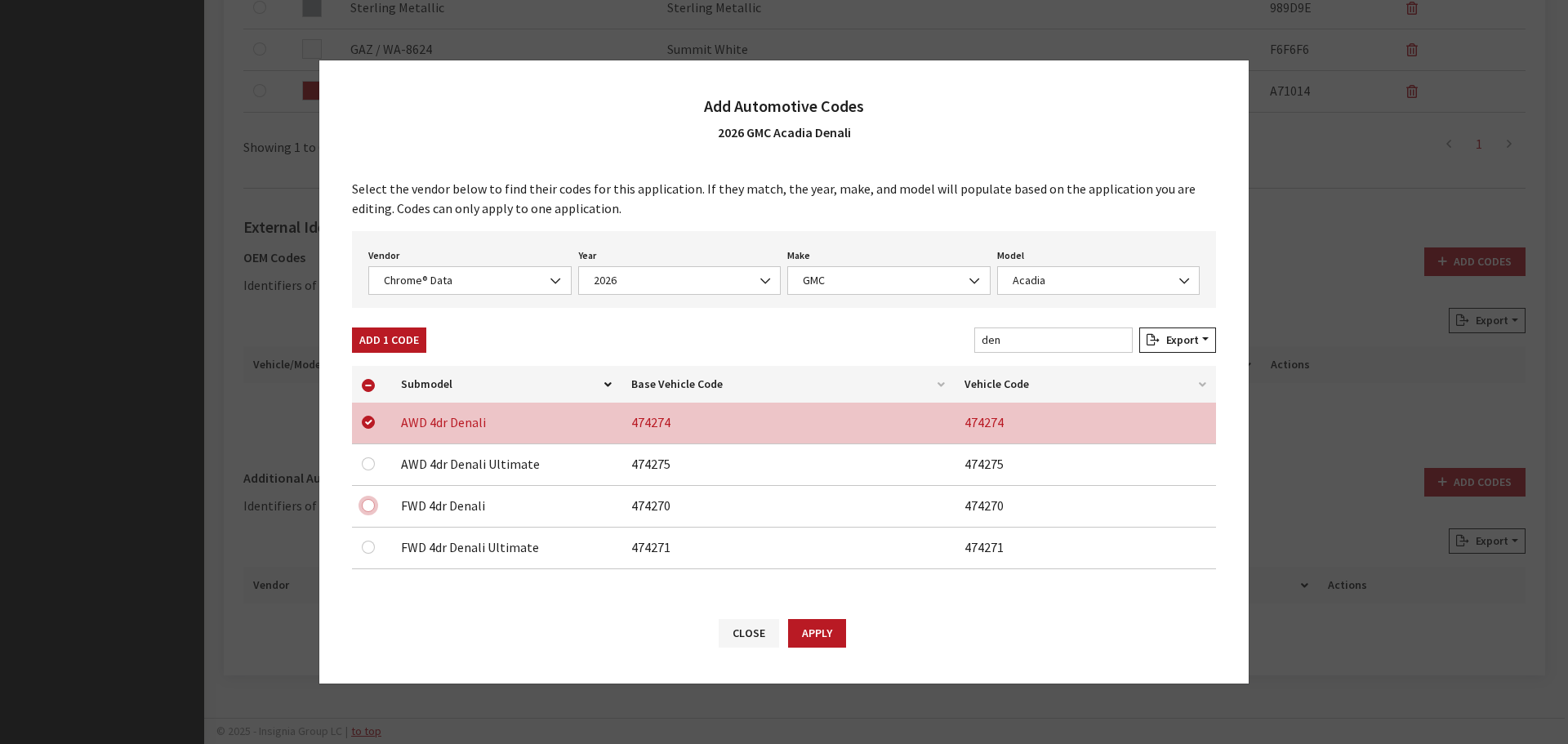
click at [365, 428] on input "checkbox" at bounding box center [368, 423] width 13 height 13
checkbox input "true"
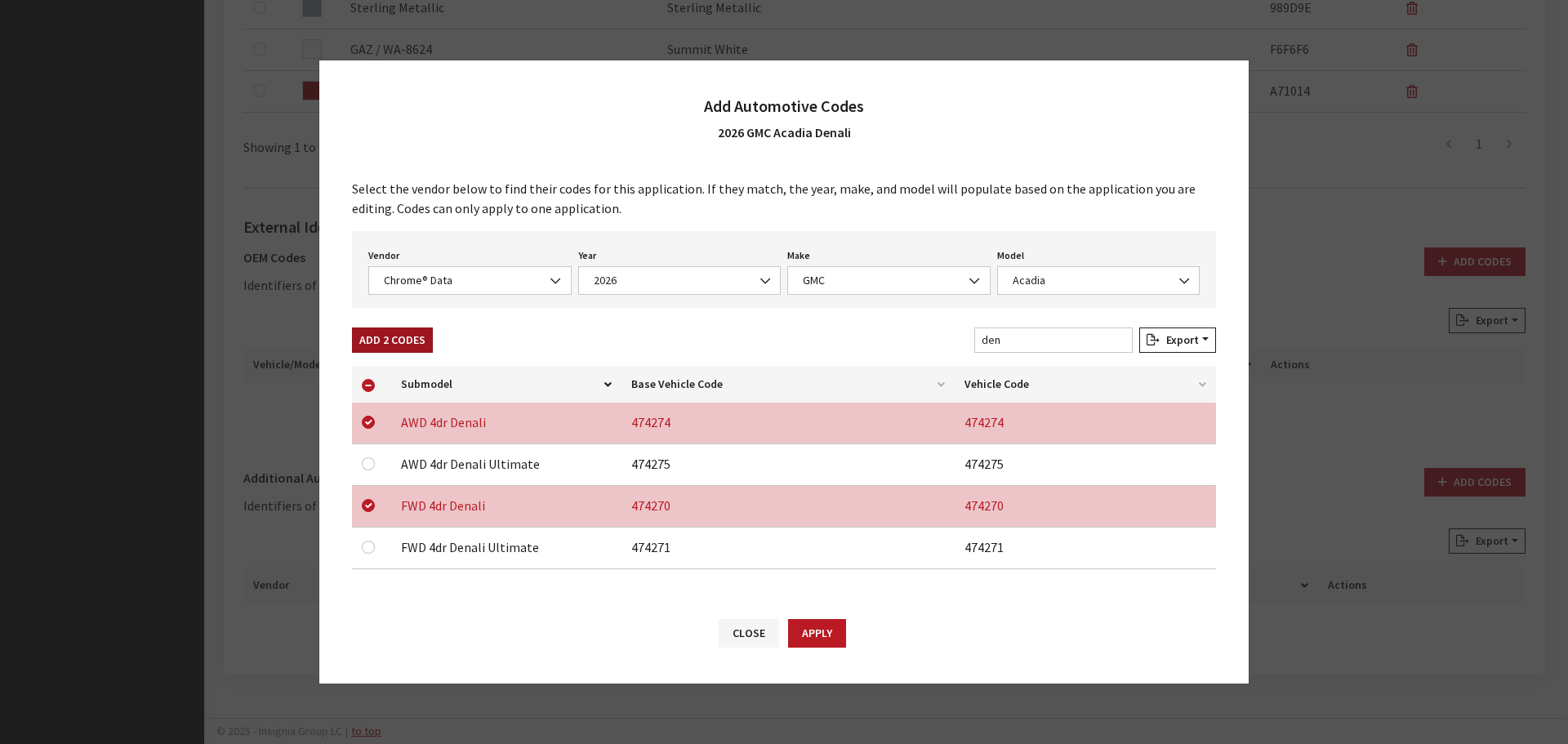
click at [378, 341] on button "Add 2 Codes" at bounding box center [392, 340] width 81 height 25
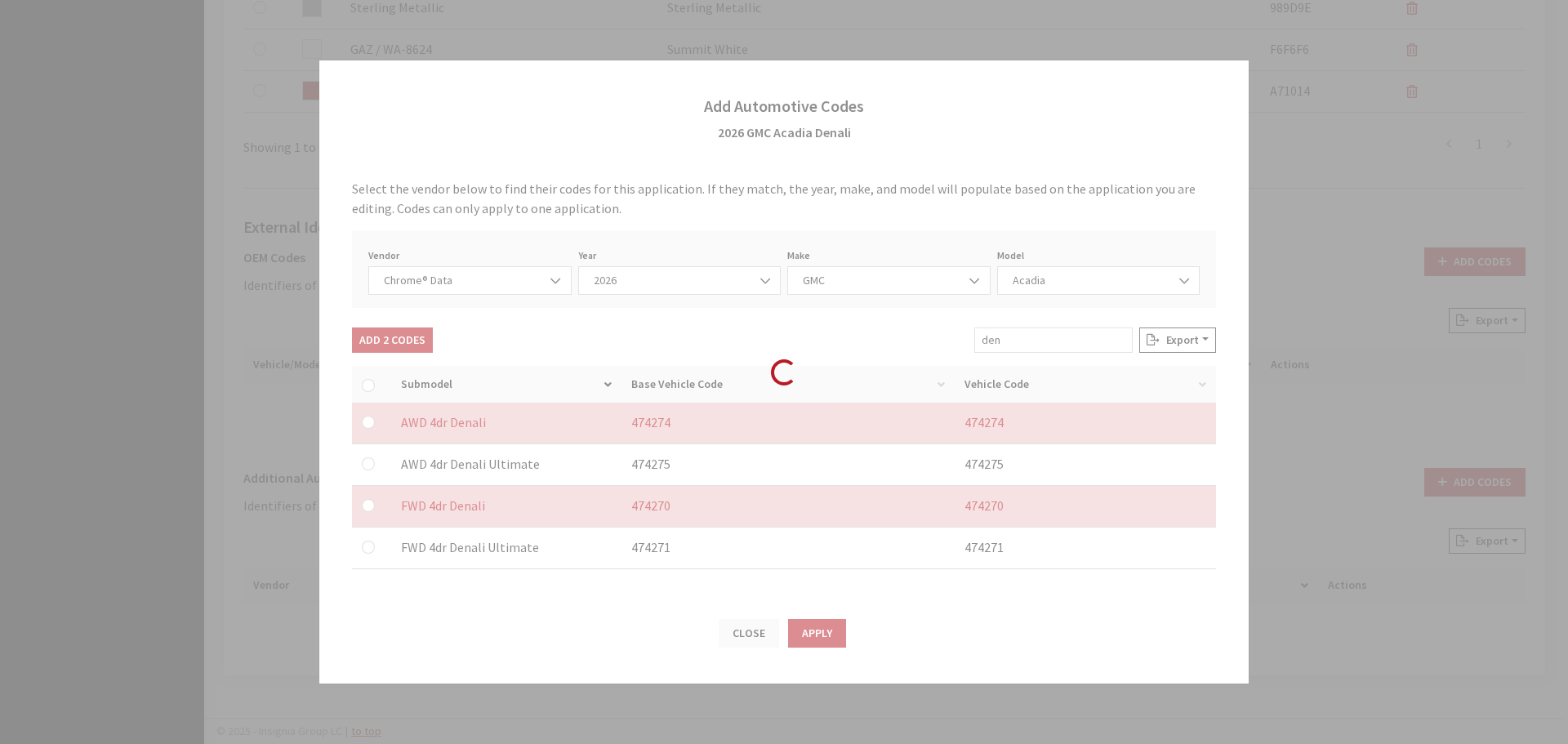
checkbox input "false"
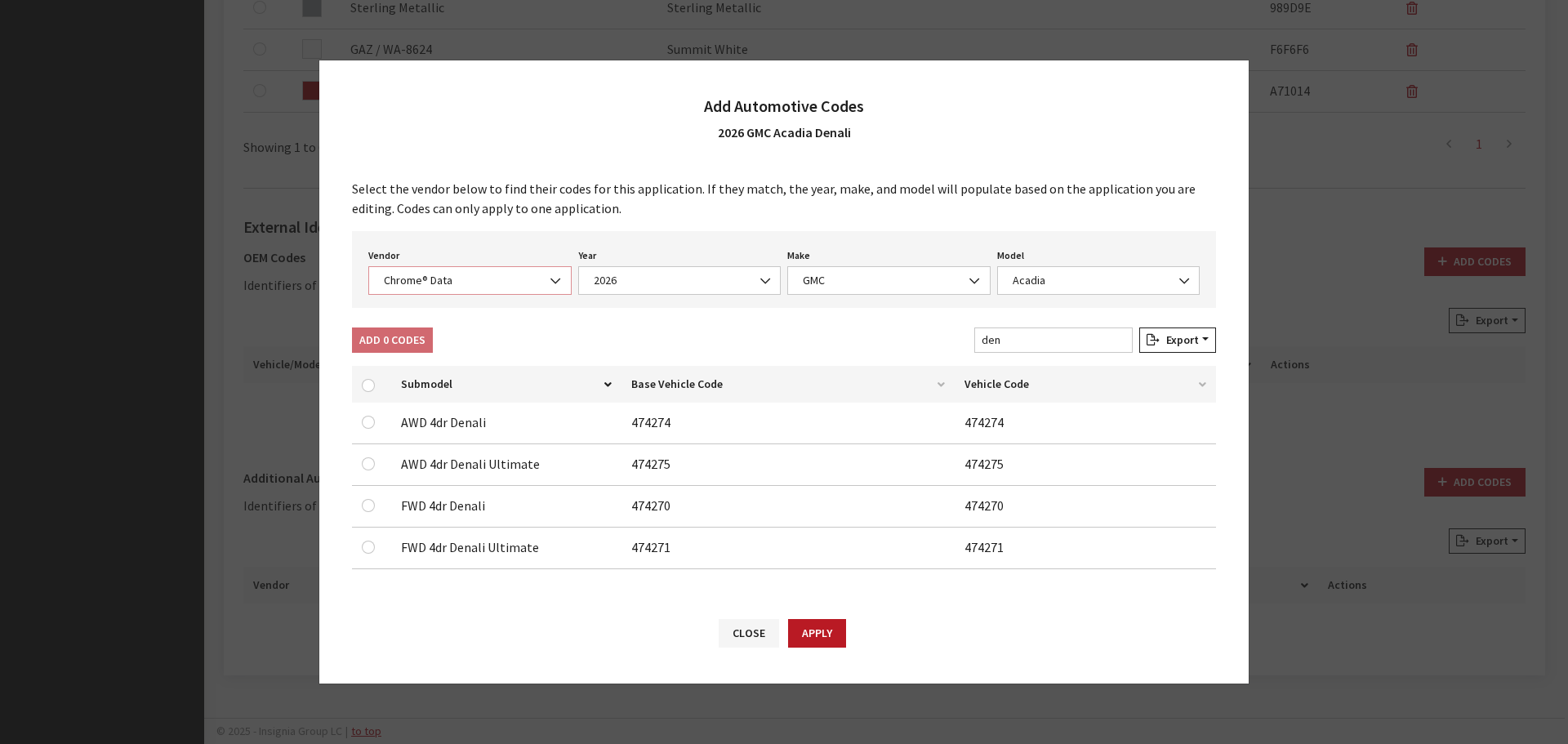
click at [452, 284] on span "Chrome® Data" at bounding box center [470, 281] width 182 height 18
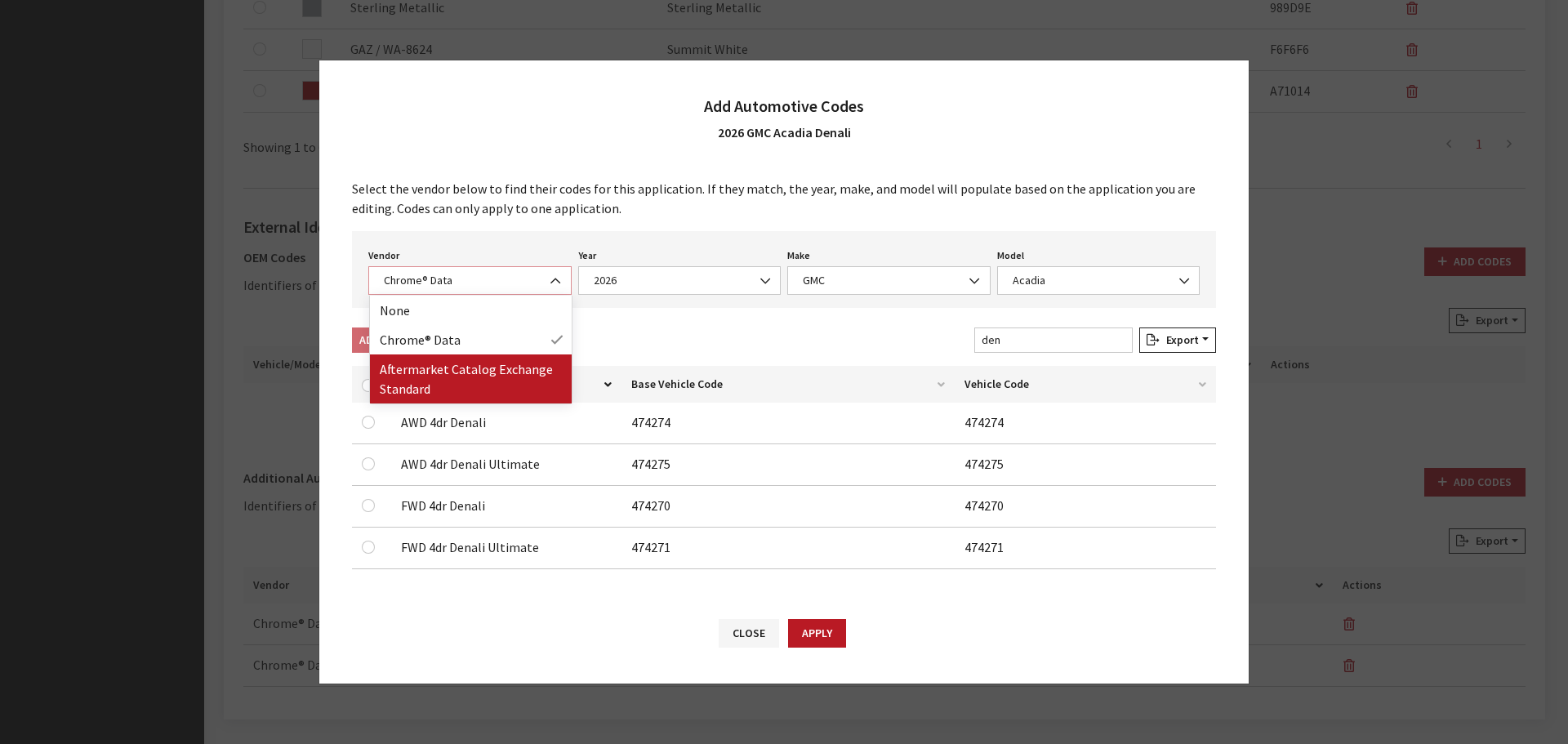
select select "2"
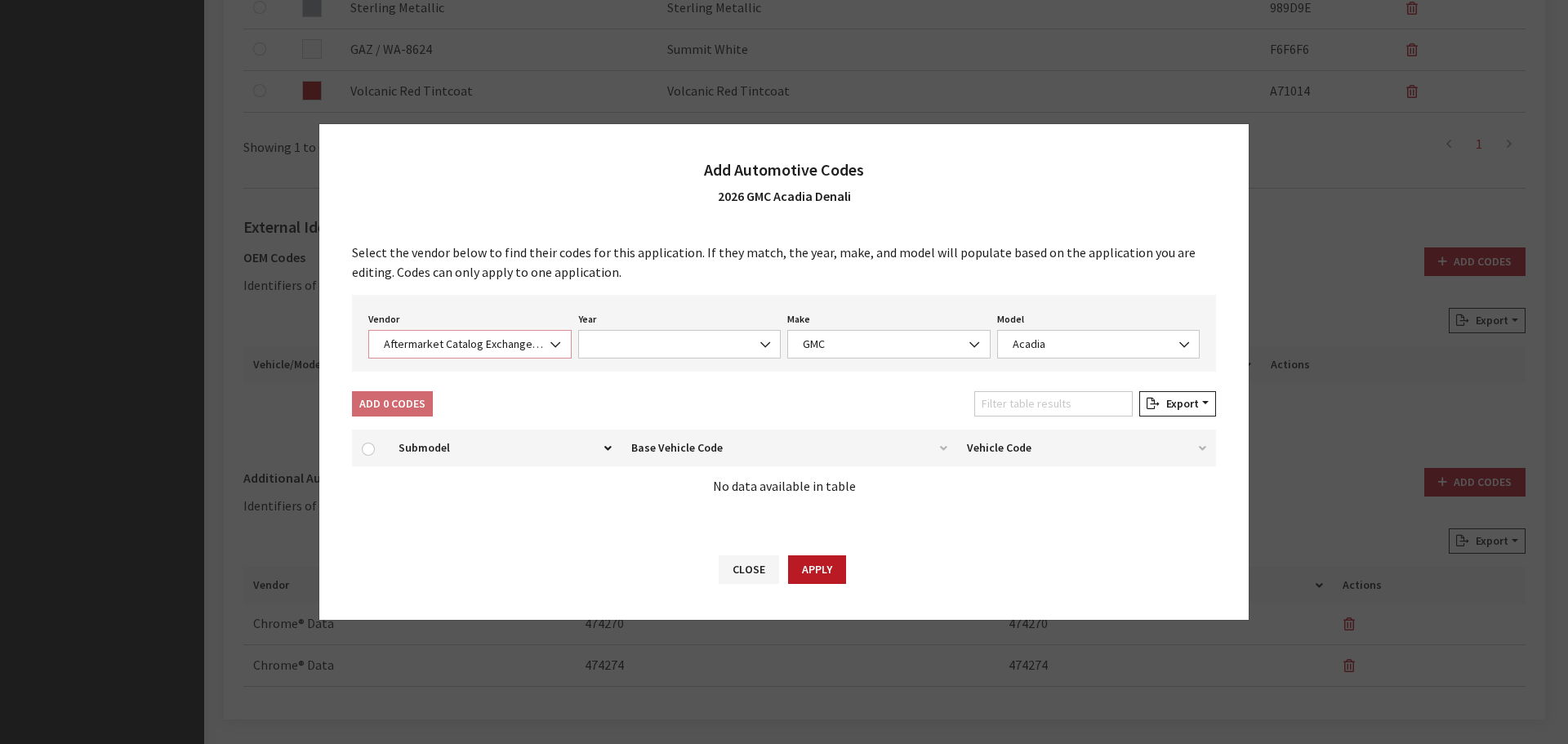
select select "2026"
select select "48"
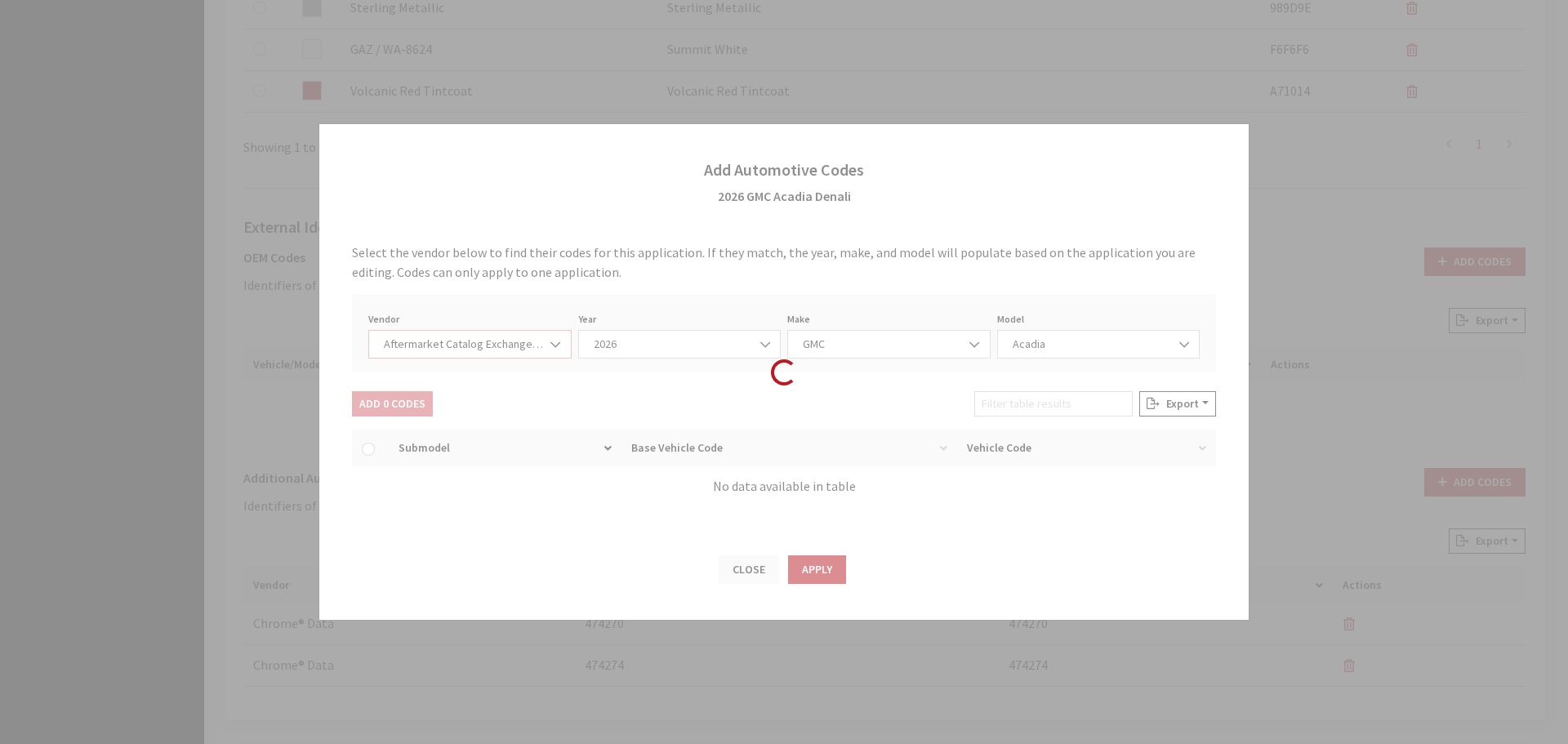
select select "6089"
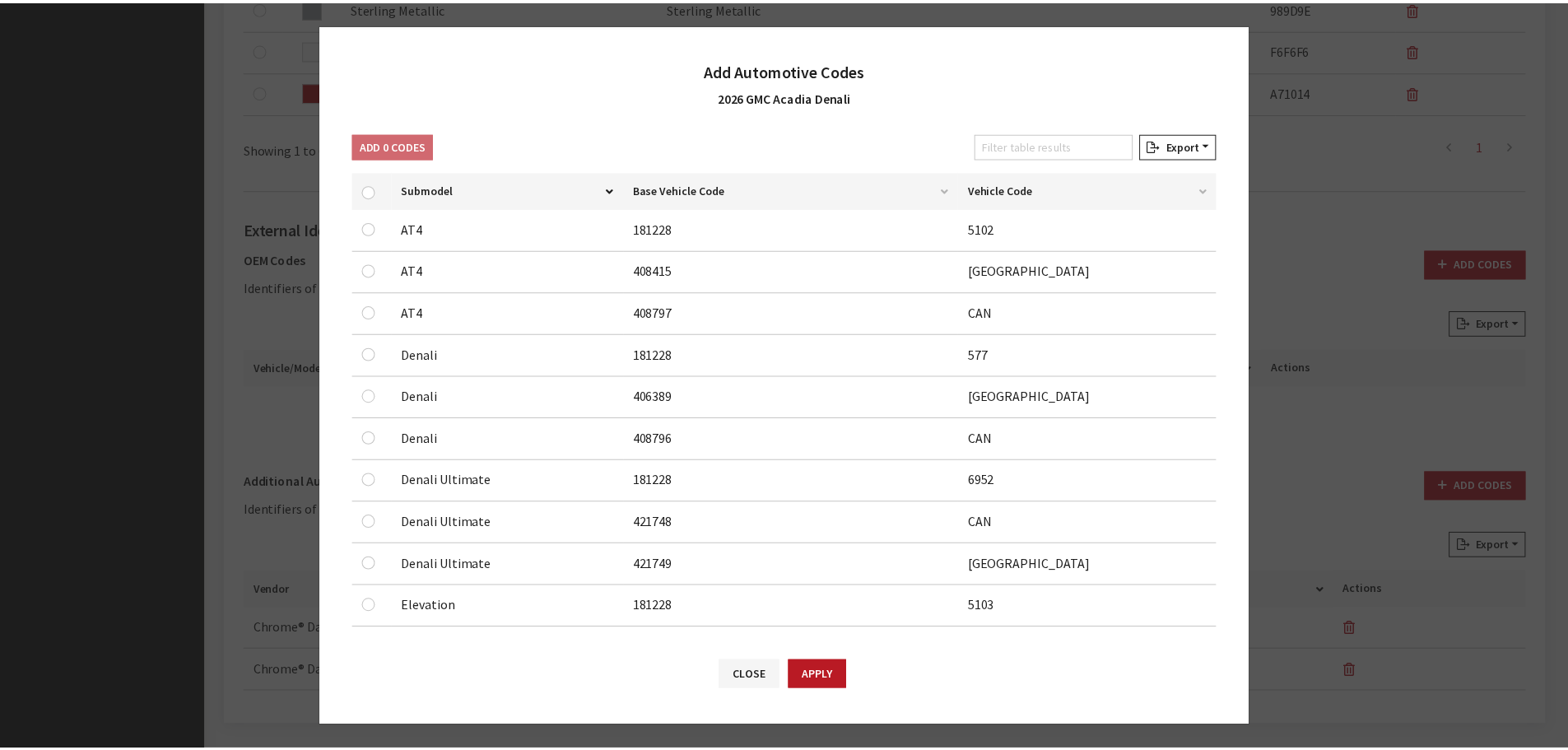
scroll to position [165, 0]
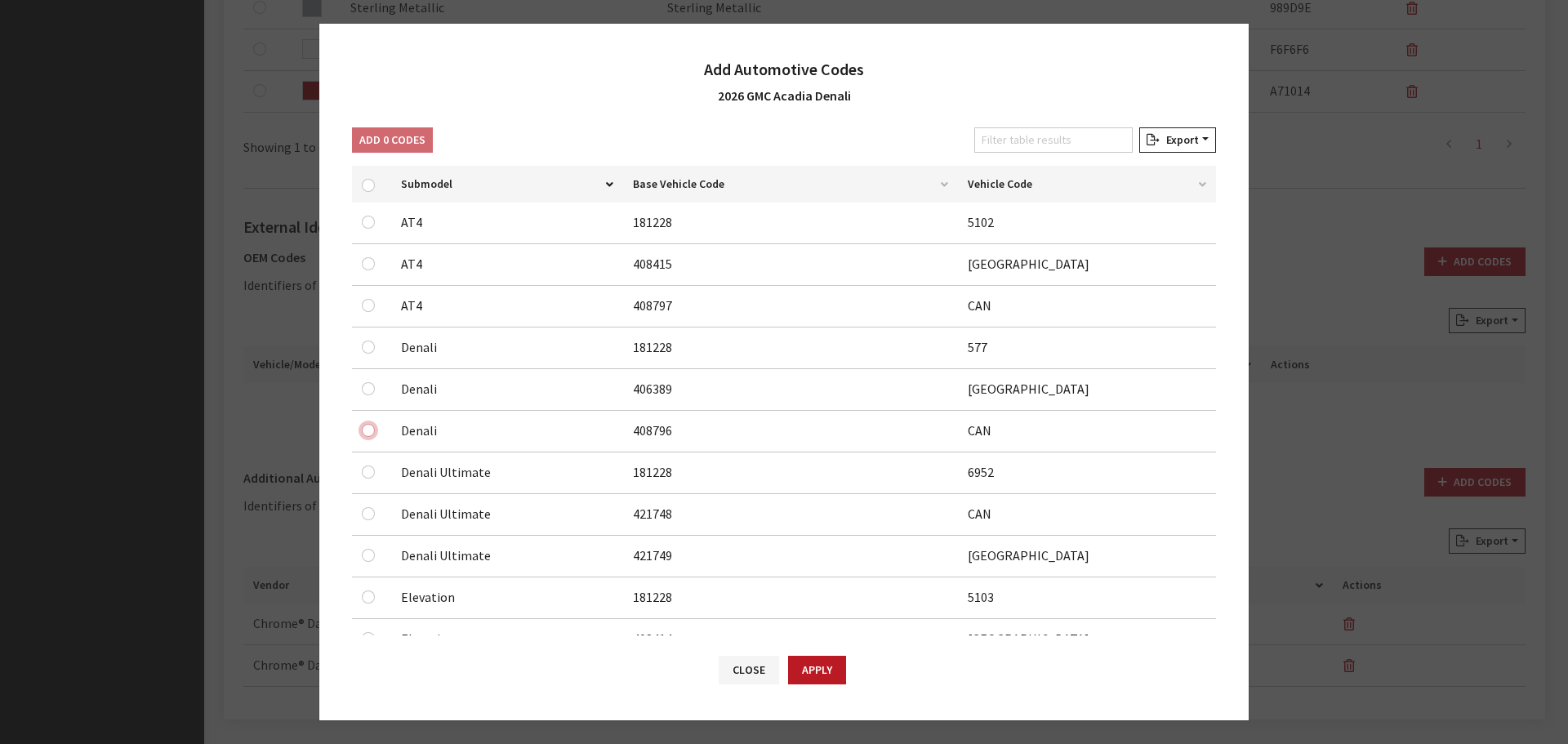
click at [373, 271] on input "checkbox" at bounding box center [368, 264] width 13 height 13
checkbox input "true"
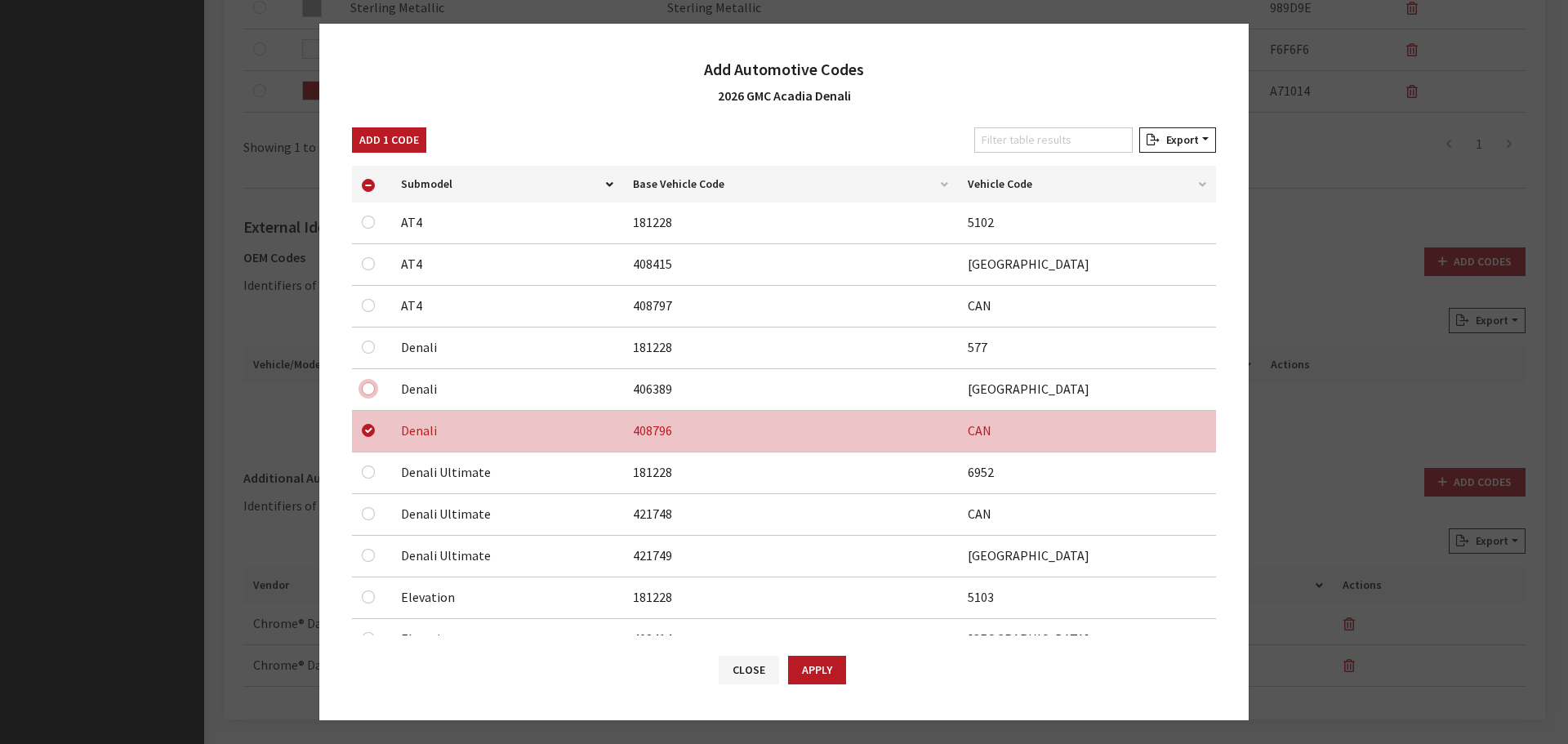
click at [368, 229] on input "checkbox" at bounding box center [368, 222] width 13 height 13
checkbox input "true"
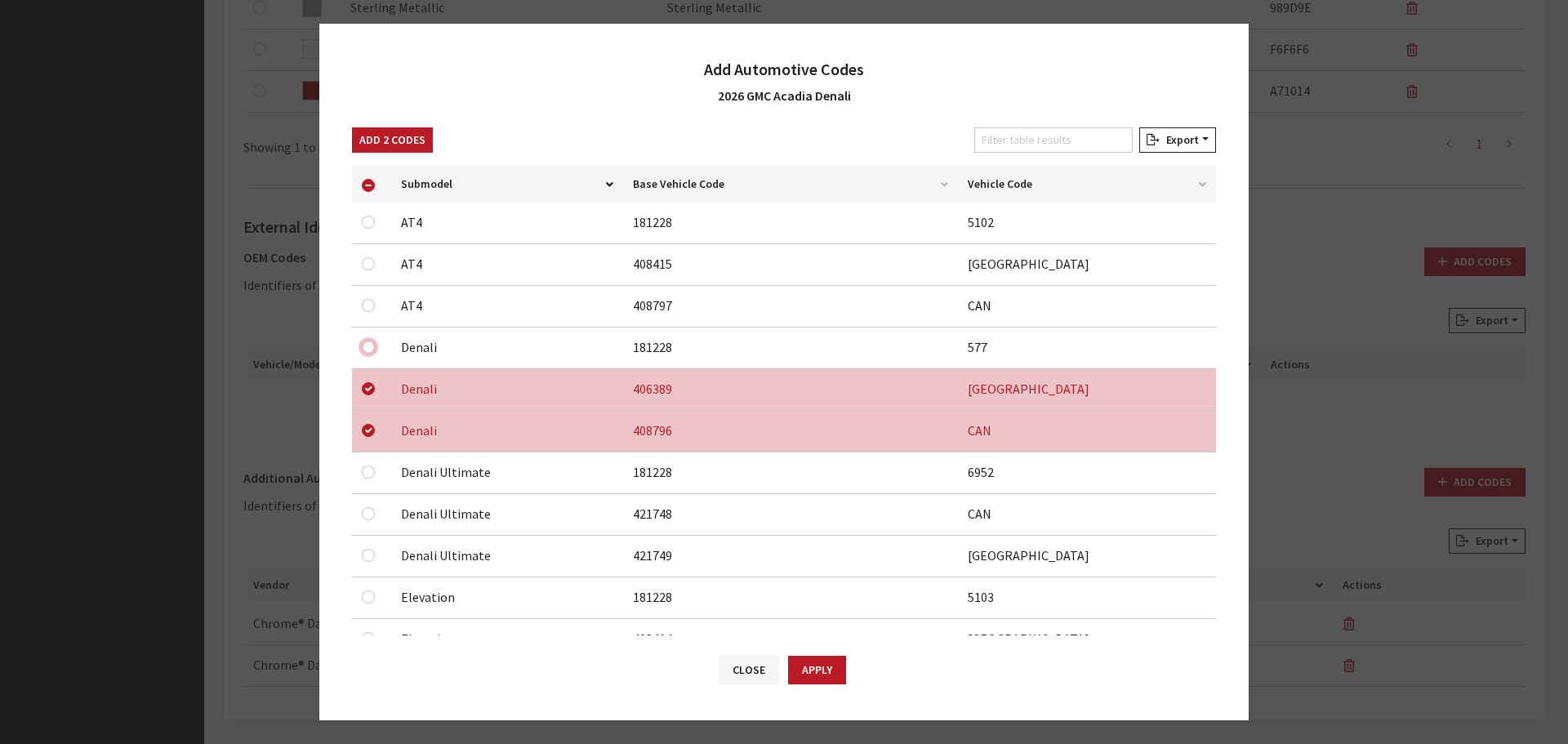
click at [373, 271] on input "checkbox" at bounding box center [368, 264] width 13 height 13
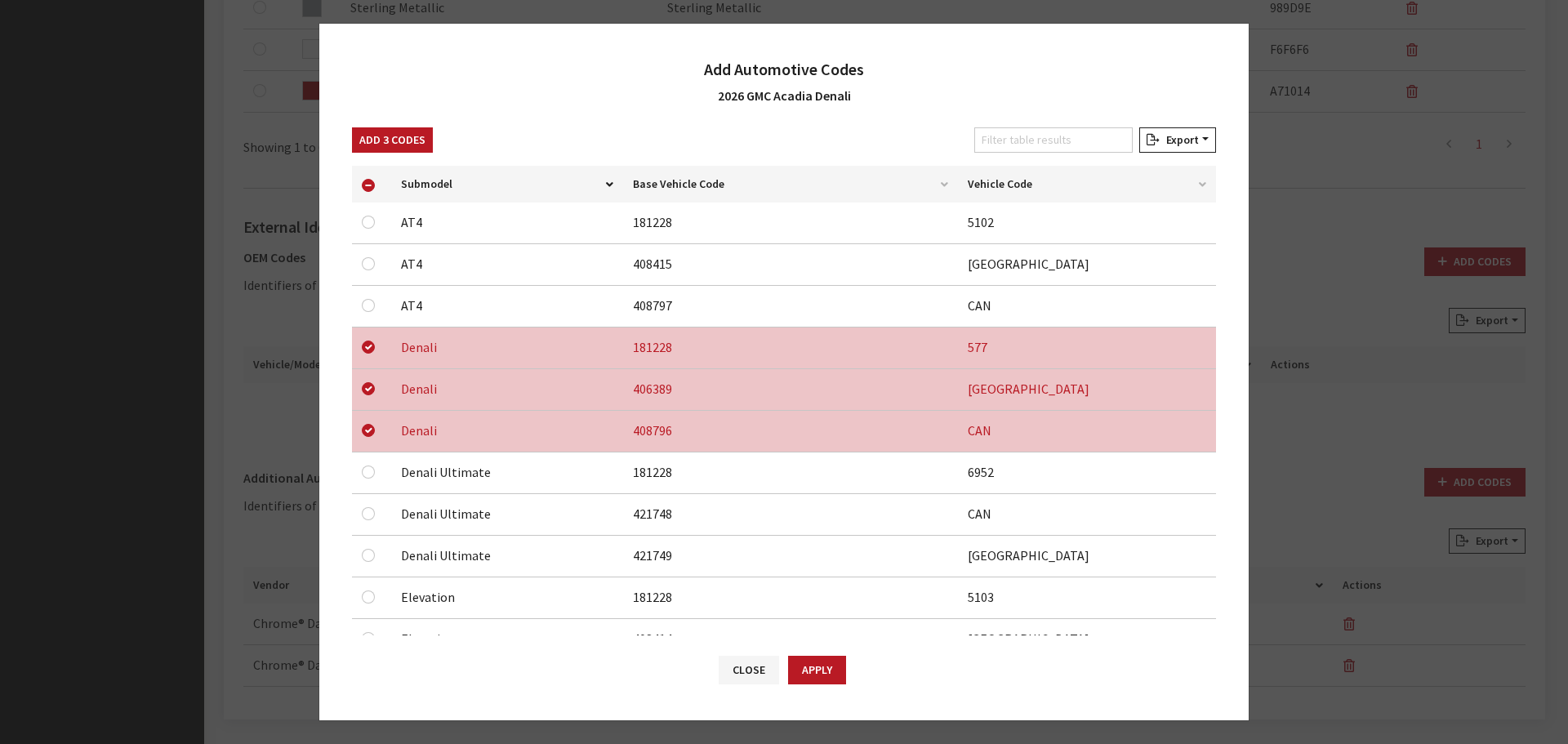
drag, startPoint x: 808, startPoint y: 670, endPoint x: 855, endPoint y: 613, distance: 73.9
click at [809, 670] on button "Apply" at bounding box center [816, 670] width 58 height 28
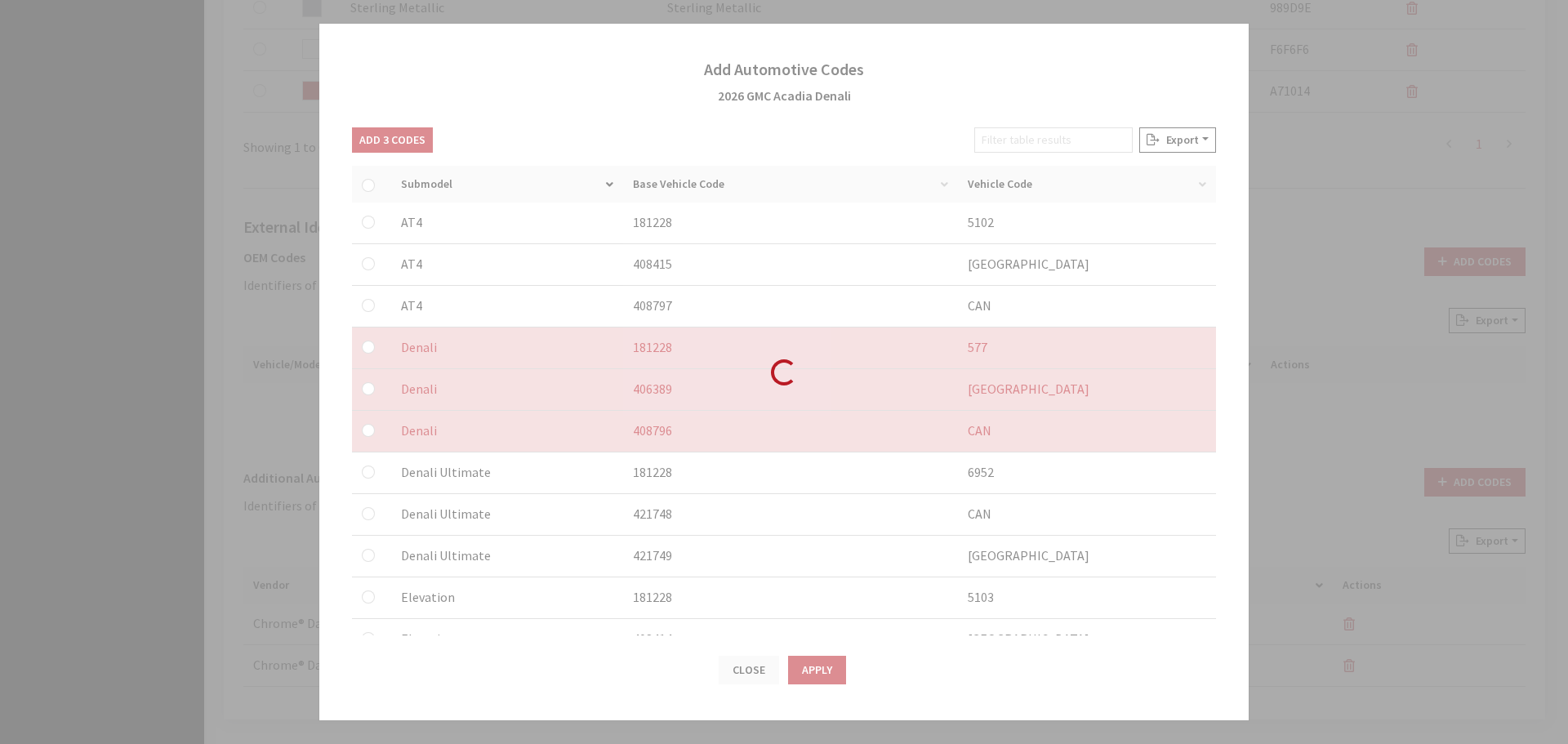
checkbox input "false"
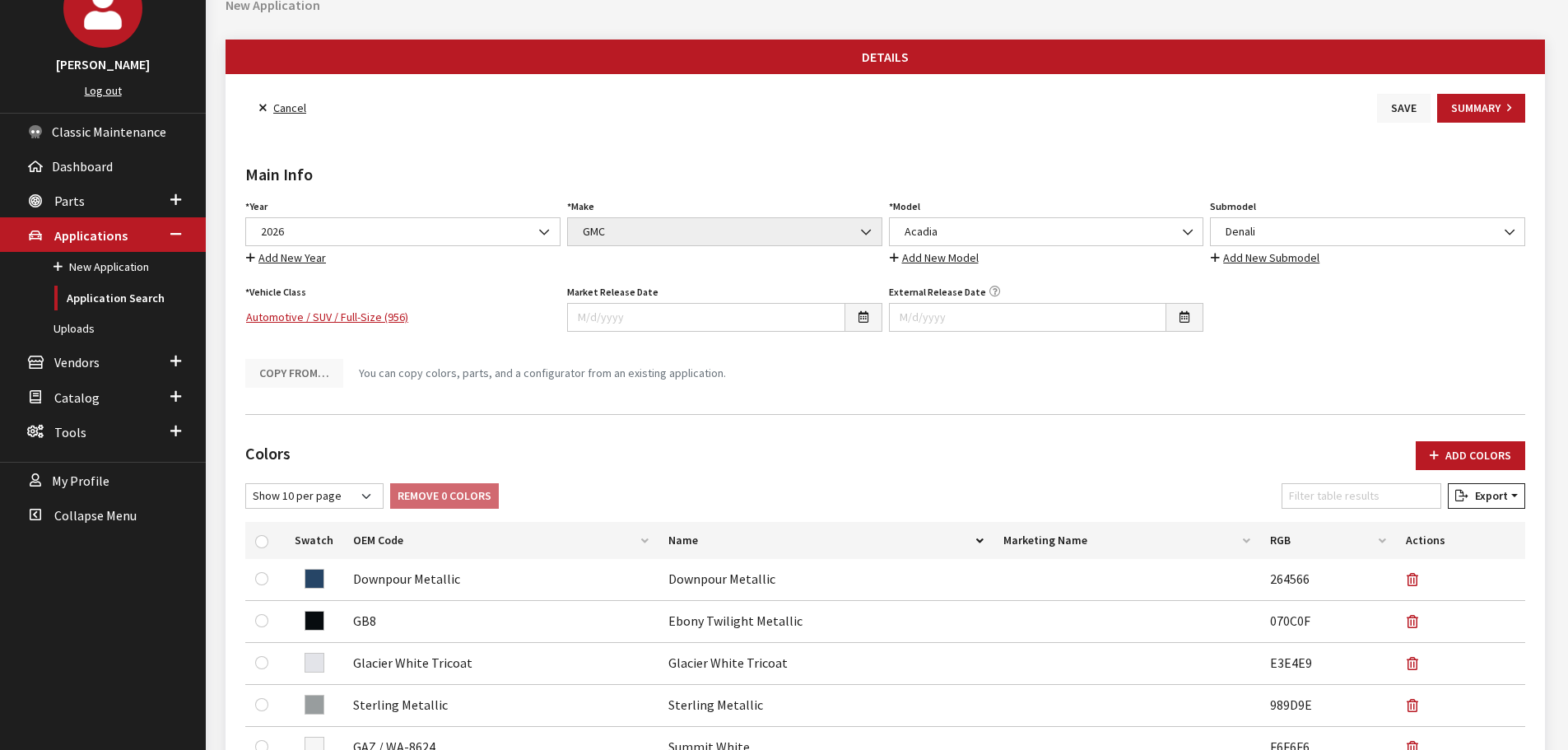
scroll to position [0, 0]
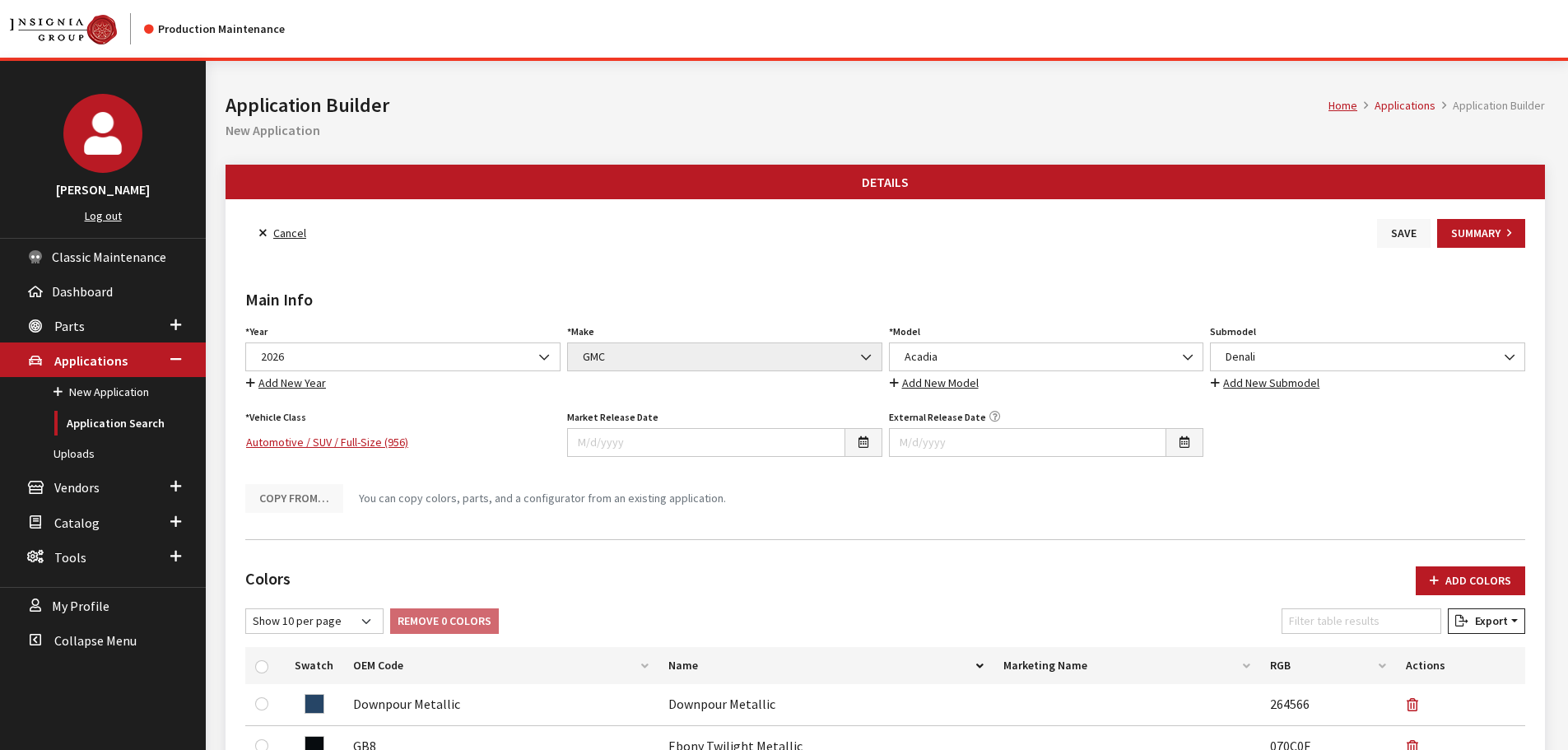
click at [1394, 230] on button "Save" at bounding box center [1405, 233] width 54 height 29
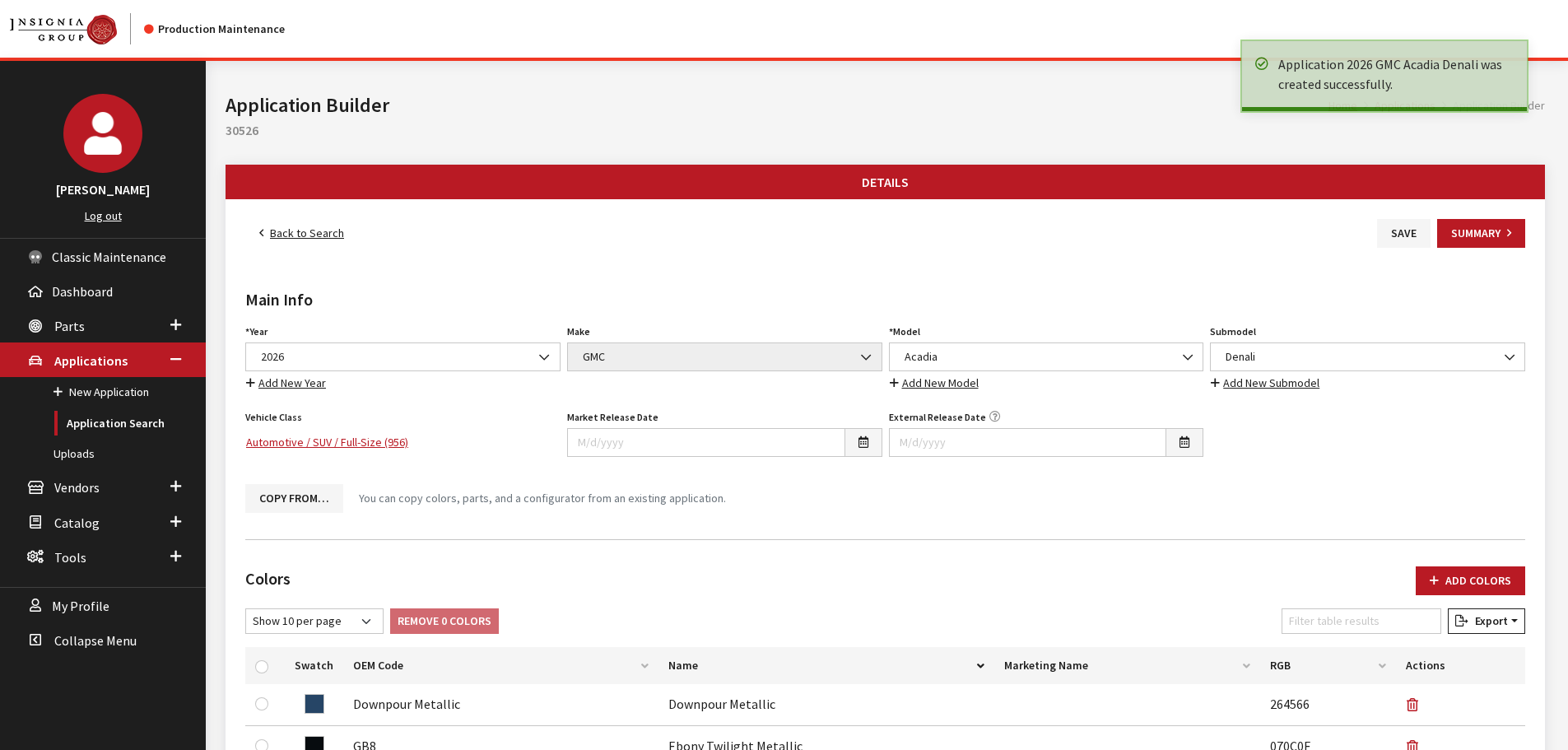
drag, startPoint x: 0, startPoint y: 0, endPoint x: 282, endPoint y: 240, distance: 370.3
click at [282, 240] on link "Back to Search" at bounding box center [301, 233] width 113 height 29
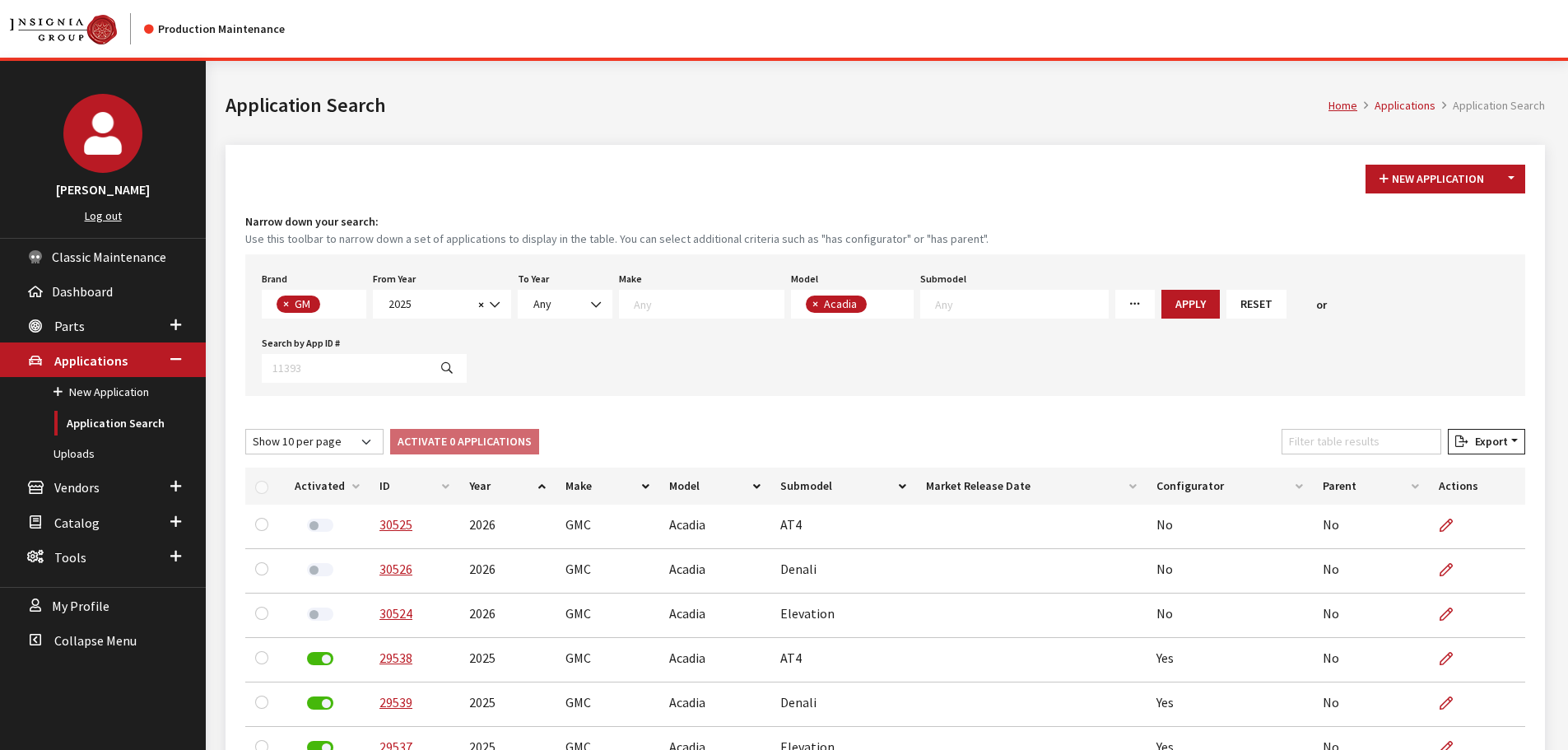
scroll to position [73, 0]
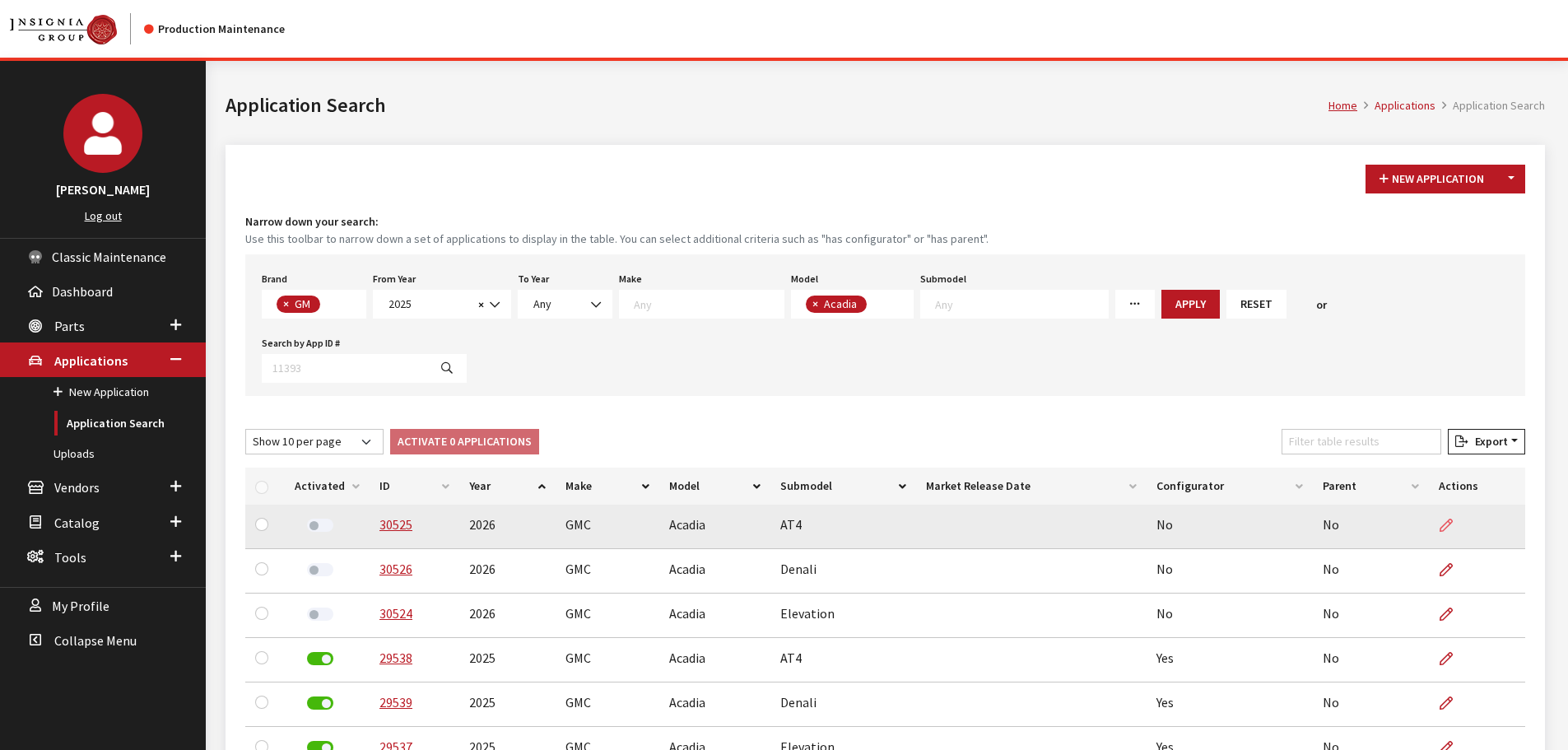
click at [1444, 519] on icon at bounding box center [1447, 526] width 13 height 13
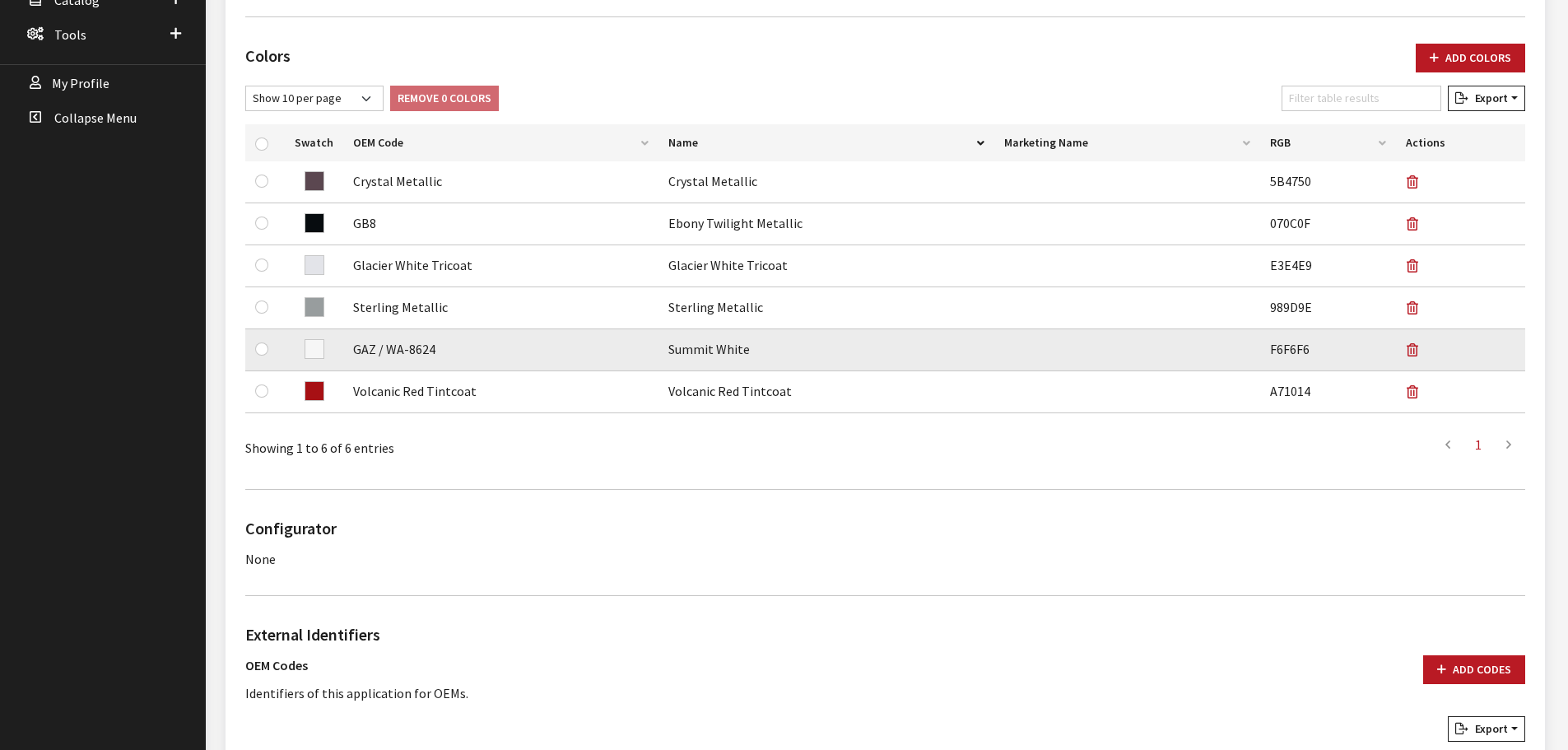
scroll to position [494, 0]
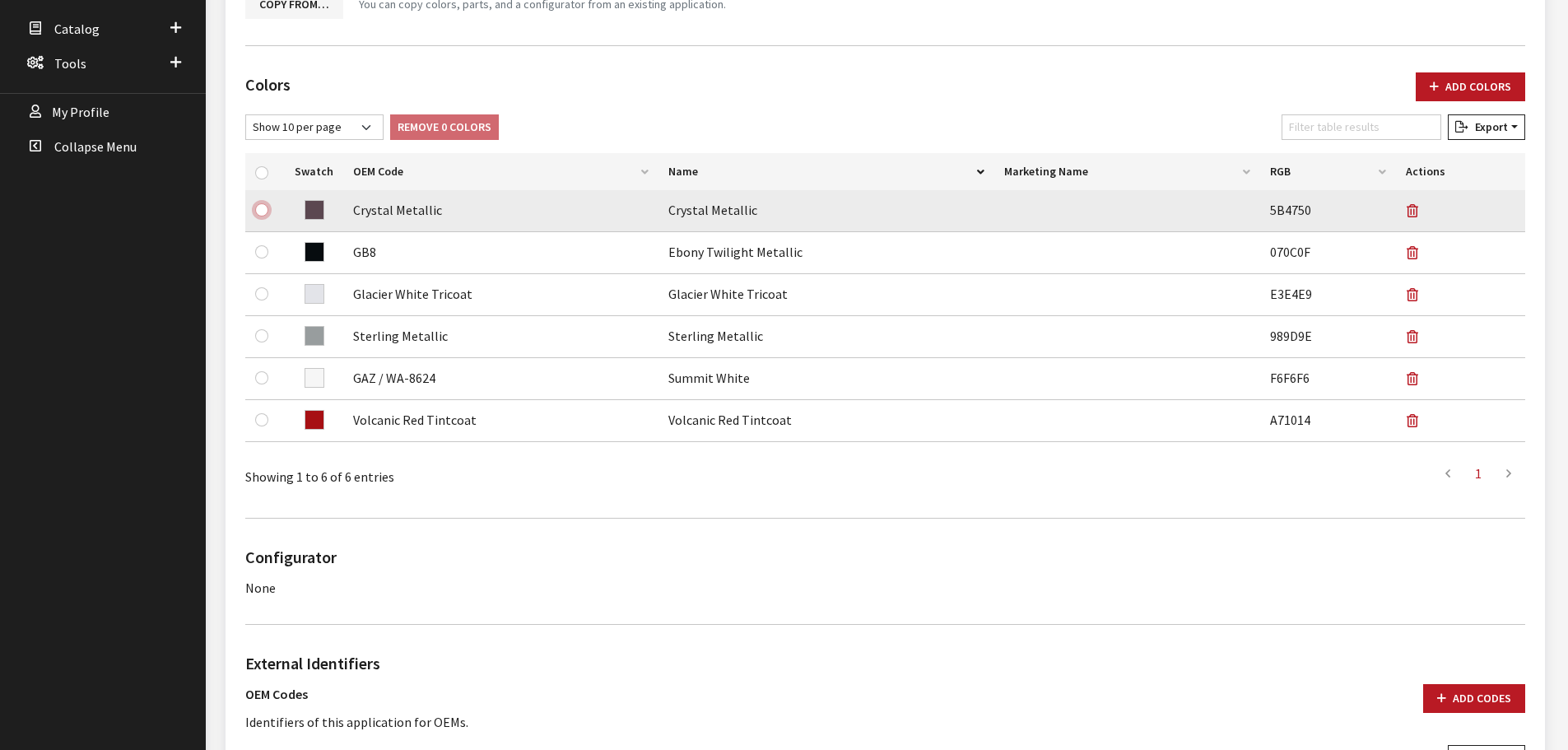
click at [257, 209] on input "checkbox" at bounding box center [262, 210] width 13 height 13
checkbox input "true"
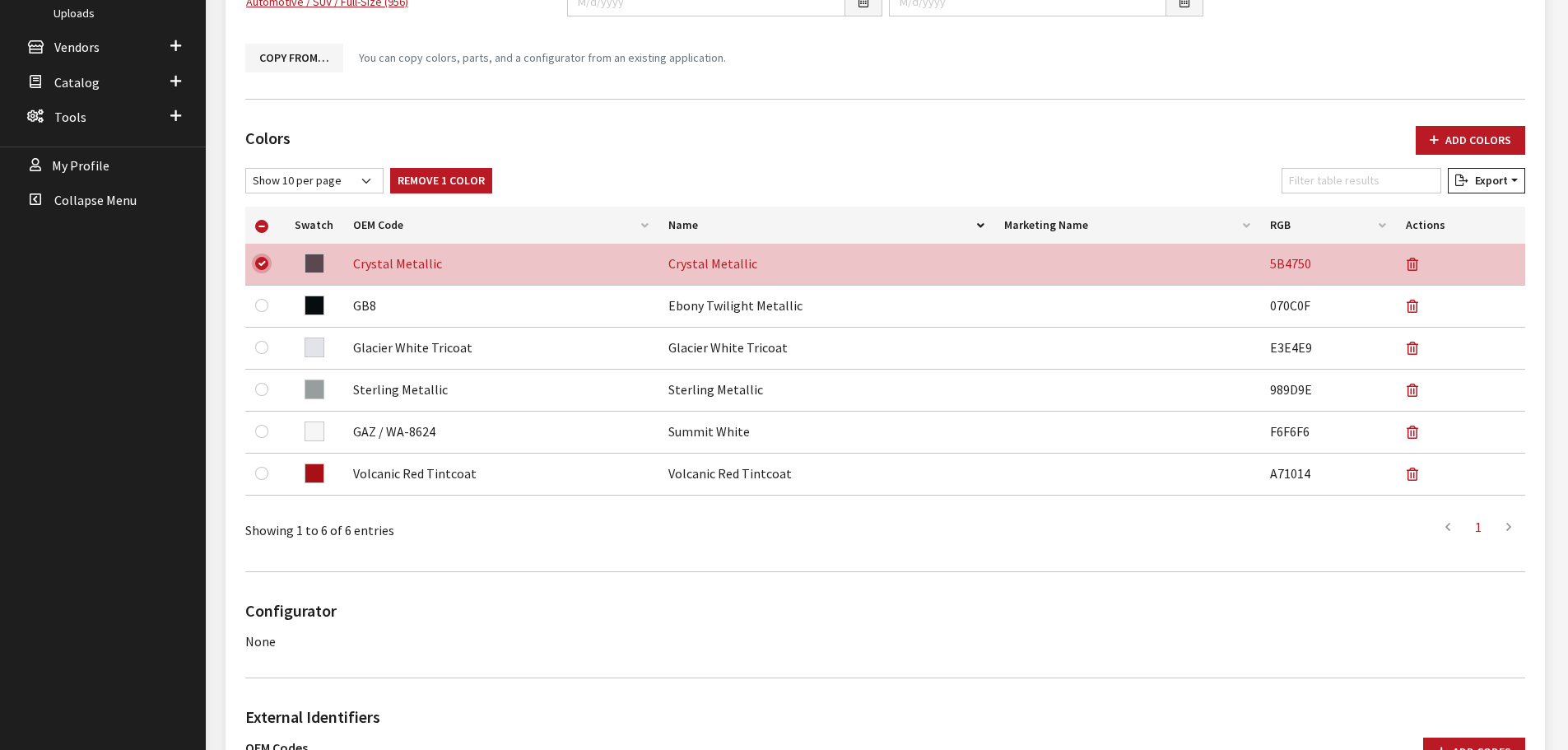
scroll to position [412, 0]
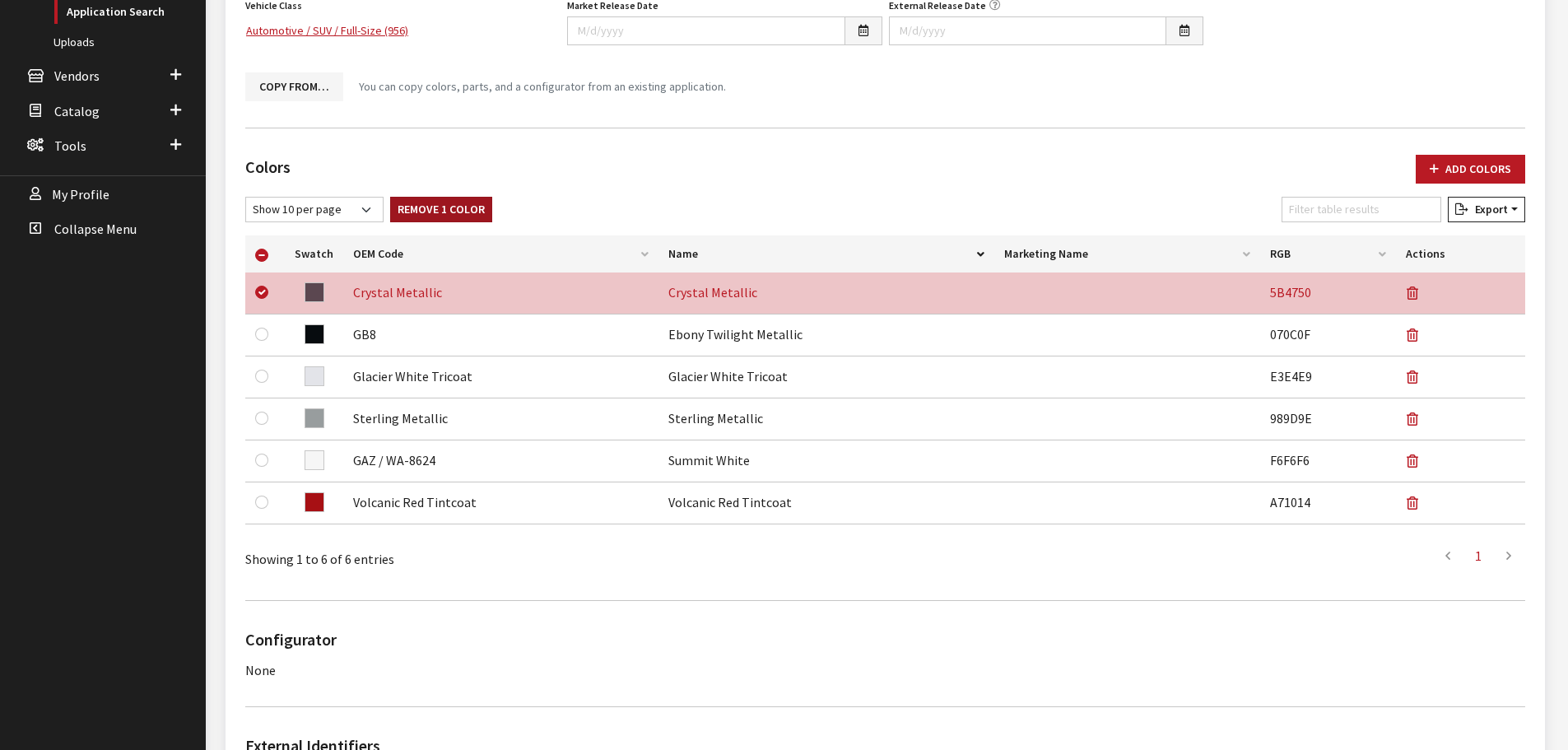
click at [413, 202] on button "Remove 1 Color" at bounding box center [440, 210] width 102 height 25
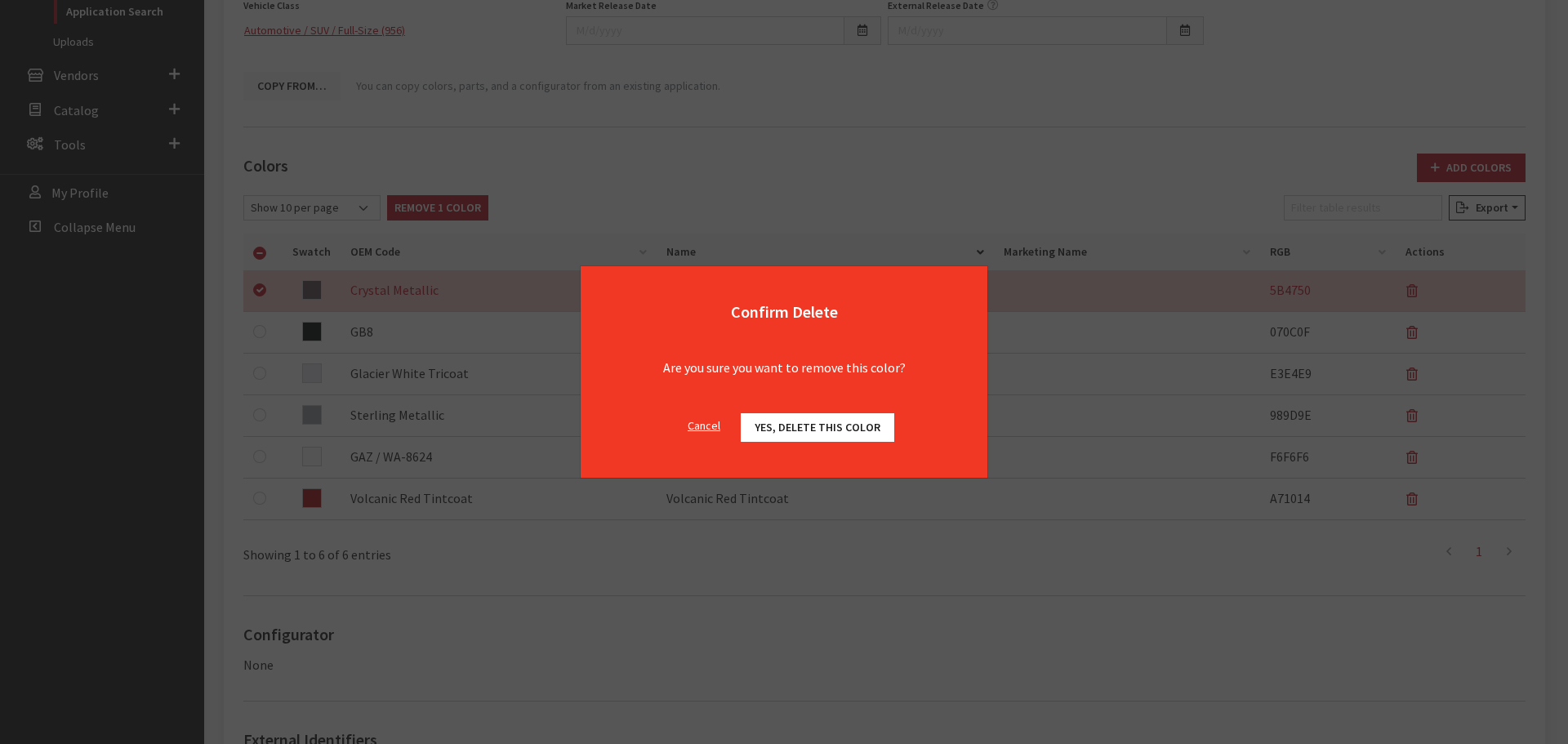
click at [808, 423] on span "Yes, delete this color" at bounding box center [817, 428] width 126 height 15
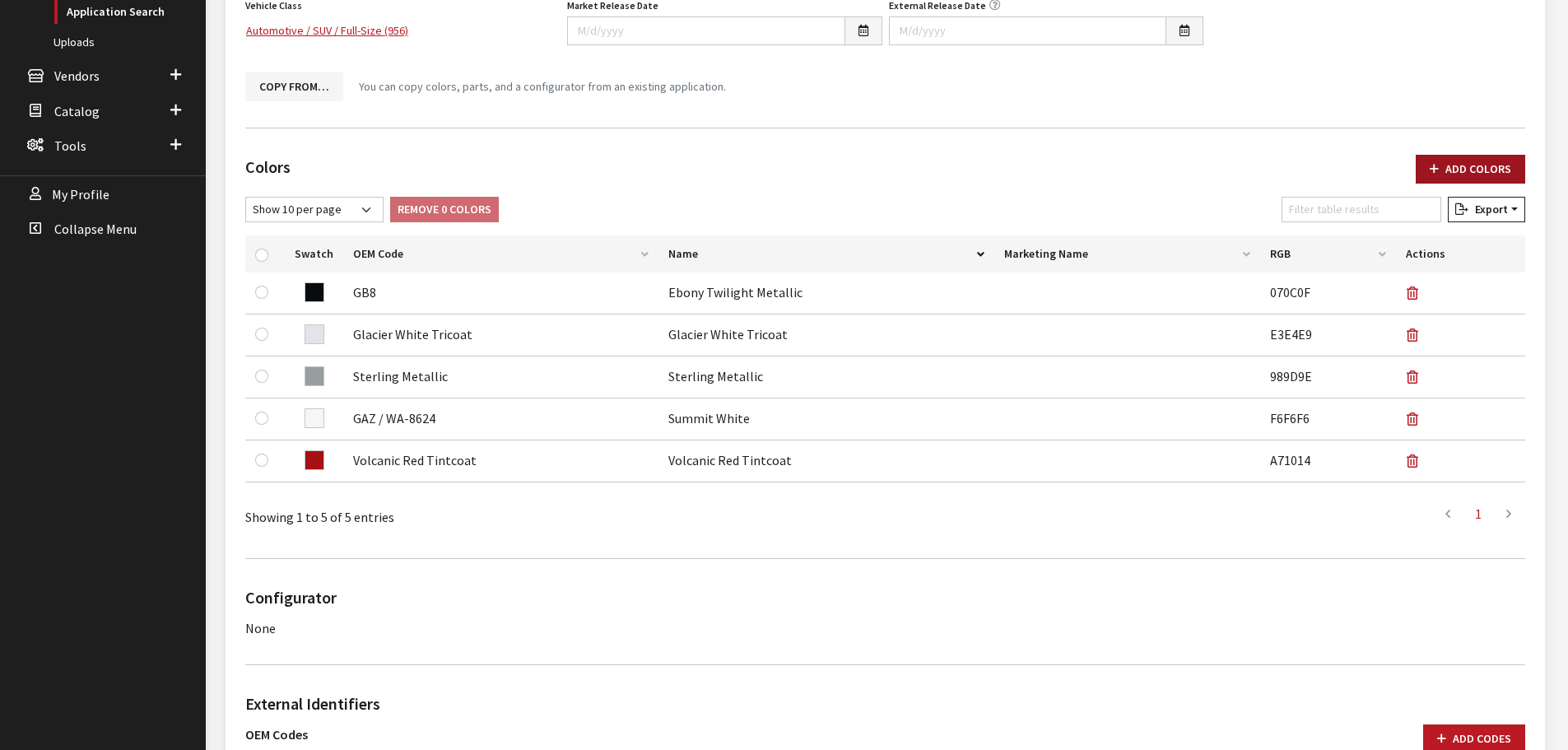
click at [1482, 162] on button "Add Colors" at bounding box center [1471, 169] width 109 height 29
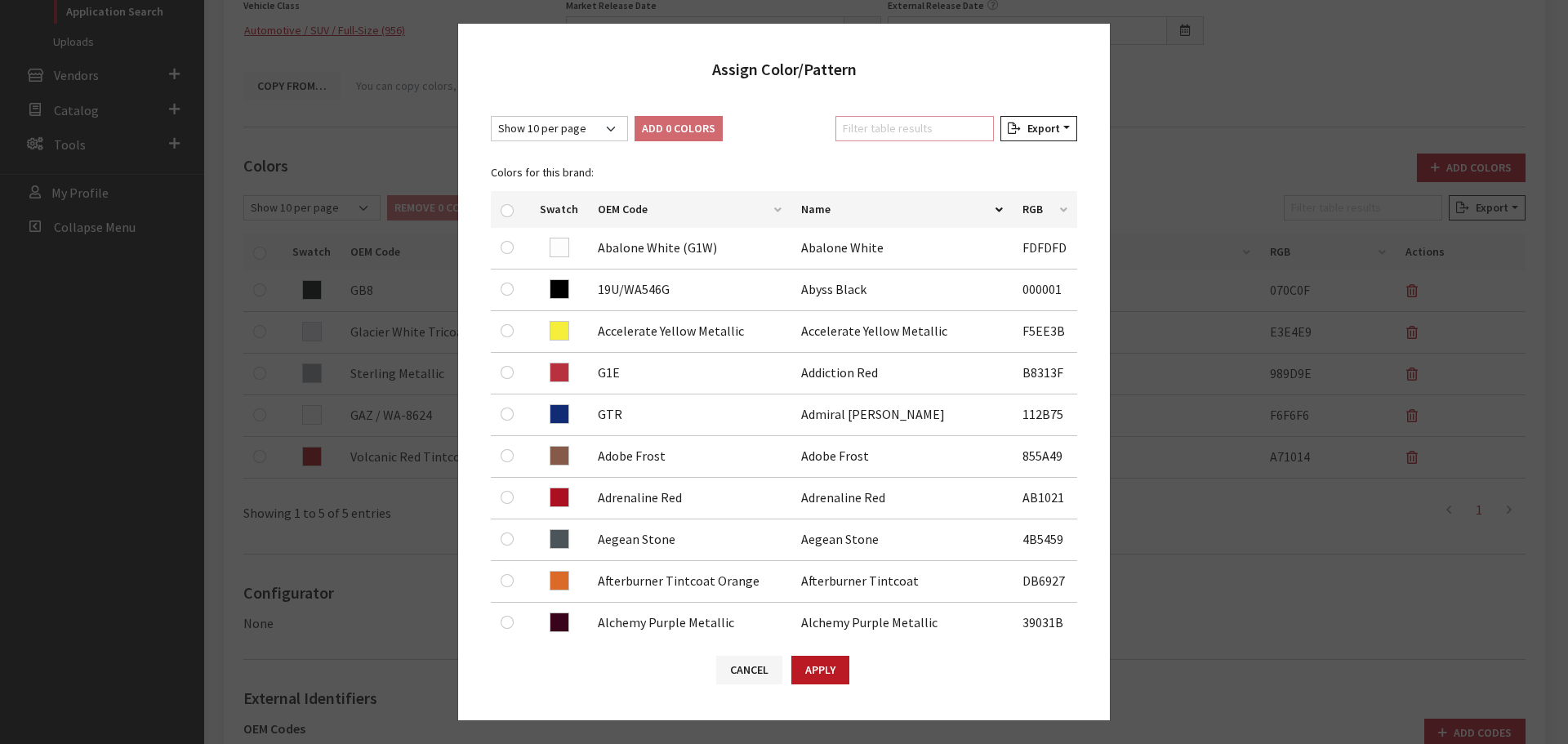
click at [896, 128] on input "Filter table results" at bounding box center [915, 129] width 159 height 25
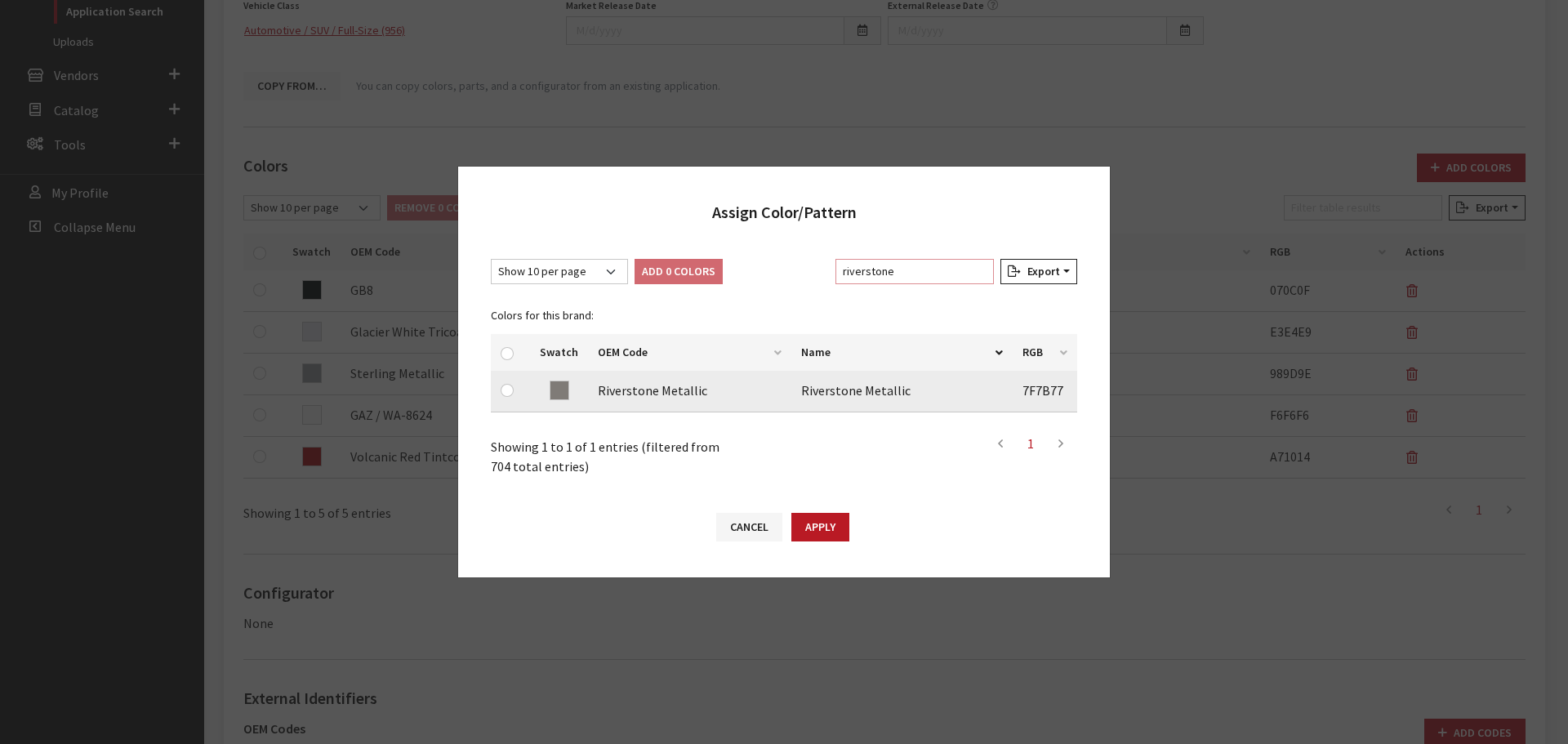
type input "riverstone"
click at [505, 384] on input "checkbox" at bounding box center [507, 391] width 13 height 13
checkbox input "true"
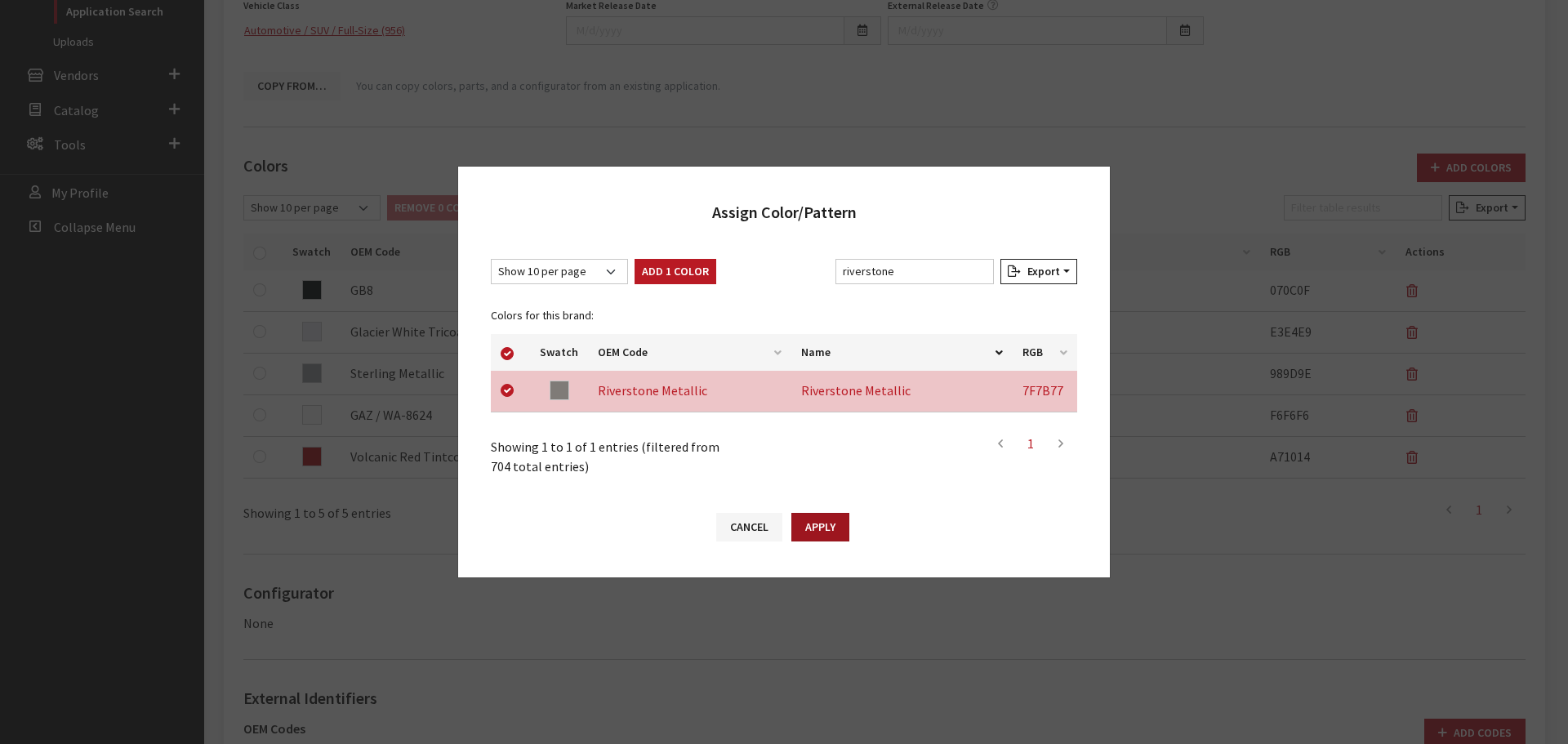
click at [817, 521] on button "Apply" at bounding box center [820, 527] width 58 height 28
checkbox input "false"
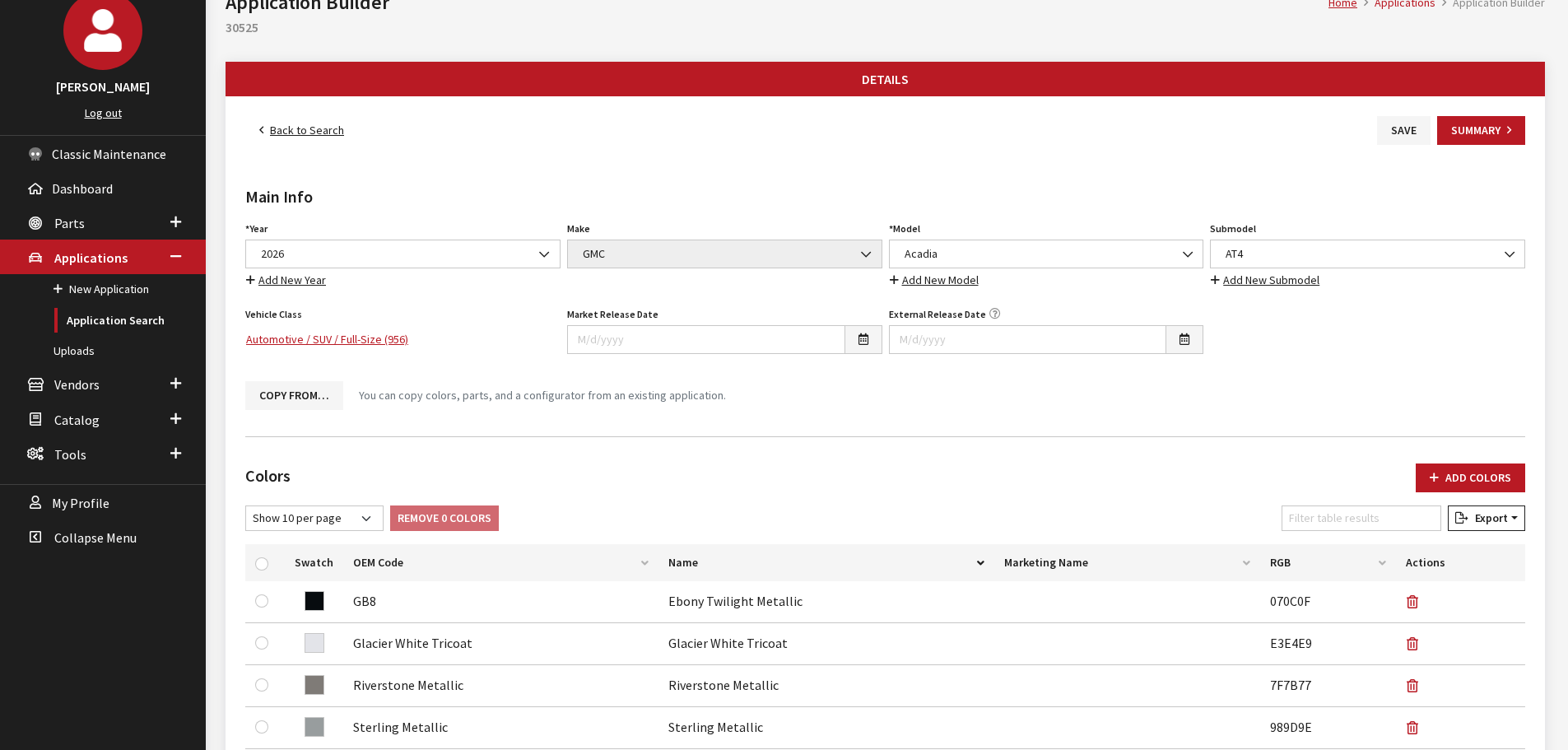
scroll to position [0, 0]
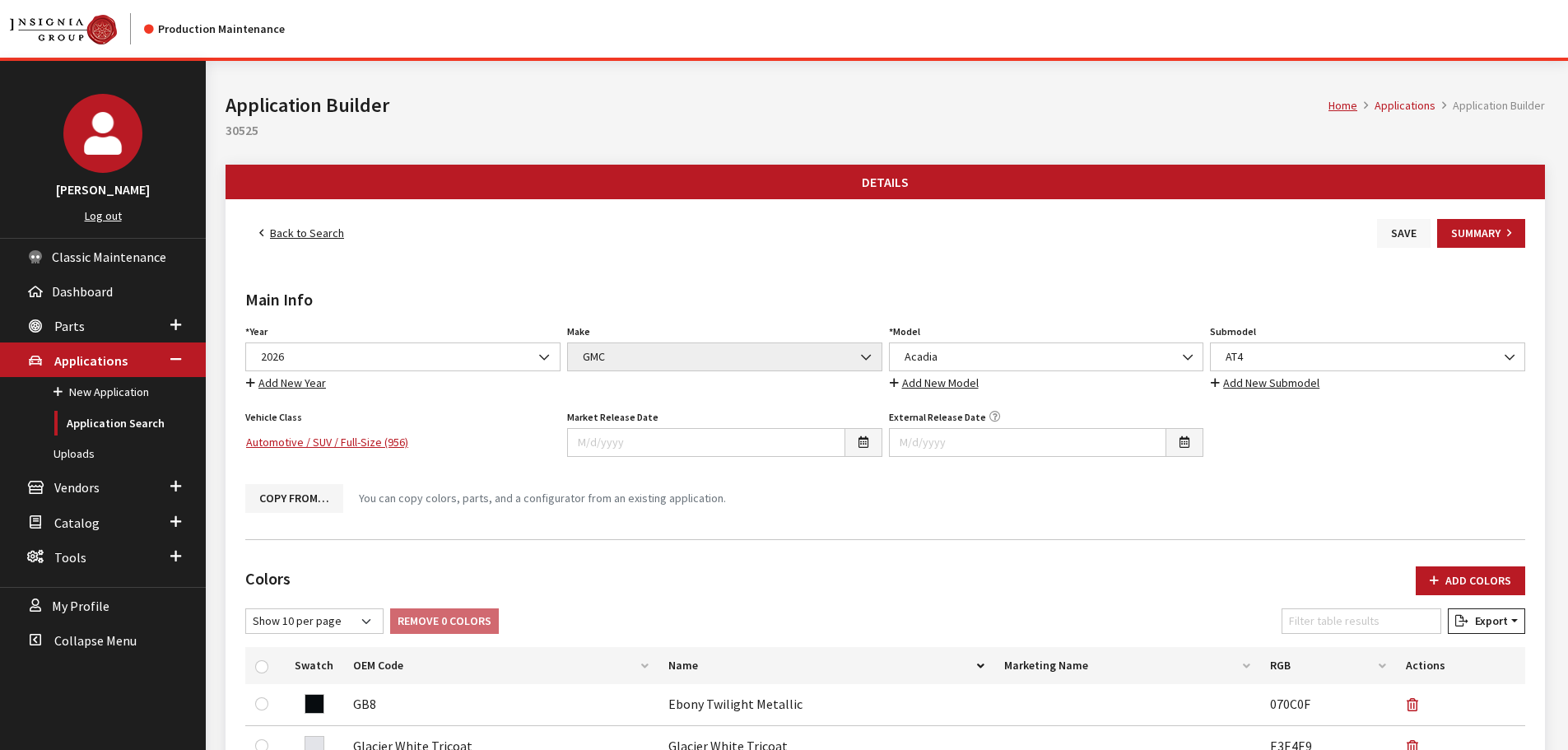
click at [1389, 235] on button "Save" at bounding box center [1405, 233] width 54 height 29
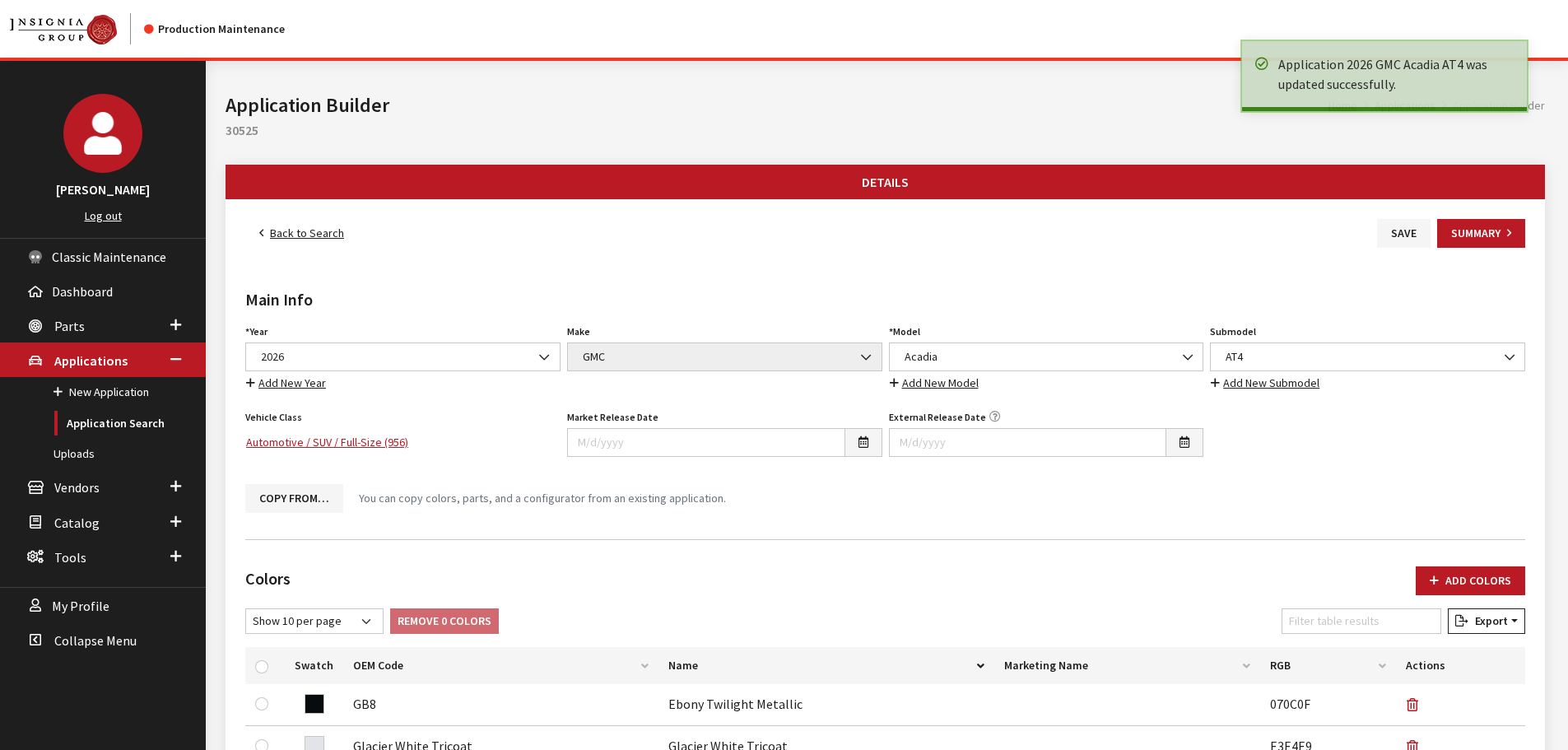
click at [291, 231] on link "Back to Search" at bounding box center [301, 233] width 113 height 29
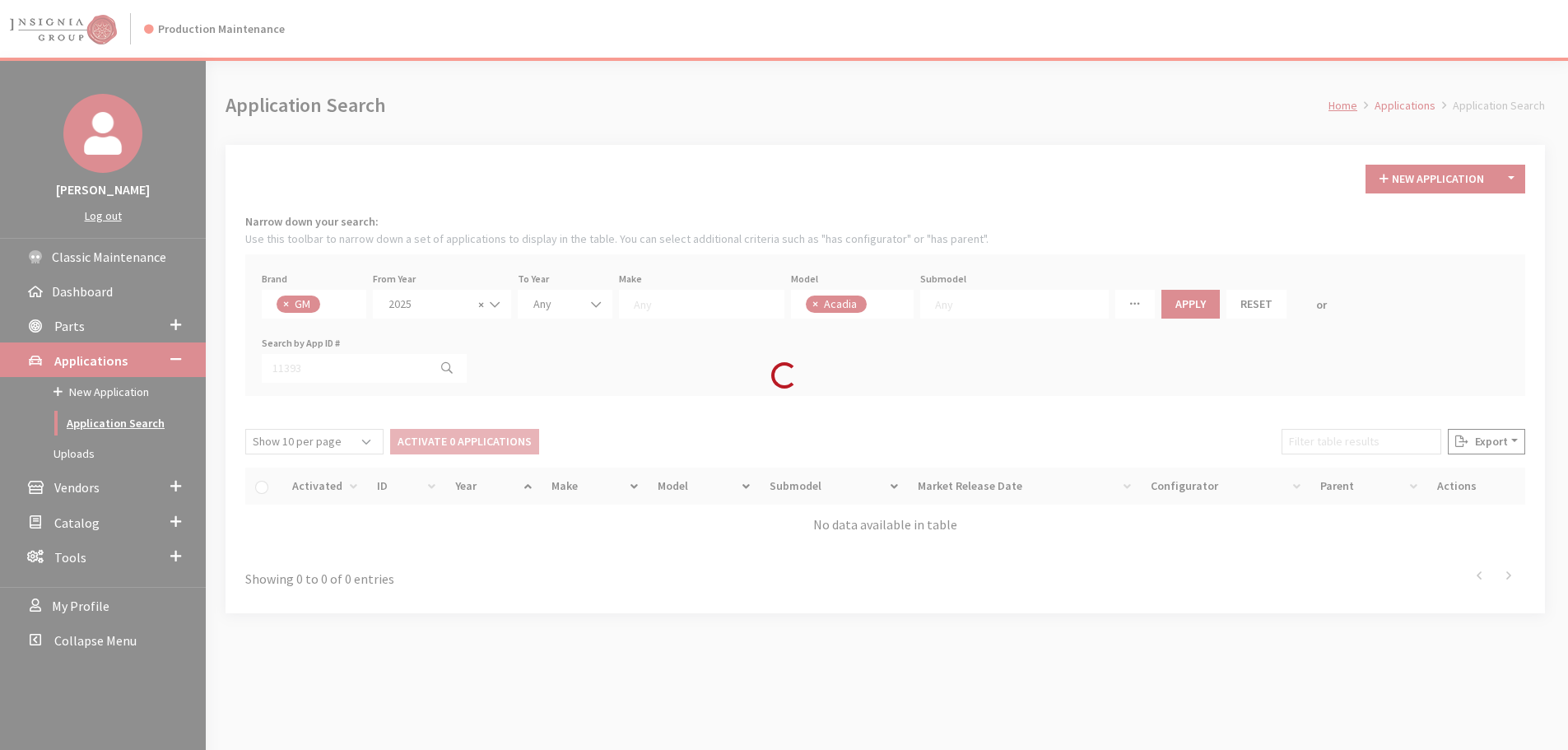
scroll to position [73, 0]
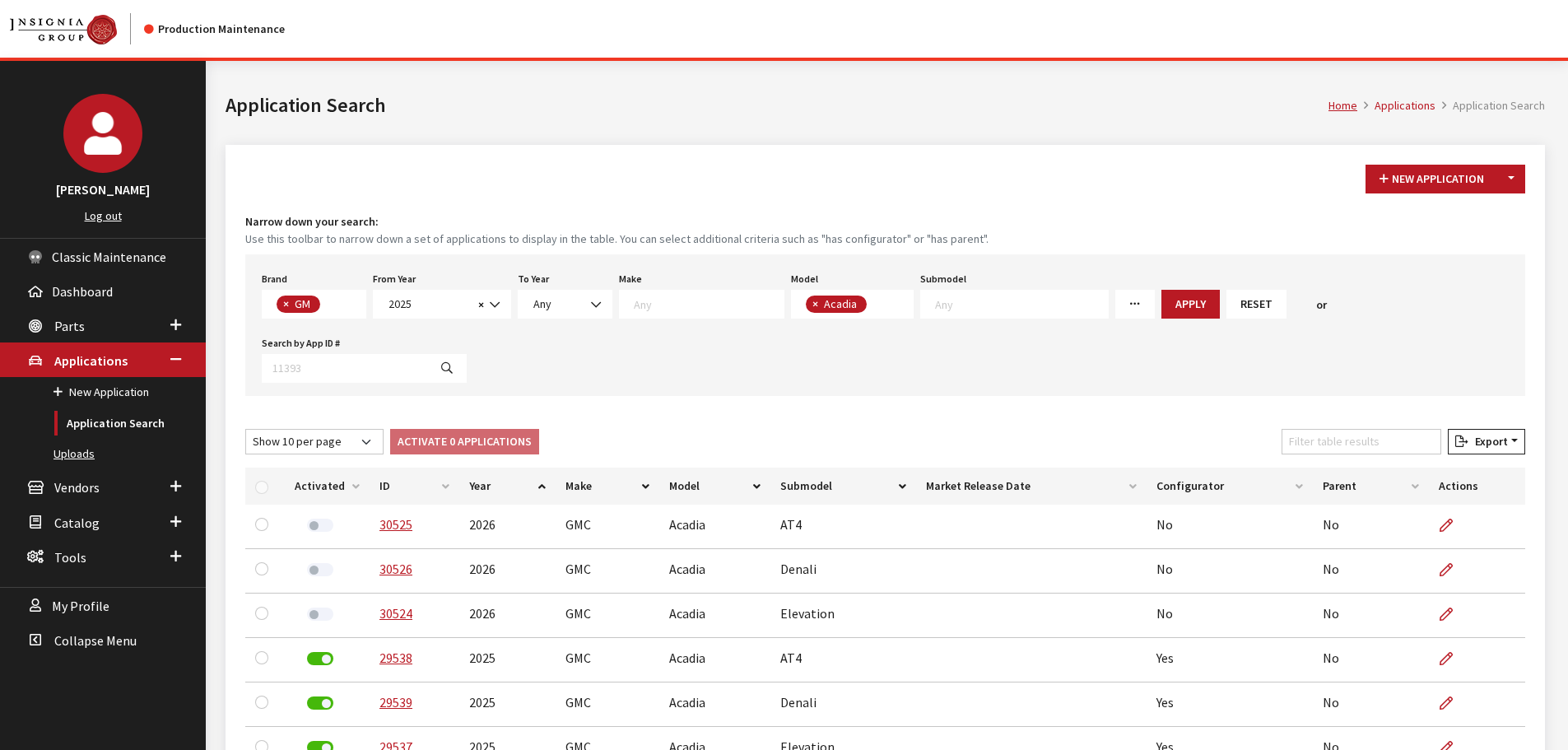
click at [77, 457] on link "Uploads" at bounding box center [103, 454] width 205 height 30
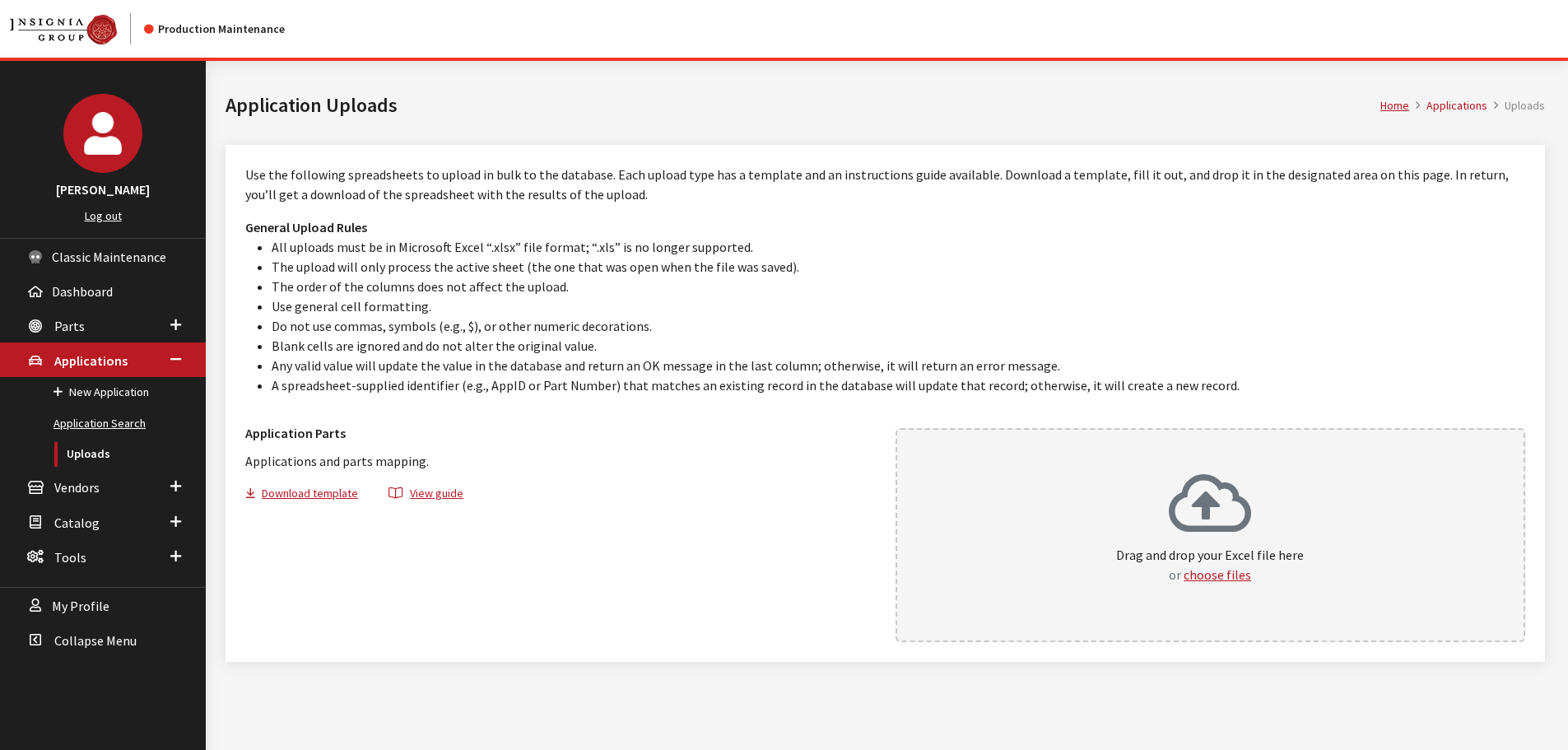
drag, startPoint x: 83, startPoint y: 427, endPoint x: 99, endPoint y: 427, distance: 16.0
click at [83, 427] on link "Application Search" at bounding box center [103, 423] width 205 height 30
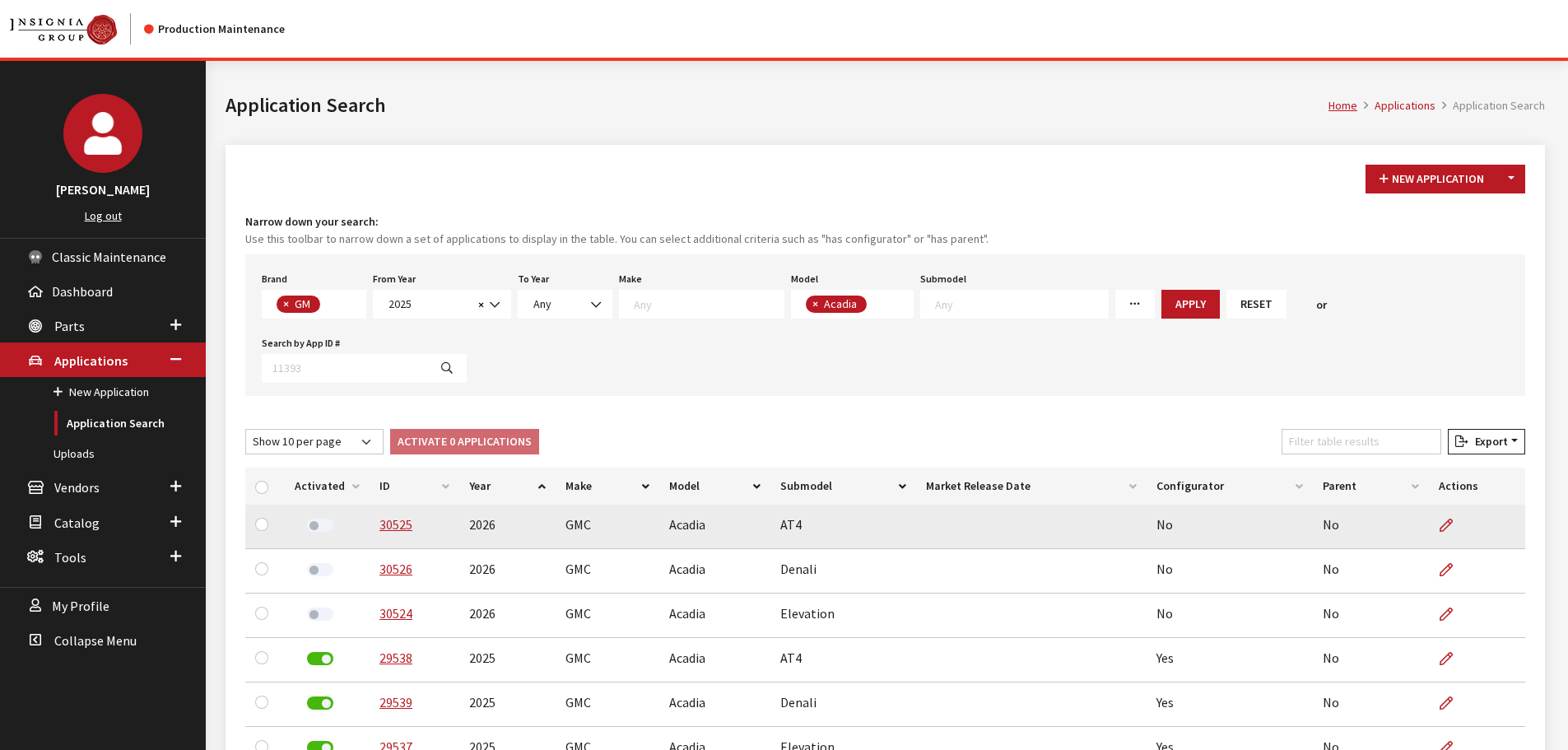
scroll to position [73, 0]
drag, startPoint x: 384, startPoint y: 461, endPoint x: 803, endPoint y: 466, distance: 419.0
click at [803, 504] on tr "30525 2026 GMC Acadia AT4 No No" at bounding box center [885, 526] width 1280 height 45
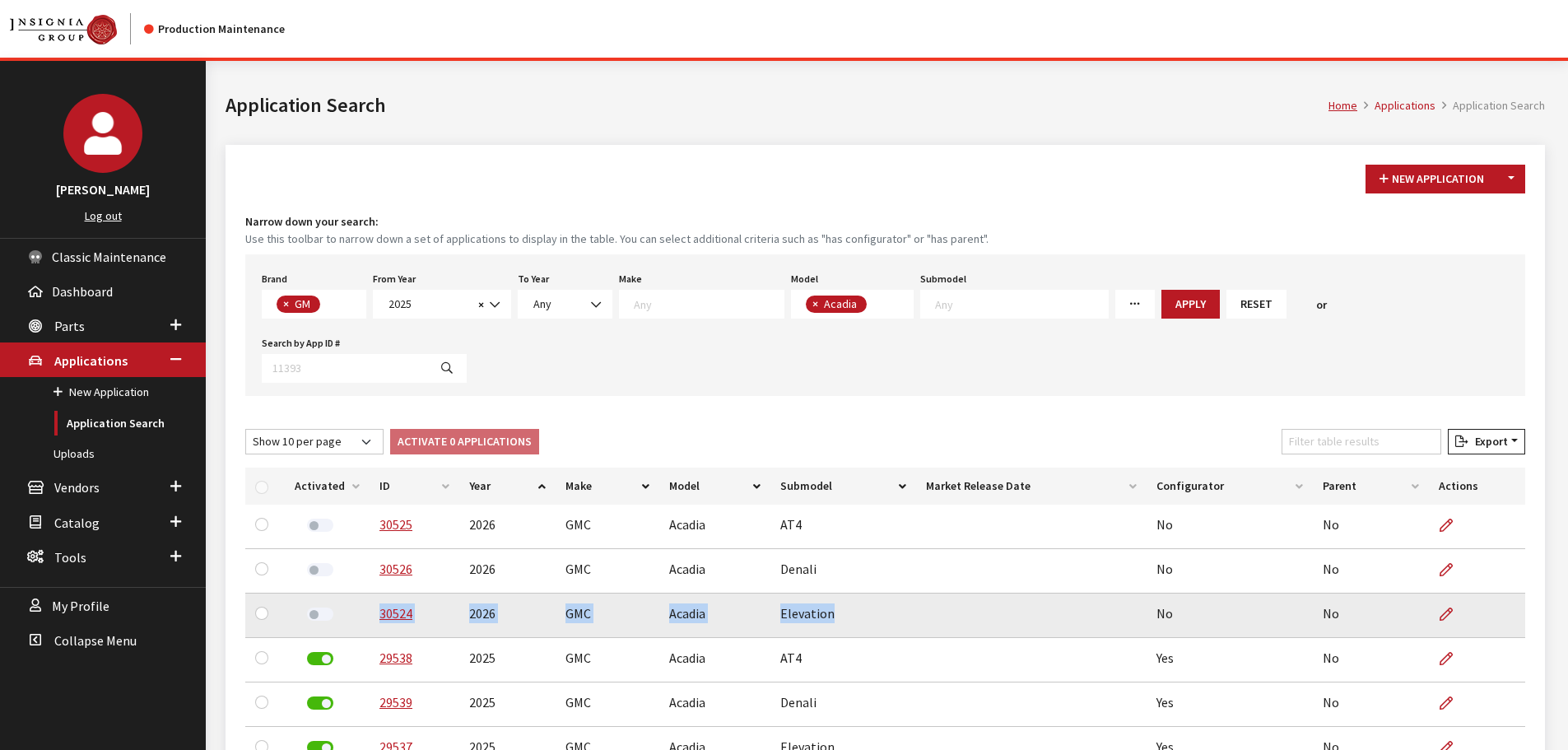
drag, startPoint x: 838, startPoint y: 543, endPoint x: 371, endPoint y: 557, distance: 467.2
click at [371, 593] on tr "30524 2026 GMC Acadia Elevation No No" at bounding box center [885, 615] width 1280 height 45
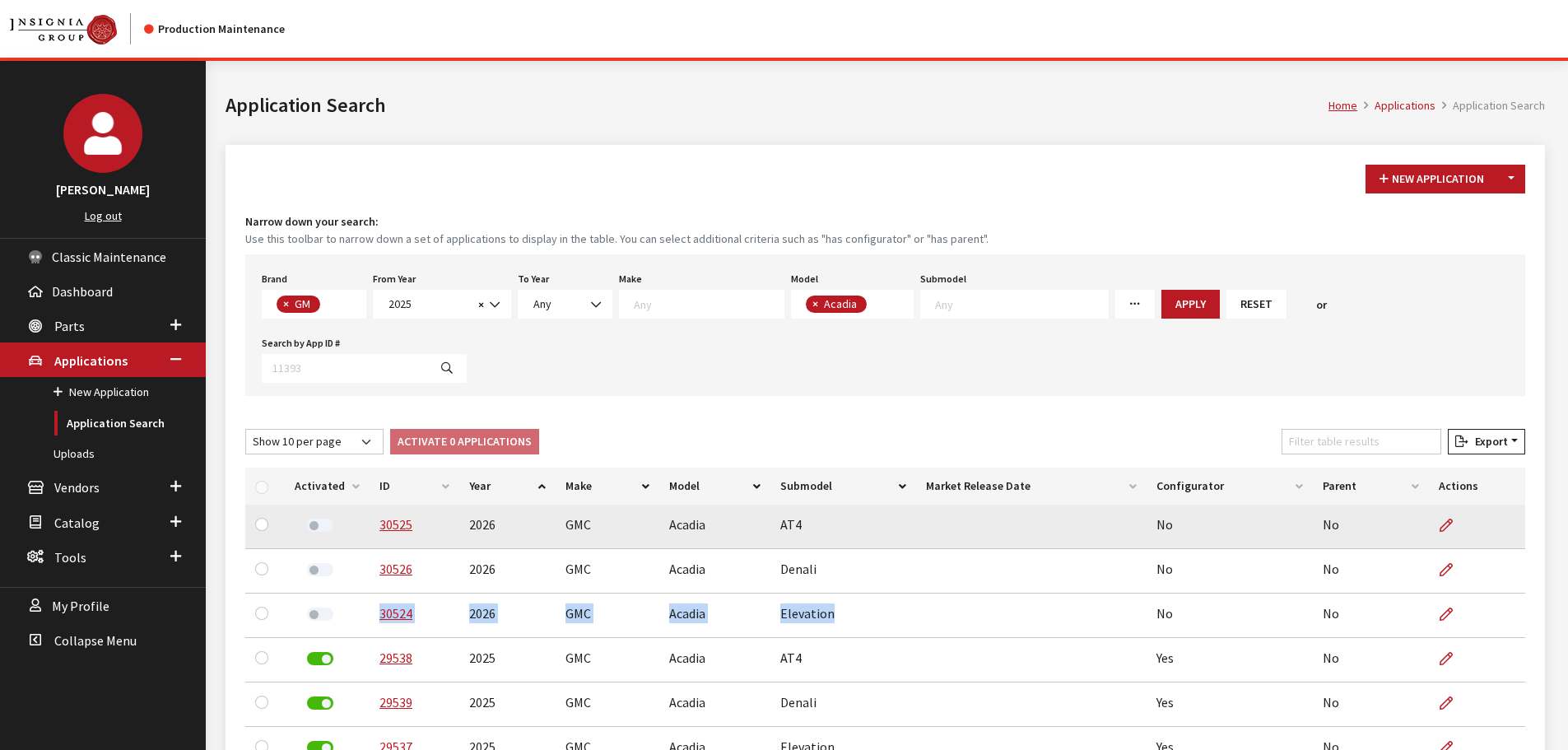
copy tr "30524 2026 GMC Acadia Elevation"
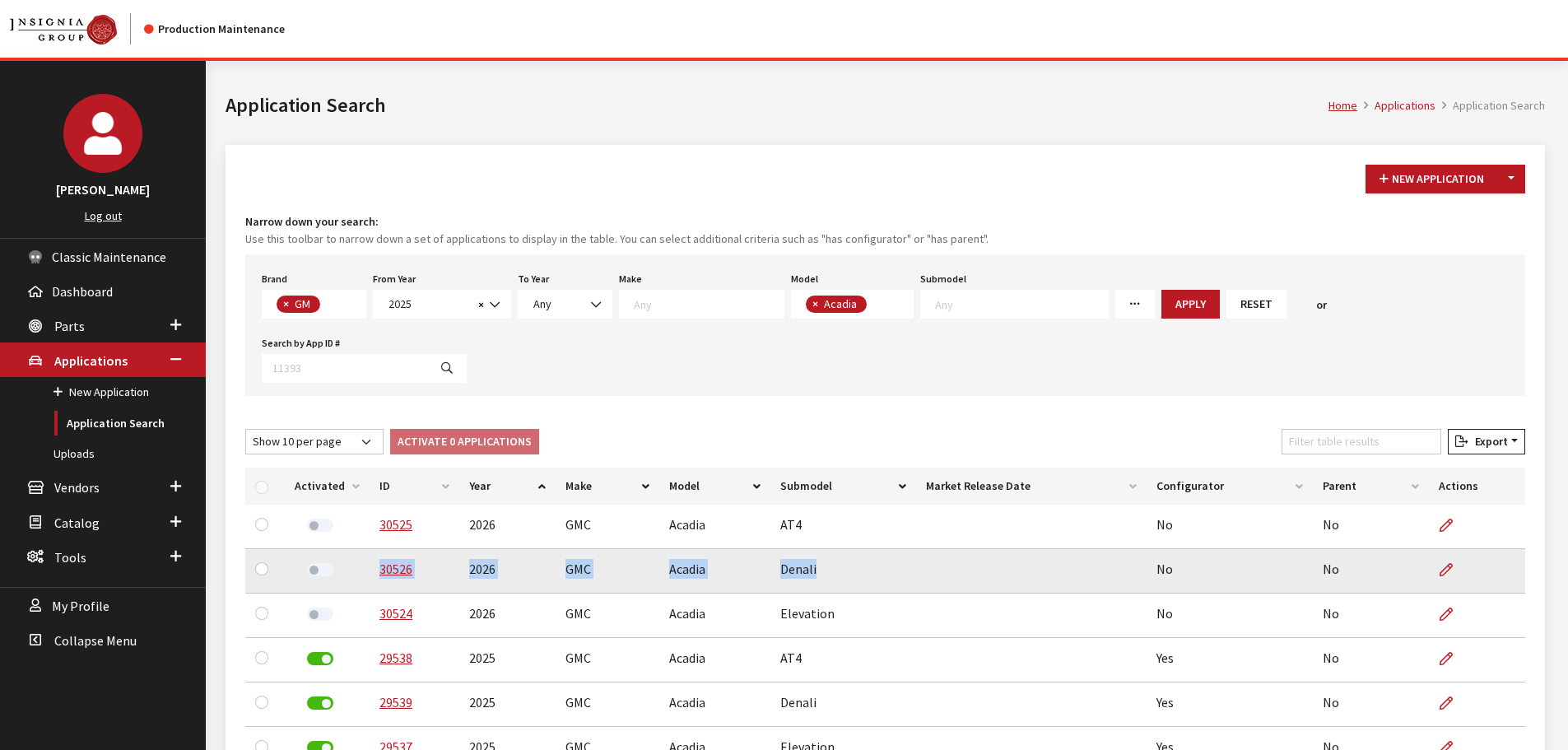
drag, startPoint x: 817, startPoint y: 503, endPoint x: 331, endPoint y: 519, distance: 486.3
click at [331, 549] on tr "30526 2026 GMC Acadia Denali No No" at bounding box center [885, 571] width 1280 height 45
copy tr "30526 2026 GMC Acadia Denali"
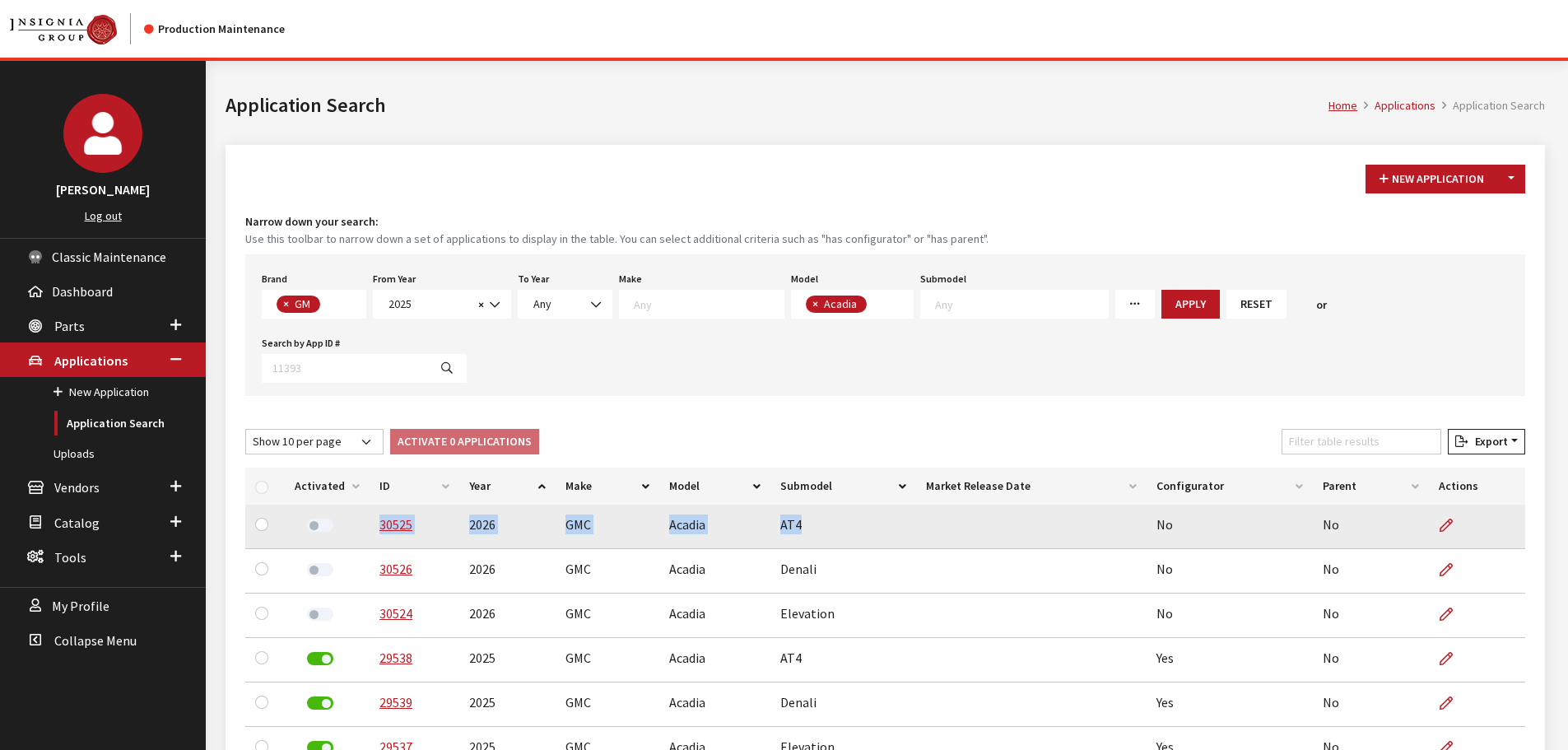
drag, startPoint x: 801, startPoint y: 464, endPoint x: 373, endPoint y: 476, distance: 428.2
click at [373, 504] on tr "30525 2026 GMC Acadia AT4 No No" at bounding box center [885, 526] width 1280 height 45
copy tr "30525 2026 GMC Acadia AT4"
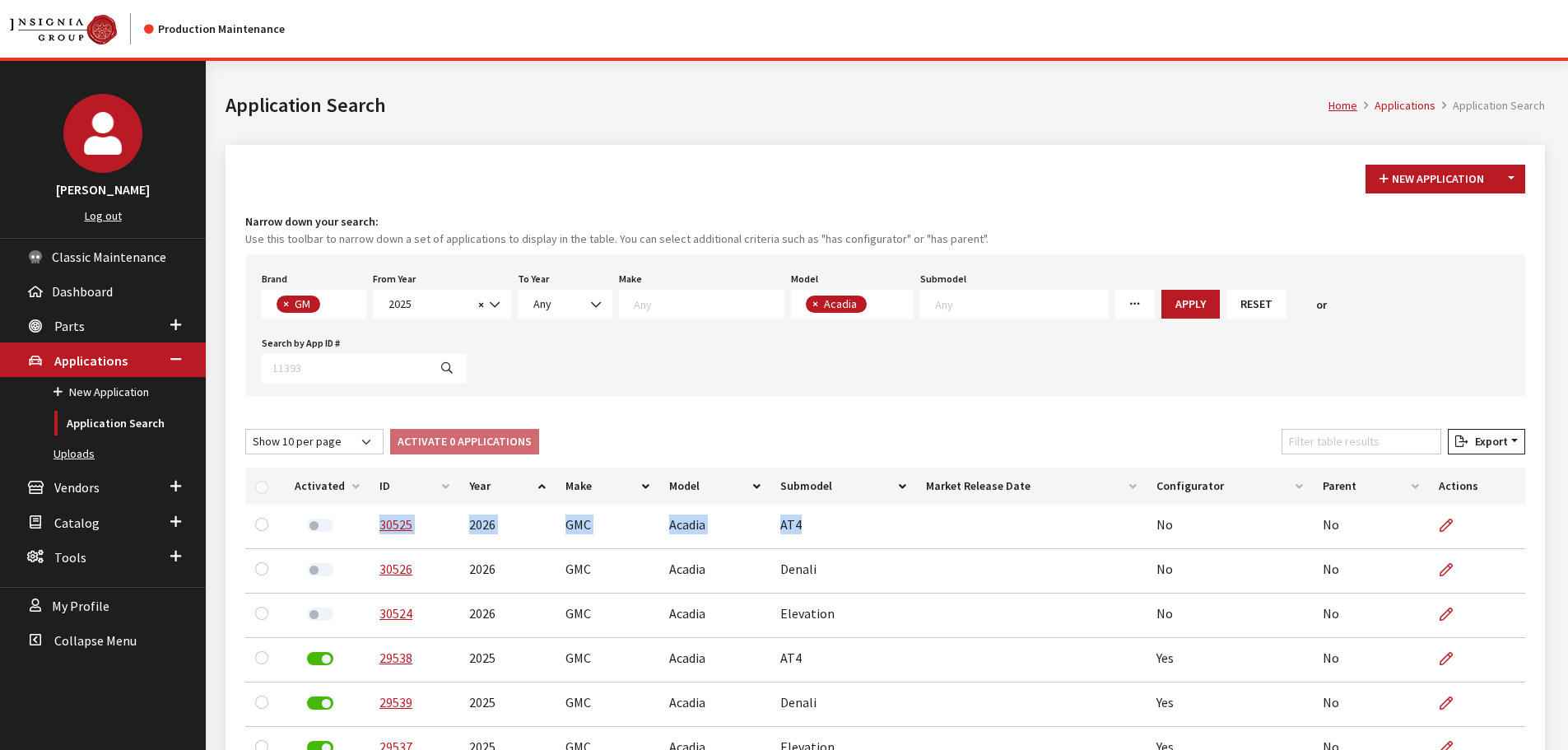
click at [83, 452] on link "Uploads" at bounding box center [103, 454] width 205 height 30
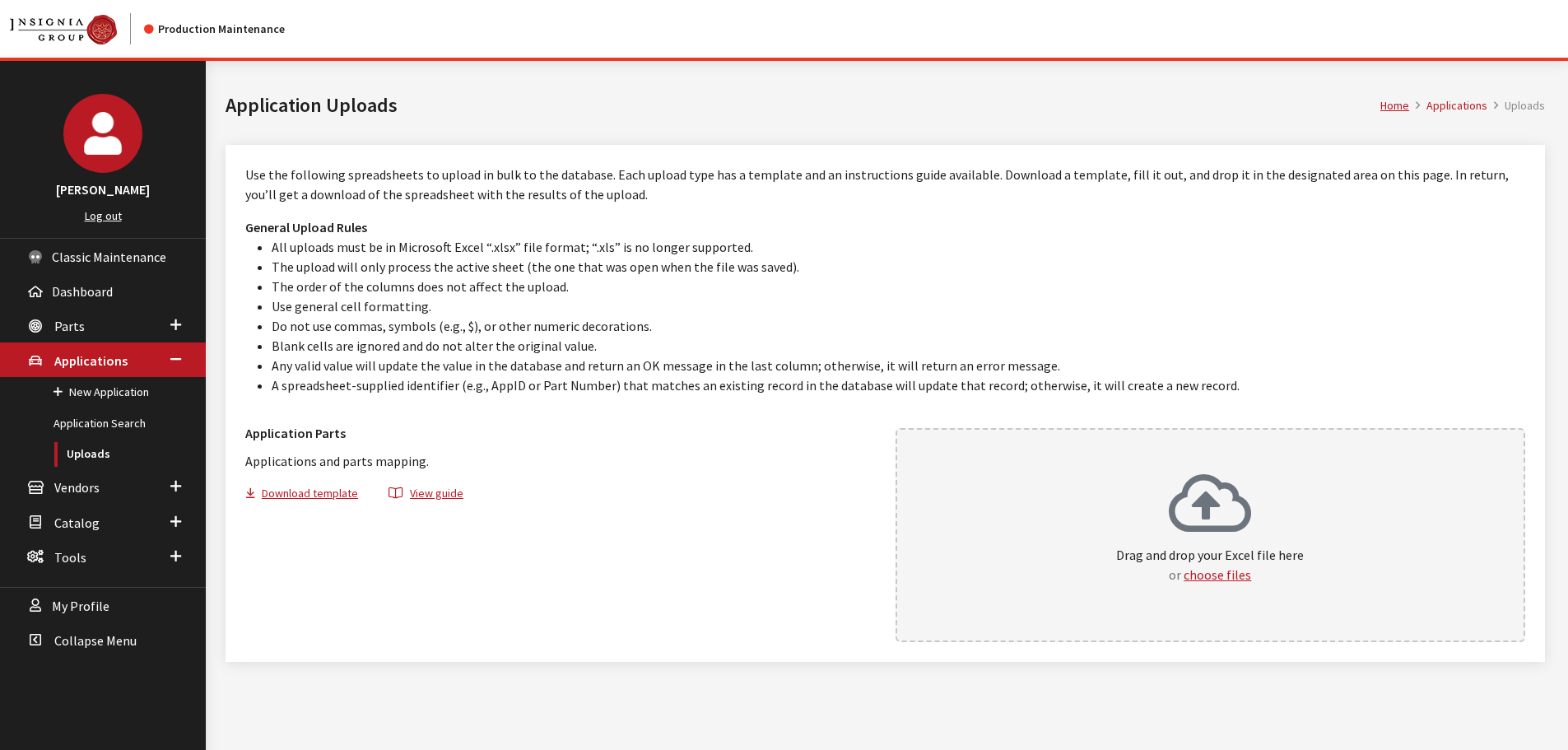
click at [948, 539] on div "Drag and drop your Excel file here or choose files" at bounding box center [1211, 535] width 631 height 214
